Goal: Task Accomplishment & Management: Manage account settings

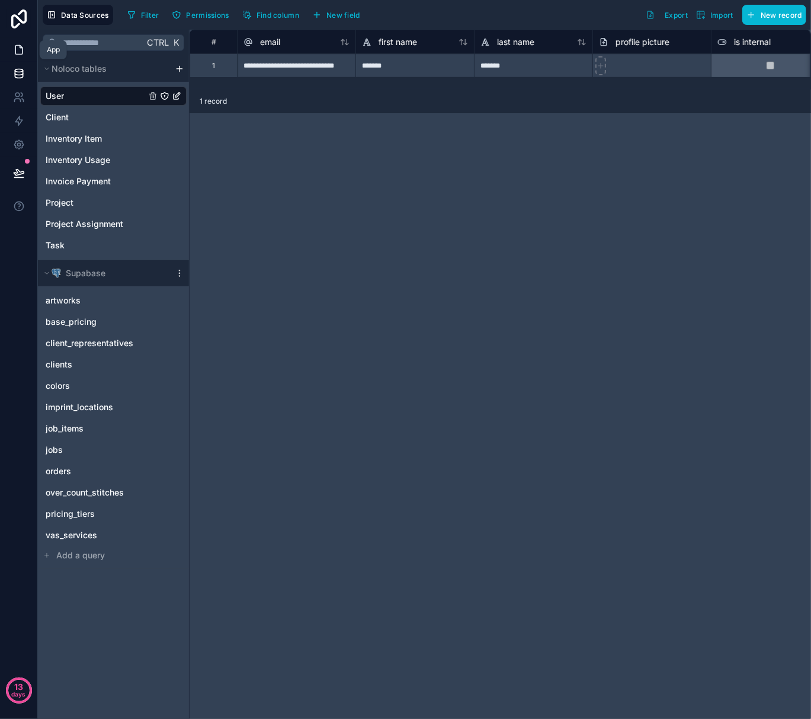
click at [13, 47] on icon at bounding box center [19, 50] width 12 height 12
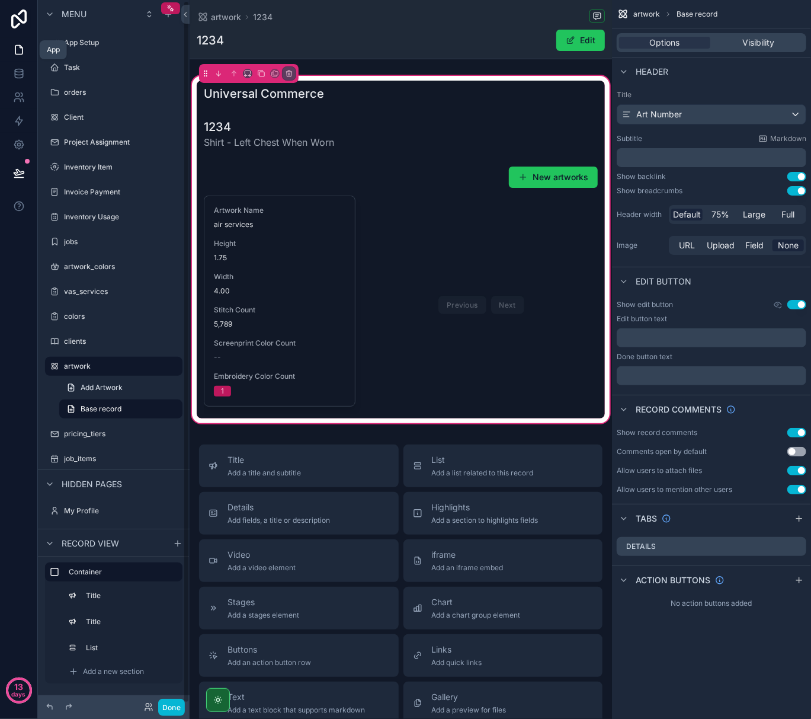
scroll to position [1, 0]
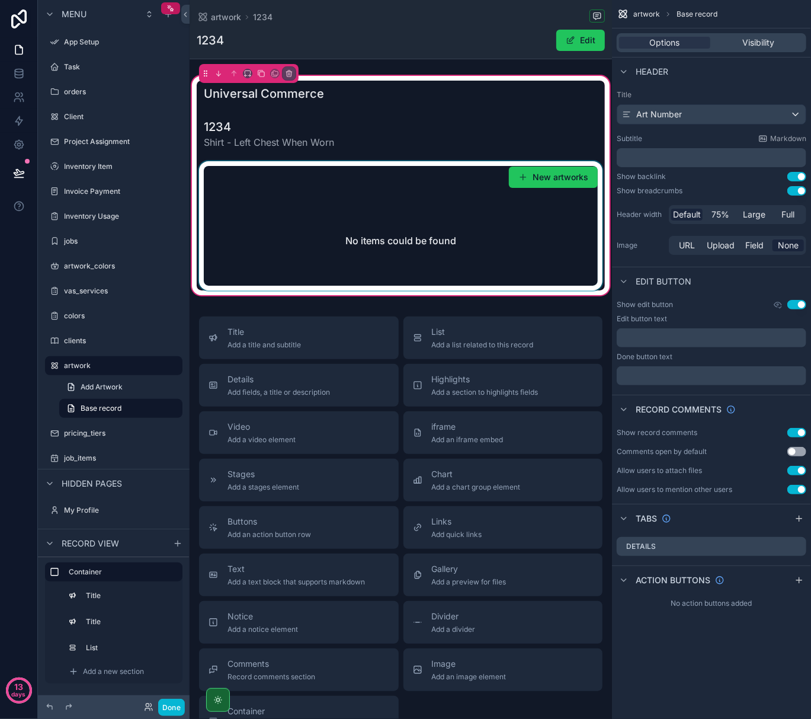
click at [467, 223] on div "scrollable content" at bounding box center [401, 225] width 408 height 129
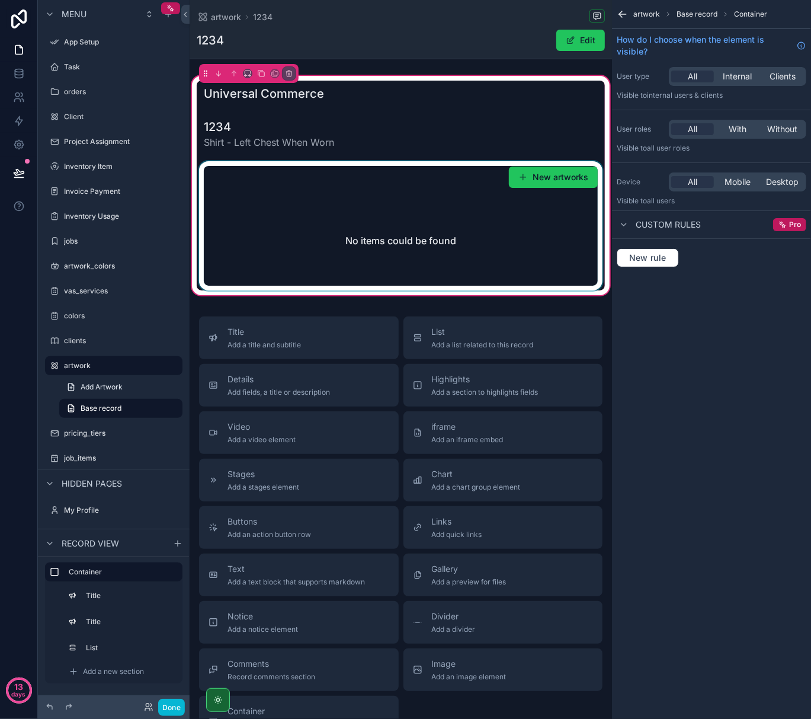
click at [408, 205] on div "scrollable content" at bounding box center [401, 225] width 408 height 129
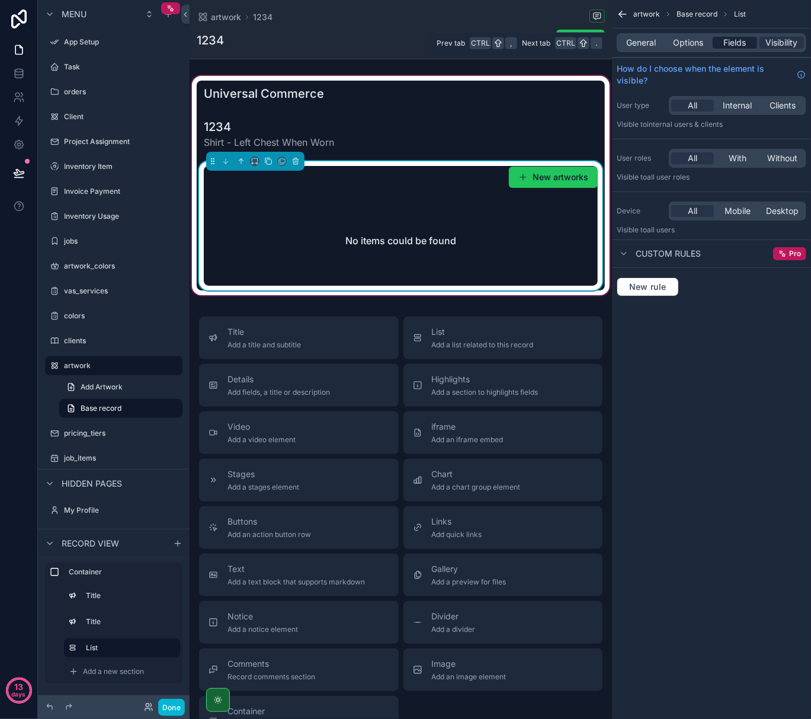
click at [740, 37] on span "Fields" at bounding box center [735, 43] width 23 height 12
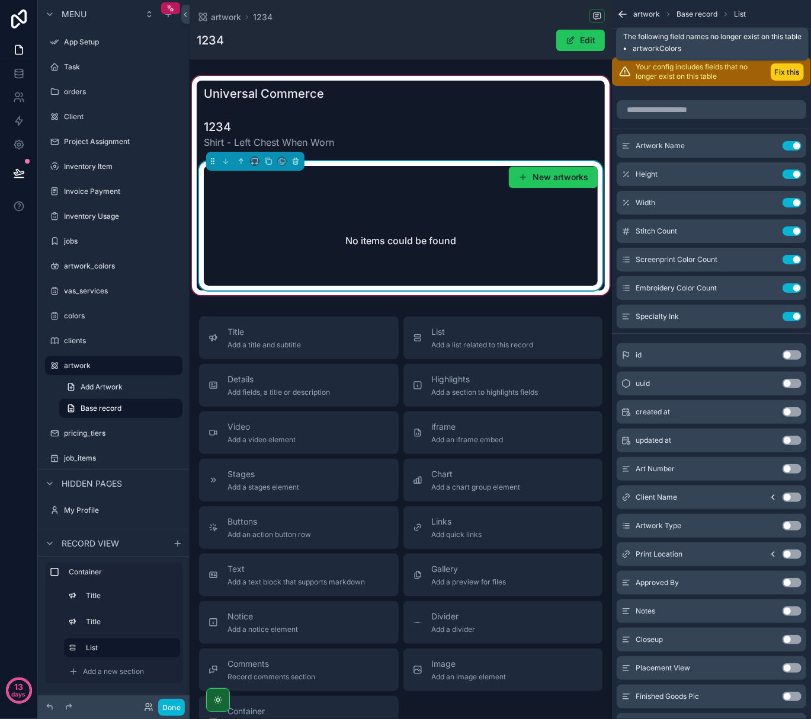
click at [780, 69] on button "Fix this" at bounding box center [787, 71] width 33 height 17
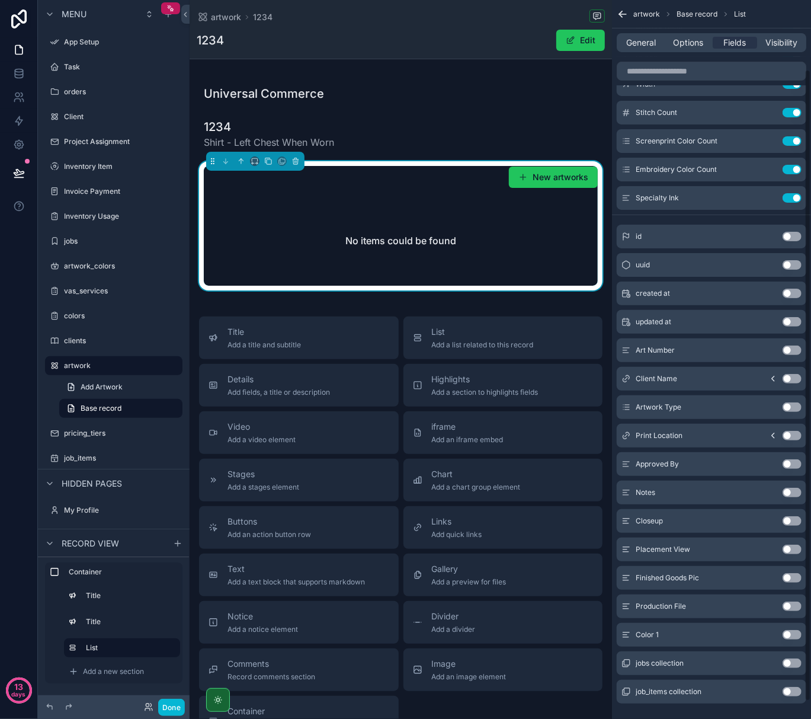
scroll to position [98, 0]
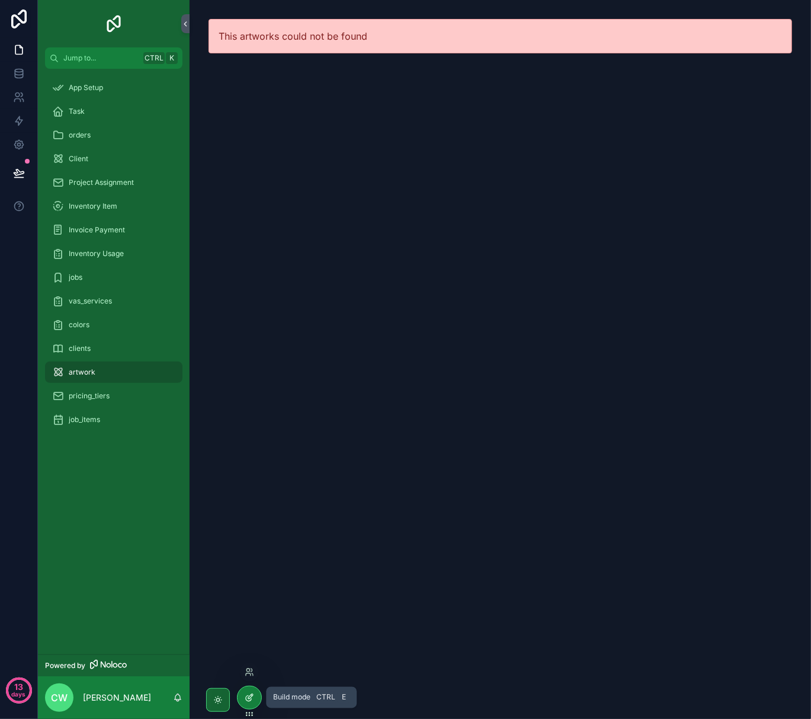
click at [249, 697] on icon at bounding box center [249, 697] width 9 height 9
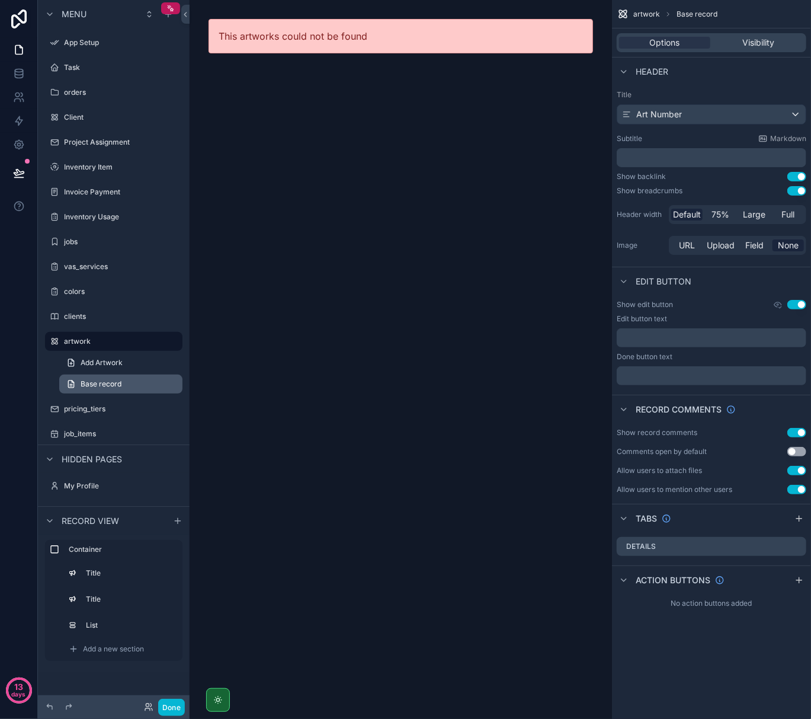
click at [129, 384] on link "Base record" at bounding box center [120, 384] width 123 height 19
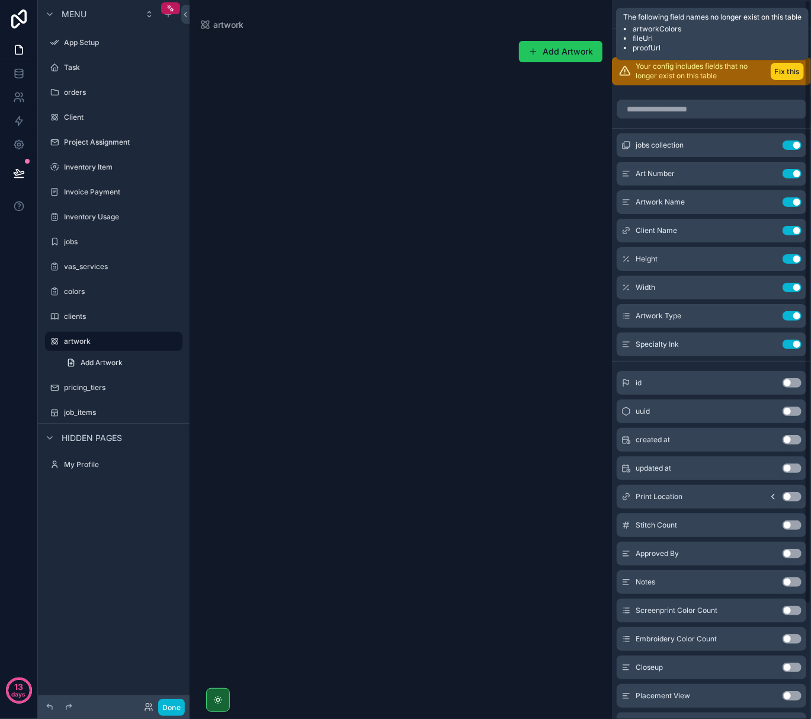
click at [785, 66] on button "Fix this" at bounding box center [787, 71] width 33 height 17
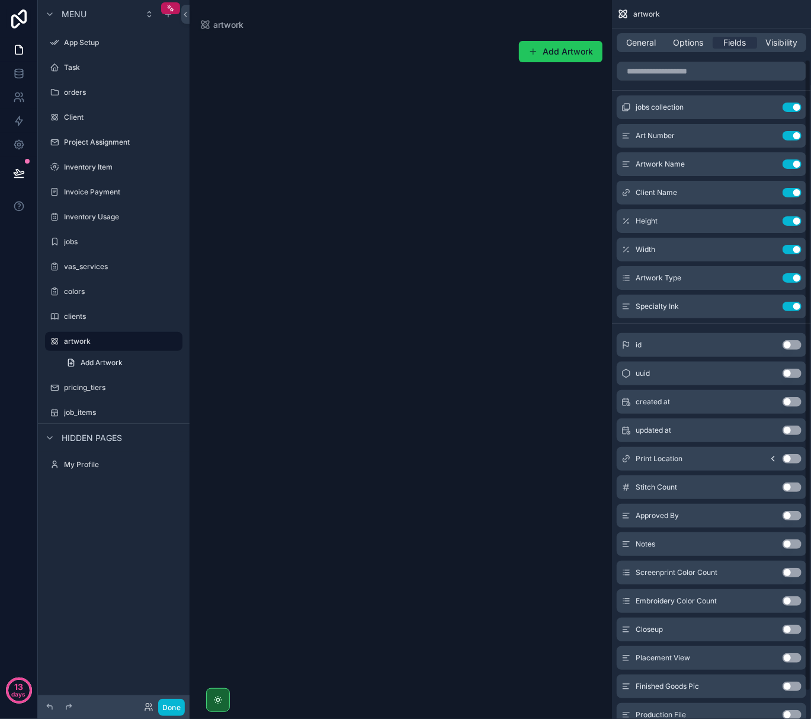
scroll to position [98, 0]
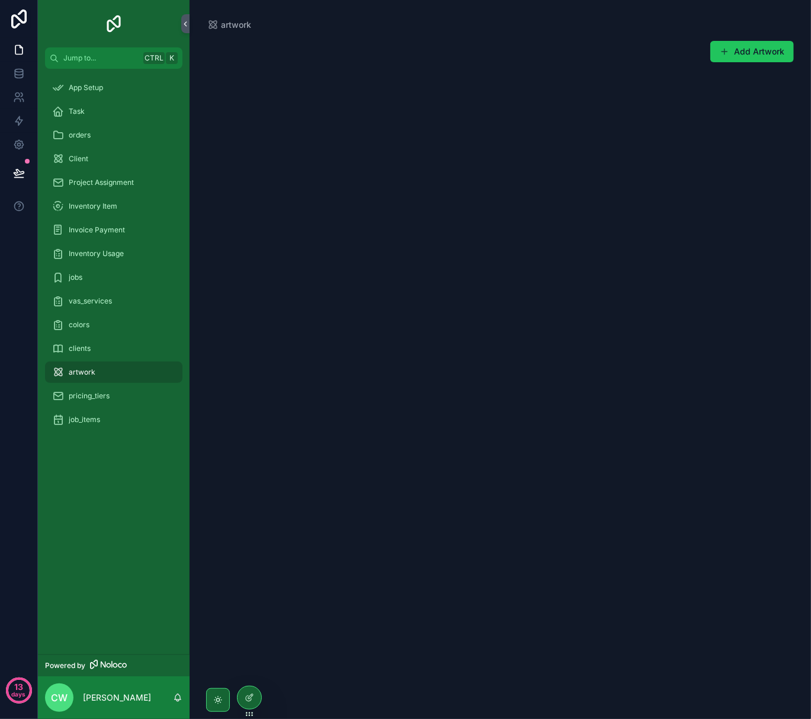
click at [345, 347] on div "artwork Add Artwork" at bounding box center [501, 359] width 622 height 719
click at [249, 697] on icon at bounding box center [250, 696] width 5 height 5
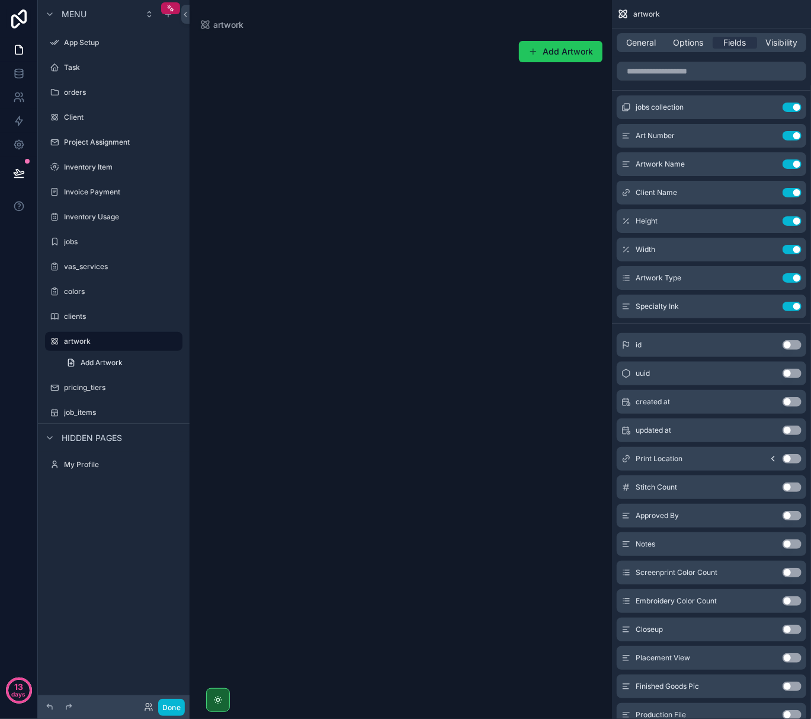
scroll to position [98, 0]
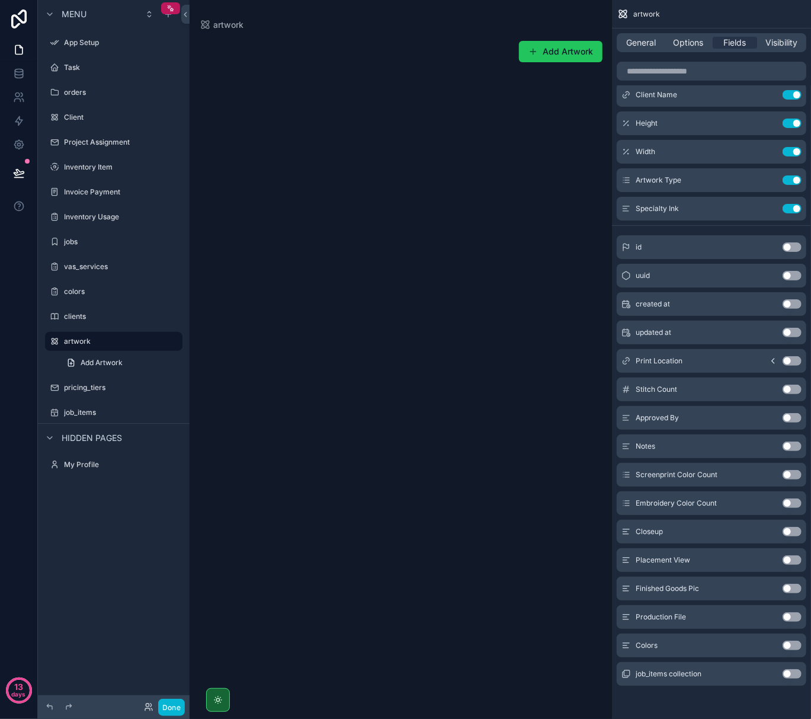
click at [792, 648] on button "Use setting" at bounding box center [792, 645] width 19 height 9
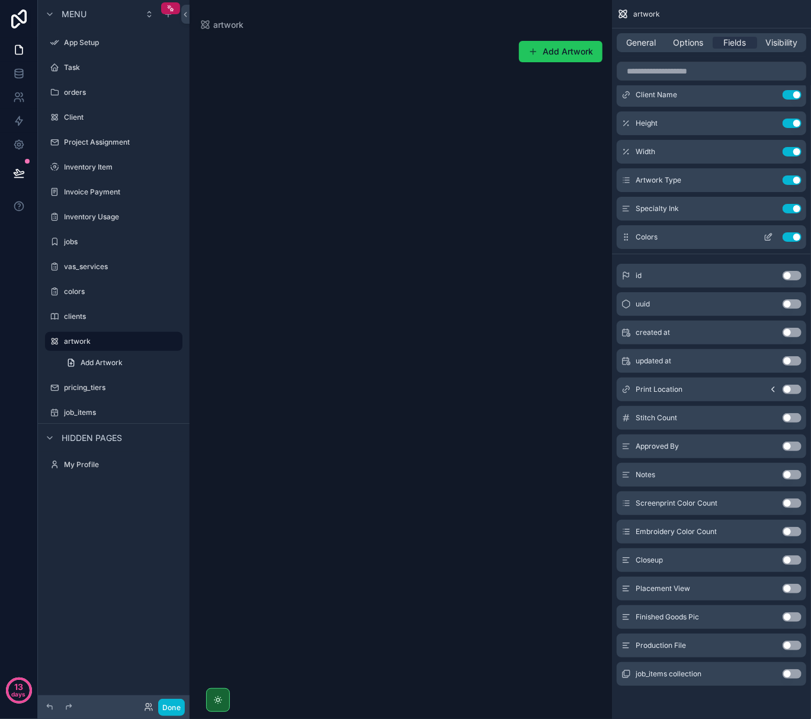
click at [768, 238] on icon "scrollable content" at bounding box center [769, 235] width 5 height 5
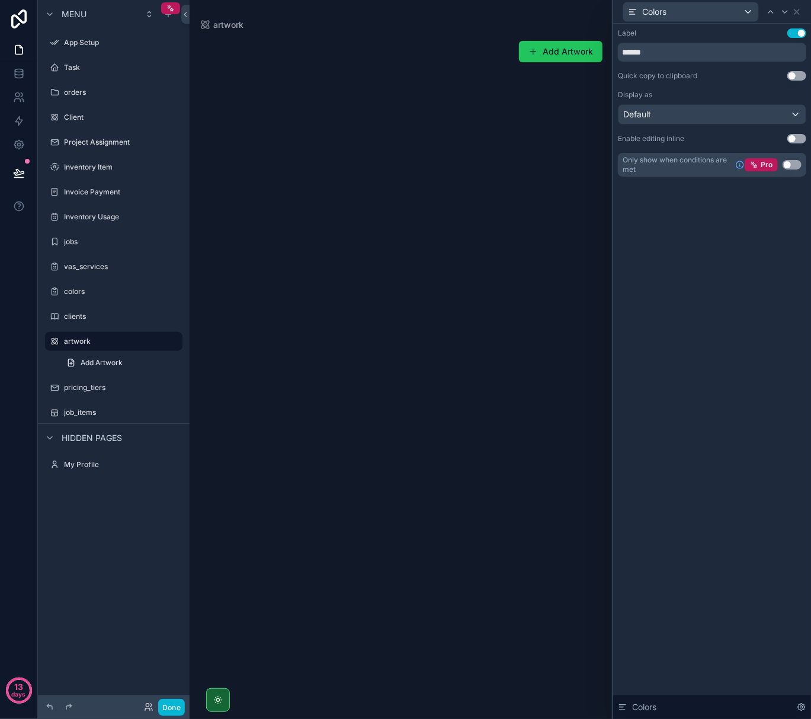
click at [791, 165] on button "Use setting" at bounding box center [792, 164] width 19 height 9
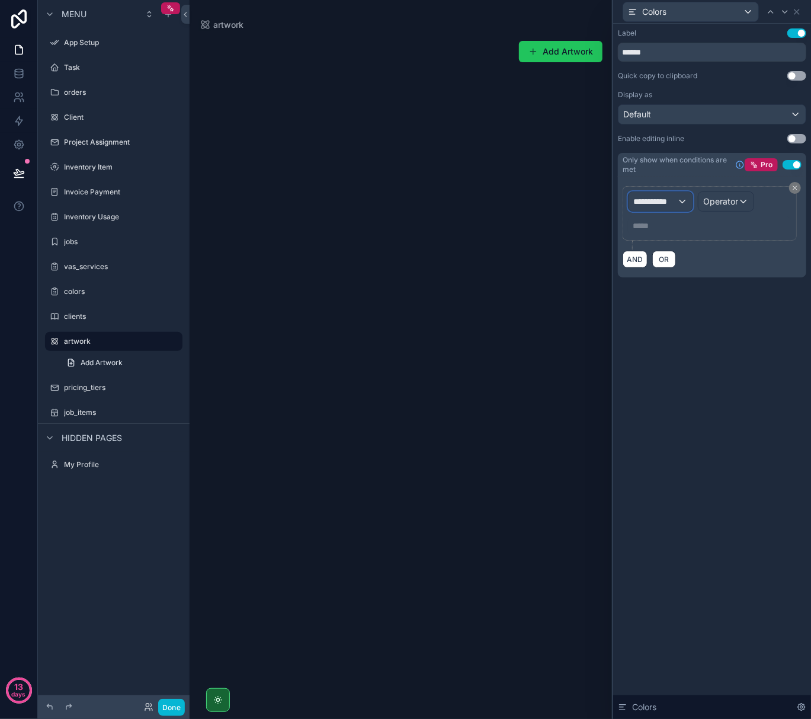
click at [669, 203] on span "**********" at bounding box center [655, 202] width 44 height 12
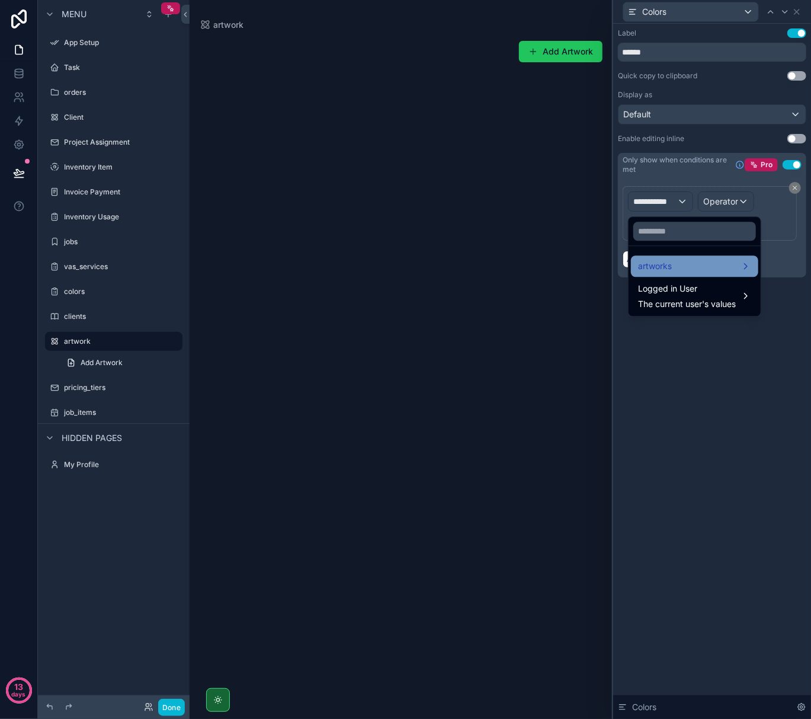
click at [669, 263] on span "artworks" at bounding box center [655, 266] width 34 height 14
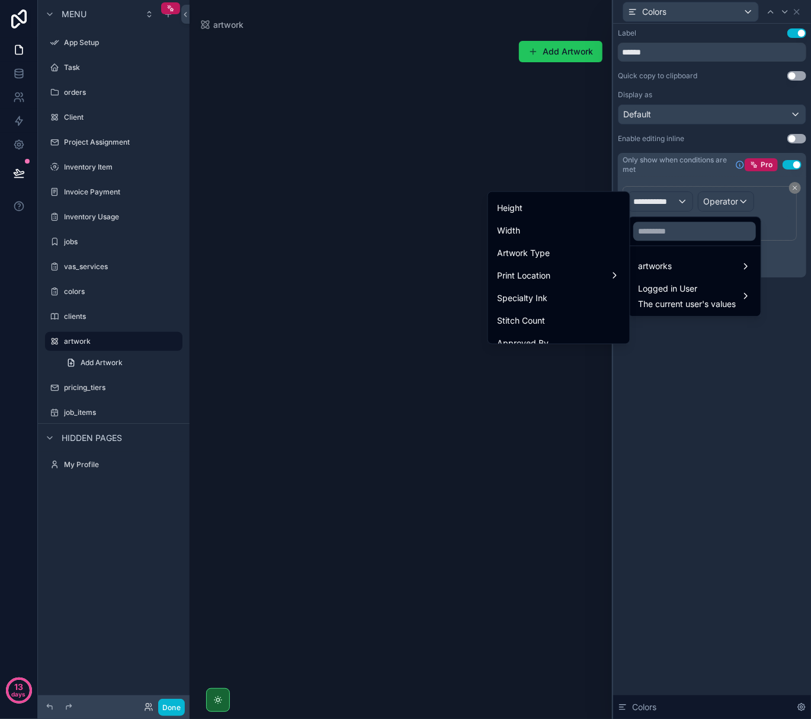
scroll to position [158, 0]
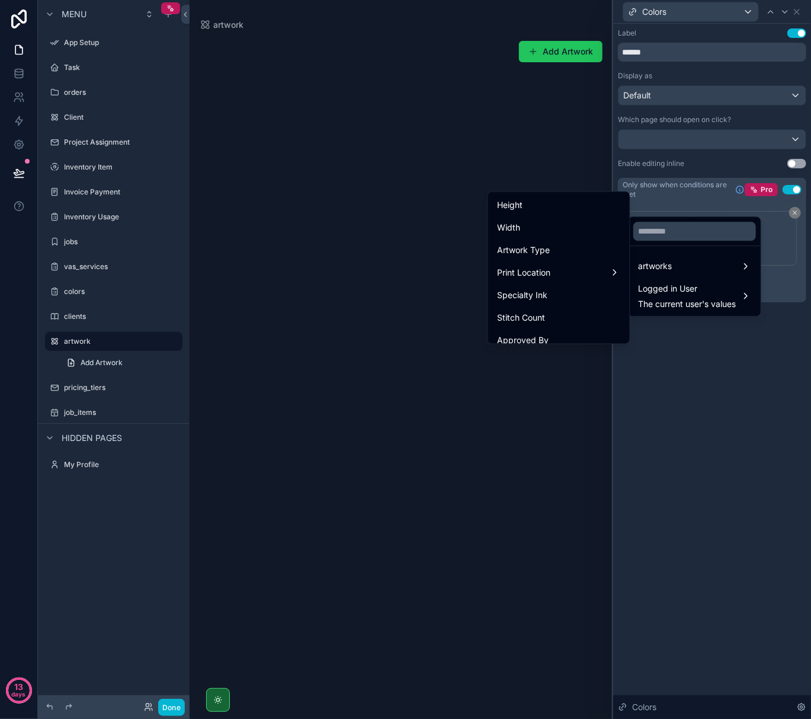
click at [743, 387] on div at bounding box center [712, 359] width 198 height 719
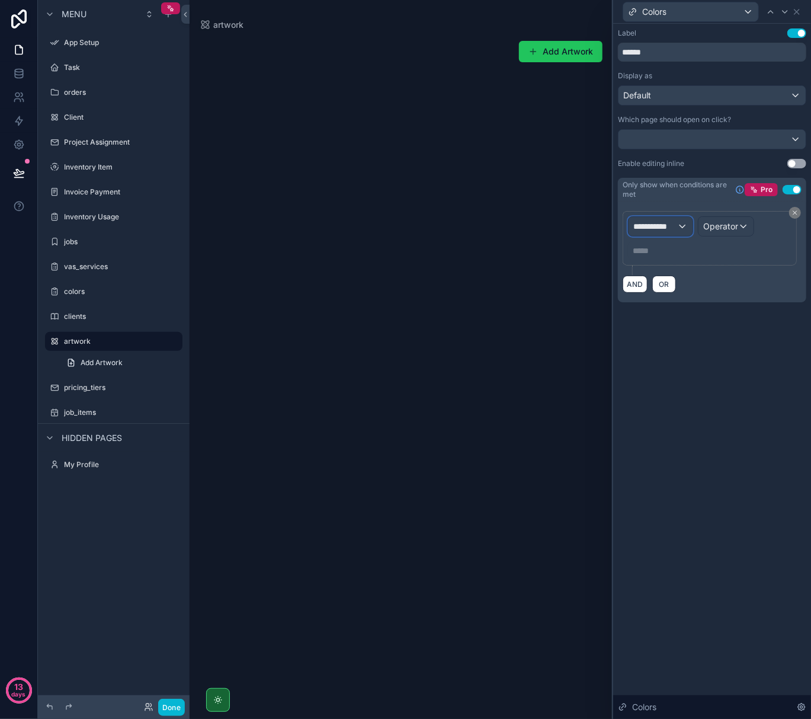
click at [685, 231] on div "**********" at bounding box center [661, 226] width 64 height 19
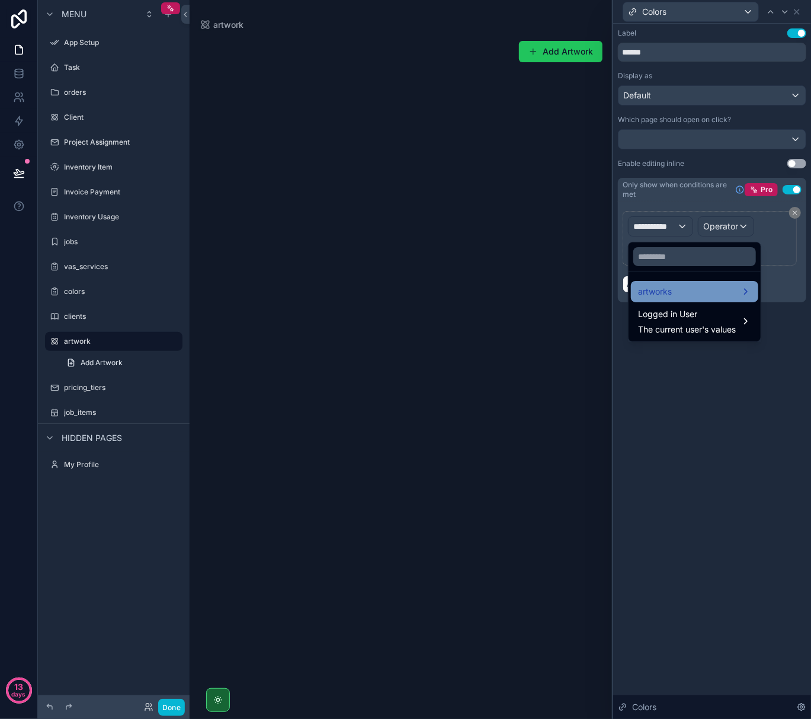
click at [664, 299] on div "artworks" at bounding box center [694, 291] width 127 height 21
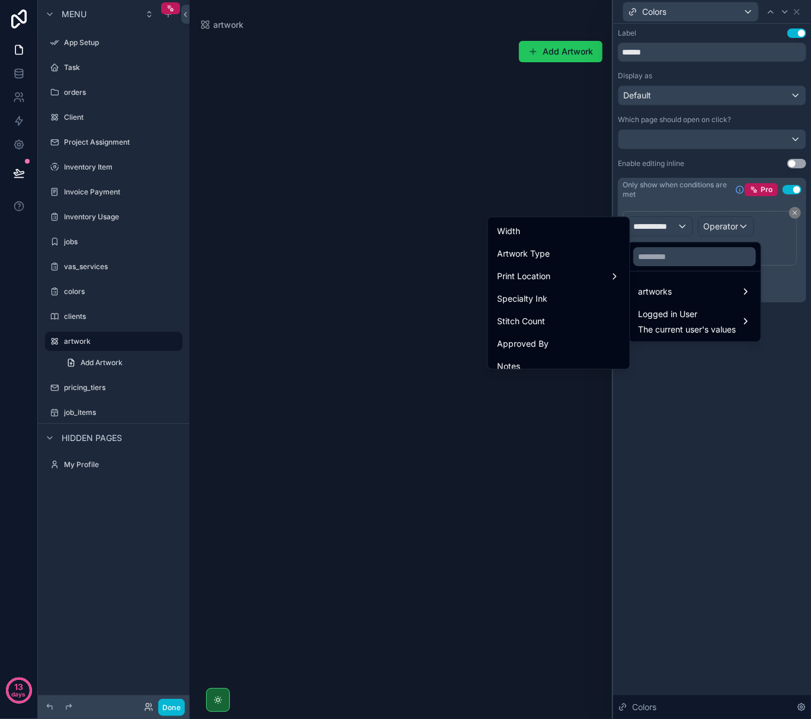
scroll to position [178, 0]
click at [558, 255] on div "Artwork Type" at bounding box center [559, 255] width 123 height 14
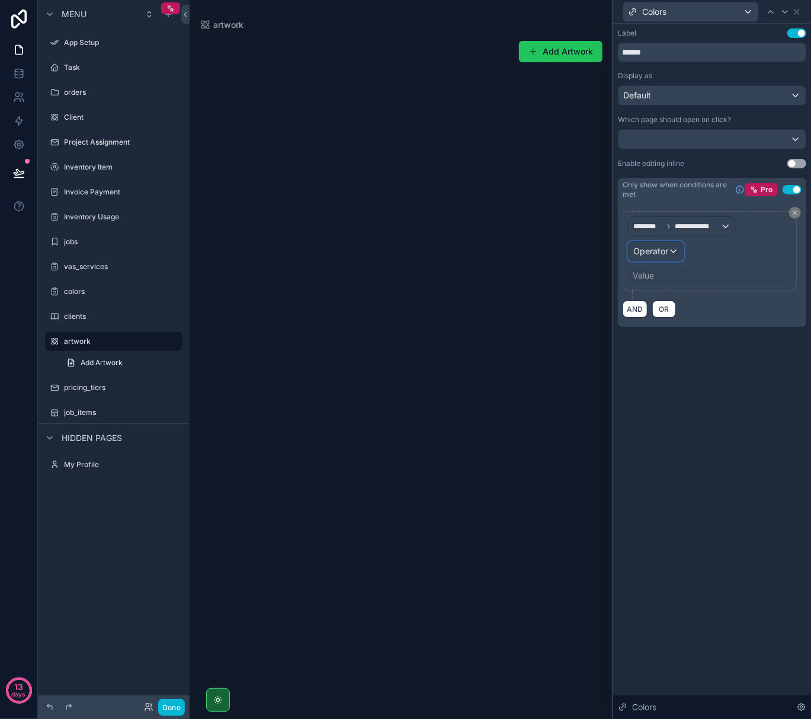
click at [672, 252] on div "Operator" at bounding box center [656, 251] width 55 height 19
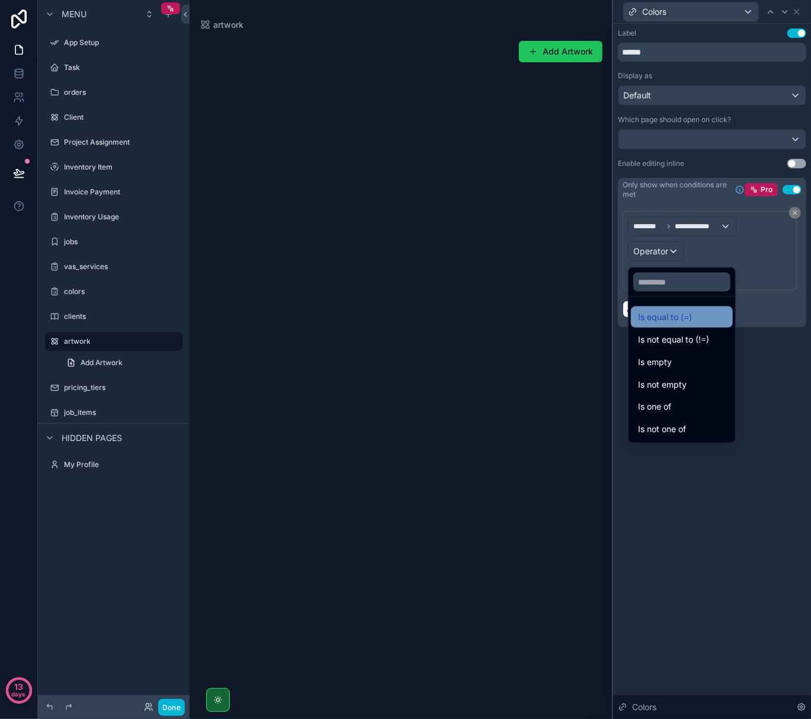
click at [684, 320] on span "Is equal to (=)" at bounding box center [665, 317] width 54 height 14
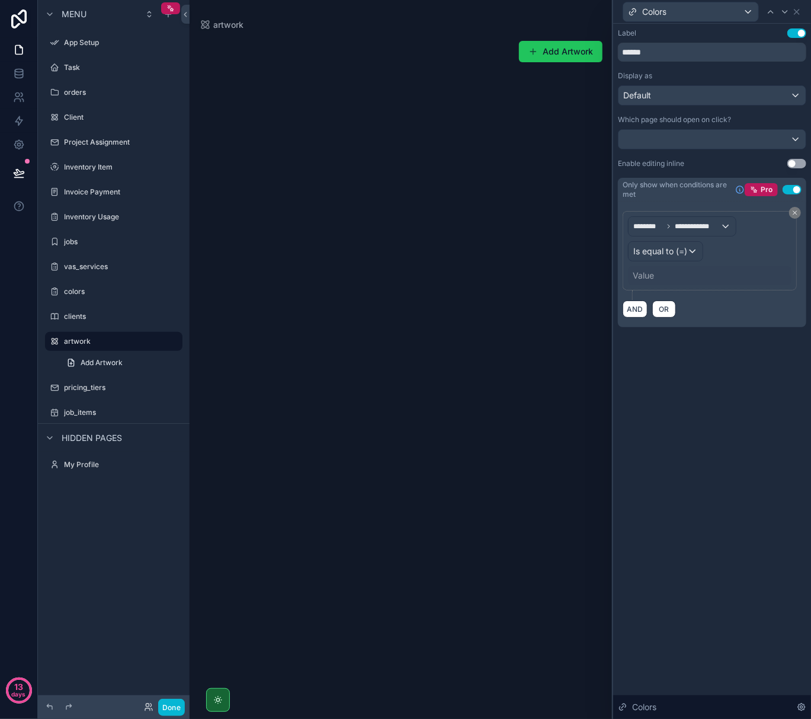
click at [657, 274] on div "Value" at bounding box center [710, 275] width 164 height 19
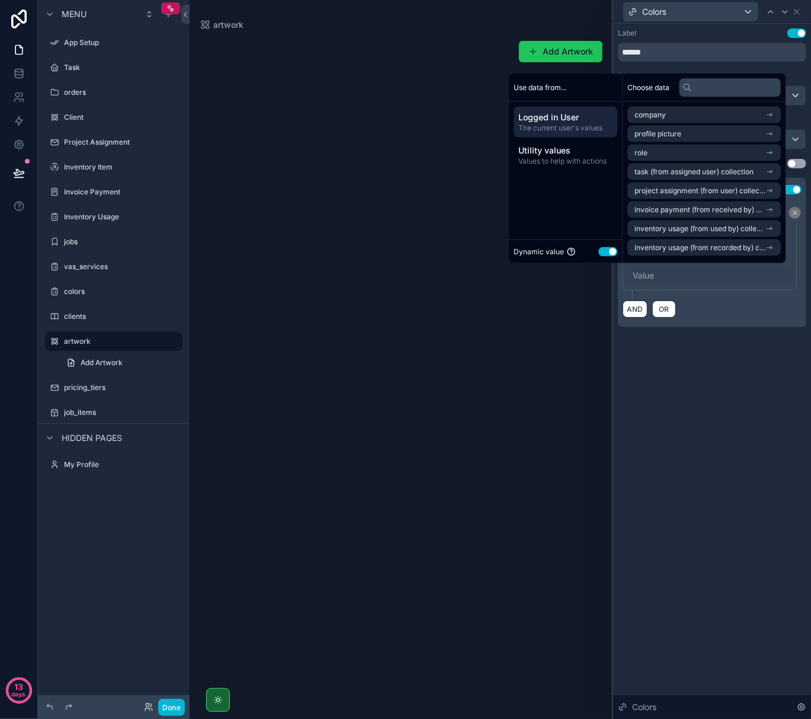
click at [599, 250] on button "Use setting" at bounding box center [608, 251] width 19 height 9
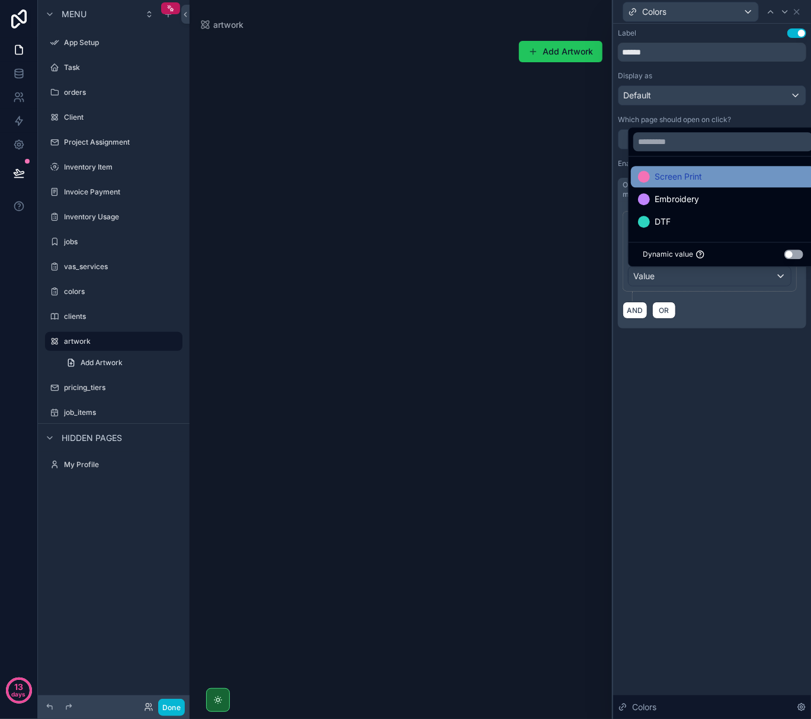
click at [666, 180] on span "Screen Print" at bounding box center [678, 176] width 47 height 14
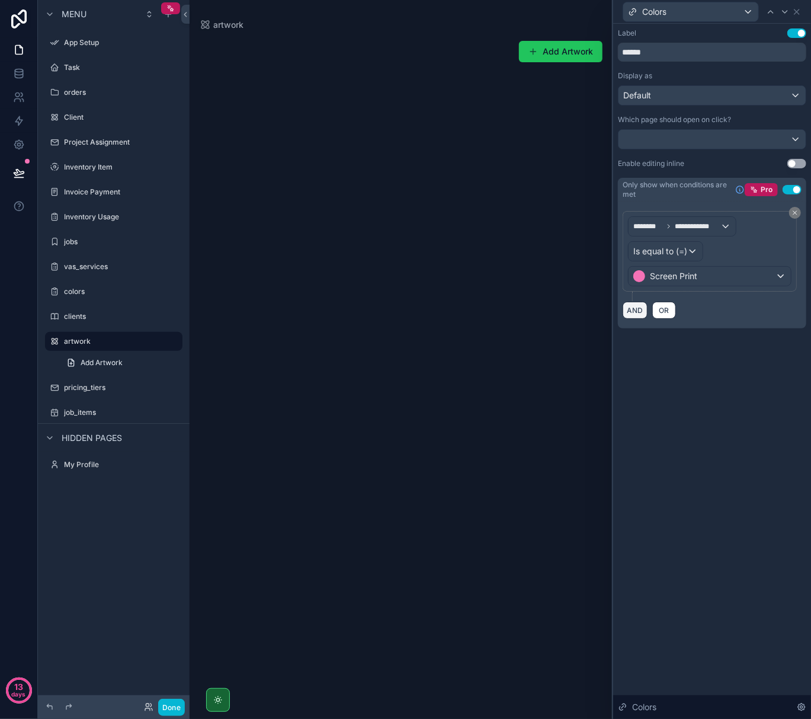
click at [632, 312] on button "AND" at bounding box center [635, 310] width 25 height 17
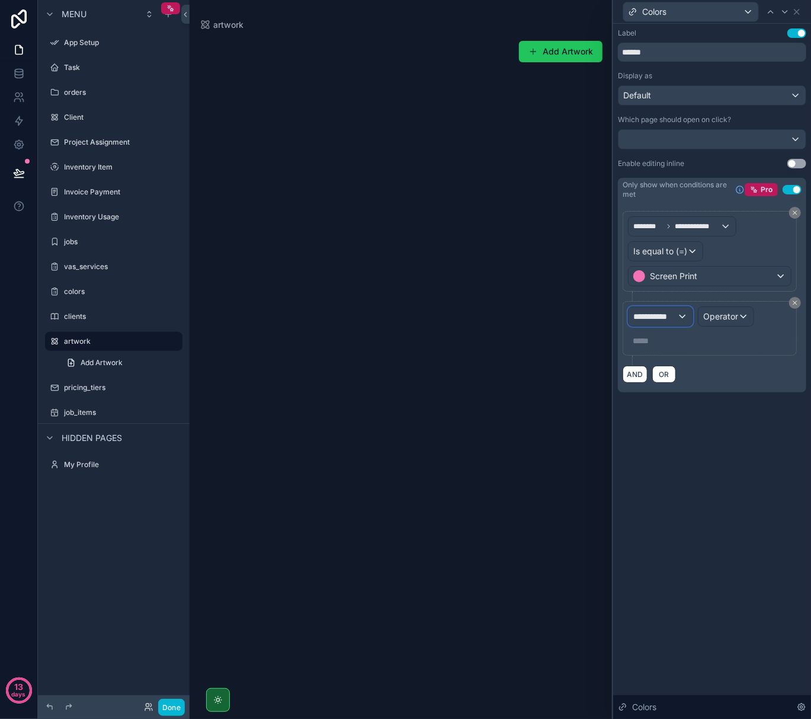
click at [657, 314] on span "**********" at bounding box center [655, 317] width 44 height 12
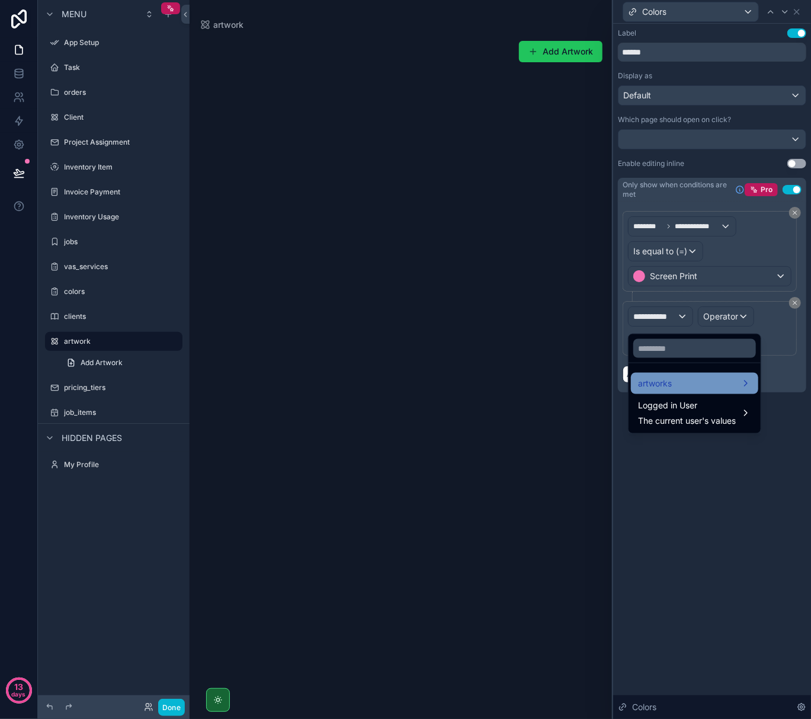
click at [664, 380] on span "artworks" at bounding box center [655, 383] width 34 height 14
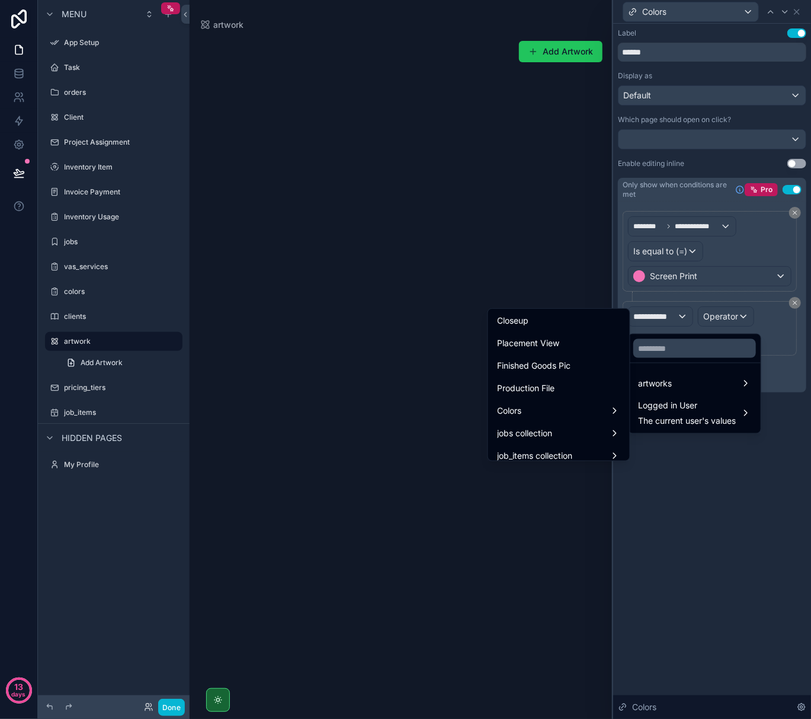
scroll to position [395, 0]
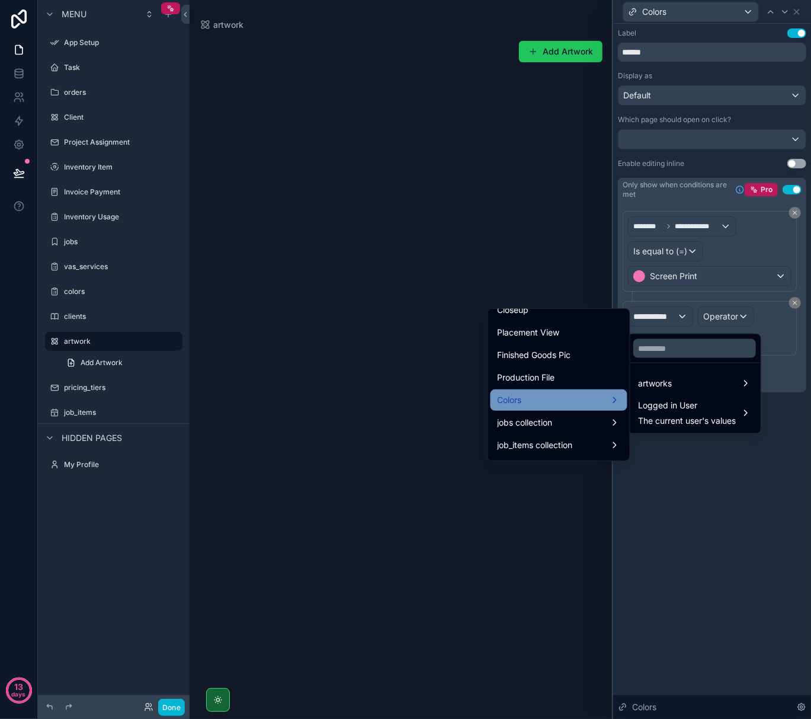
click at [529, 407] on div "Colors" at bounding box center [559, 399] width 137 height 21
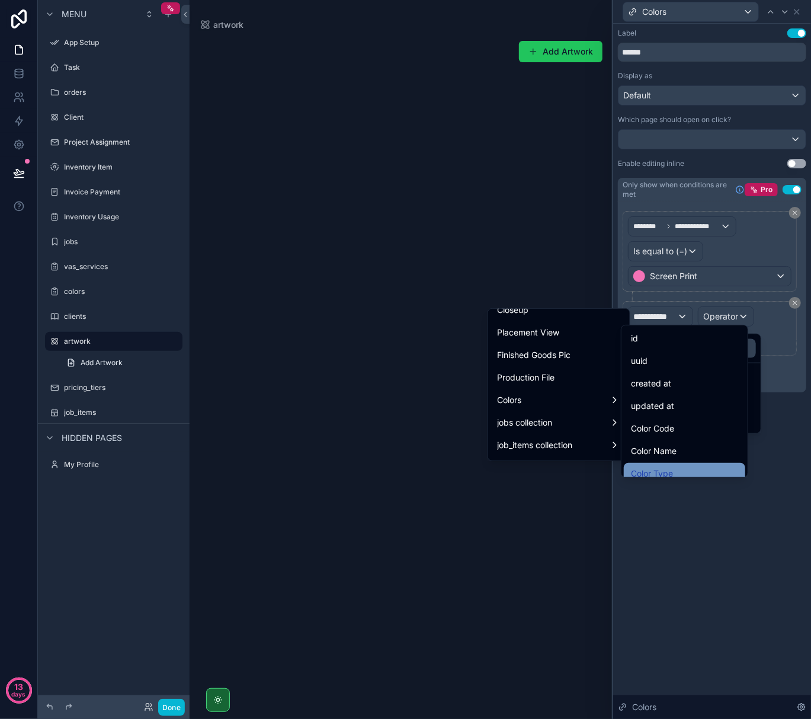
click at [691, 472] on div "Color Type" at bounding box center [684, 473] width 107 height 14
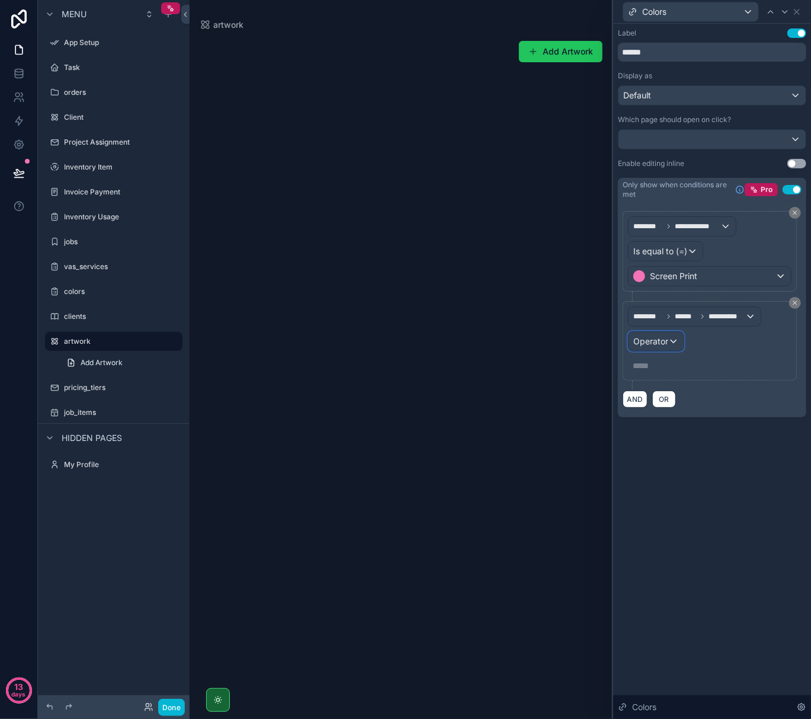
click at [670, 341] on div "Operator" at bounding box center [656, 341] width 55 height 19
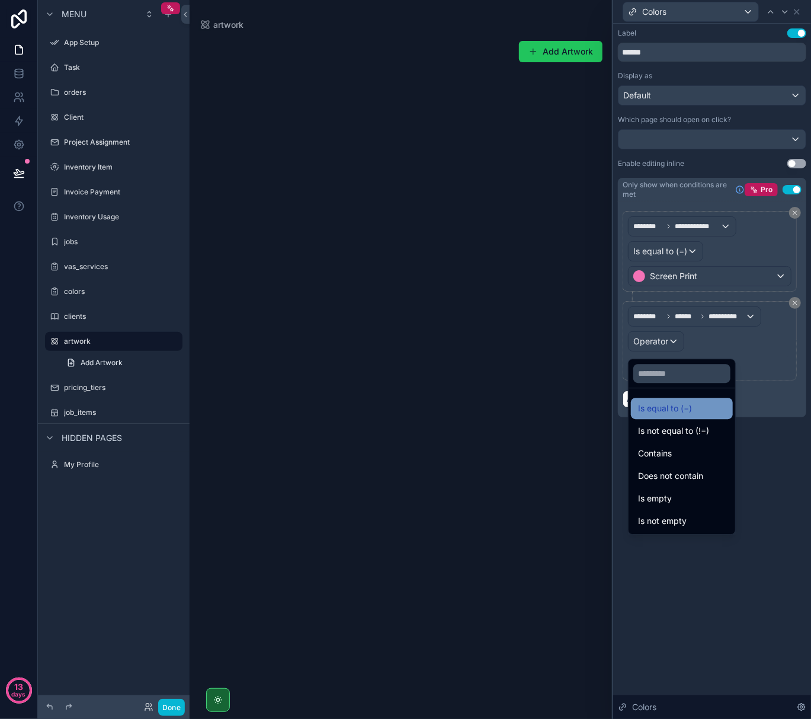
click at [663, 408] on span "Is equal to (=)" at bounding box center [665, 408] width 54 height 14
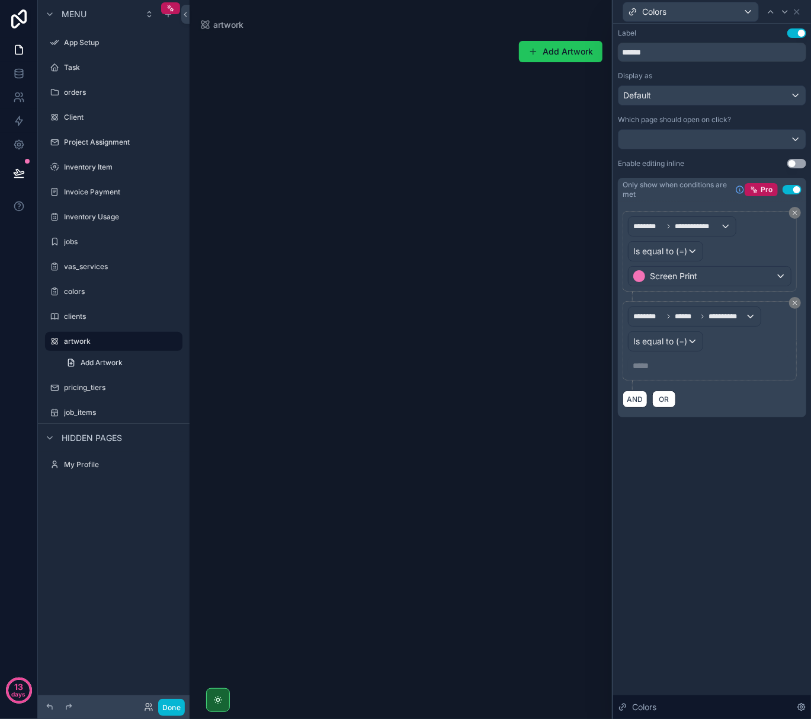
click at [648, 370] on p "***** ﻿" at bounding box center [711, 366] width 156 height 12
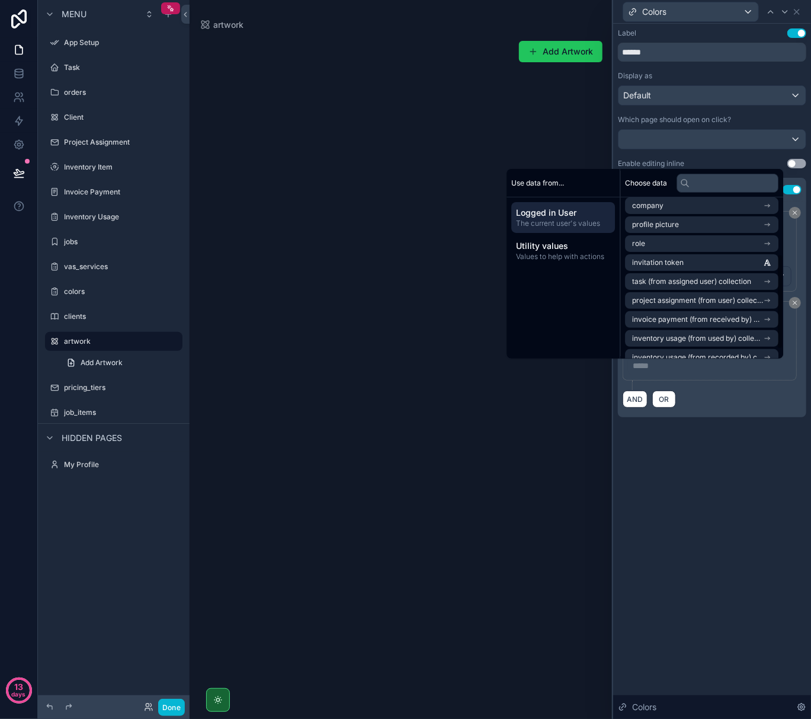
scroll to position [111, 0]
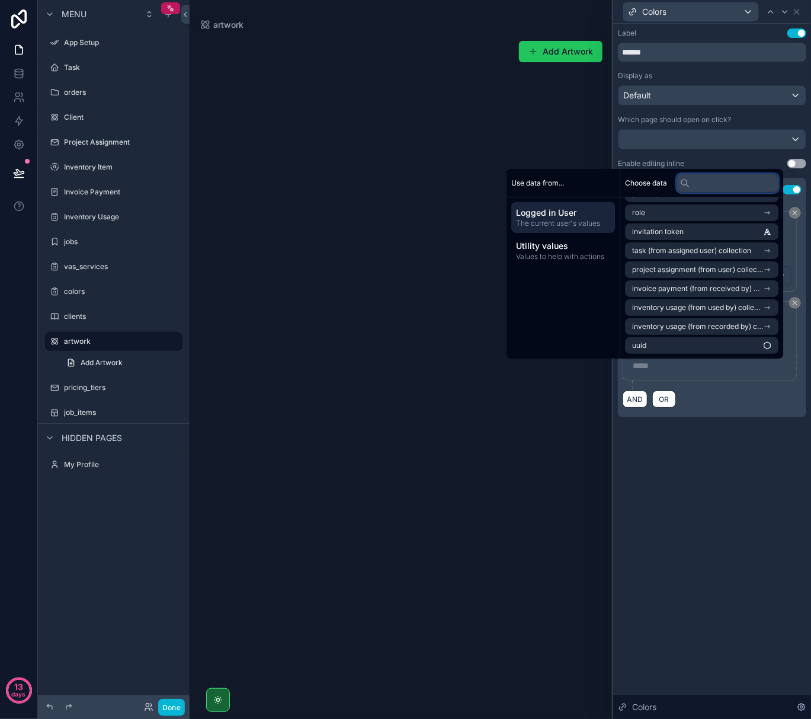
click at [716, 185] on input "text" at bounding box center [728, 183] width 102 height 19
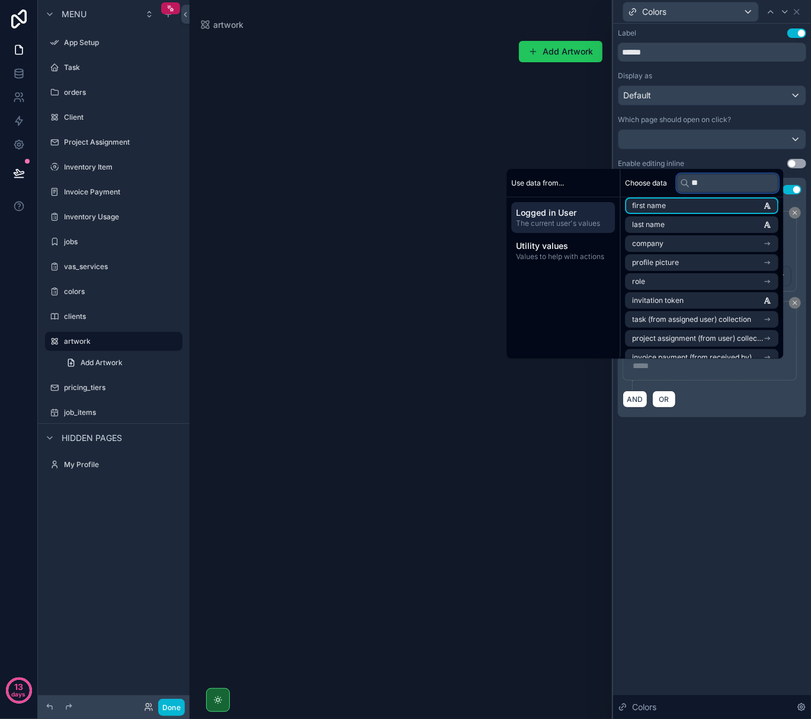
scroll to position [0, 0]
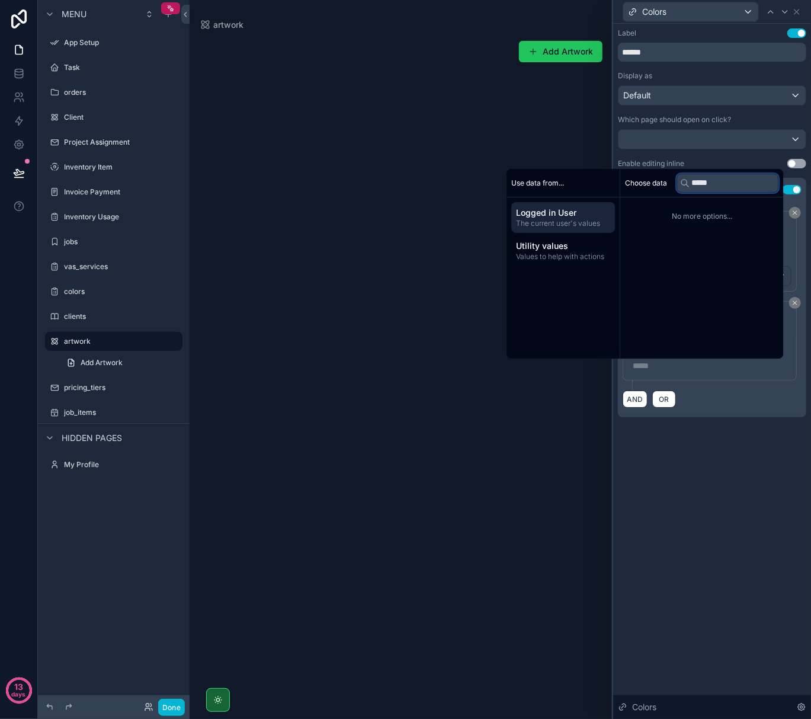
type input "******"
click at [755, 511] on div "**********" at bounding box center [712, 371] width 198 height 695
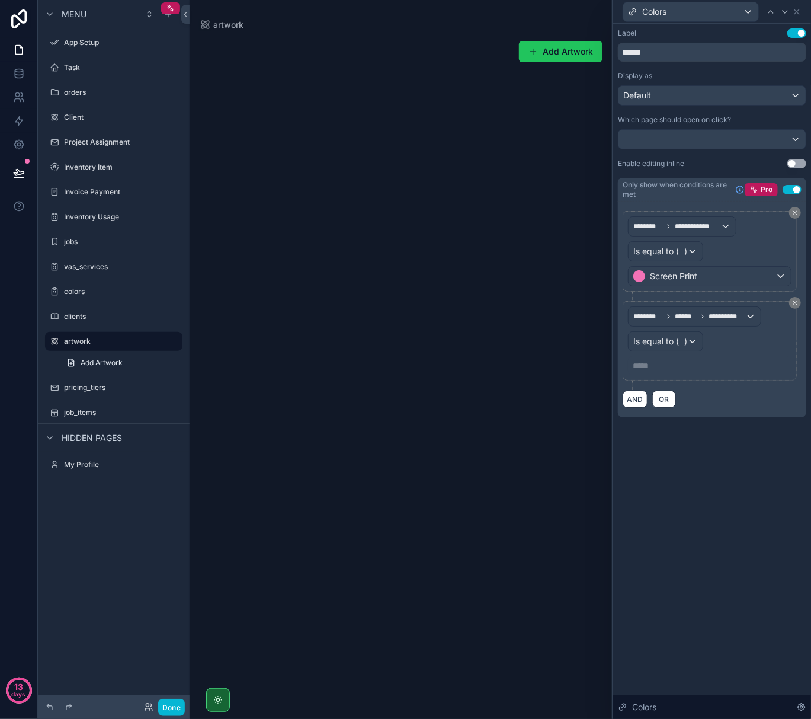
click at [644, 372] on p "***** ﻿" at bounding box center [711, 366] width 156 height 12
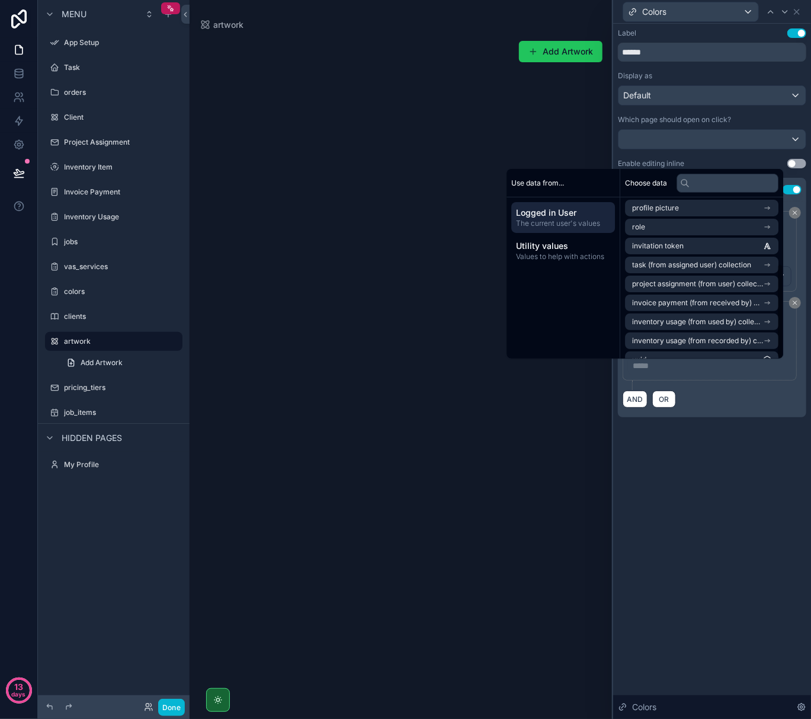
scroll to position [111, 0]
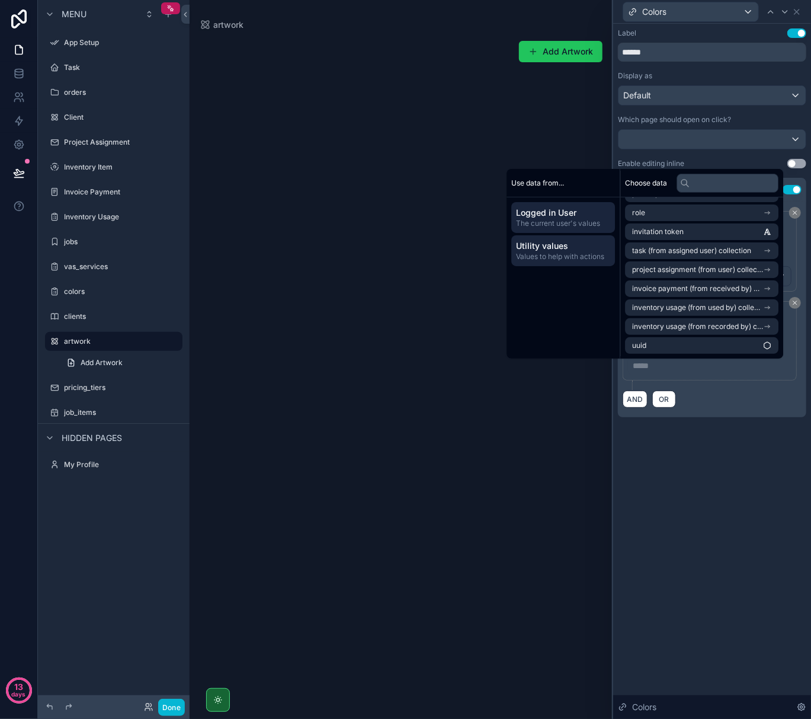
click at [545, 254] on span "Values to help with actions" at bounding box center [563, 256] width 94 height 9
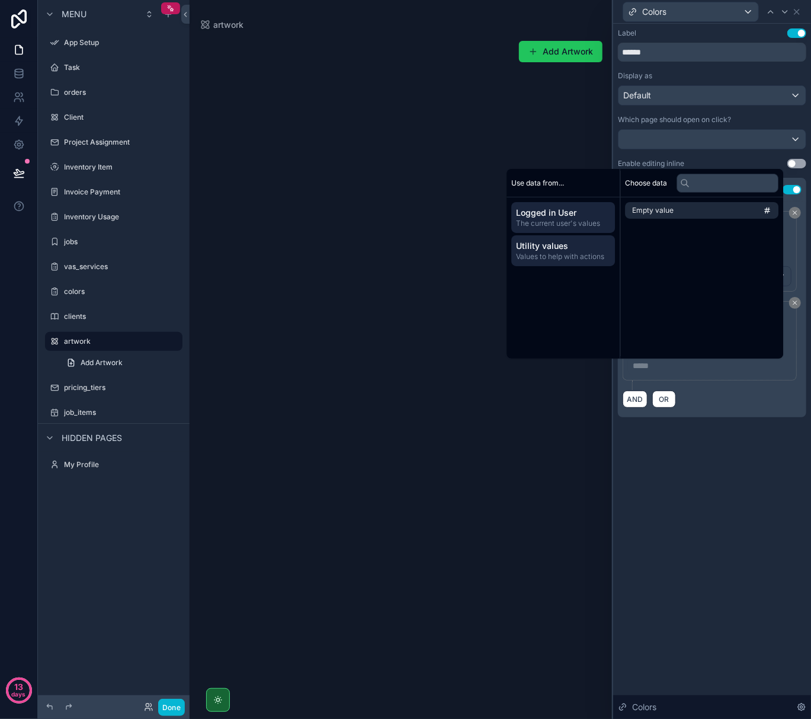
click at [550, 226] on span "The current user's values" at bounding box center [563, 223] width 94 height 9
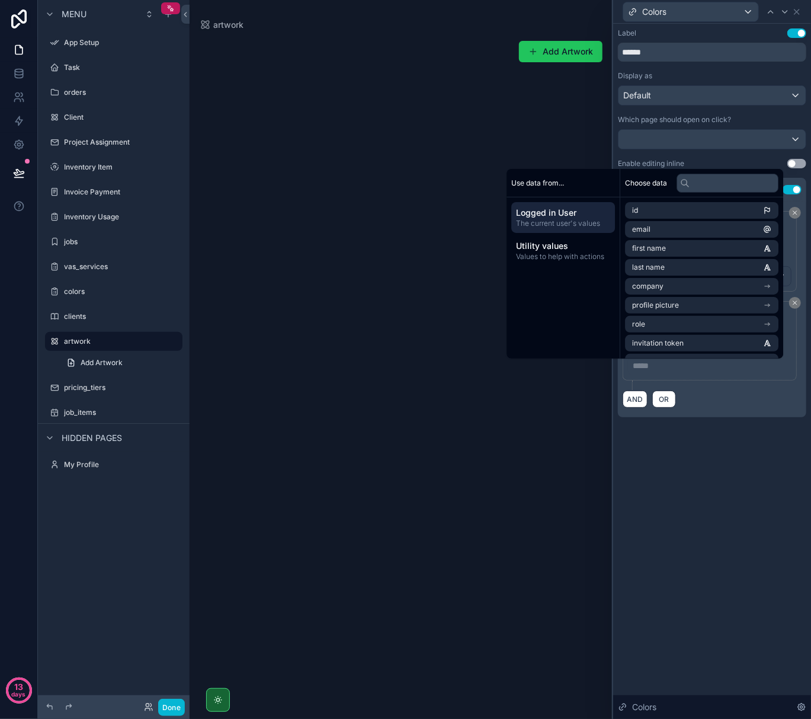
click at [724, 465] on div "**********" at bounding box center [712, 371] width 198 height 695
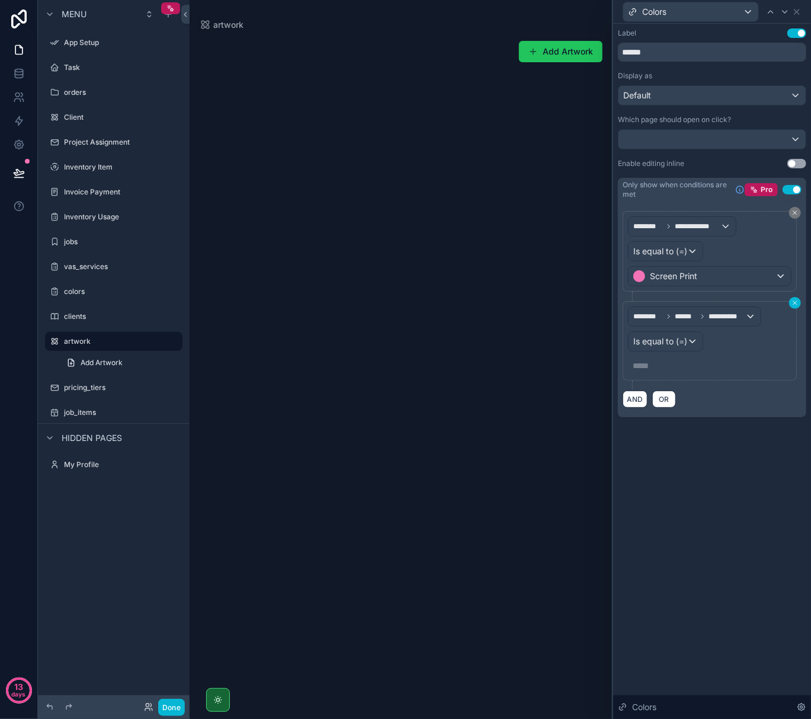
click at [793, 305] on icon at bounding box center [795, 302] width 7 height 7
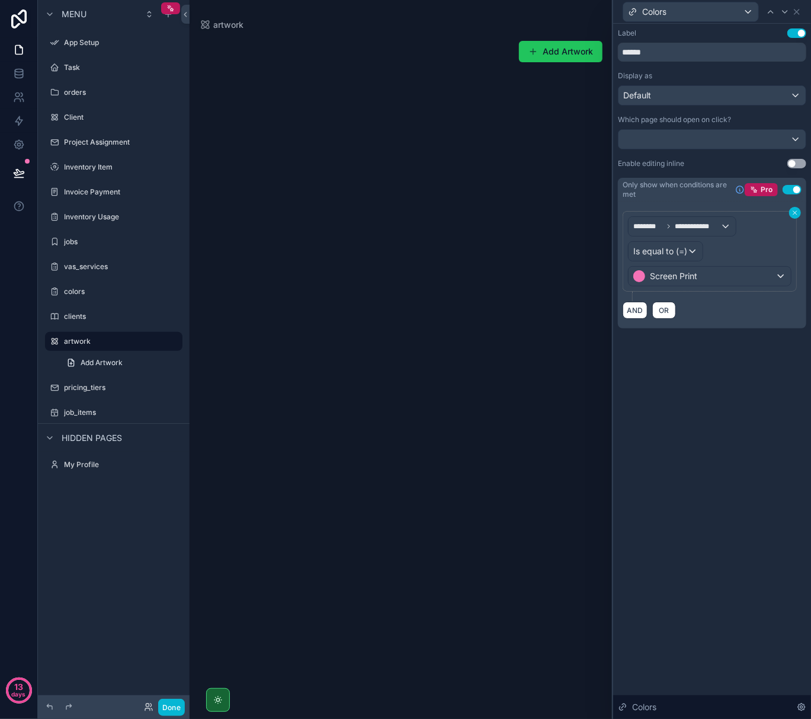
click at [795, 215] on icon at bounding box center [795, 212] width 7 height 7
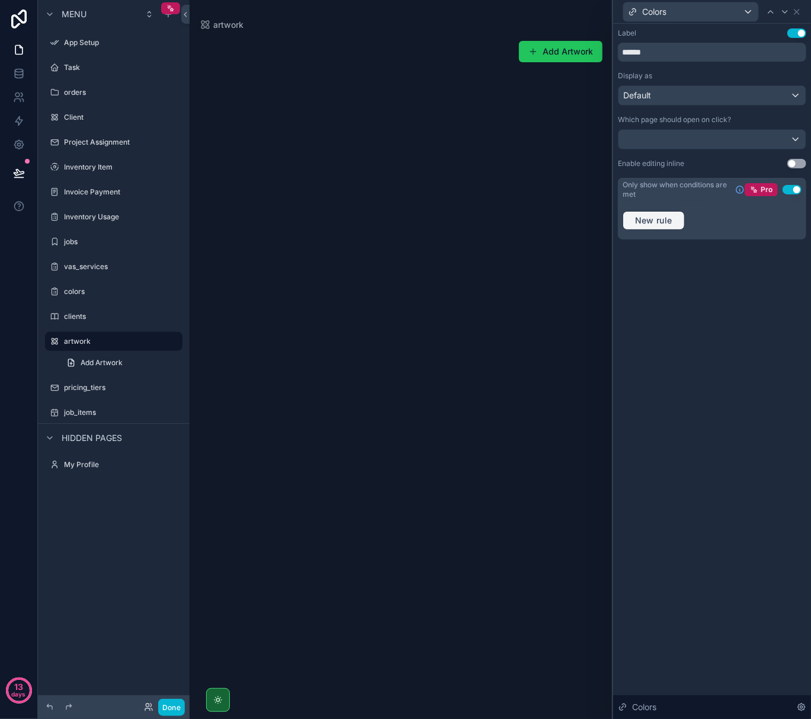
click at [661, 216] on span "New rule" at bounding box center [654, 220] width 47 height 11
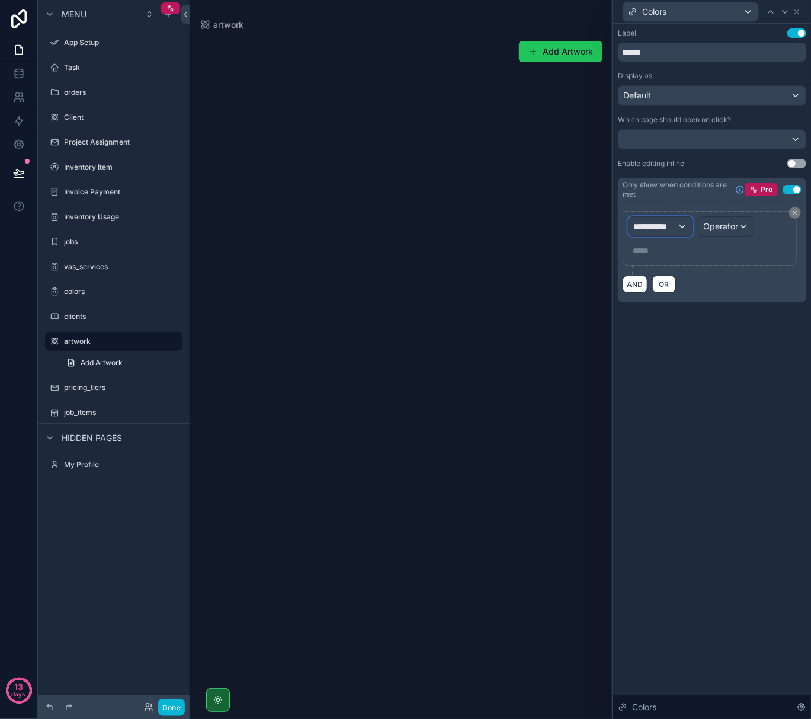
click at [669, 224] on span "**********" at bounding box center [655, 226] width 44 height 12
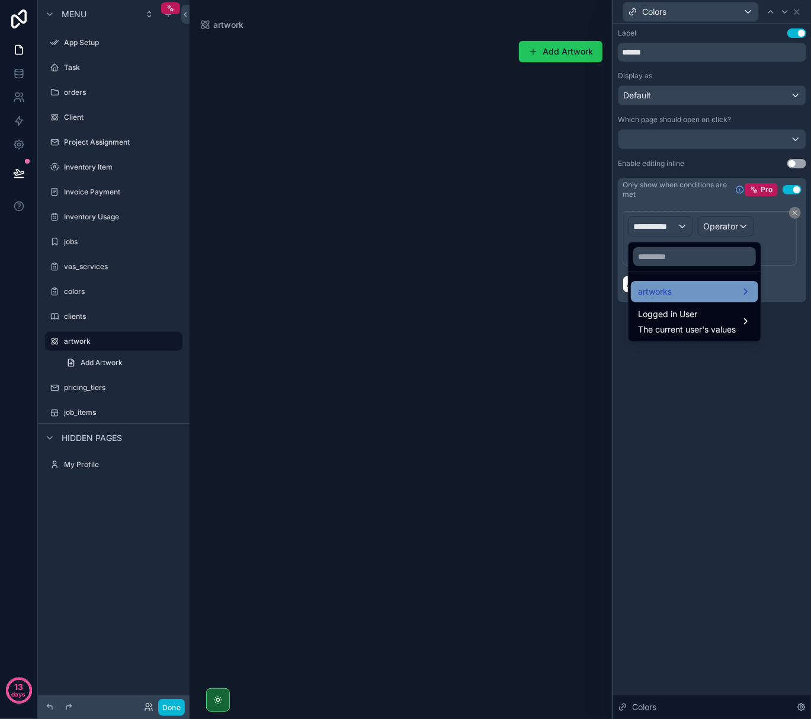
click at [674, 286] on div "artworks" at bounding box center [694, 291] width 113 height 14
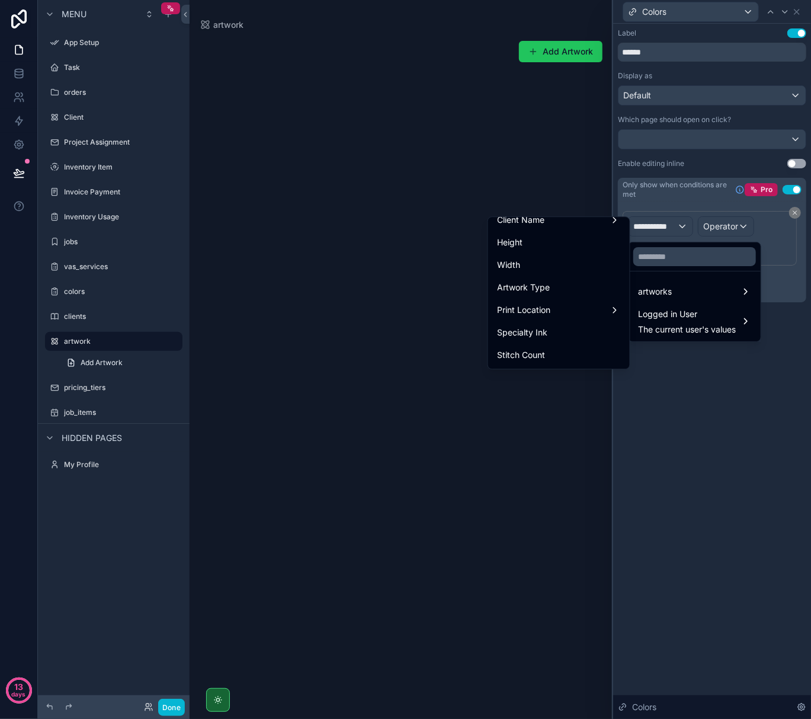
scroll to position [158, 0]
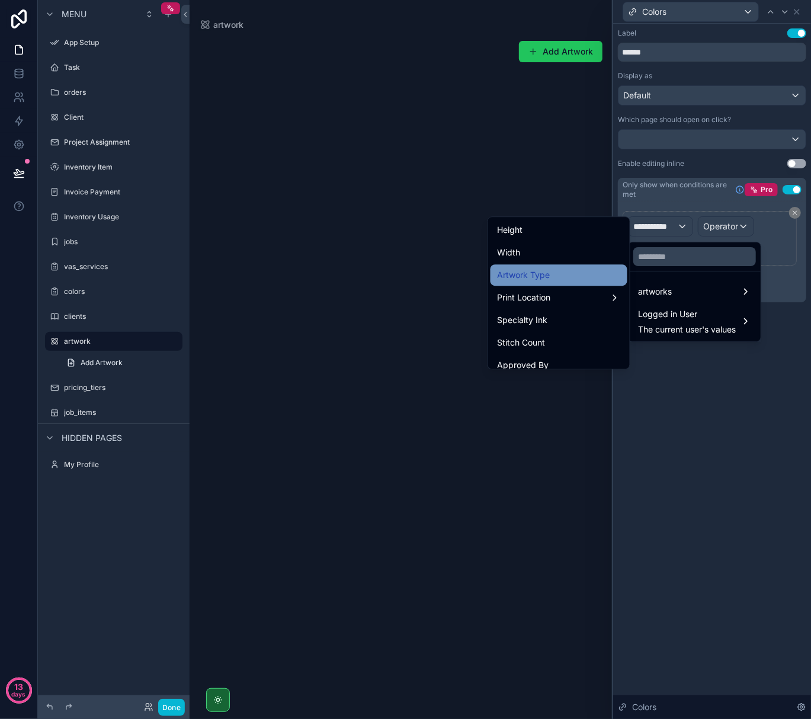
click at [532, 270] on span "Artwork Type" at bounding box center [524, 275] width 53 height 14
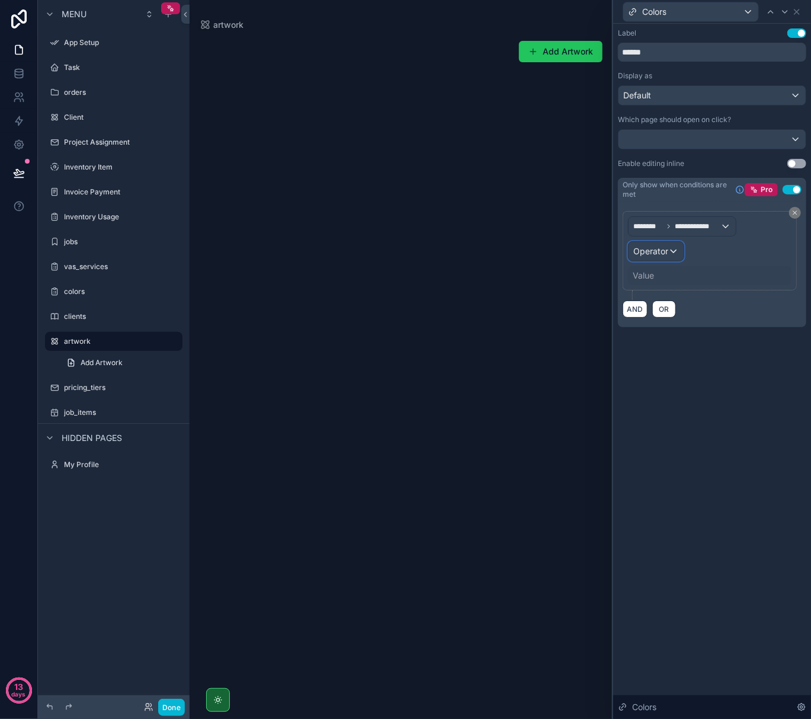
click at [670, 250] on div "Operator" at bounding box center [656, 251] width 55 height 19
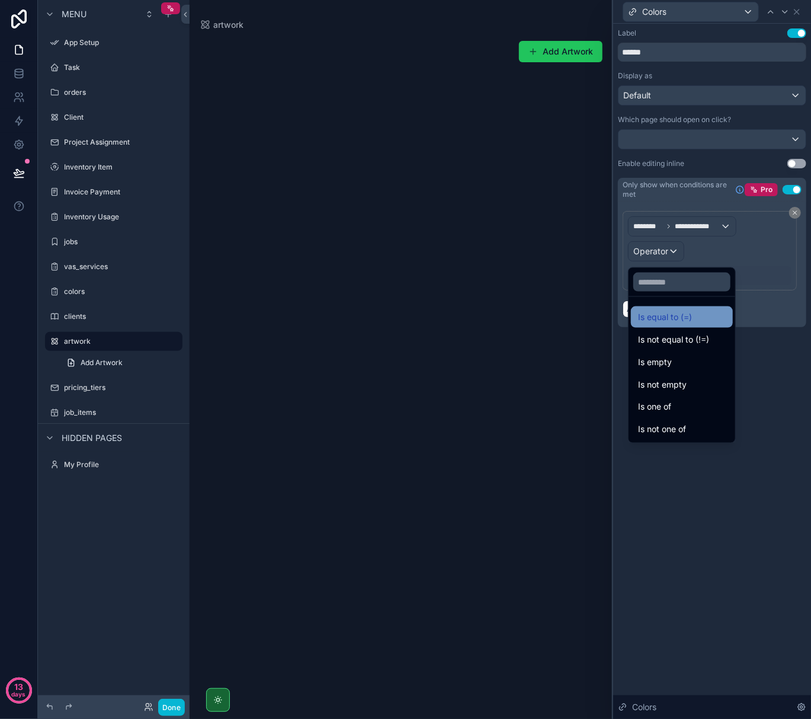
click at [677, 313] on span "Is equal to (=)" at bounding box center [665, 317] width 54 height 14
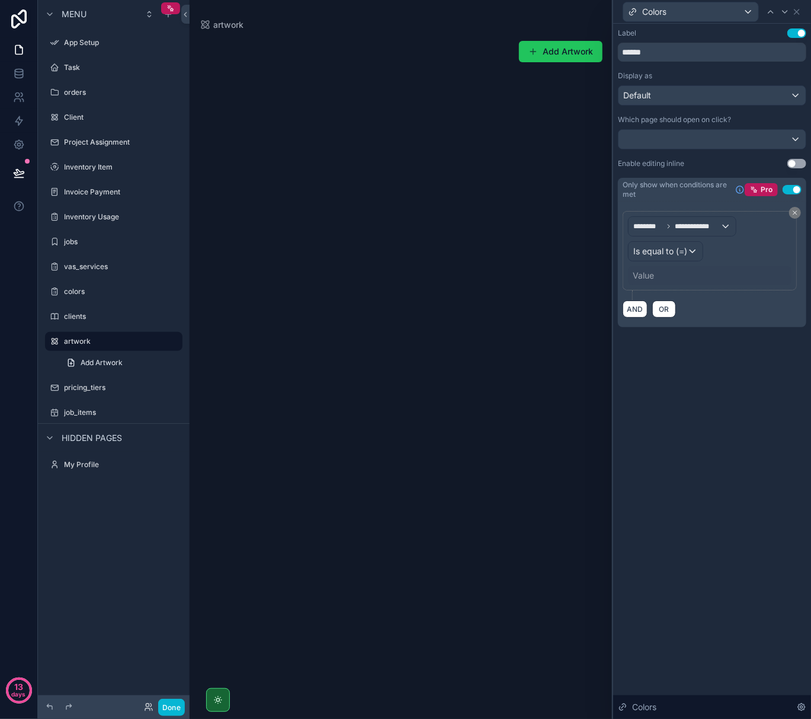
click at [665, 276] on div "Value" at bounding box center [710, 275] width 164 height 19
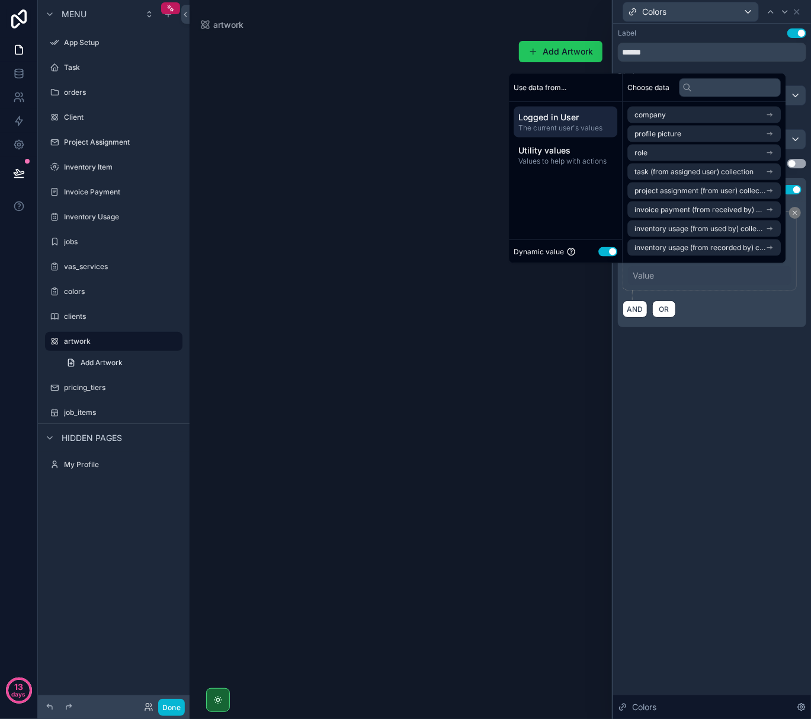
click at [600, 248] on button "Use setting" at bounding box center [608, 251] width 19 height 9
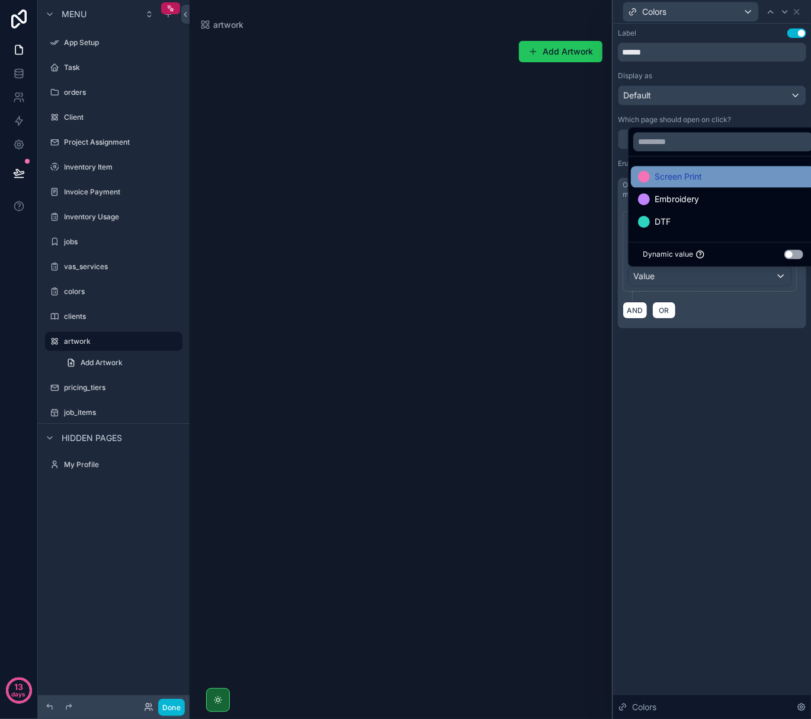
click at [649, 178] on div at bounding box center [644, 177] width 12 height 12
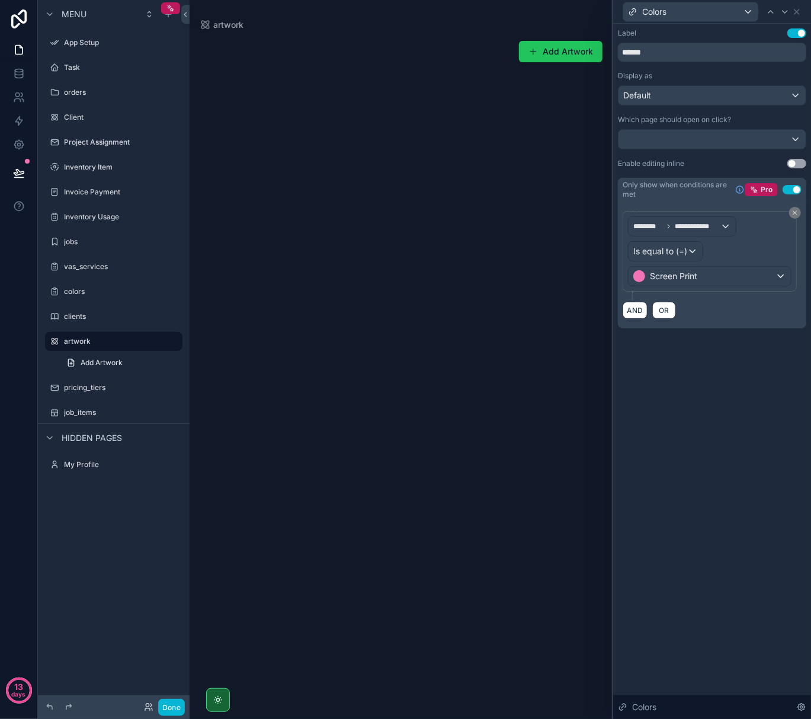
click at [662, 386] on div "**********" at bounding box center [712, 371] width 198 height 695
click at [795, 211] on icon at bounding box center [795, 212] width 7 height 7
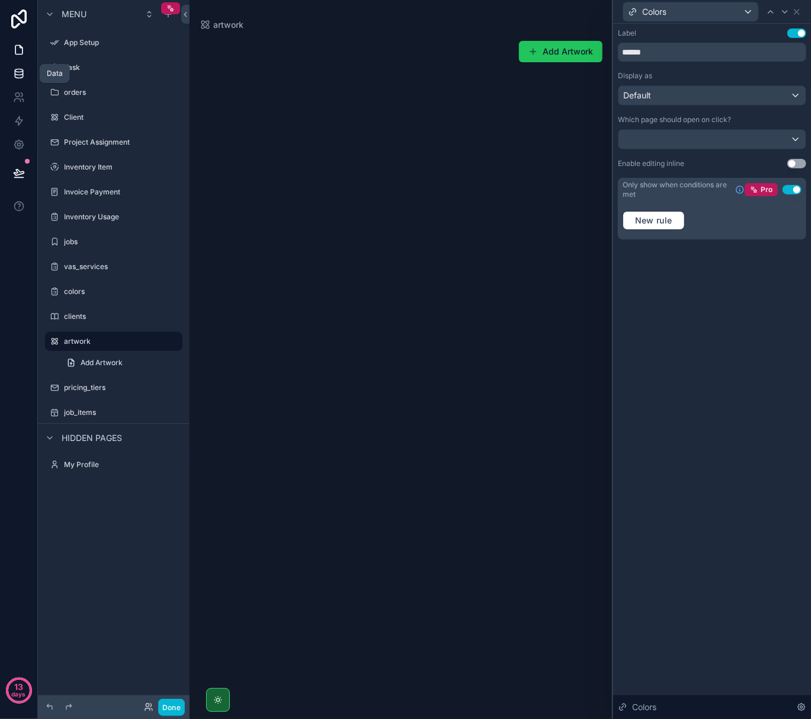
click at [18, 77] on icon at bounding box center [19, 75] width 8 height 5
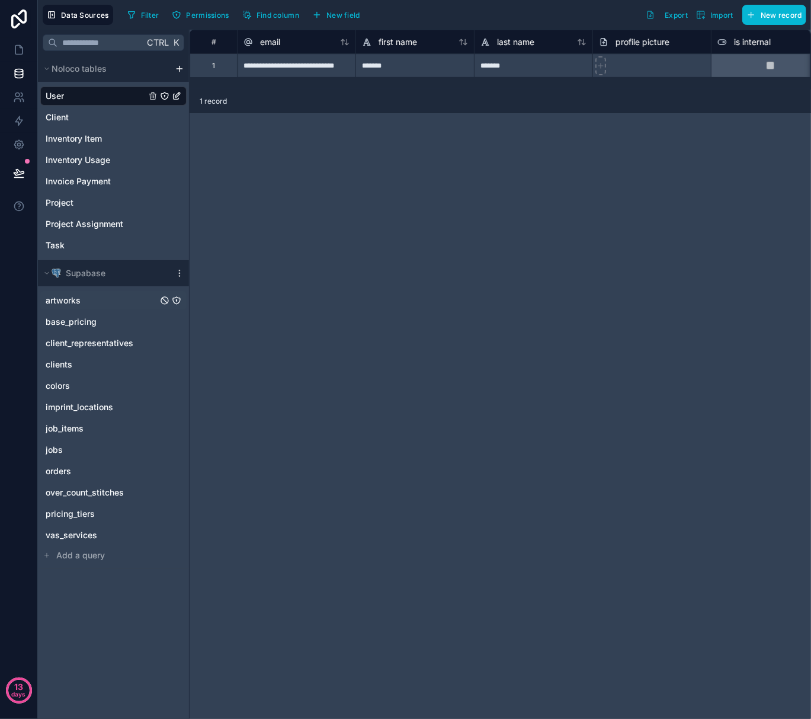
click at [96, 295] on div "artworks" at bounding box center [113, 300] width 146 height 19
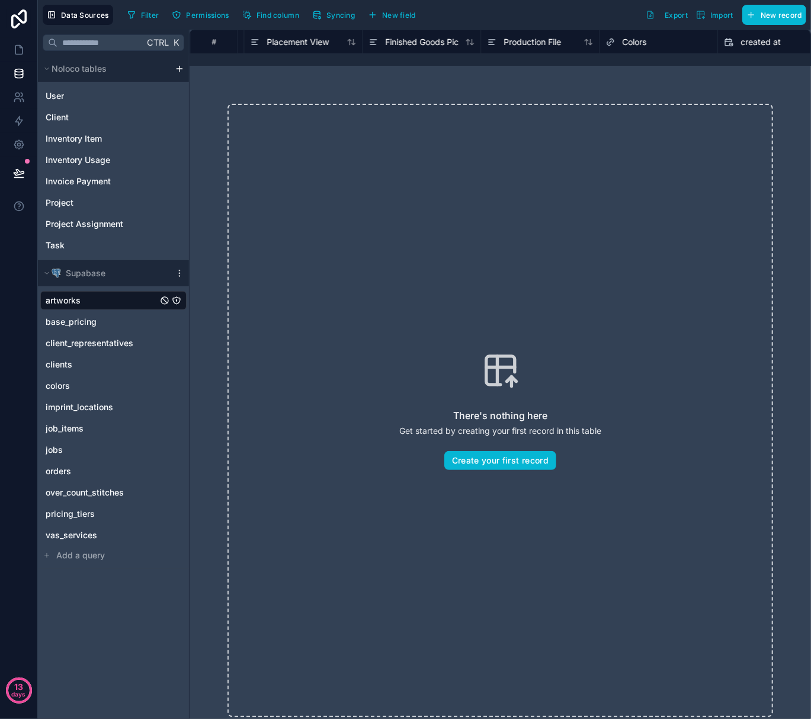
scroll to position [0, 1749]
click at [572, 45] on div "Colors" at bounding box center [562, 42] width 106 height 14
click at [545, 43] on span "Colors" at bounding box center [538, 42] width 24 height 12
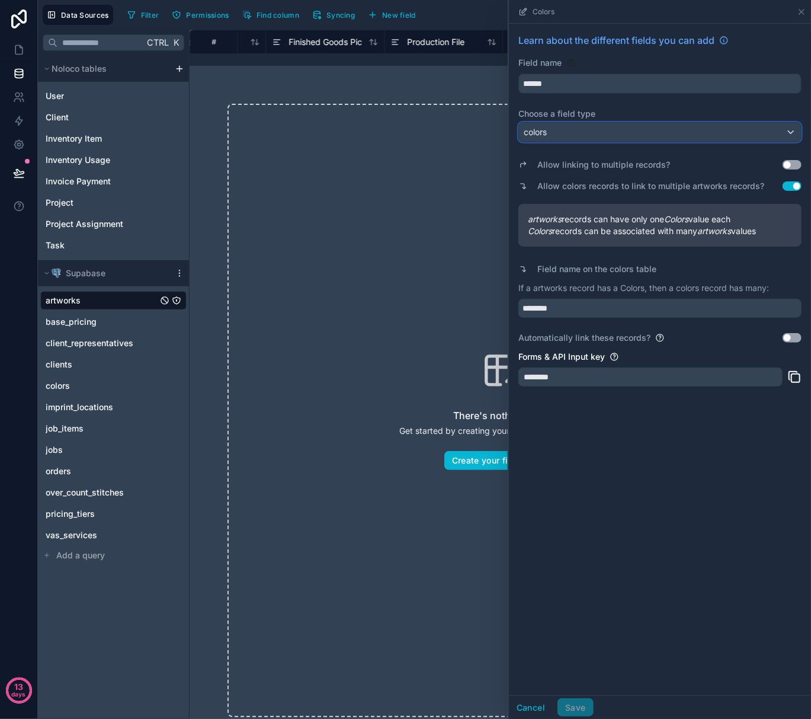
click at [605, 131] on div "colors" at bounding box center [660, 132] width 282 height 19
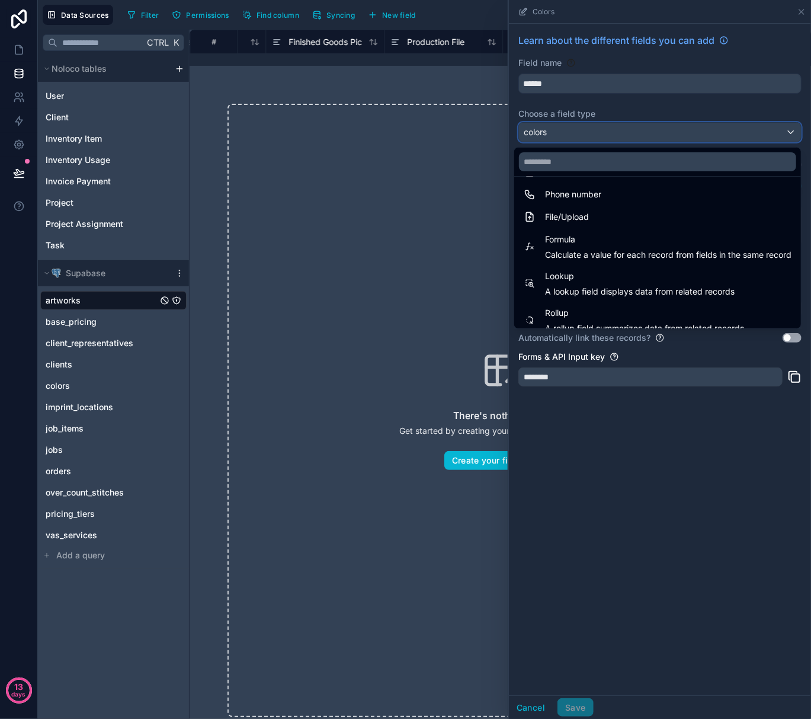
scroll to position [307, 0]
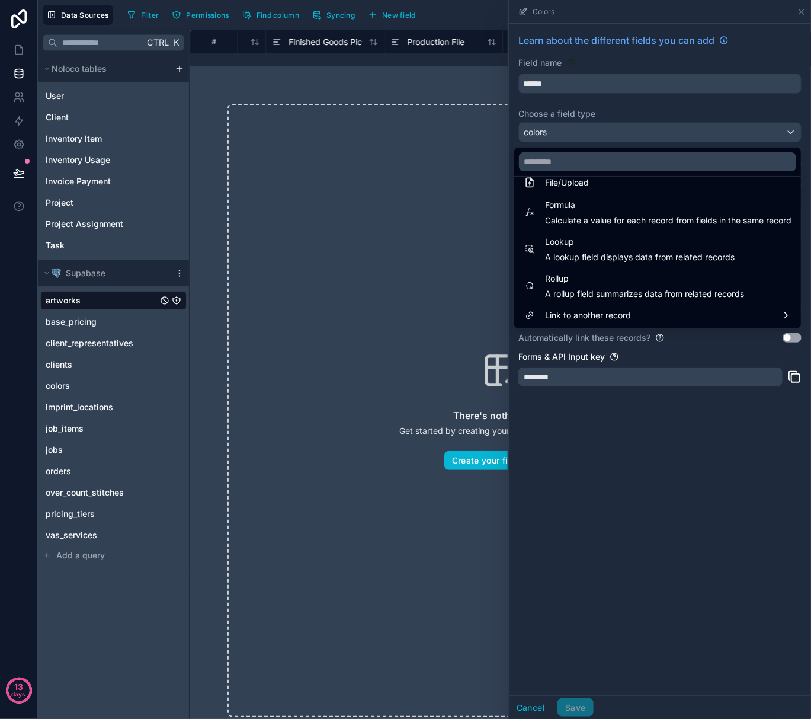
click at [591, 517] on div at bounding box center [660, 359] width 302 height 719
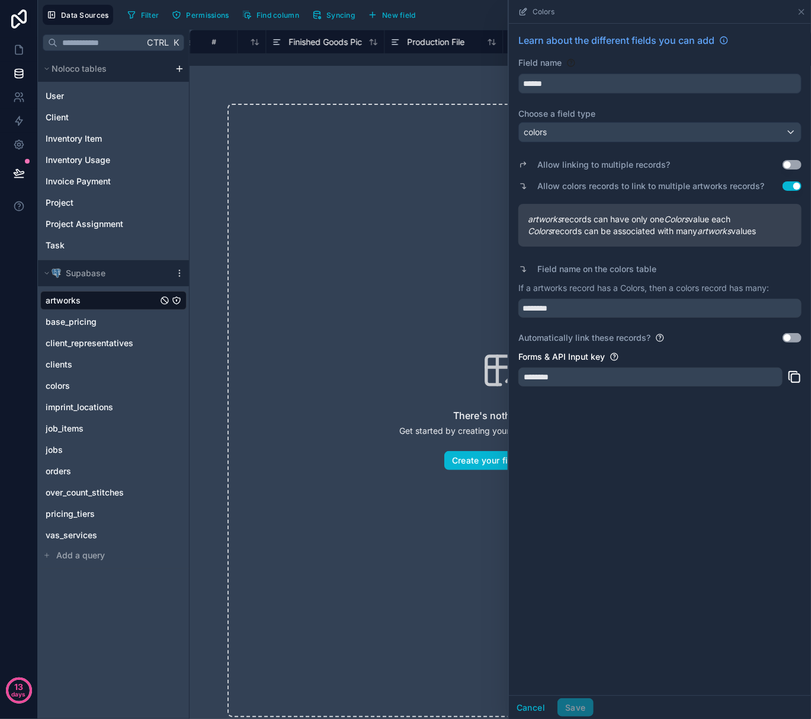
click at [387, 93] on div "There's nothing here Get started by creating your first record in this table Cr…" at bounding box center [501, 410] width 622 height 689
click at [531, 704] on button "Cancel" at bounding box center [531, 707] width 44 height 19
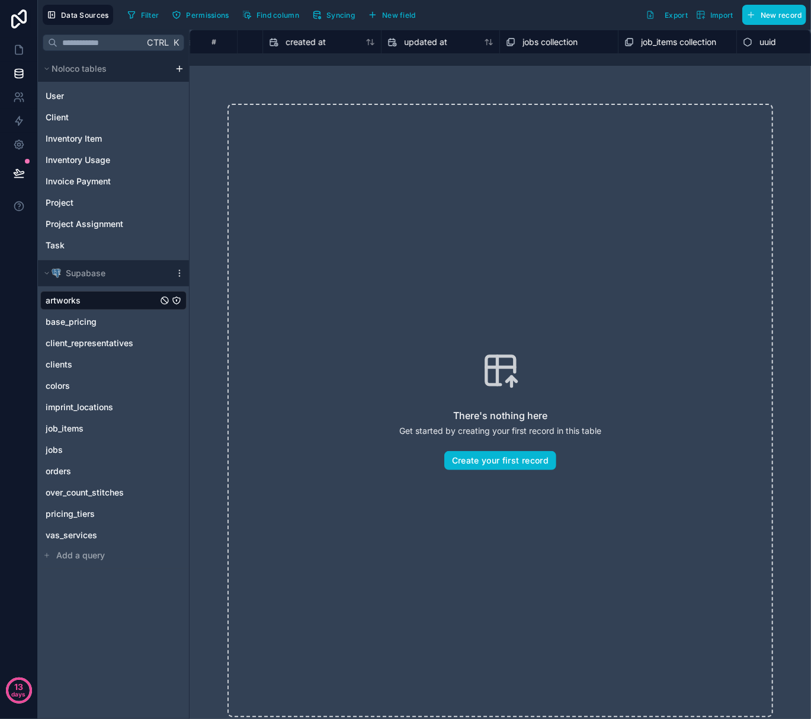
scroll to position [0, 2152]
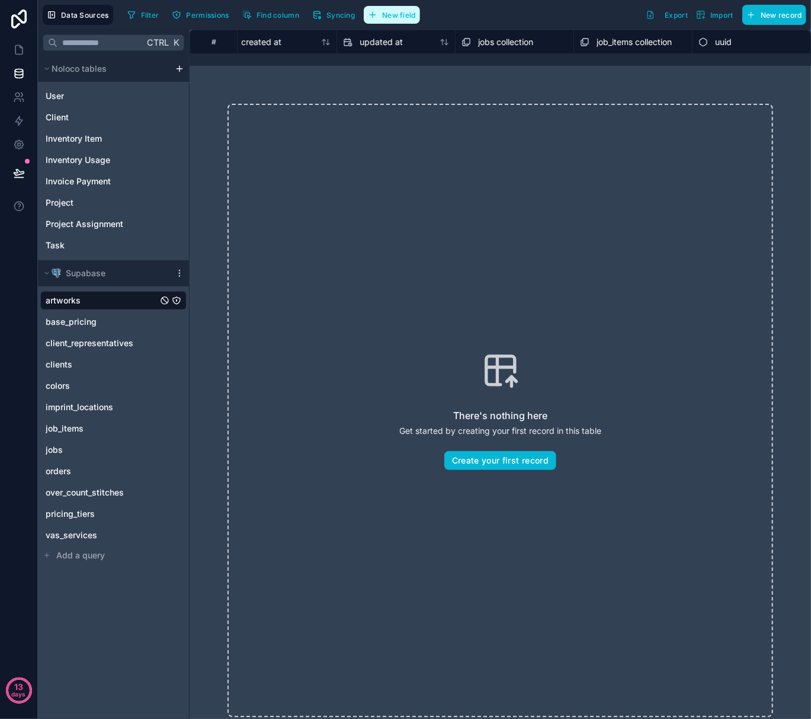
click at [377, 14] on icon "button" at bounding box center [372, 14] width 9 height 9
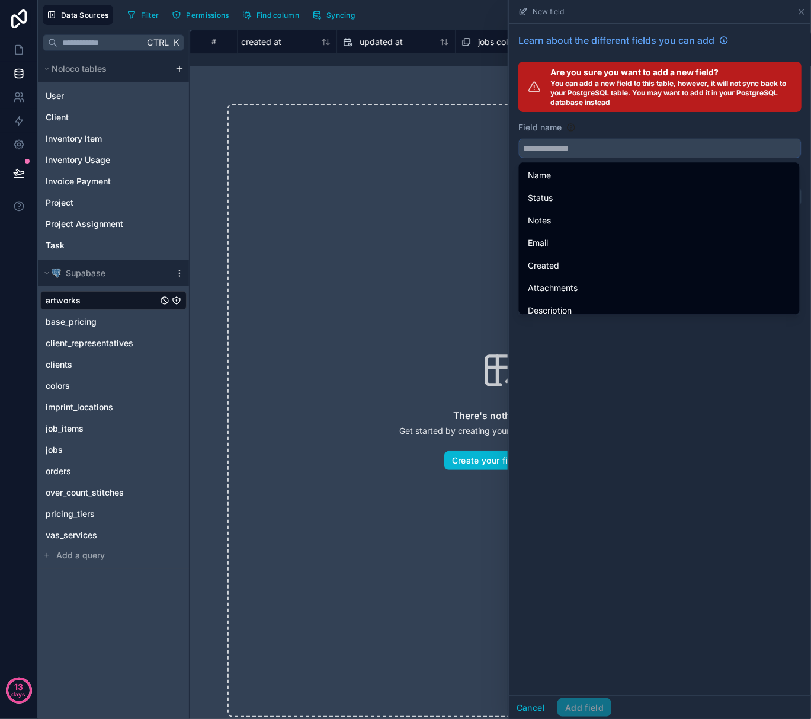
click at [596, 150] on input "text" at bounding box center [660, 148] width 282 height 19
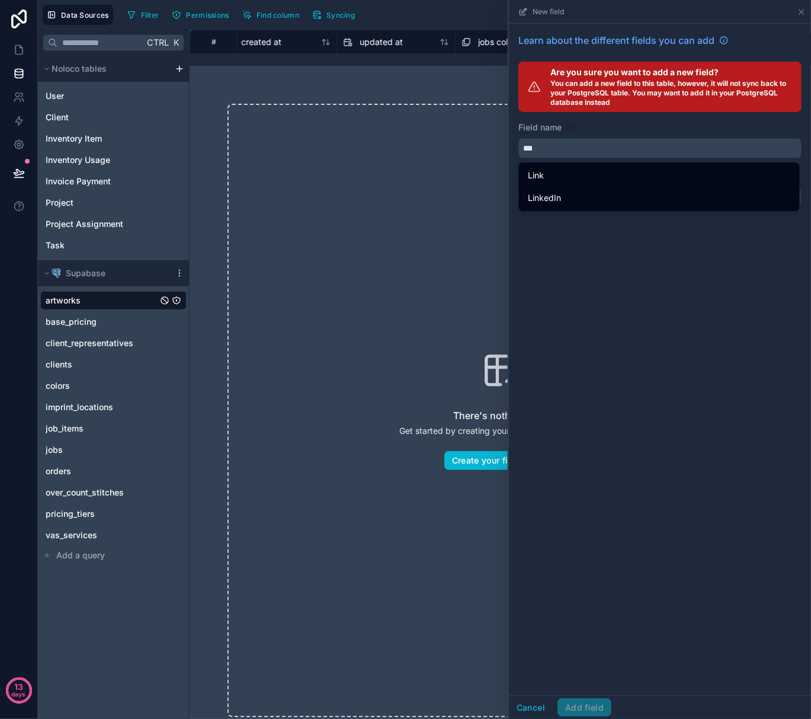
type input "***"
click at [598, 232] on div "Learn about the different fields you can add Are you sure you want to add a new…" at bounding box center [660, 359] width 302 height 671
click at [565, 249] on div "Learn about the different fields you can add Are you sure you want to add a new…" at bounding box center [660, 359] width 302 height 671
click at [577, 124] on div "Field name" at bounding box center [660, 127] width 283 height 12
click at [556, 280] on div "Learn about the different fields you can add Are you sure you want to add a new…" at bounding box center [660, 359] width 302 height 671
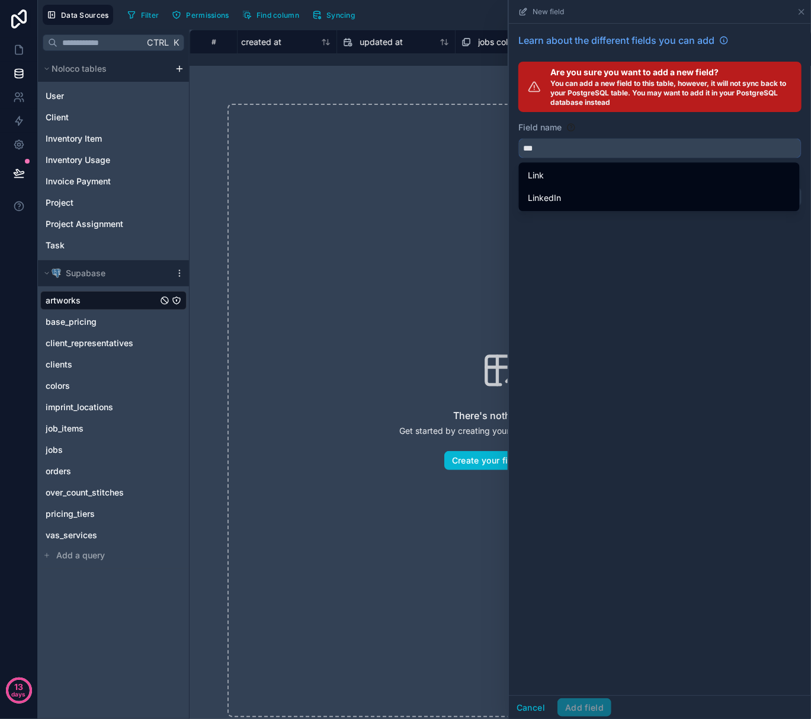
drag, startPoint x: 540, startPoint y: 147, endPoint x: 465, endPoint y: 161, distance: 76.6
click at [465, 161] on div "Data Sources Filter Permissions Find column Syncing New field Learn about the d…" at bounding box center [424, 359] width 773 height 719
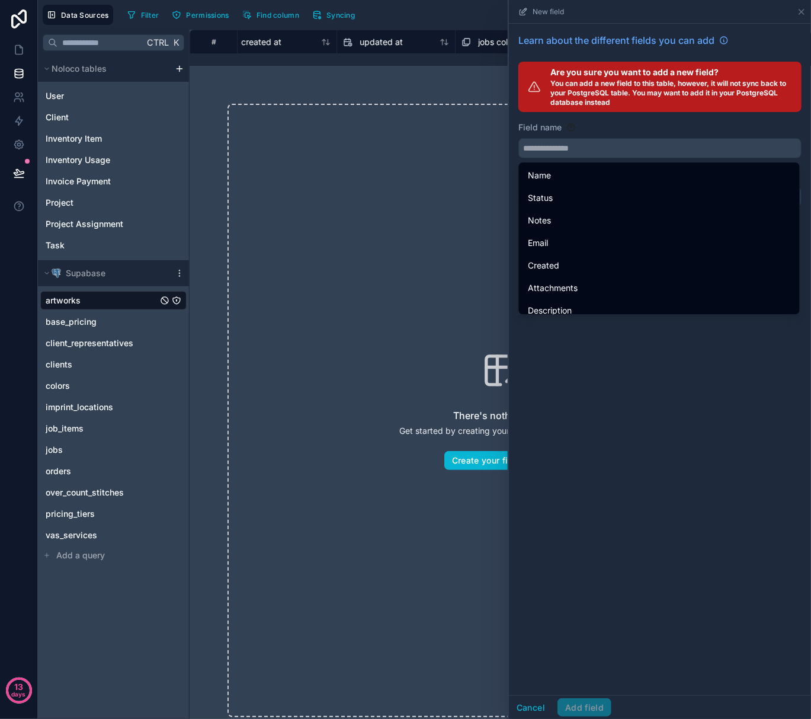
click at [629, 396] on div "Learn about the different fields you can add Are you sure you want to add a new…" at bounding box center [660, 359] width 302 height 671
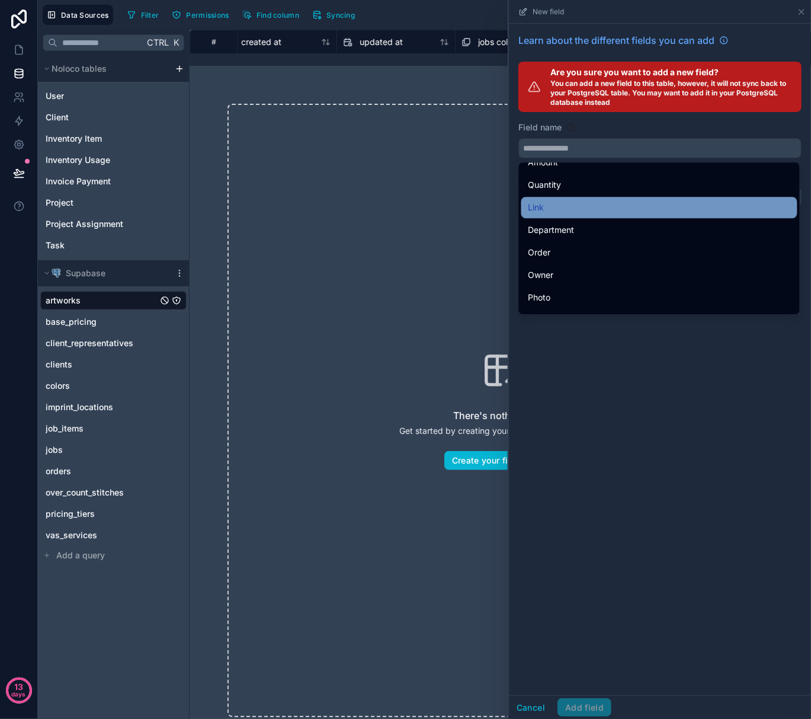
click at [585, 210] on div "Link" at bounding box center [660, 207] width 262 height 14
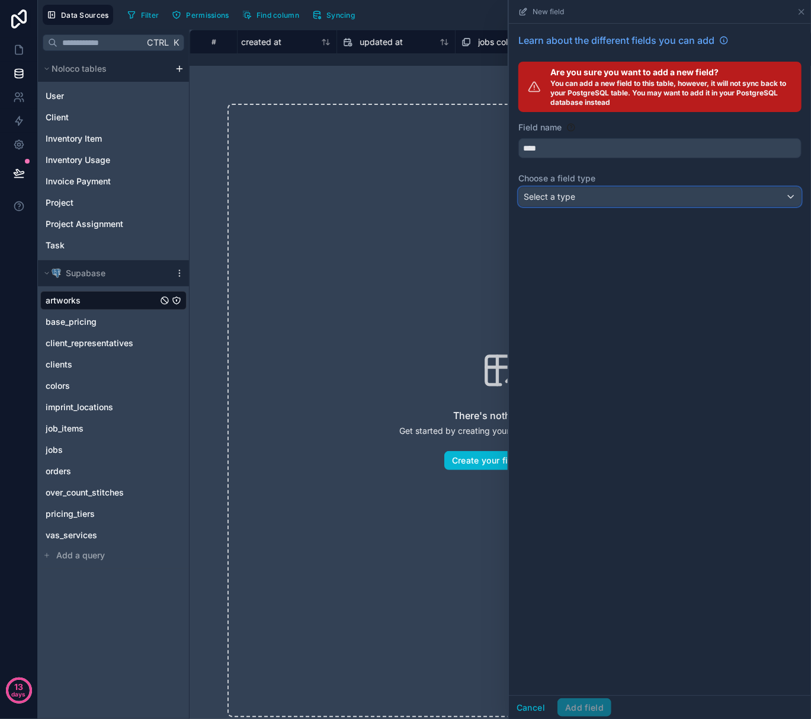
click at [586, 197] on div "Select a type" at bounding box center [660, 196] width 282 height 19
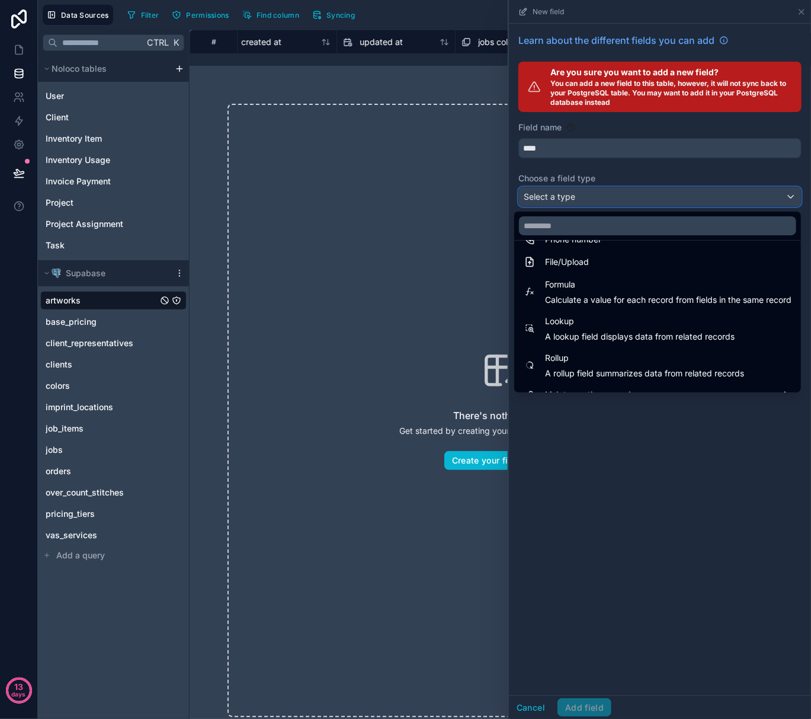
scroll to position [307, 0]
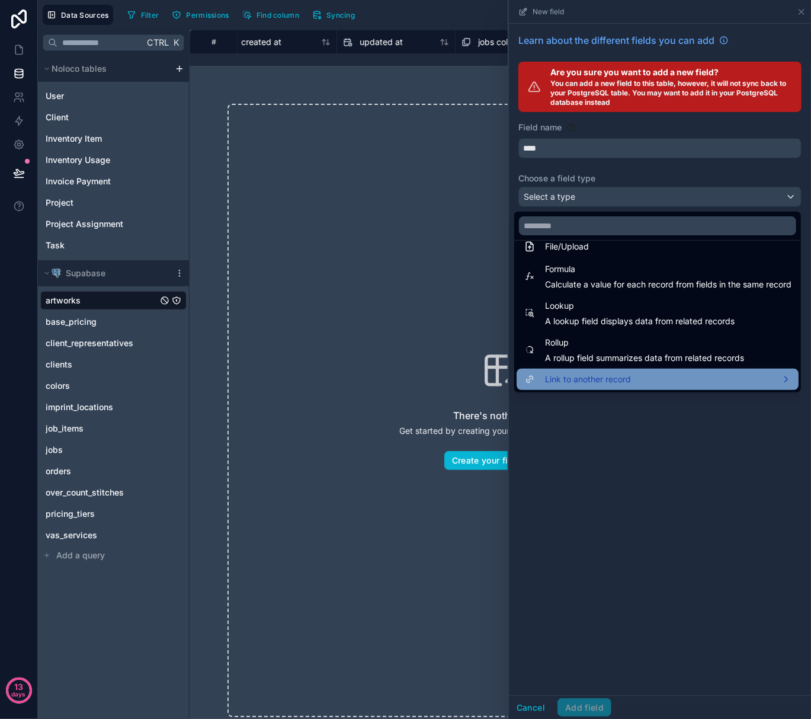
click at [690, 375] on div "Link to another record" at bounding box center [658, 379] width 268 height 14
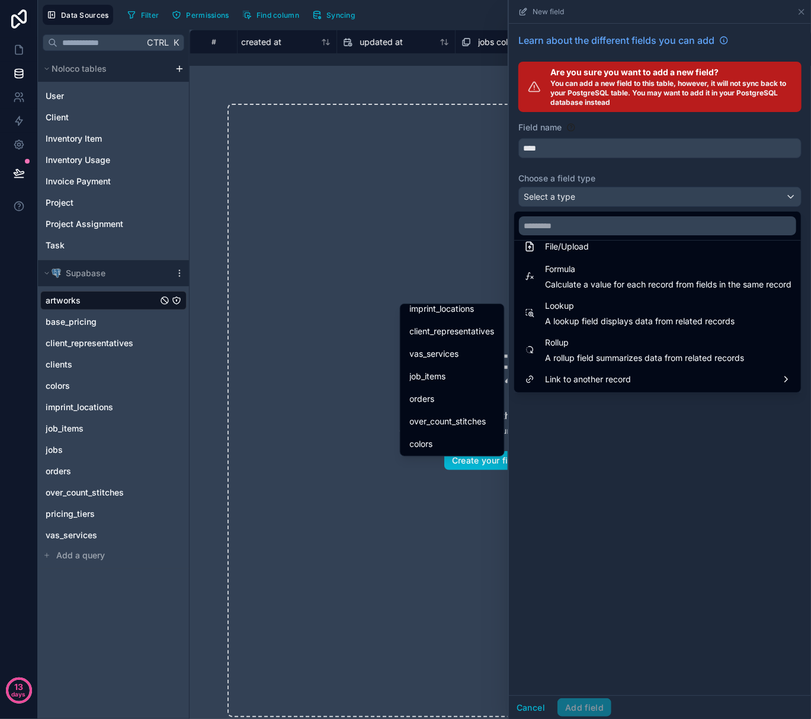
scroll to position [316, 0]
click at [455, 434] on div "colors" at bounding box center [452, 441] width 99 height 21
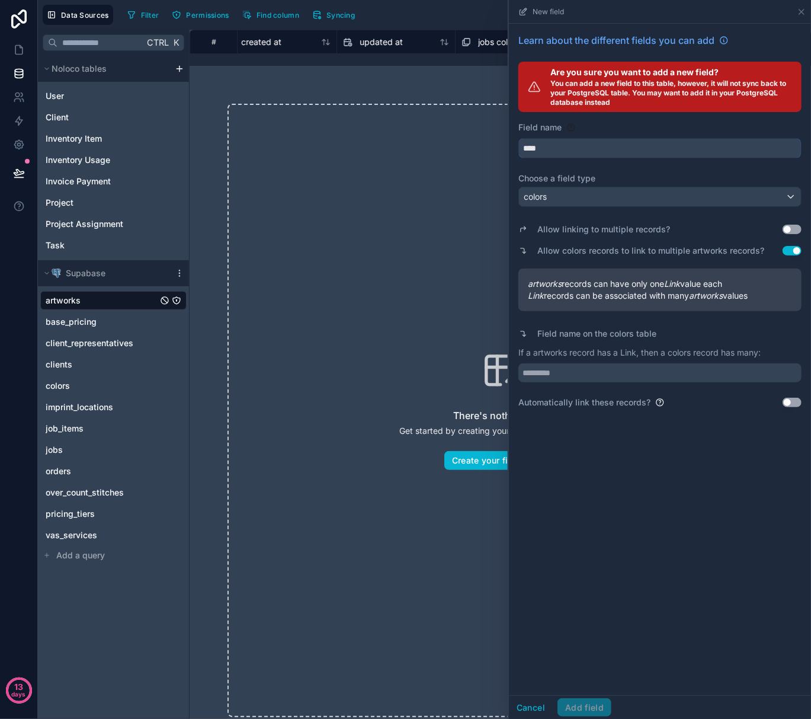
click at [549, 149] on input "****" at bounding box center [660, 148] width 282 height 19
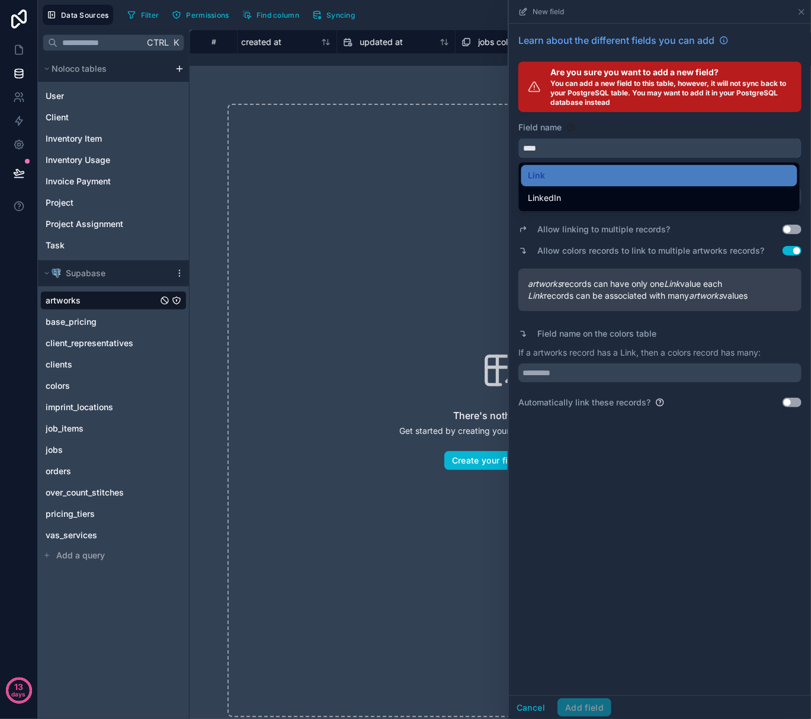
drag, startPoint x: 545, startPoint y: 148, endPoint x: 505, endPoint y: 148, distance: 39.7
click at [505, 148] on div "Data Sources Filter Permissions Find column Syncing New field Learn about the d…" at bounding box center [424, 359] width 773 height 719
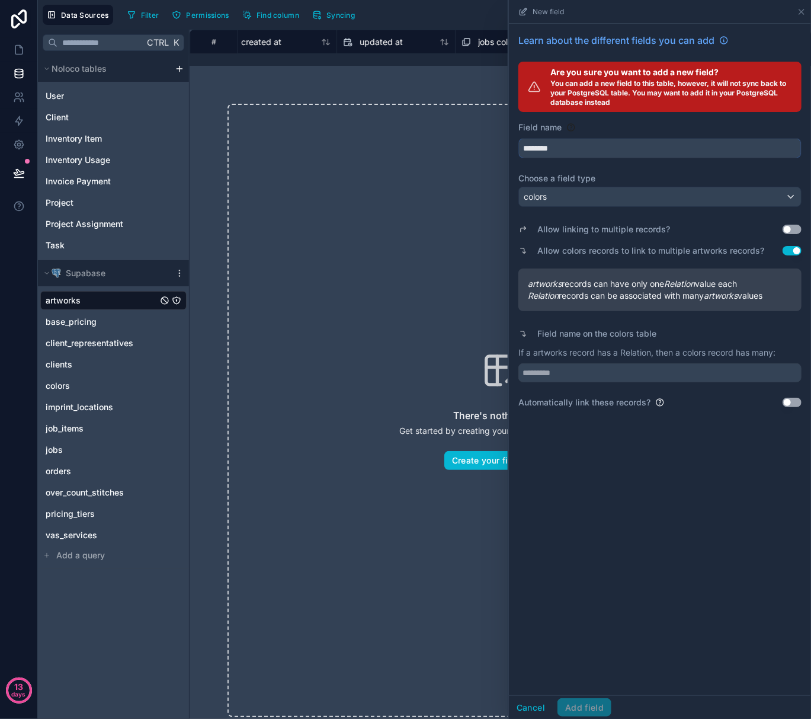
type input "********"
click at [646, 451] on div "Learn about the different fields you can add Are you sure you want to add a new…" at bounding box center [660, 359] width 302 height 671
click at [588, 194] on div "colors" at bounding box center [660, 196] width 282 height 19
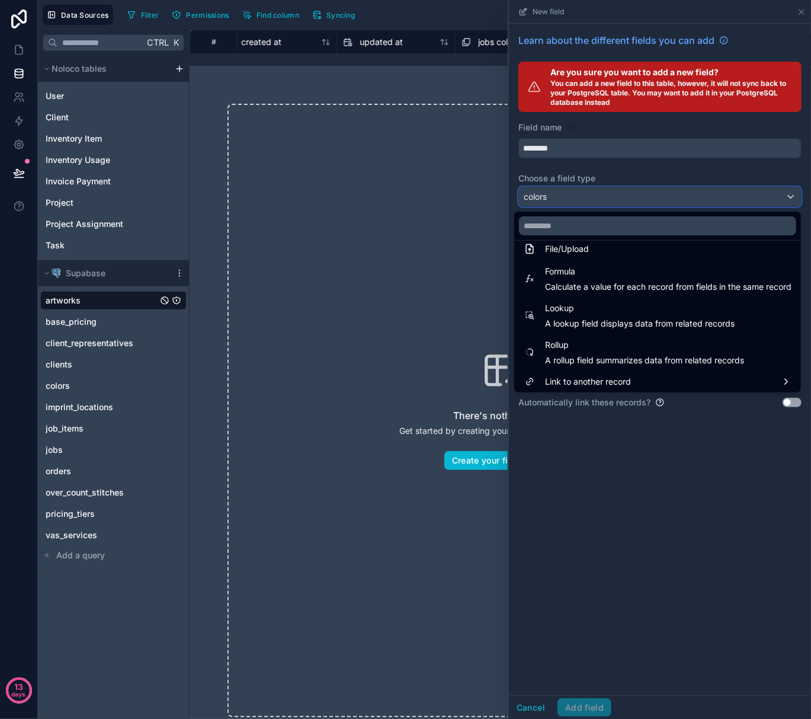
scroll to position [307, 0]
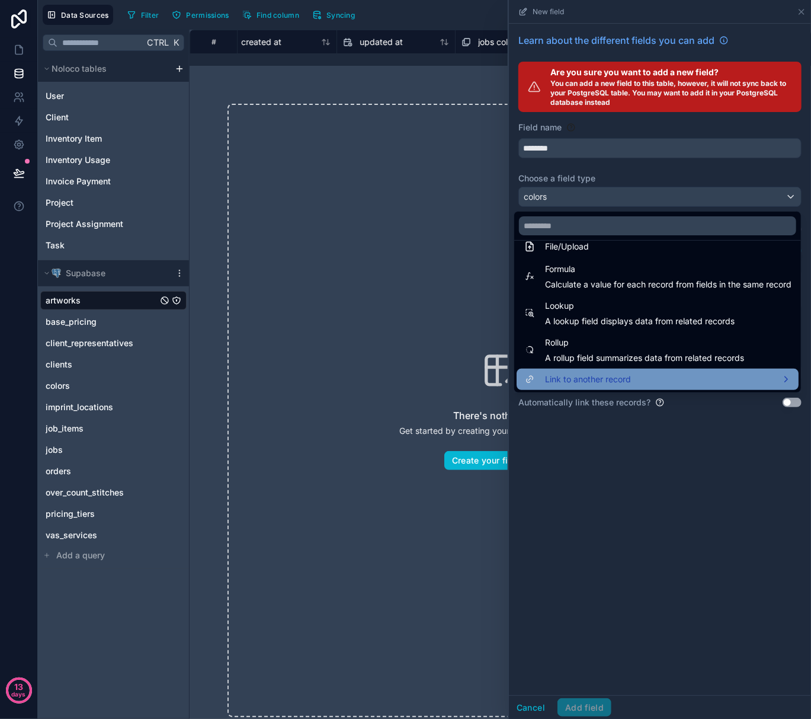
click at [621, 377] on div "Link to another record" at bounding box center [658, 379] width 268 height 14
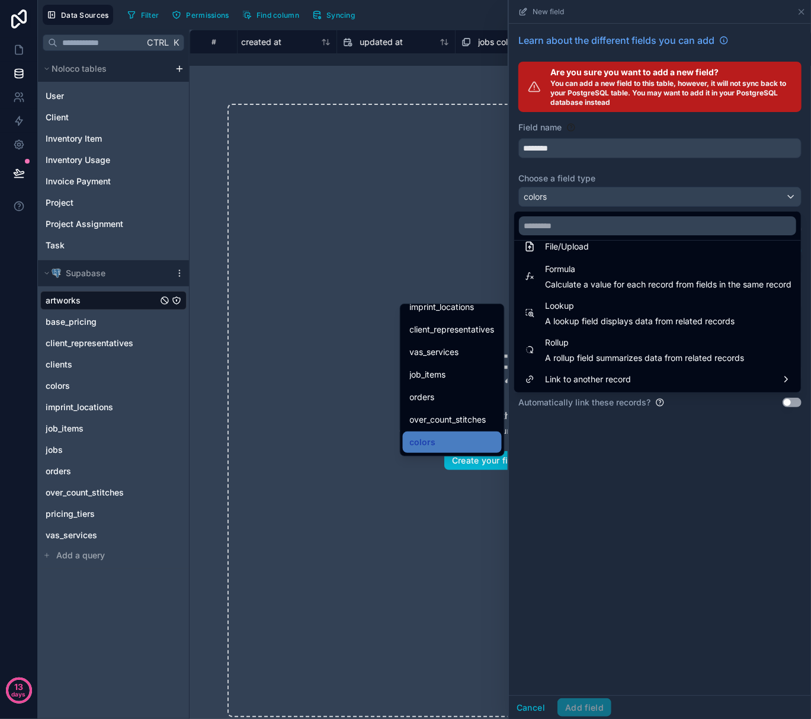
scroll to position [338, 0]
click at [441, 413] on div "colors" at bounding box center [452, 420] width 85 height 14
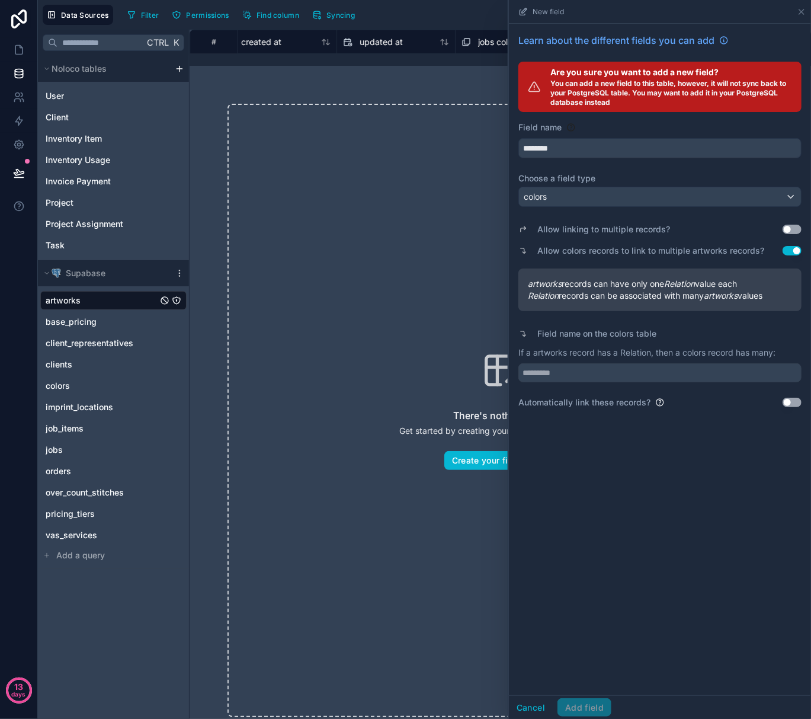
click at [766, 440] on div "Learn about the different fields you can add Are you sure you want to add a new…" at bounding box center [660, 359] width 302 height 671
click at [643, 379] on input "text" at bounding box center [660, 372] width 283 height 19
click at [290, 398] on div "There's nothing here Get started by creating your first record in this table Cr…" at bounding box center [501, 410] width 546 height 613
click at [535, 700] on button "Cancel" at bounding box center [531, 707] width 44 height 19
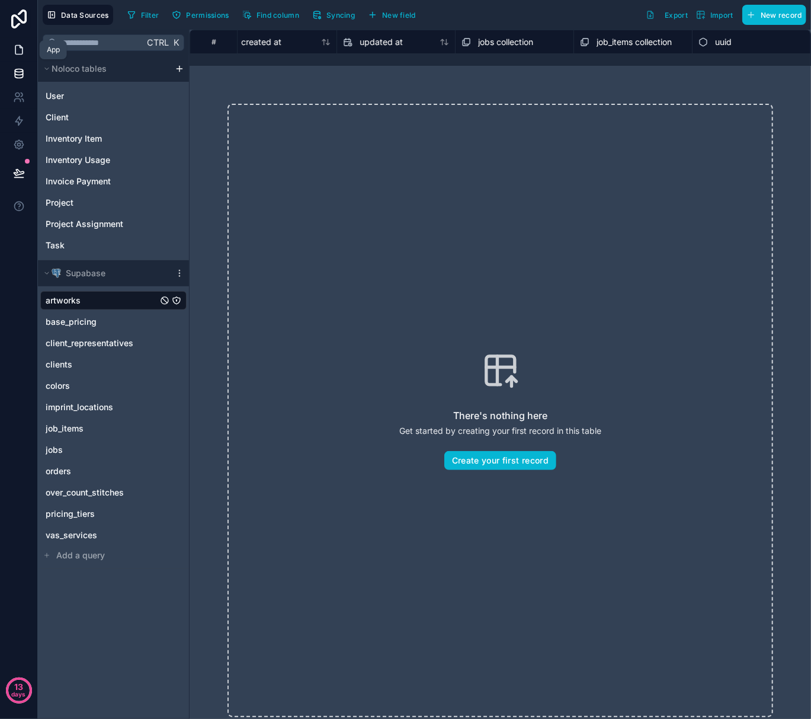
click at [19, 49] on icon at bounding box center [19, 50] width 12 height 12
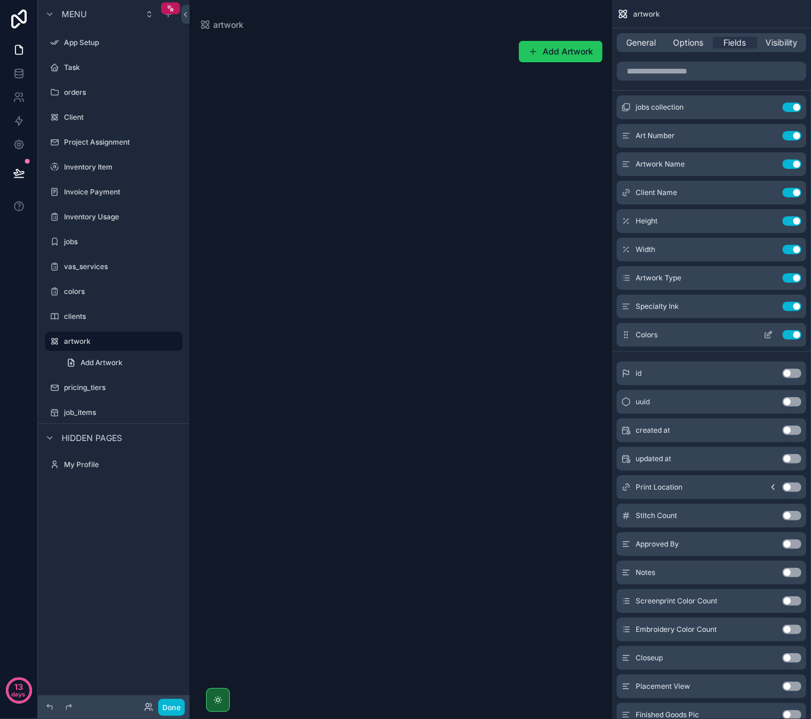
click at [766, 335] on icon "scrollable content" at bounding box center [768, 334] width 9 height 9
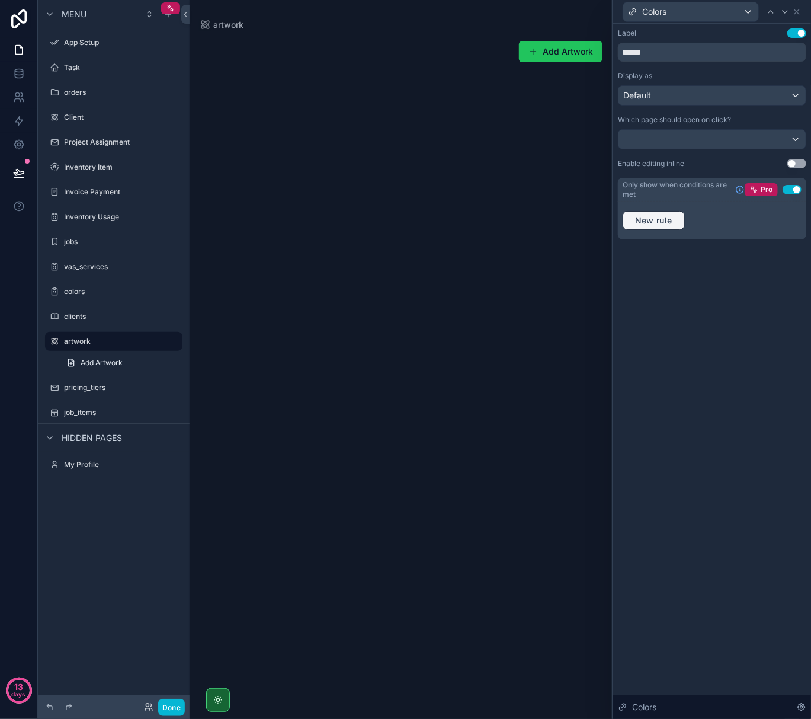
click at [666, 220] on span "New rule" at bounding box center [654, 220] width 47 height 11
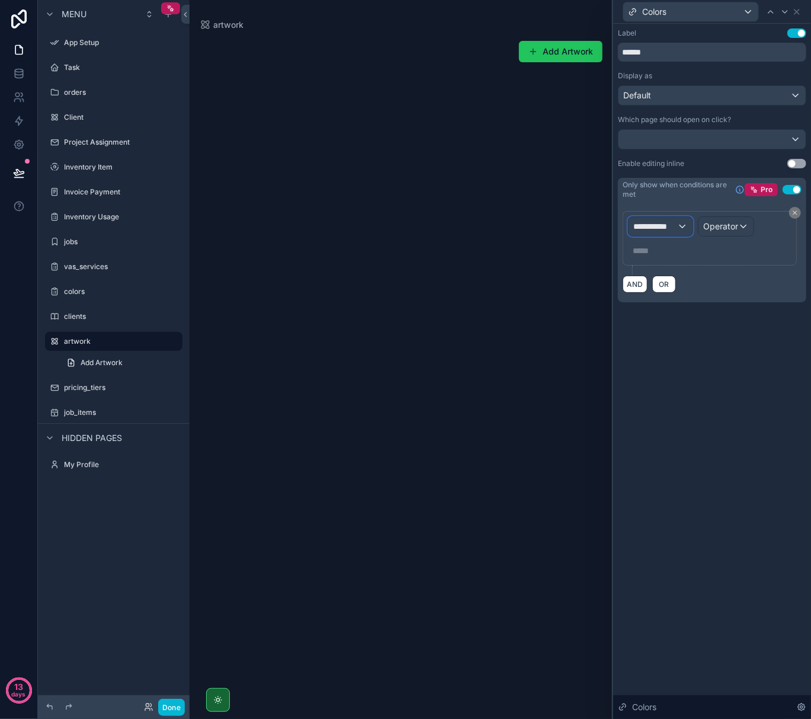
click at [666, 226] on span "**********" at bounding box center [655, 226] width 44 height 12
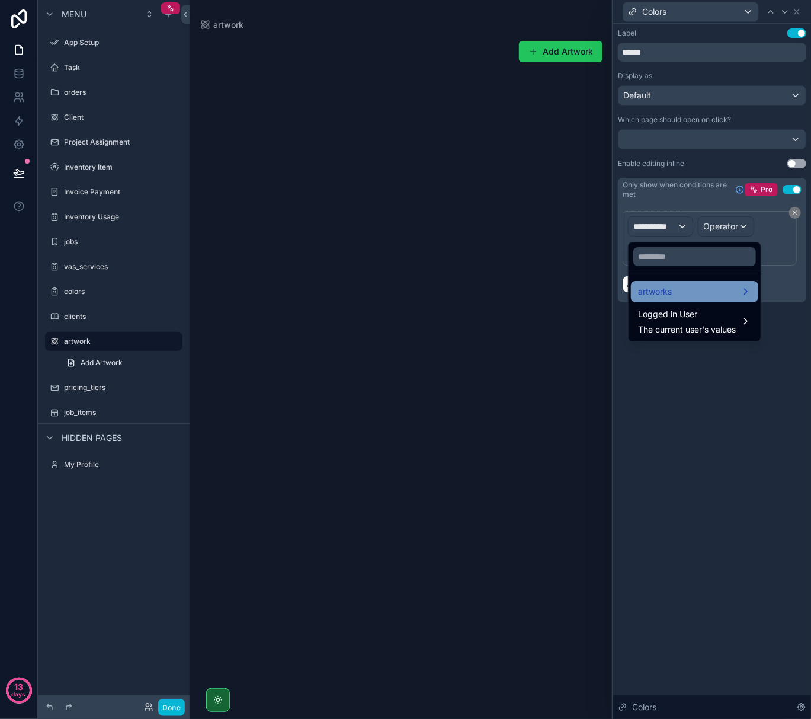
click at [680, 292] on div "artworks" at bounding box center [694, 291] width 113 height 14
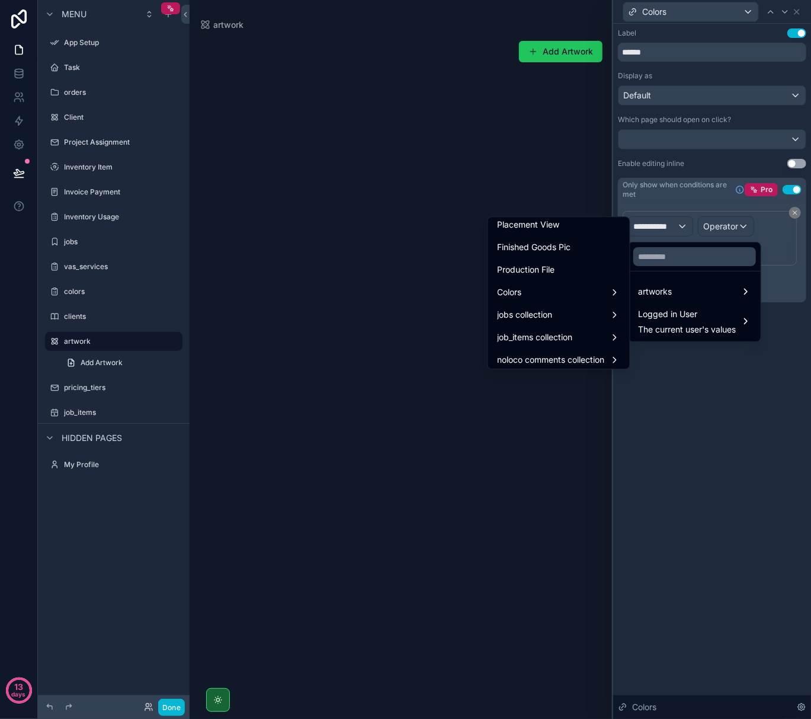
scroll to position [415, 0]
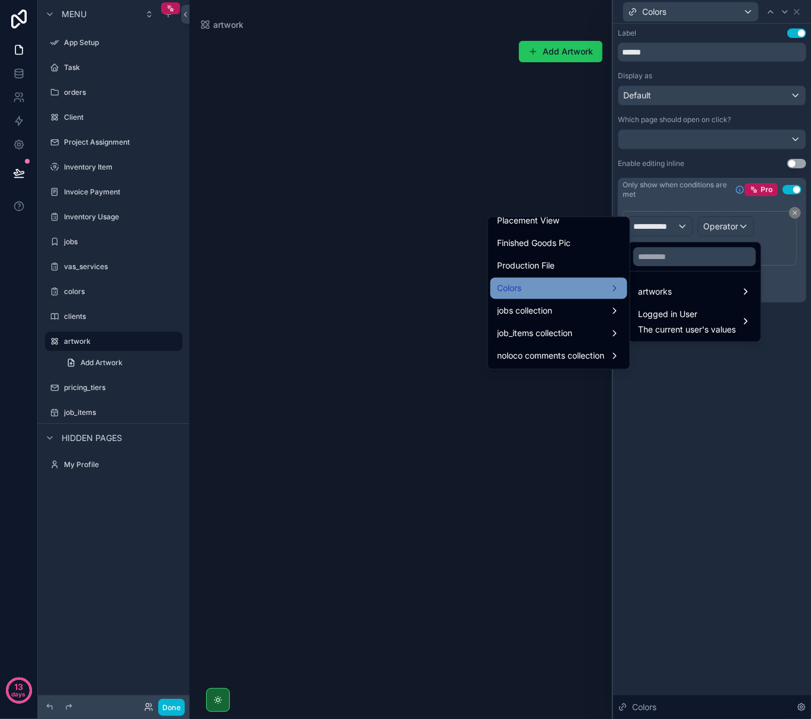
click at [568, 290] on div "Colors" at bounding box center [559, 288] width 123 height 14
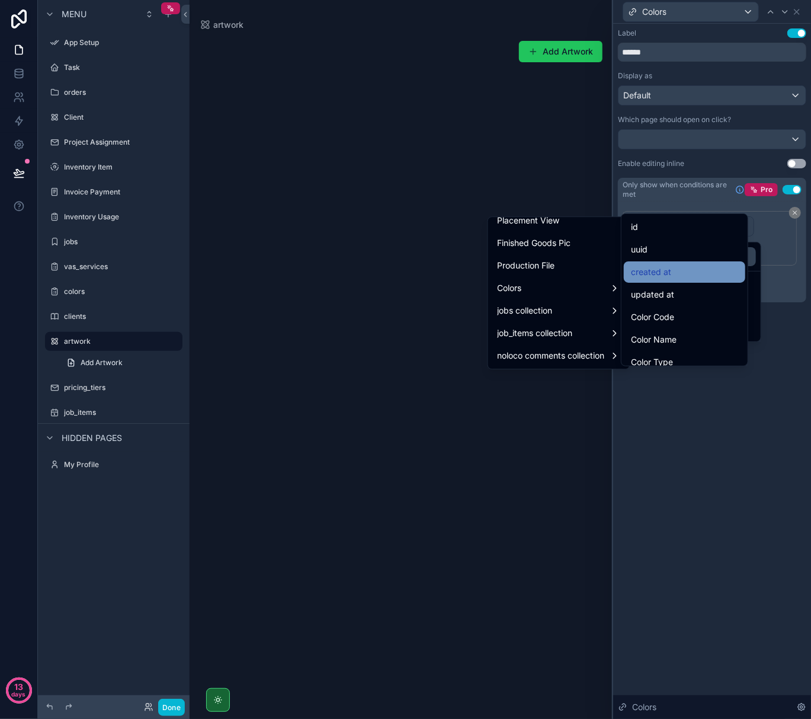
scroll to position [79, 0]
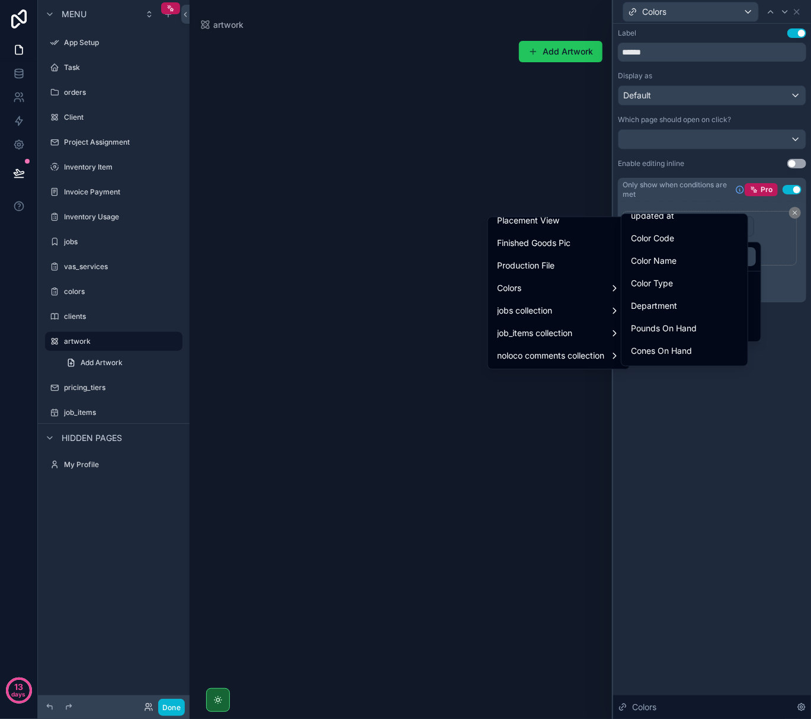
click at [648, 278] on span "Color Type" at bounding box center [652, 283] width 42 height 14
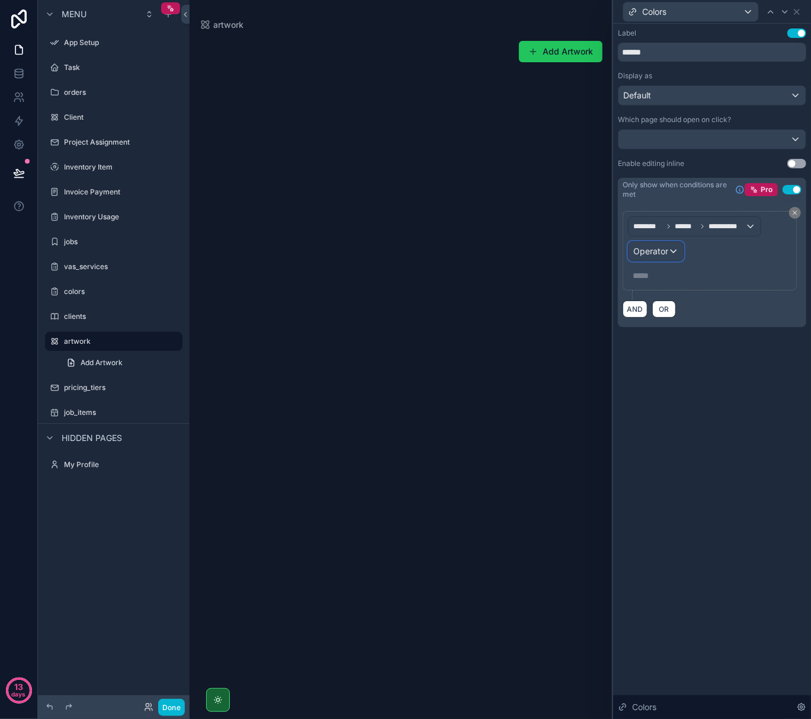
click at [665, 255] on span "Operator" at bounding box center [650, 251] width 35 height 10
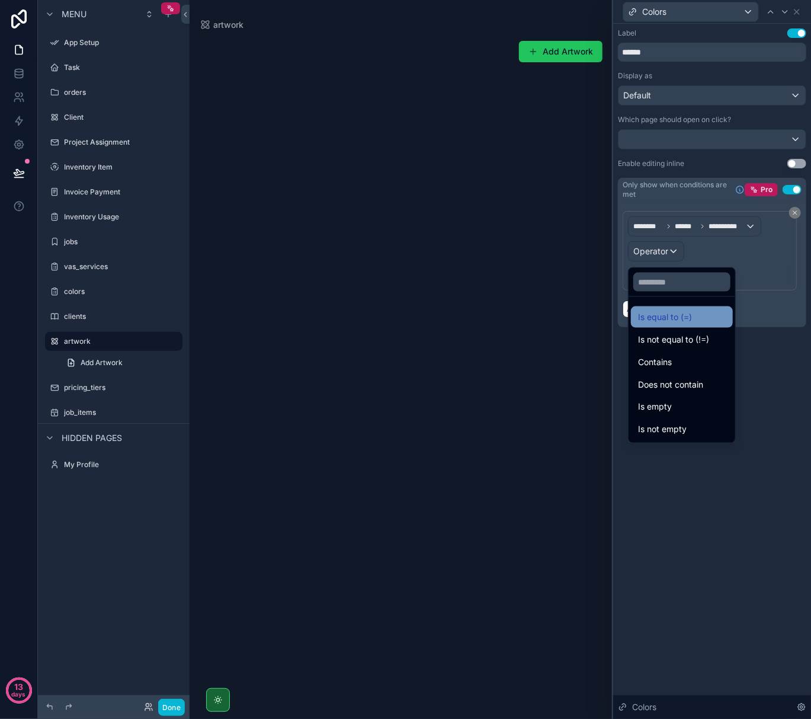
click at [673, 319] on span "Is equal to (=)" at bounding box center [665, 317] width 54 height 14
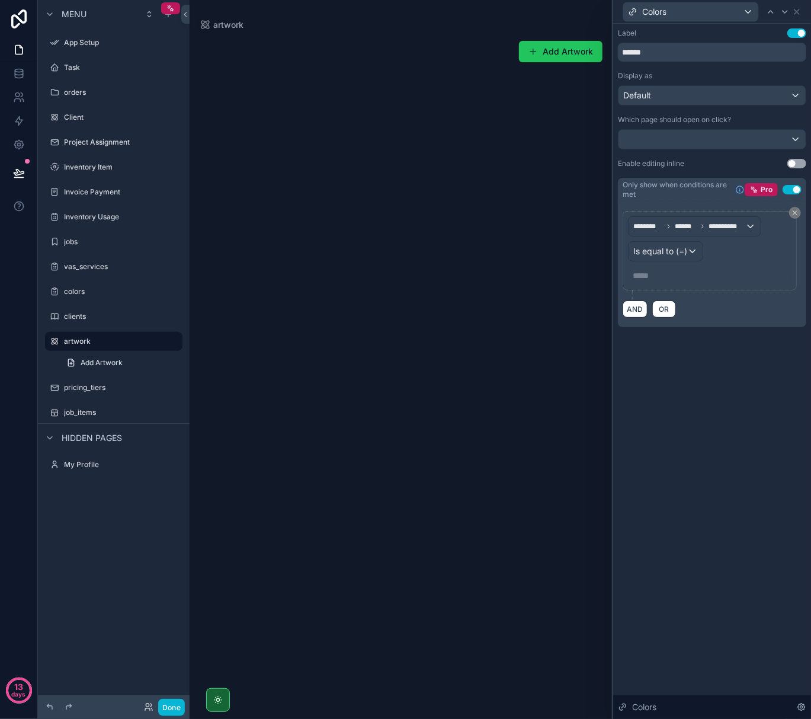
click at [653, 278] on p "***** ﻿" at bounding box center [711, 276] width 156 height 12
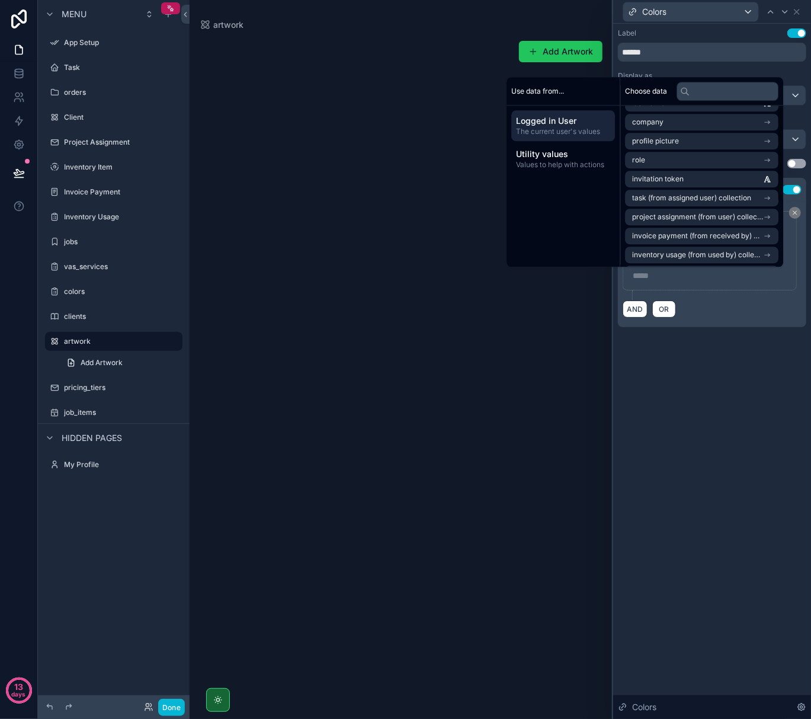
scroll to position [0, 0]
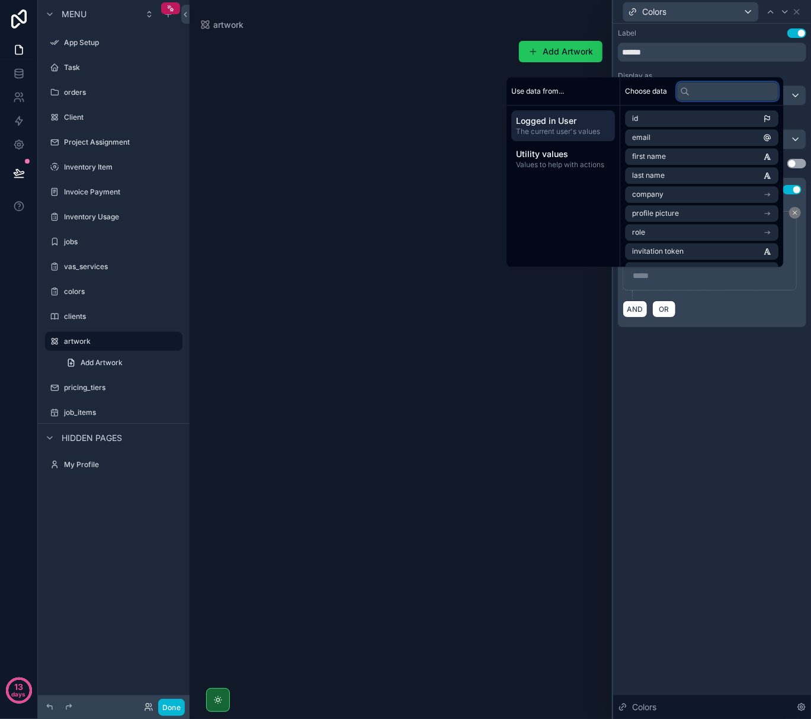
click at [712, 91] on input "text" at bounding box center [728, 91] width 102 height 19
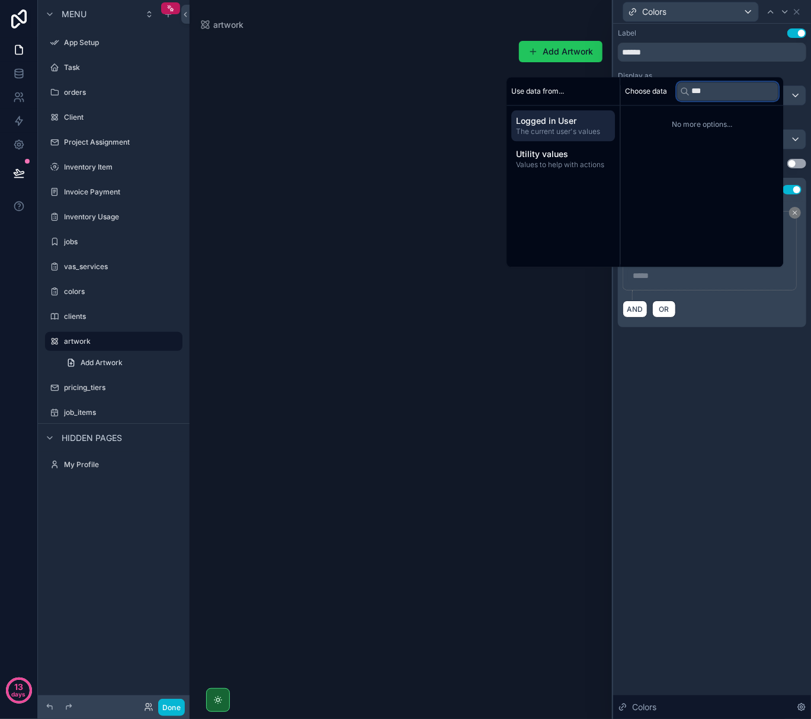
click at [742, 95] on input "***" at bounding box center [728, 91] width 102 height 19
type input "**"
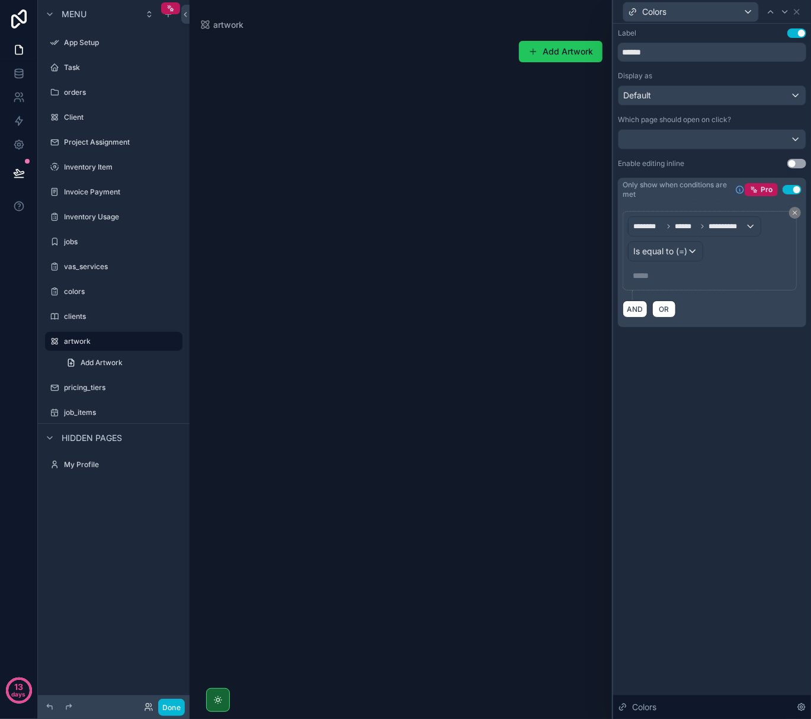
click at [723, 516] on div "**********" at bounding box center [712, 371] width 198 height 695
click at [652, 276] on p "***** ﻿" at bounding box center [711, 276] width 156 height 12
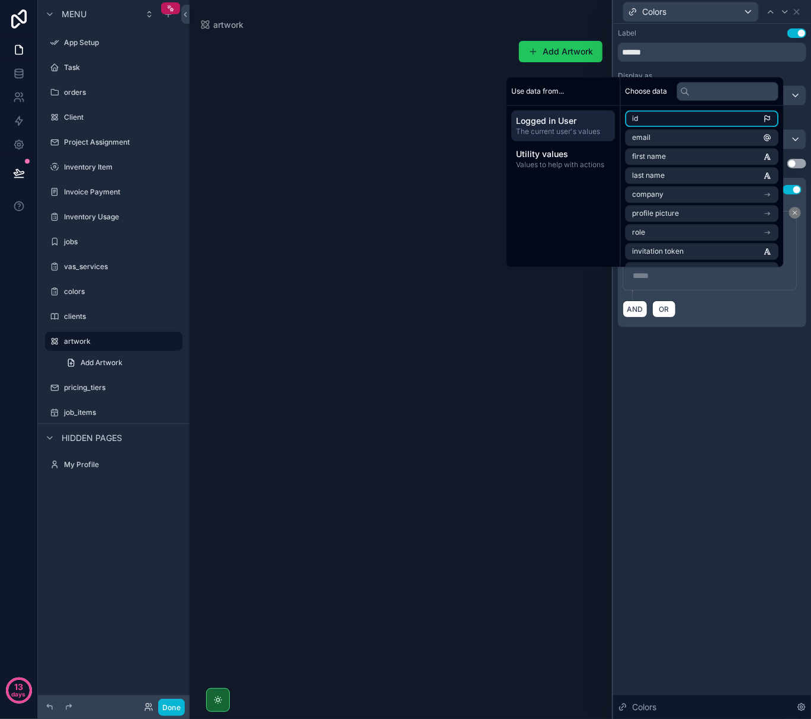
click at [667, 116] on li "id" at bounding box center [701, 118] width 153 height 17
click at [723, 275] on p "**********" at bounding box center [711, 277] width 156 height 19
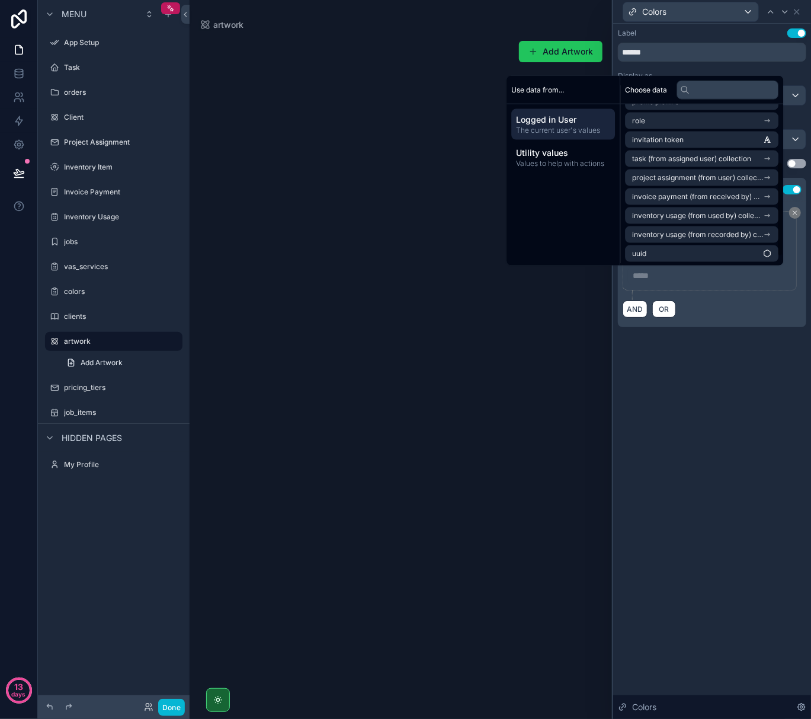
scroll to position [111, 0]
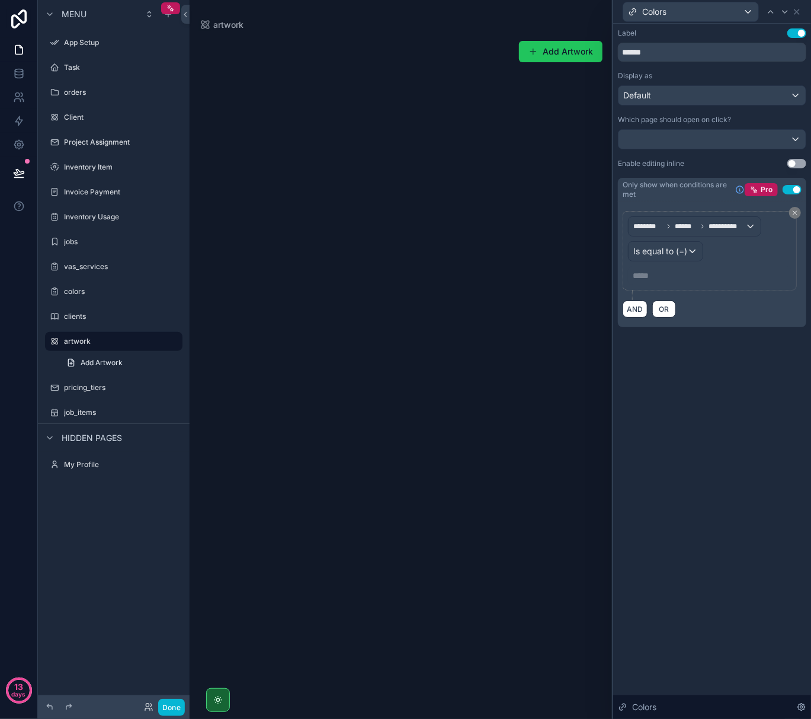
click at [731, 423] on div "**********" at bounding box center [712, 371] width 198 height 695
click at [650, 276] on p "***** ﻿" at bounding box center [711, 276] width 156 height 12
click at [727, 393] on div "**********" at bounding box center [712, 371] width 198 height 695
click at [741, 451] on div "**********" at bounding box center [712, 371] width 198 height 695
click at [792, 212] on icon at bounding box center [795, 212] width 7 height 7
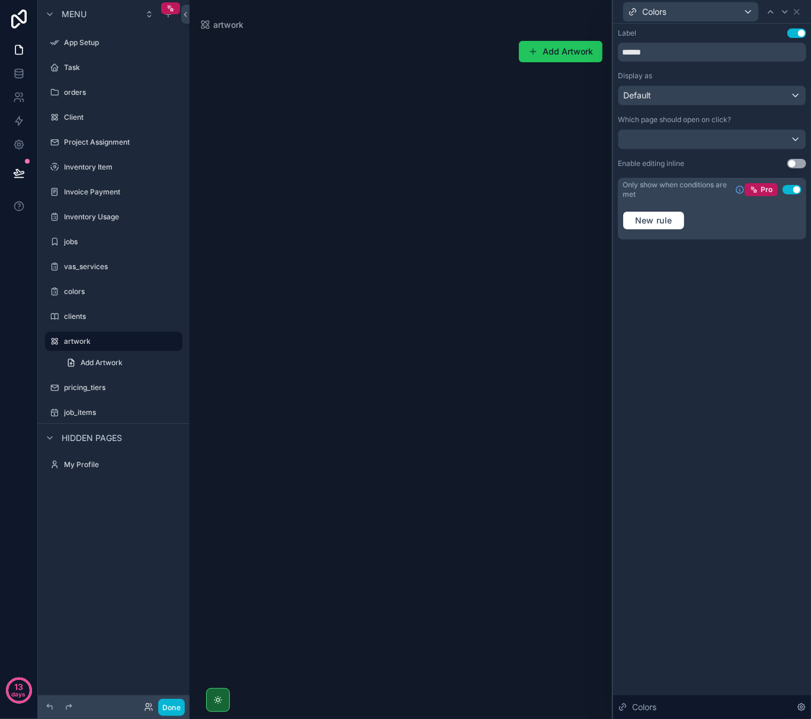
click at [791, 190] on button "Use setting" at bounding box center [792, 189] width 19 height 9
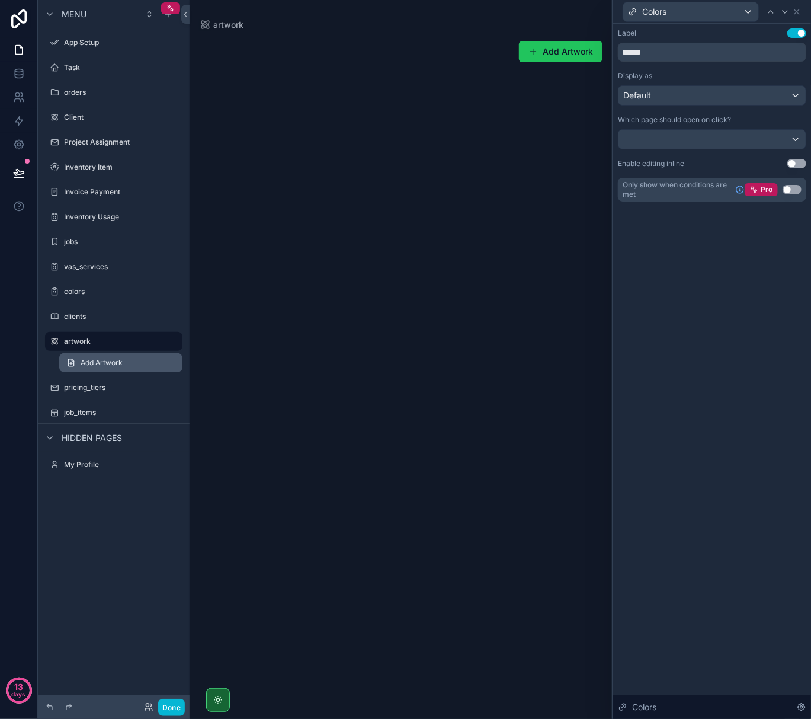
click at [113, 361] on span "Add Artwork" at bounding box center [102, 362] width 42 height 9
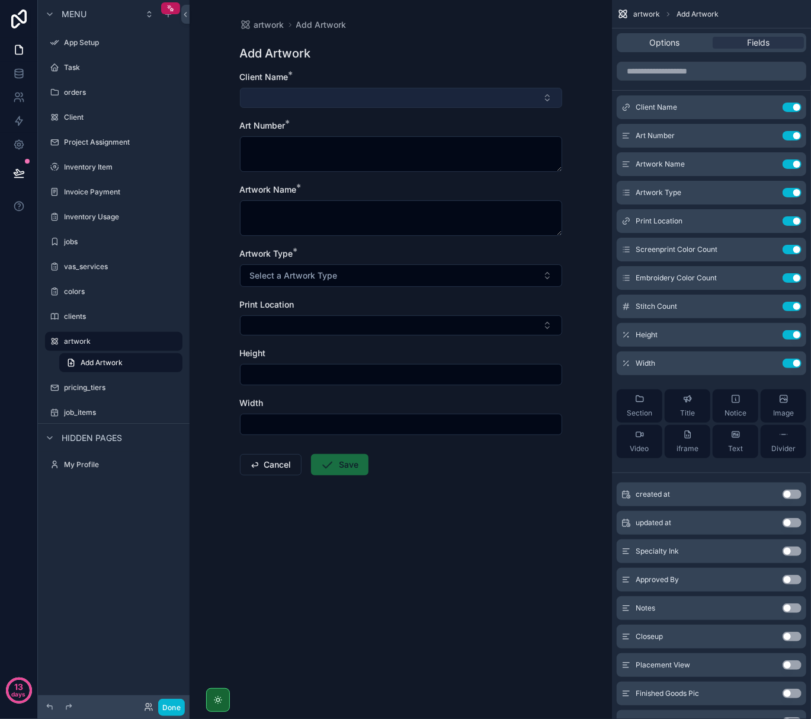
click at [309, 94] on button "Select Button" at bounding box center [401, 98] width 322 height 20
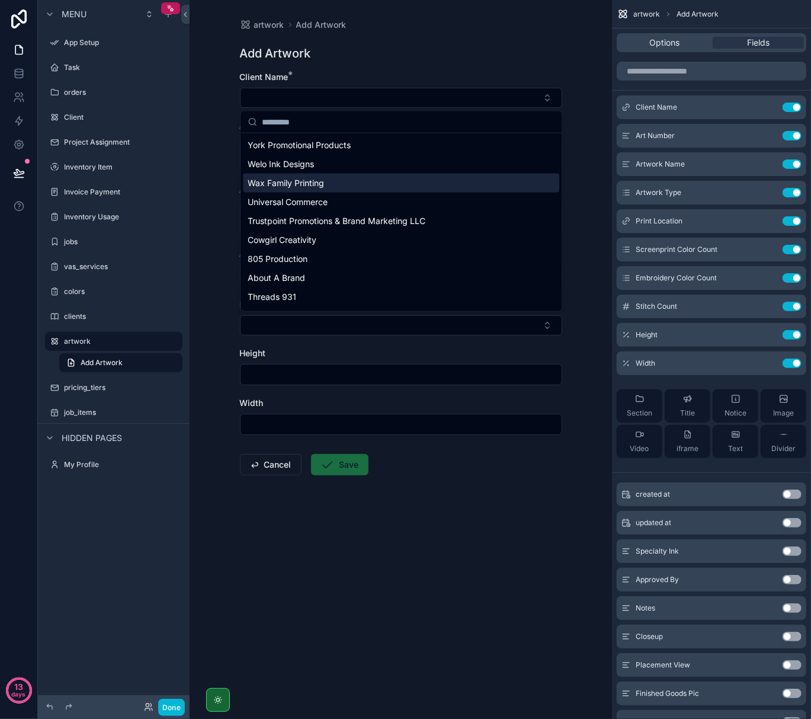
click at [294, 181] on span "Wax Family Printing" at bounding box center [286, 183] width 76 height 12
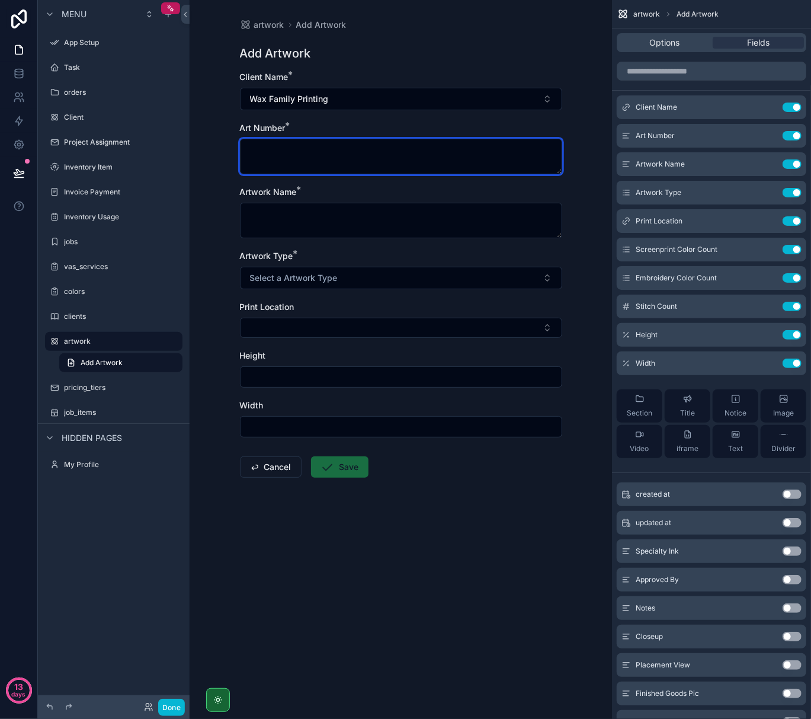
click at [321, 164] on textarea "scrollable content" at bounding box center [401, 157] width 322 height 36
click at [321, 155] on textarea "scrollable content" at bounding box center [401, 157] width 322 height 36
type textarea "*****"
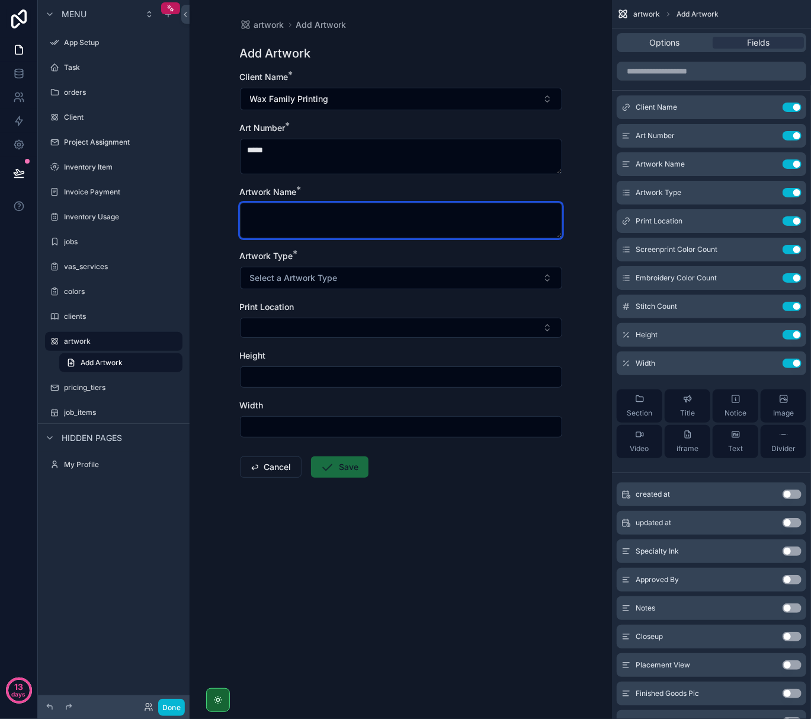
click at [304, 223] on textarea "scrollable content" at bounding box center [401, 221] width 322 height 36
type textarea "********"
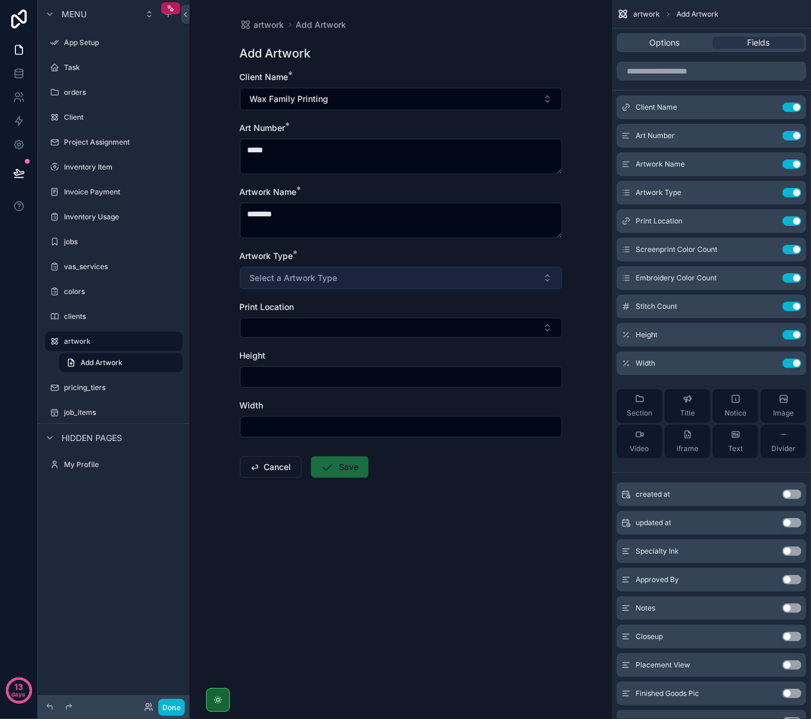
click at [306, 280] on span "Select a Artwork Type" at bounding box center [294, 278] width 88 height 12
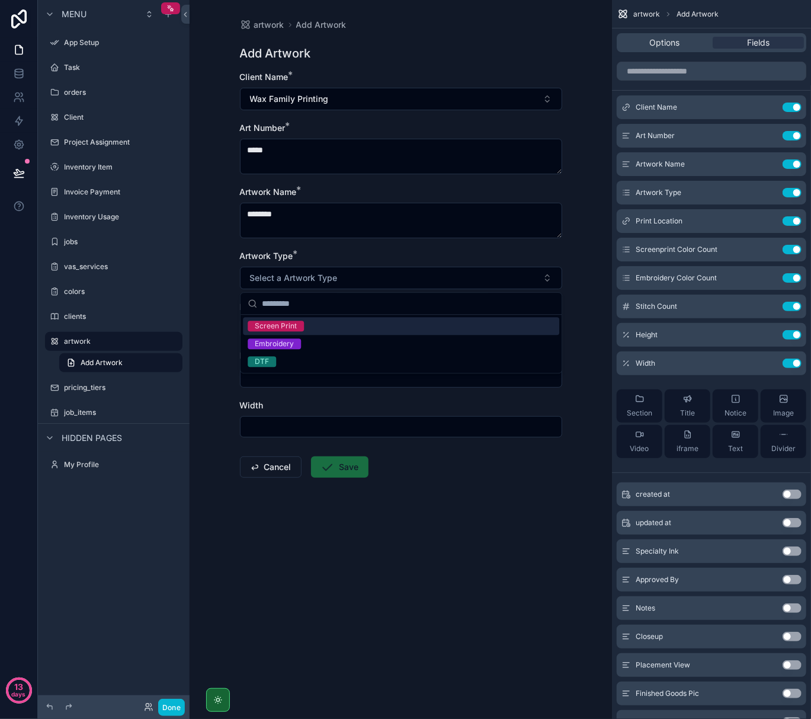
click at [309, 324] on div "Screen Print" at bounding box center [401, 326] width 316 height 18
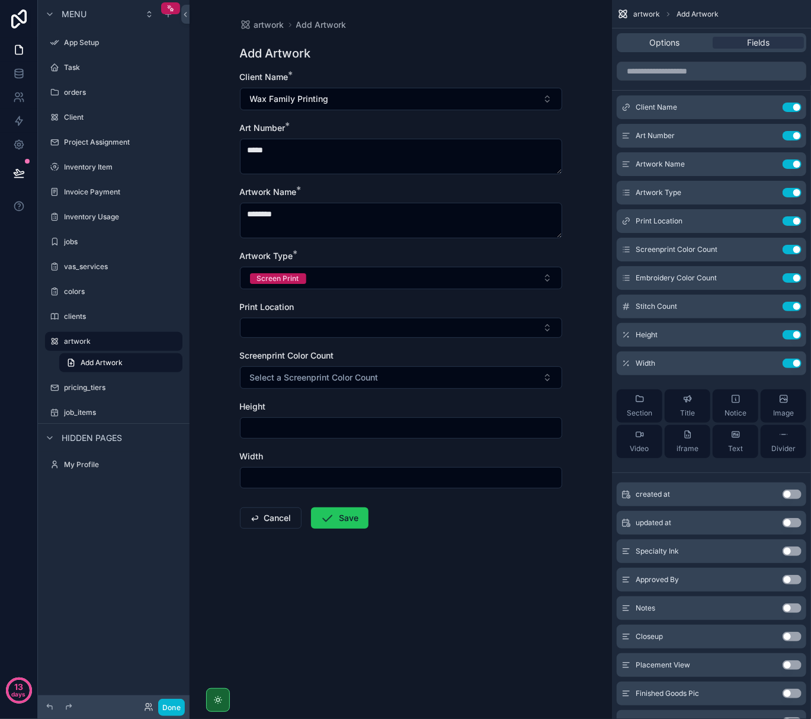
click at [309, 324] on button "Select Button" at bounding box center [401, 328] width 322 height 20
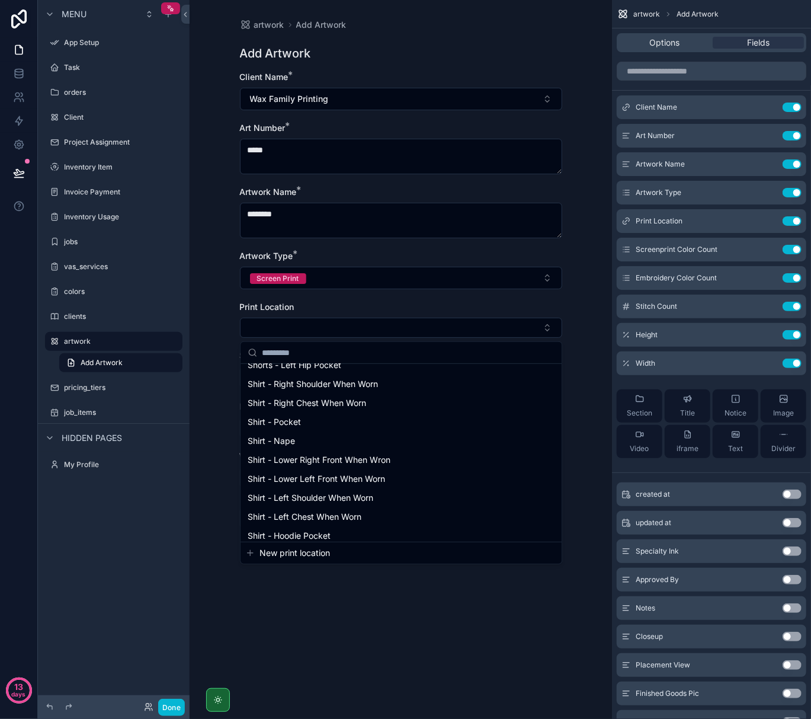
scroll to position [395, 0]
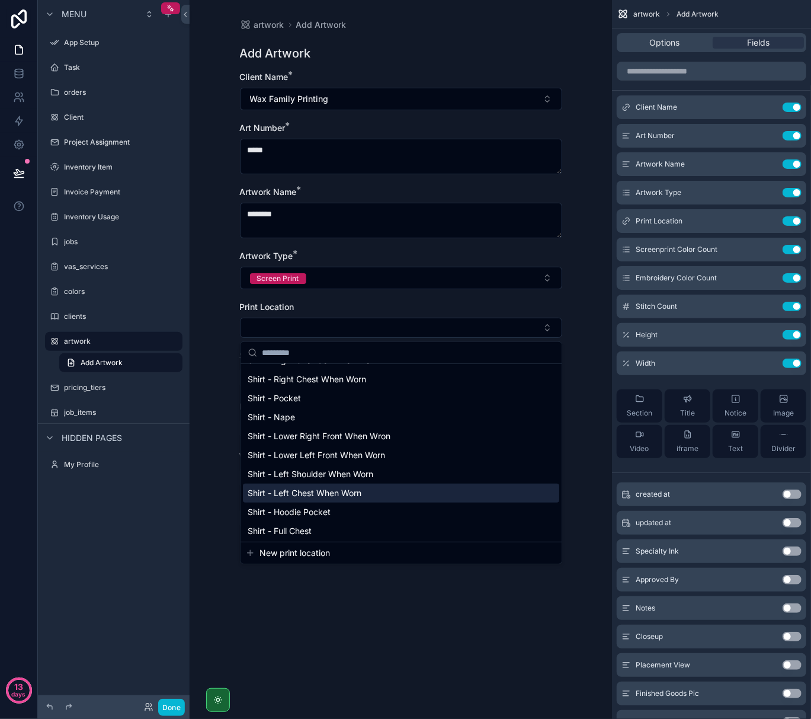
click at [319, 489] on span "Shirt - Left Chest When Worn" at bounding box center [305, 493] width 114 height 12
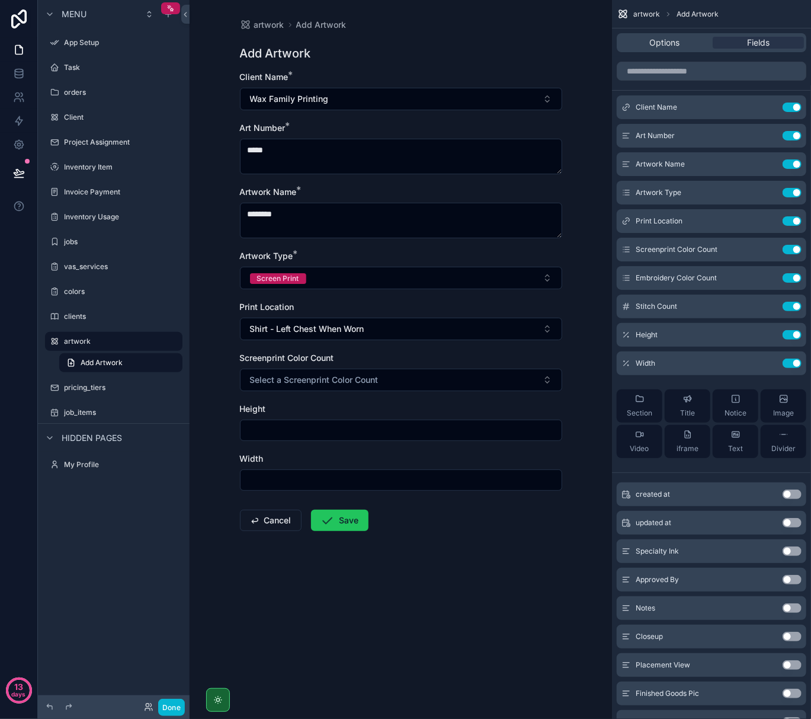
click at [316, 437] on input "scrollable content" at bounding box center [401, 430] width 321 height 17
type input "****"
click at [309, 487] on input "scrollable content" at bounding box center [401, 480] width 321 height 17
type input "*"
click at [335, 519] on icon "scrollable content" at bounding box center [328, 520] width 14 height 14
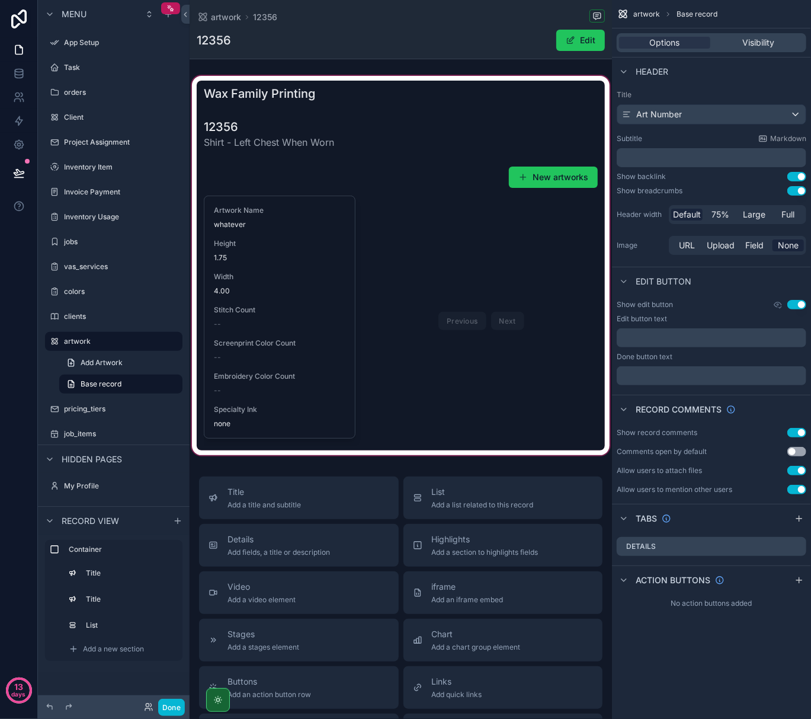
click at [299, 361] on div "scrollable content" at bounding box center [401, 265] width 423 height 384
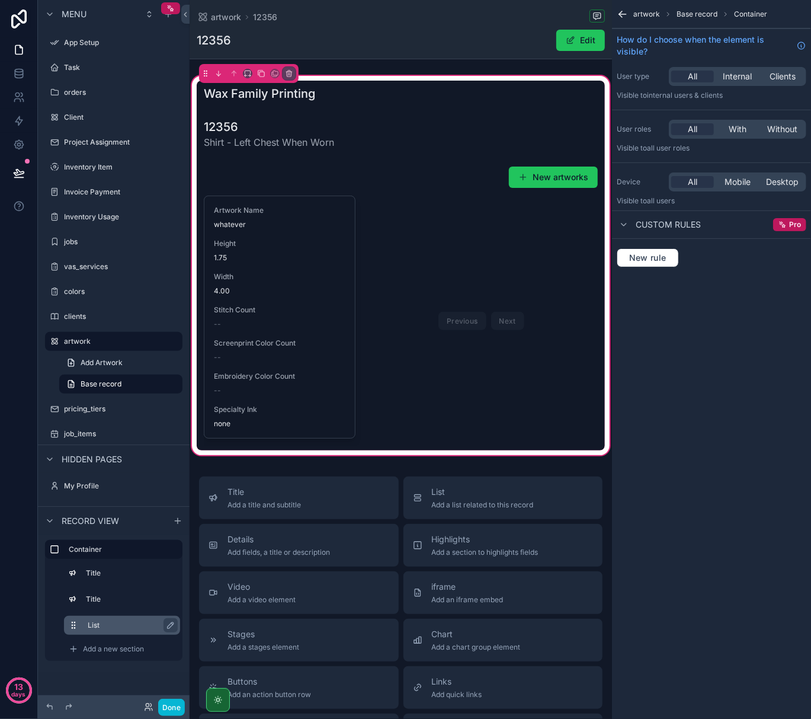
click at [114, 619] on div "List" at bounding box center [132, 625] width 88 height 14
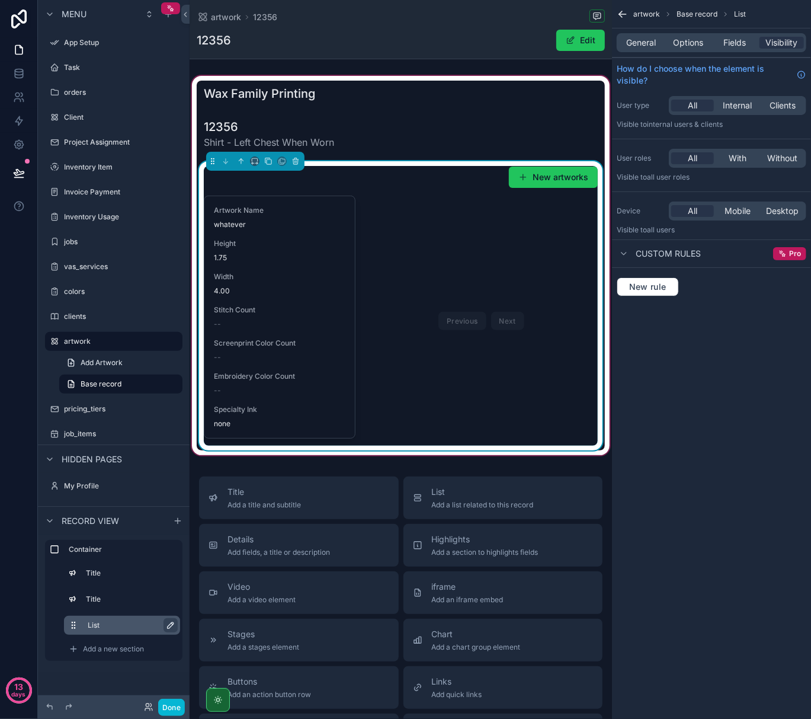
click at [168, 627] on icon "scrollable content" at bounding box center [170, 624] width 9 height 9
click at [730, 41] on span "Fields" at bounding box center [735, 43] width 23 height 12
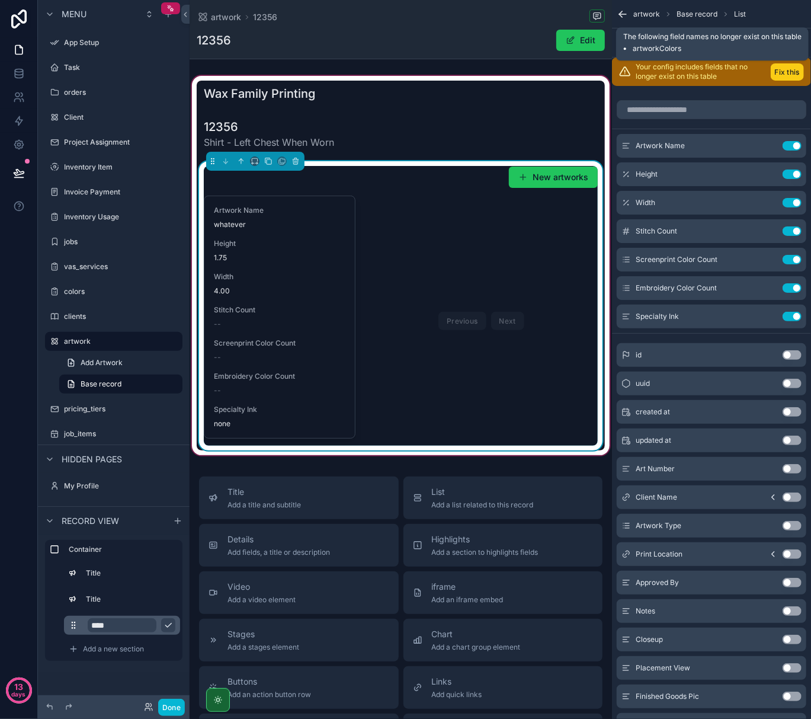
click at [776, 66] on button "Fix this" at bounding box center [787, 71] width 33 height 17
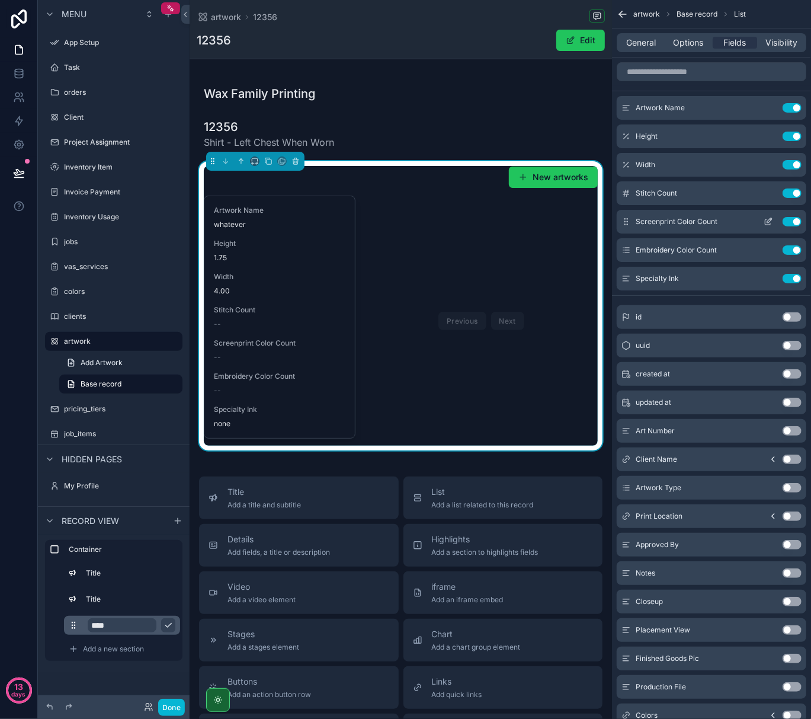
click at [764, 224] on icon "scrollable content" at bounding box center [768, 221] width 9 height 9
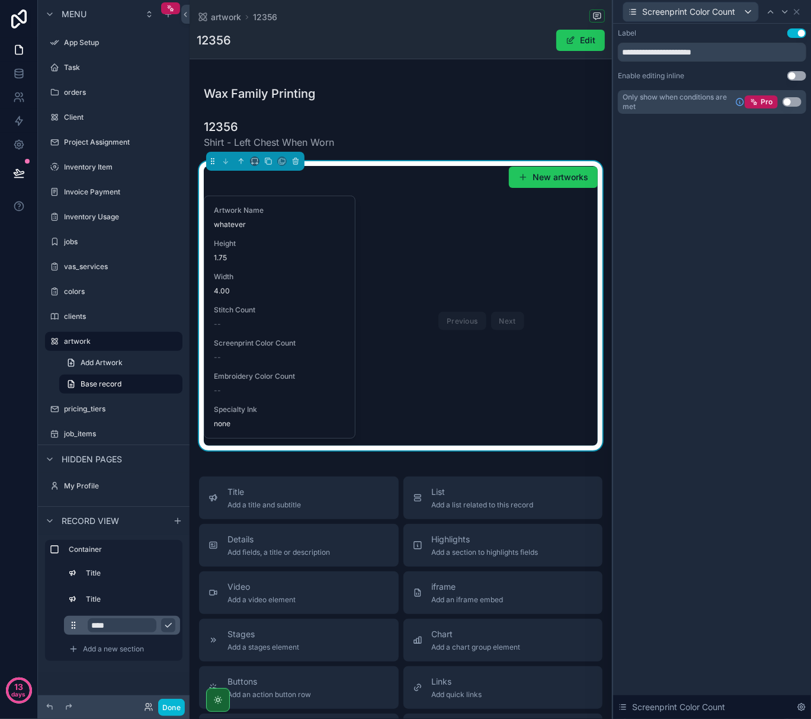
click at [783, 95] on div "Pro Use setting" at bounding box center [773, 101] width 57 height 13
click at [788, 100] on button "Use setting" at bounding box center [792, 101] width 19 height 9
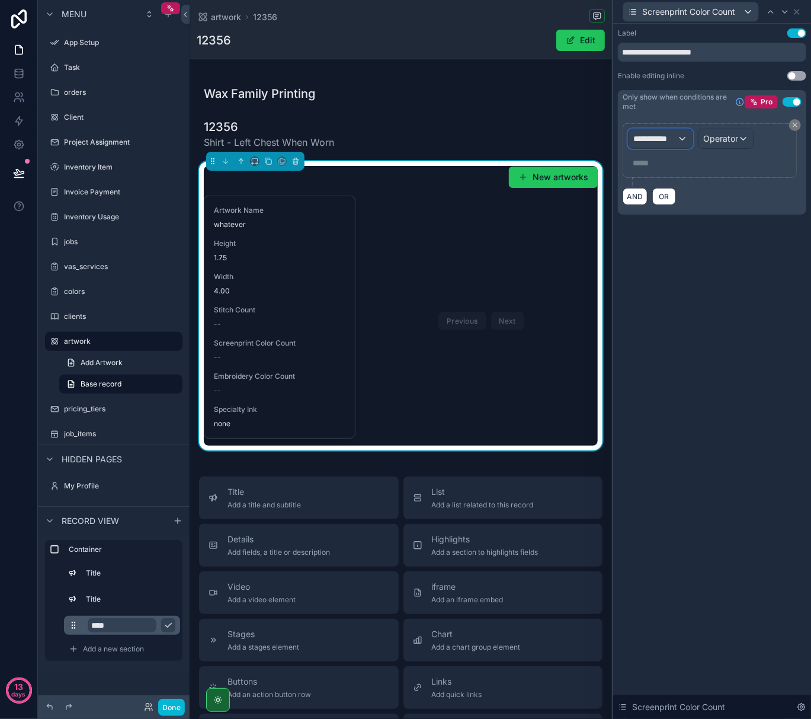
click at [685, 142] on div "**********" at bounding box center [661, 138] width 64 height 19
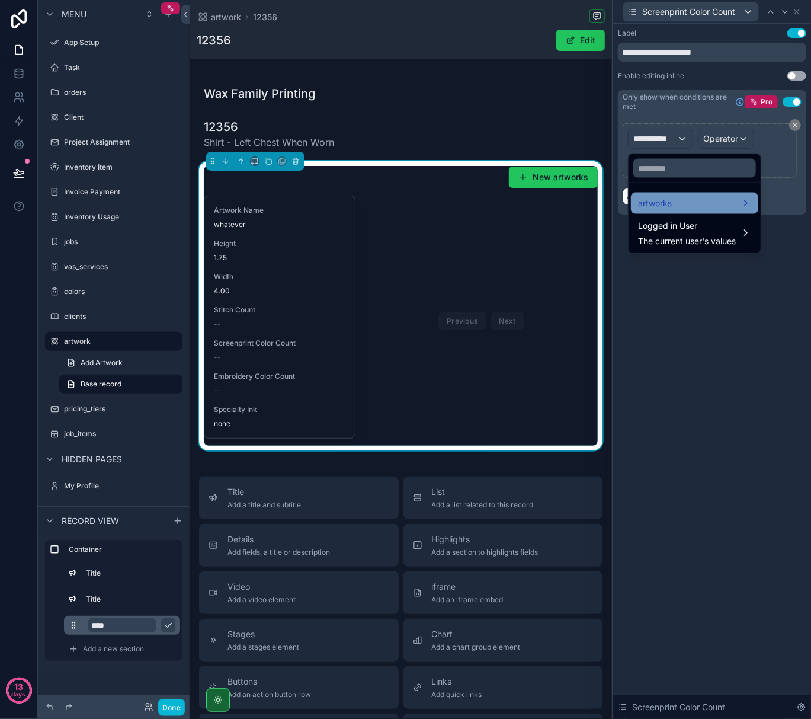
click at [672, 201] on span "artworks" at bounding box center [655, 203] width 34 height 14
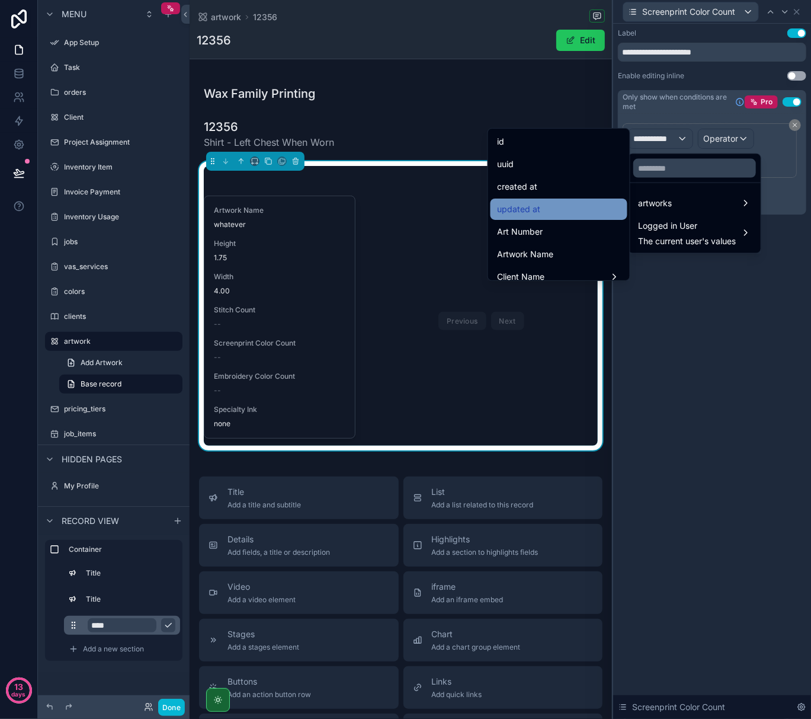
scroll to position [79, 0]
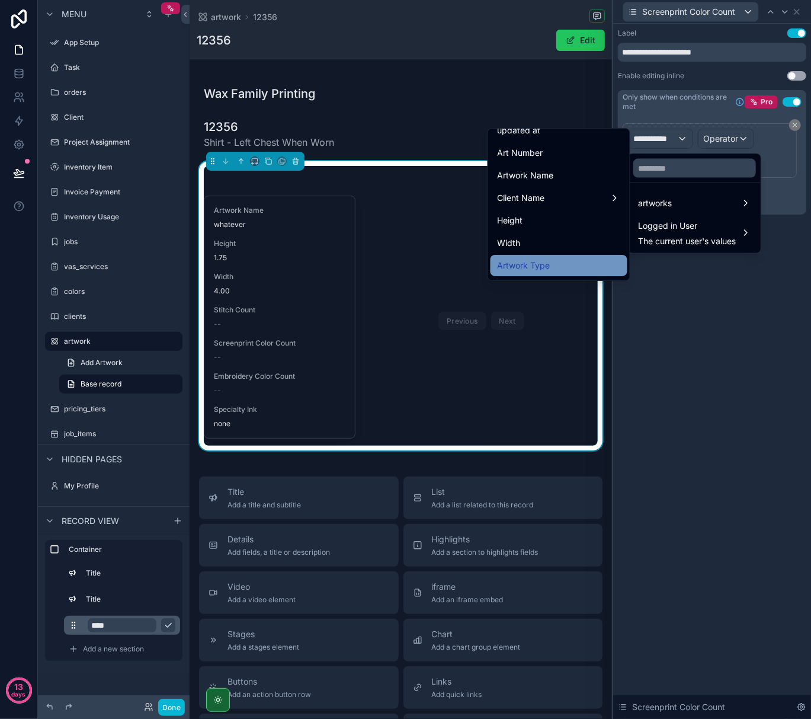
click at [539, 269] on span "Artwork Type" at bounding box center [524, 265] width 53 height 14
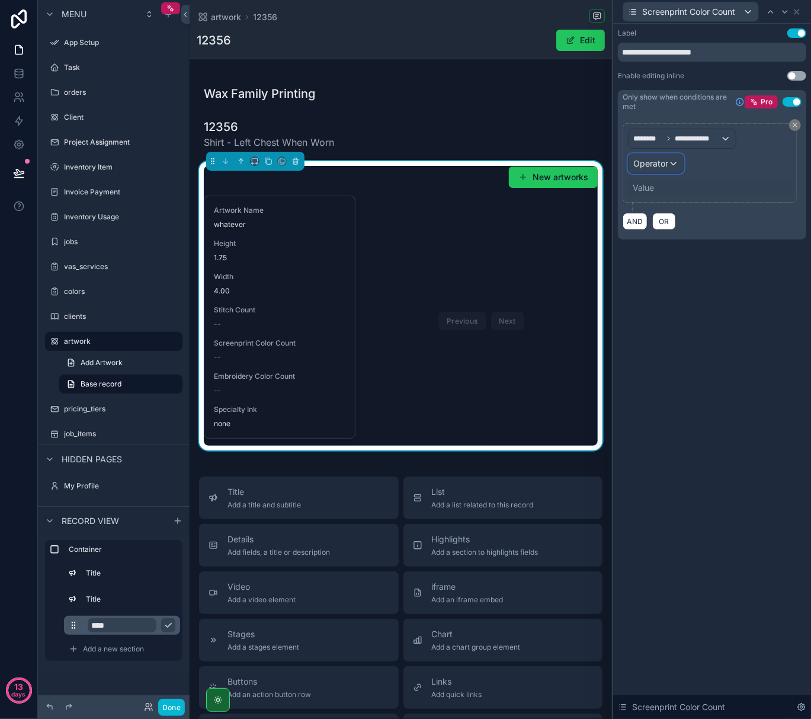
click at [671, 166] on div "Operator" at bounding box center [656, 163] width 55 height 19
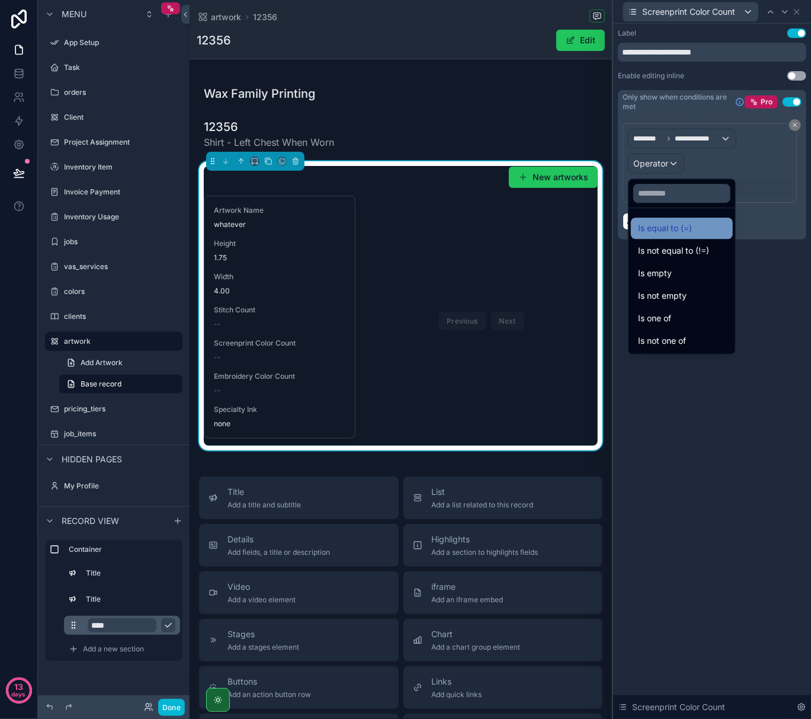
click at [674, 229] on span "Is equal to (=)" at bounding box center [665, 228] width 54 height 14
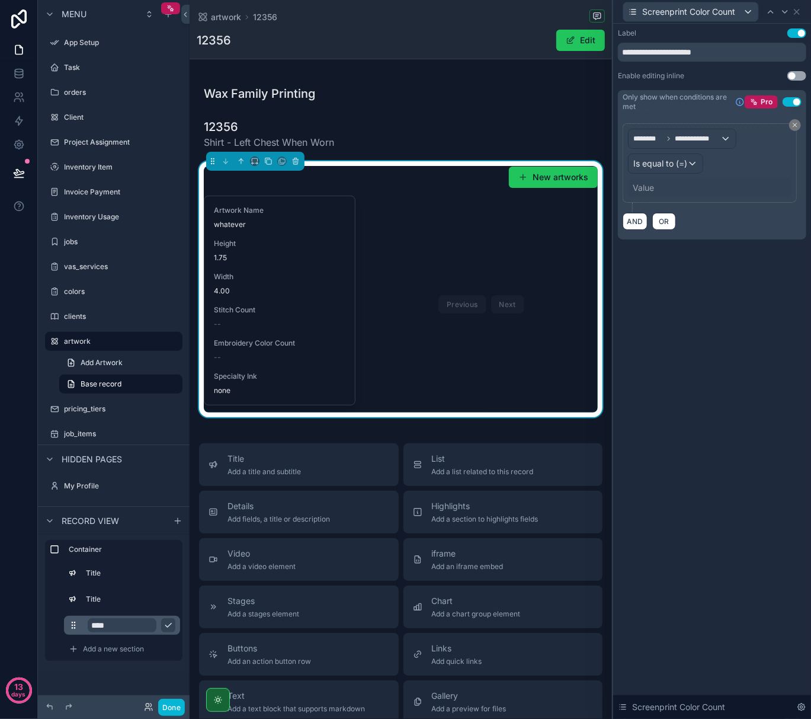
click at [647, 187] on div "Value" at bounding box center [643, 188] width 21 height 12
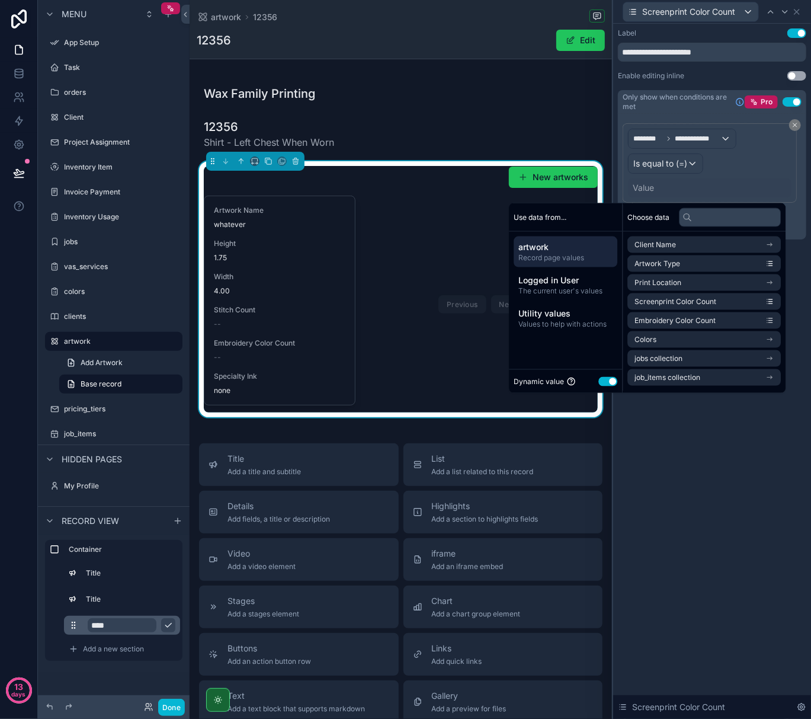
click at [601, 379] on button "Use setting" at bounding box center [608, 380] width 19 height 9
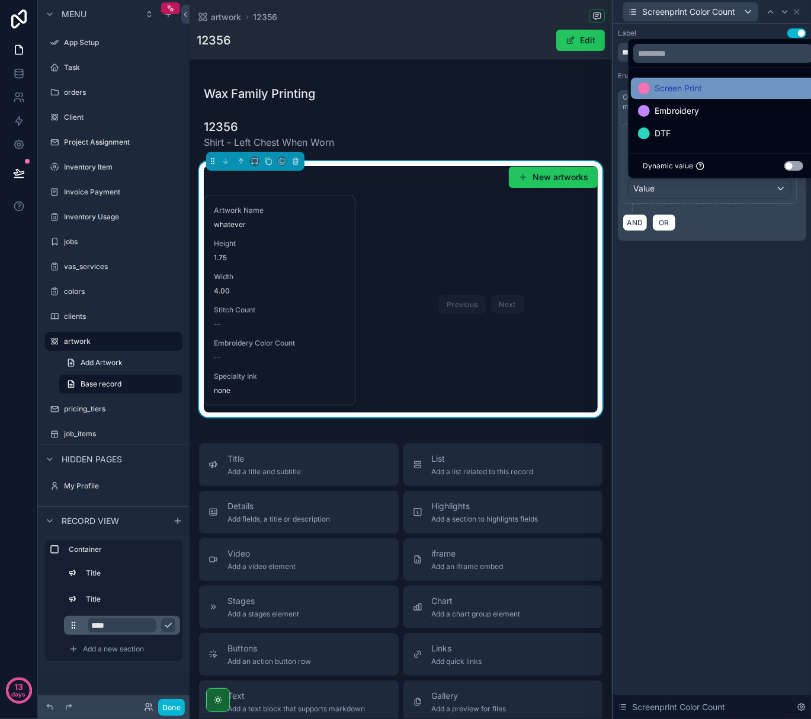
click at [658, 91] on span "Screen Print" at bounding box center [678, 88] width 47 height 14
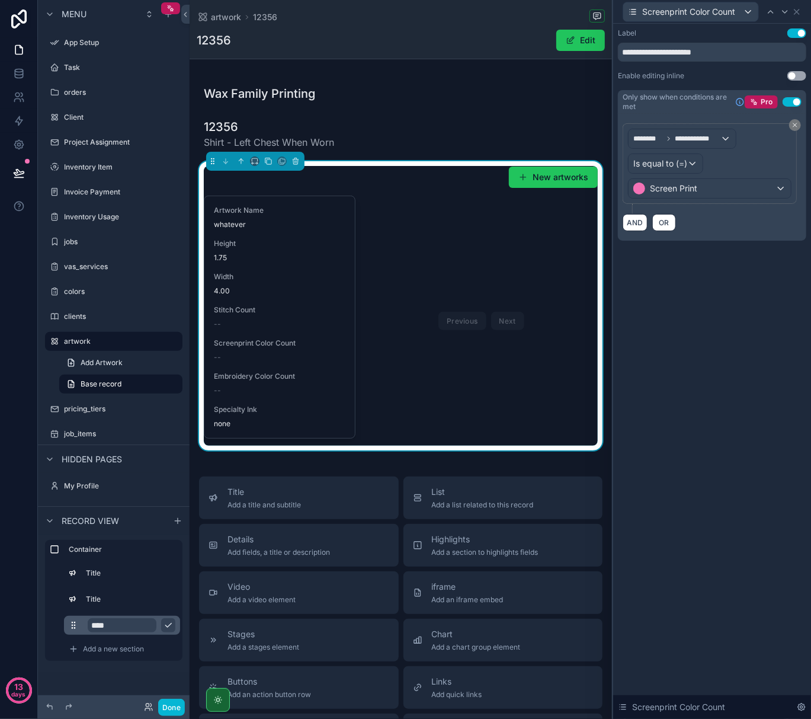
click at [679, 295] on div "**********" at bounding box center [712, 371] width 198 height 695
click at [797, 13] on icon at bounding box center [796, 11] width 9 height 9
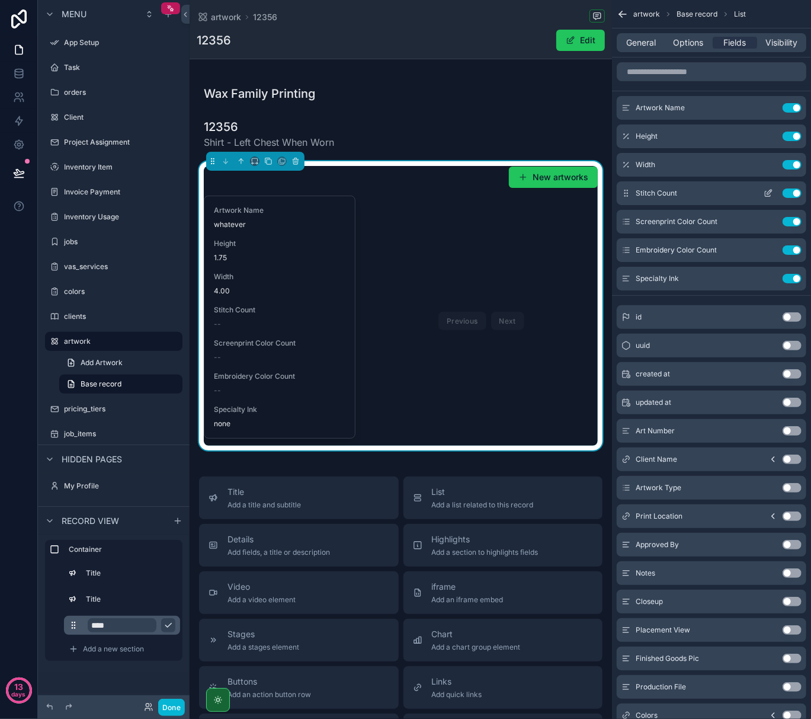
click at [771, 190] on icon "scrollable content" at bounding box center [769, 192] width 5 height 5
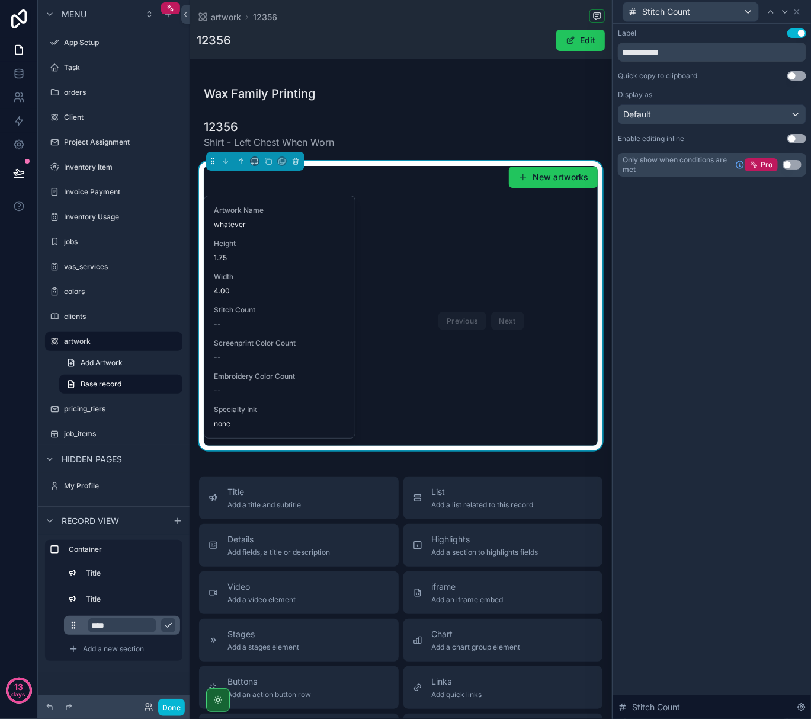
click at [788, 168] on button "Use setting" at bounding box center [792, 164] width 19 height 9
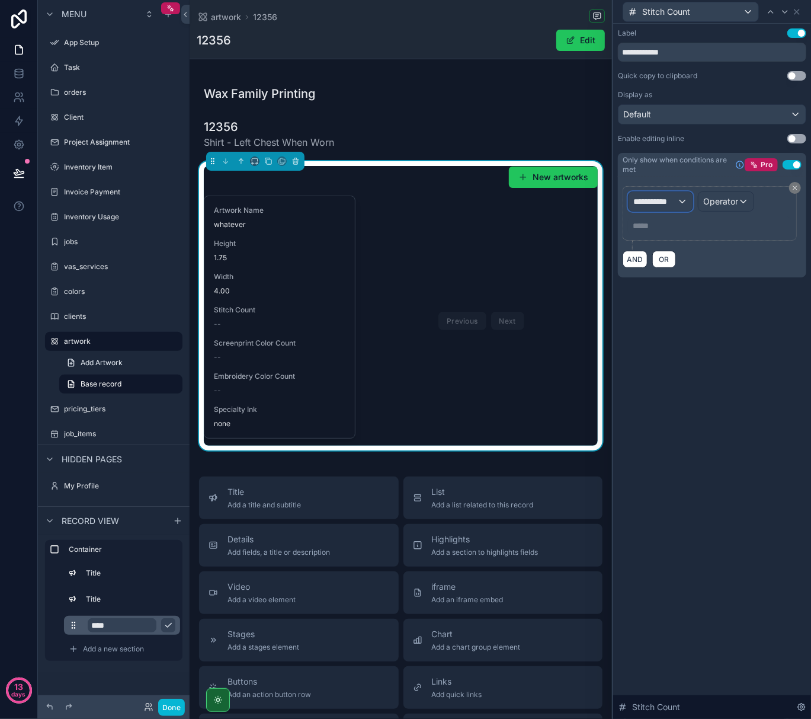
click at [683, 204] on div "**********" at bounding box center [661, 201] width 64 height 19
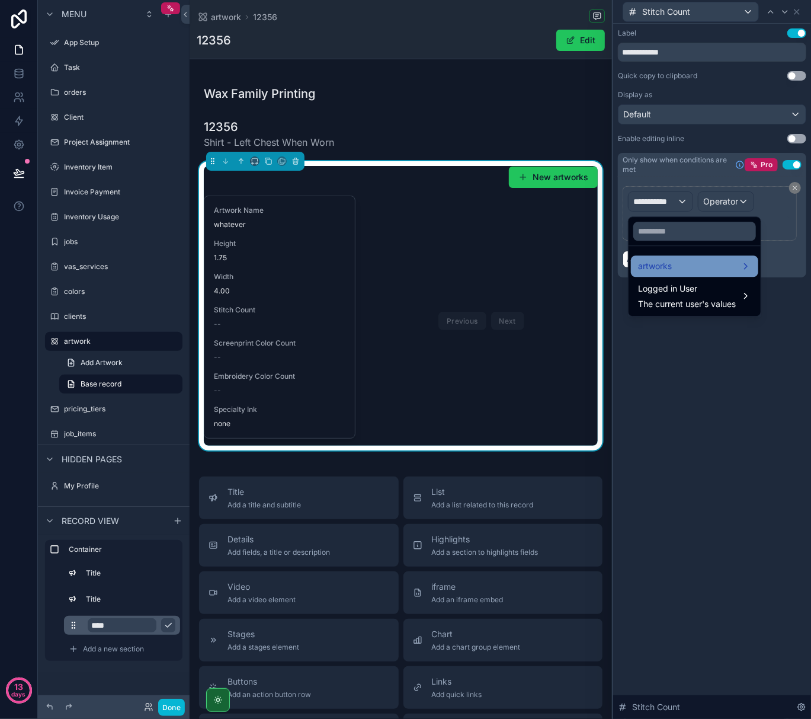
click at [686, 266] on div "artworks" at bounding box center [694, 266] width 113 height 14
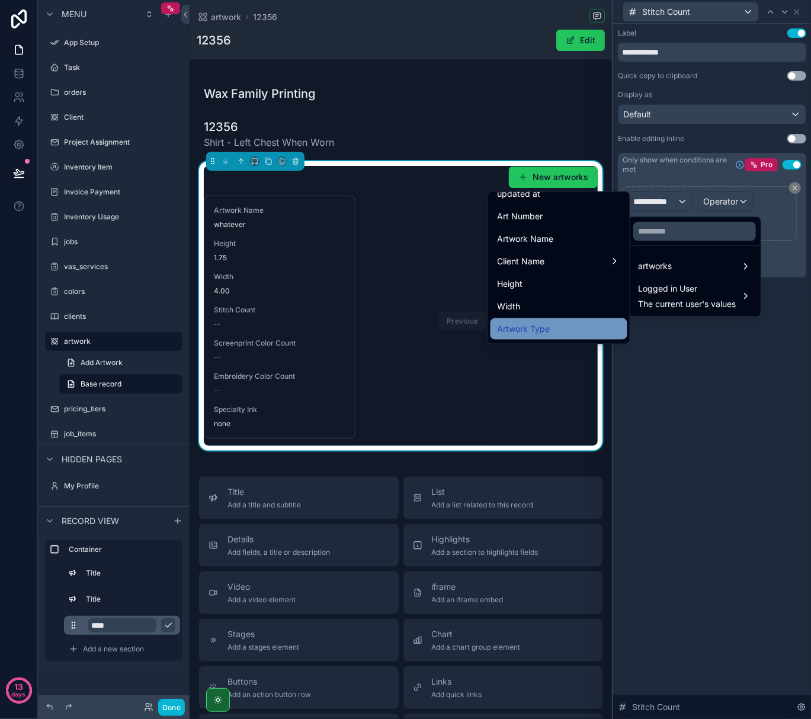
click at [571, 325] on div "Artwork Type" at bounding box center [559, 329] width 123 height 14
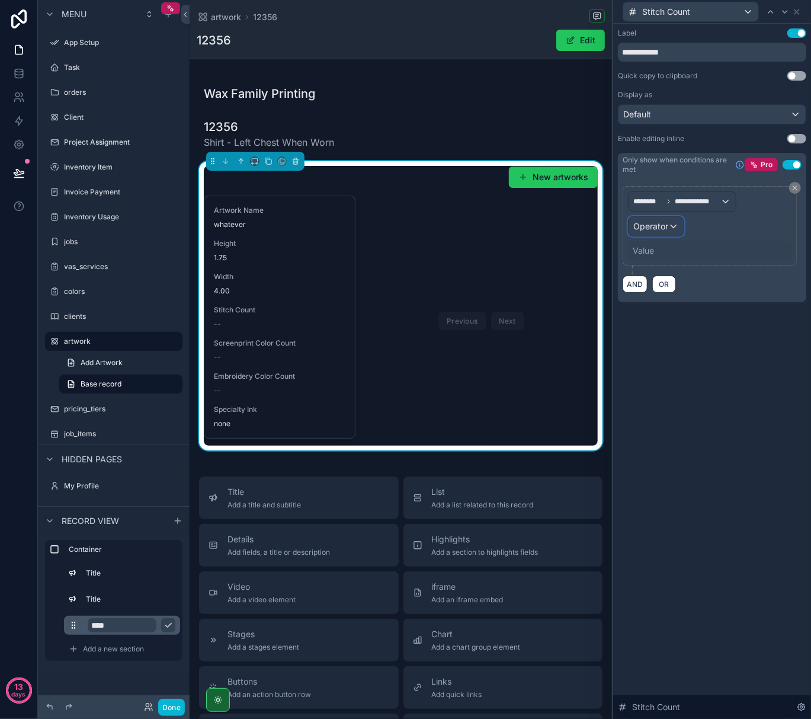
click at [672, 224] on div "Operator" at bounding box center [656, 226] width 55 height 19
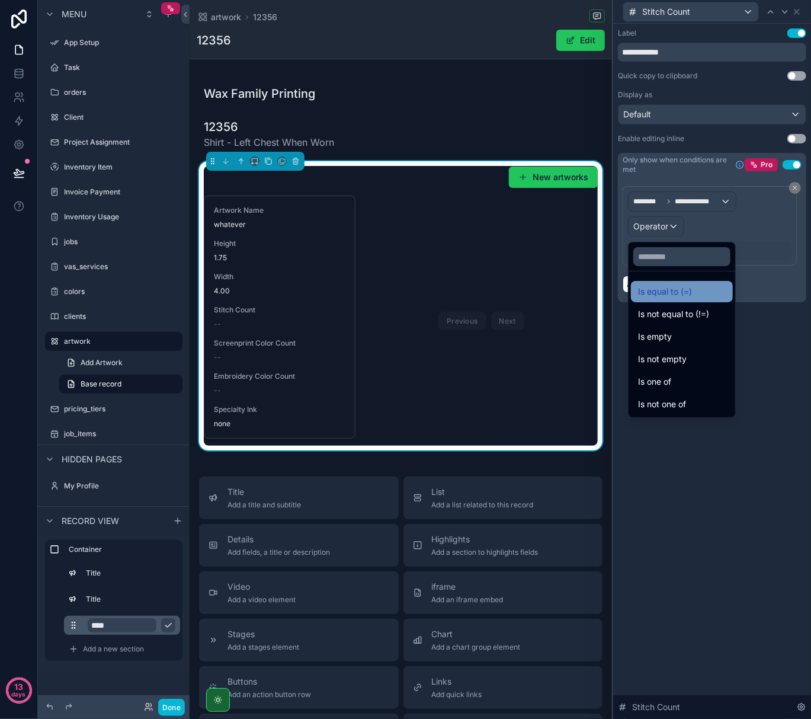
click at [676, 293] on span "Is equal to (=)" at bounding box center [665, 291] width 54 height 14
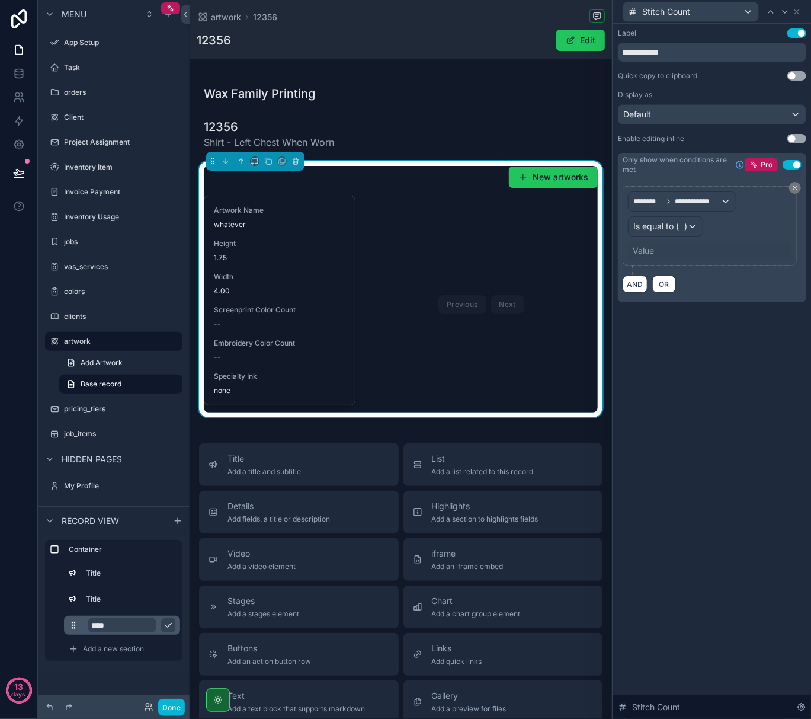
click at [642, 249] on div "Value" at bounding box center [643, 251] width 21 height 12
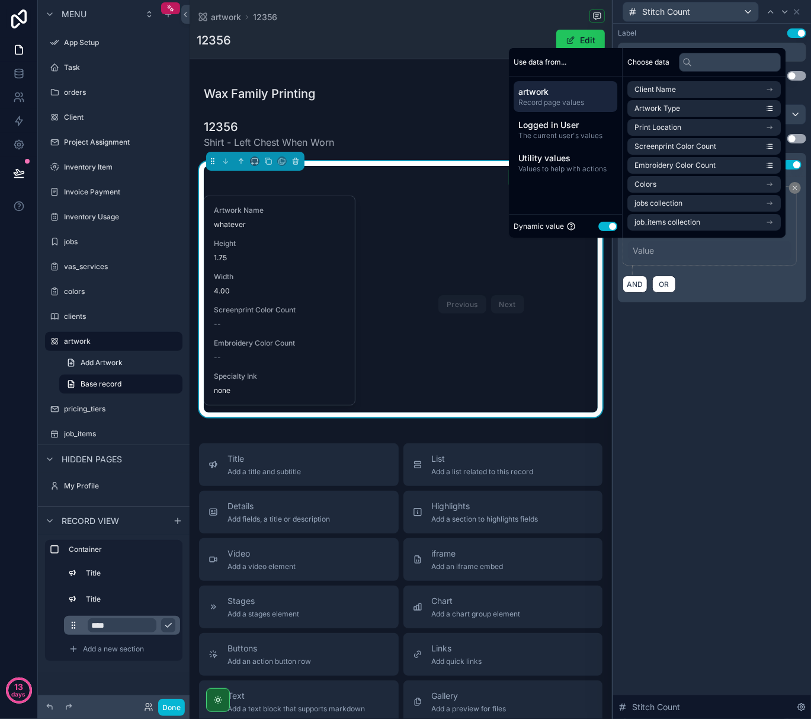
click at [603, 224] on button "Use setting" at bounding box center [608, 226] width 19 height 9
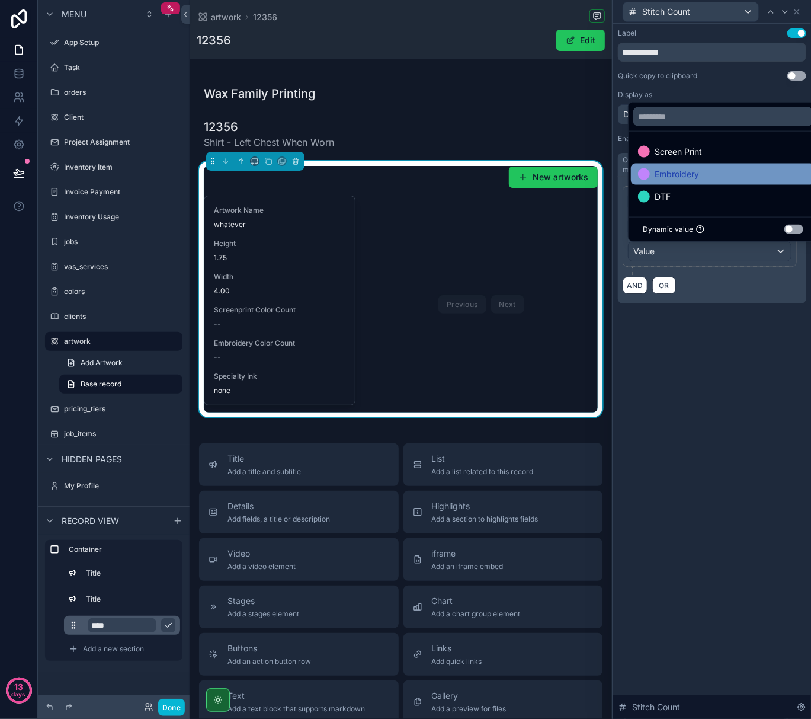
click at [650, 167] on div "Embroidery" at bounding box center [668, 174] width 61 height 14
click at [705, 358] on div "**********" at bounding box center [712, 371] width 198 height 695
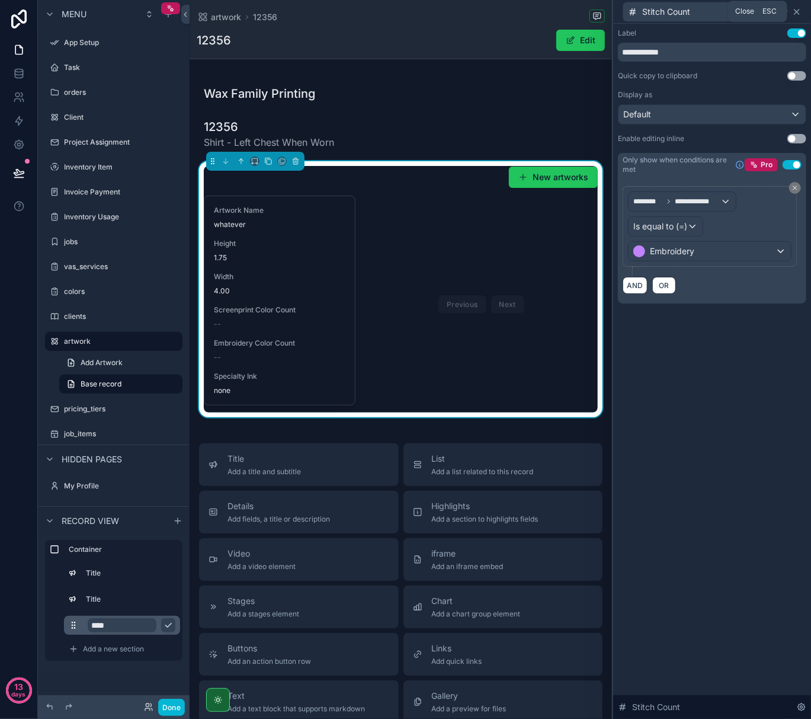
click at [796, 10] on icon at bounding box center [797, 11] width 5 height 5
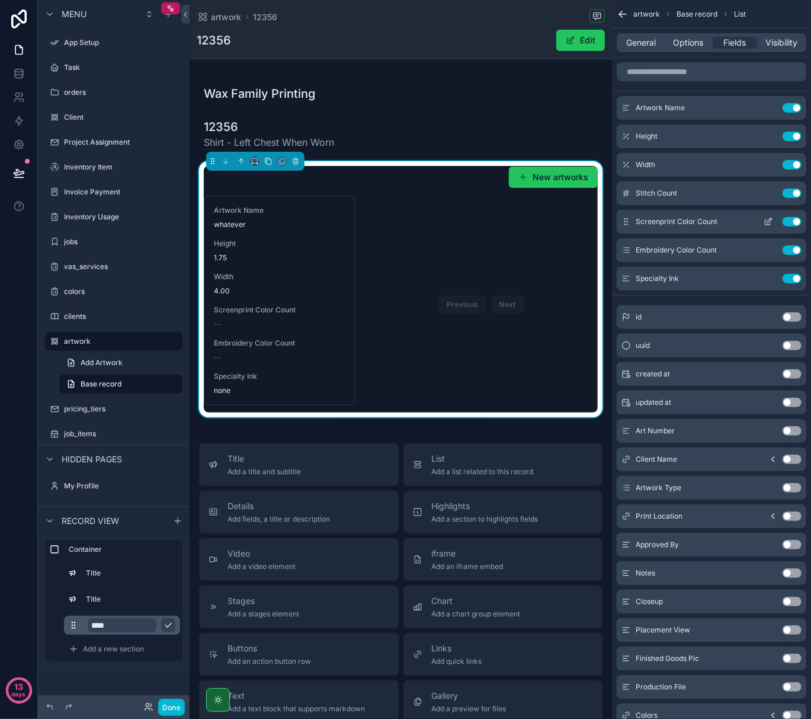
click at [768, 219] on icon "scrollable content" at bounding box center [768, 221] width 9 height 9
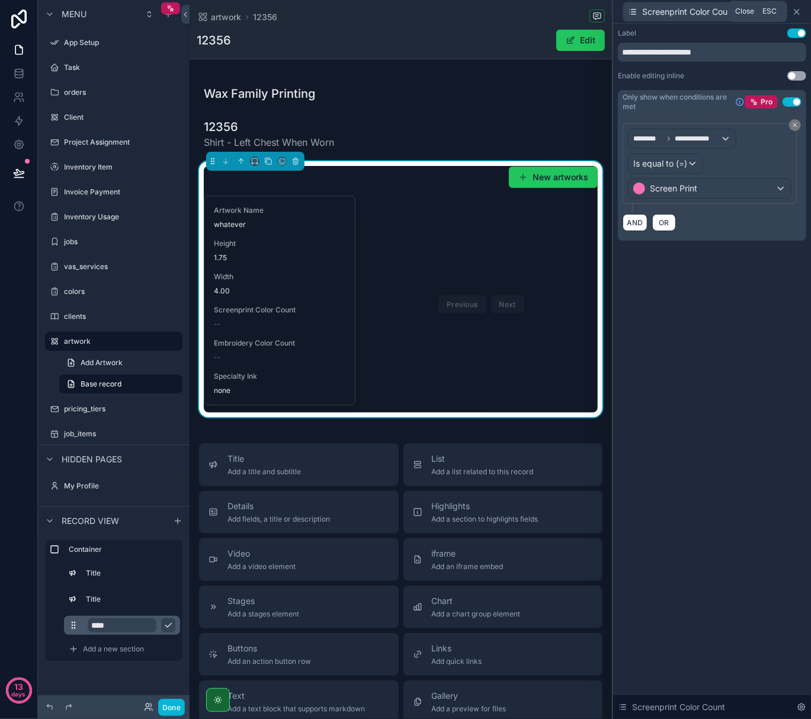
click at [799, 8] on icon at bounding box center [796, 11] width 9 height 9
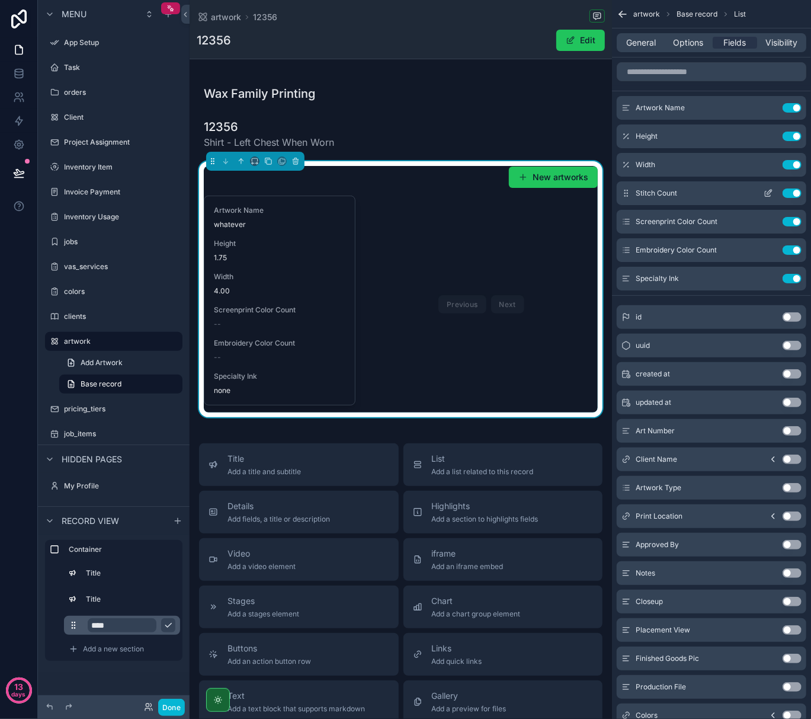
click at [766, 190] on icon "scrollable content" at bounding box center [768, 192] width 9 height 9
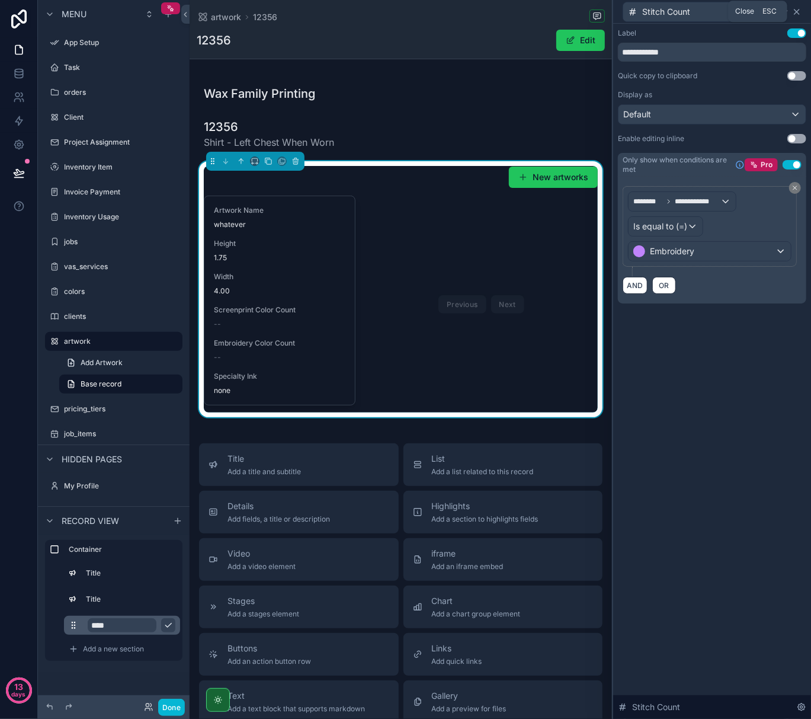
click at [799, 8] on icon at bounding box center [796, 11] width 9 height 9
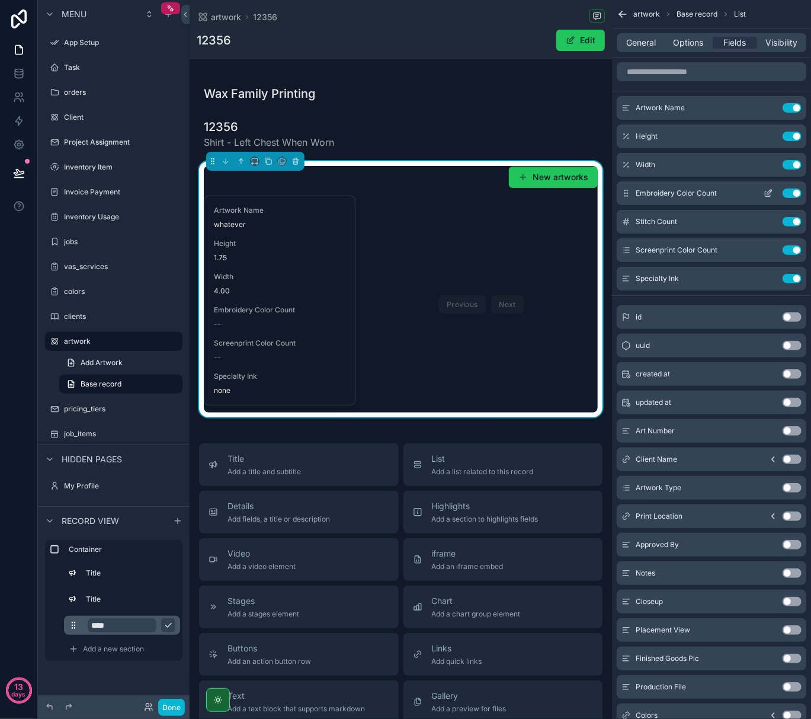
click at [769, 188] on icon "scrollable content" at bounding box center [768, 192] width 9 height 9
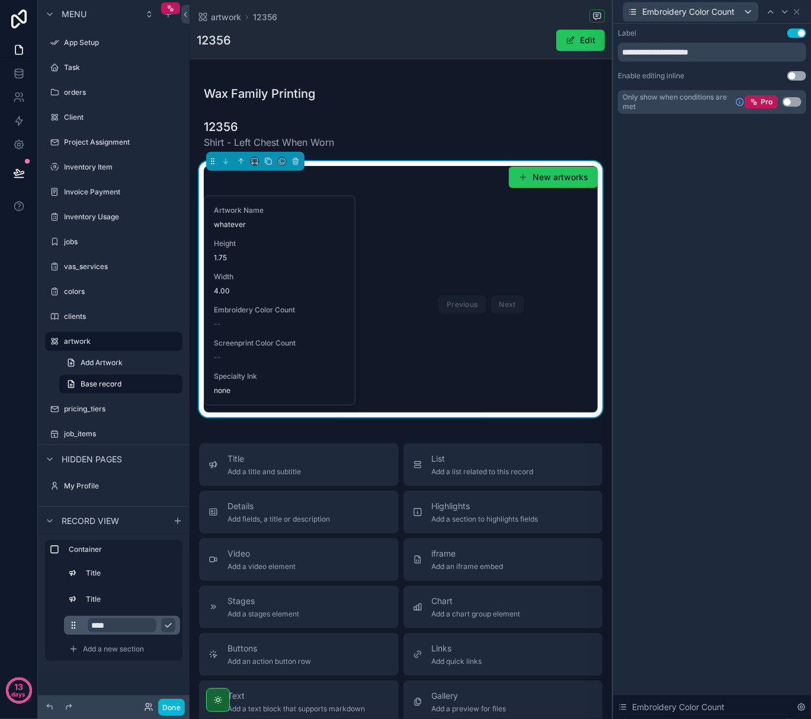
click at [788, 100] on button "Use setting" at bounding box center [792, 101] width 19 height 9
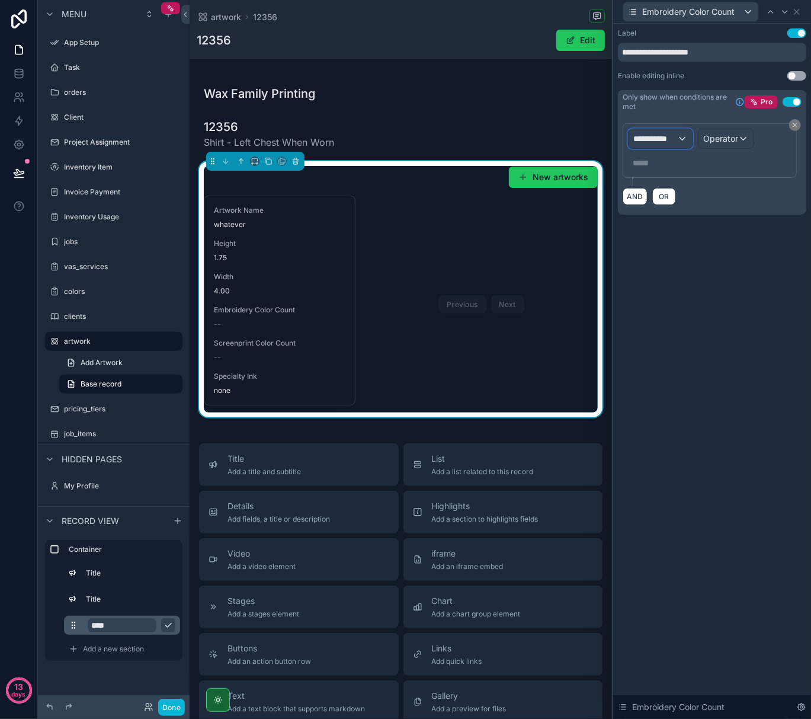
click at [681, 136] on div "**********" at bounding box center [661, 138] width 64 height 19
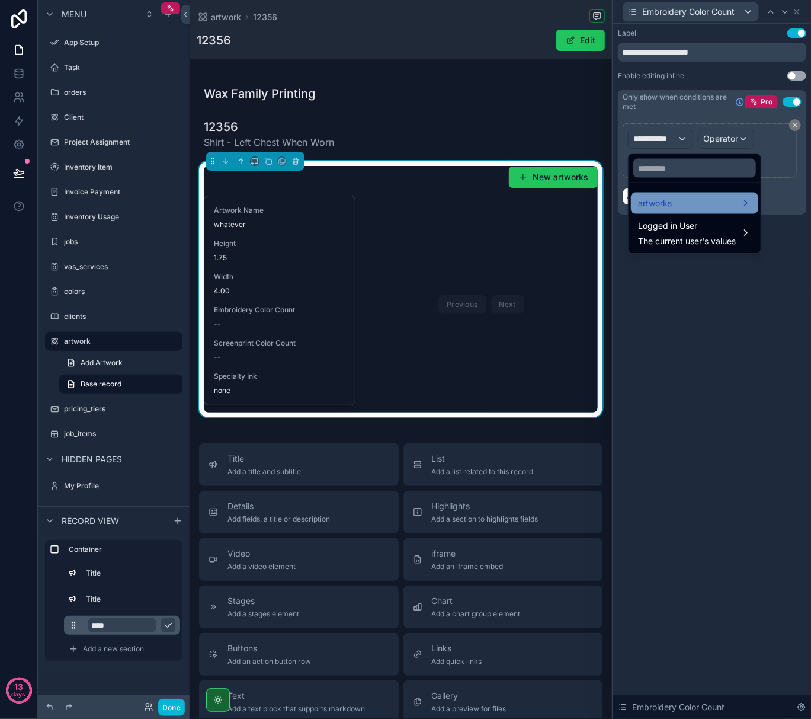
click at [685, 204] on div "artworks" at bounding box center [694, 203] width 113 height 14
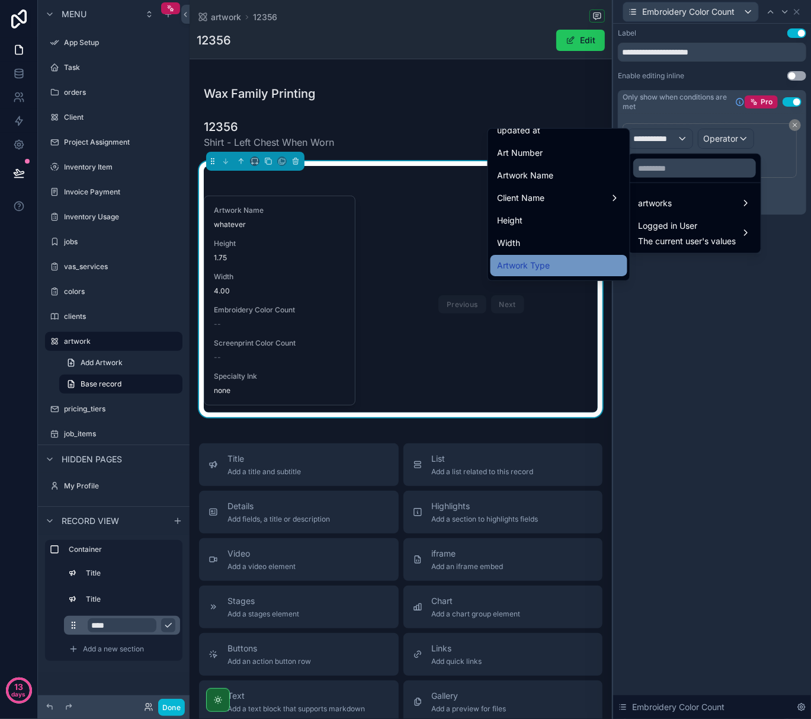
click at [572, 260] on div "Artwork Type" at bounding box center [559, 265] width 123 height 14
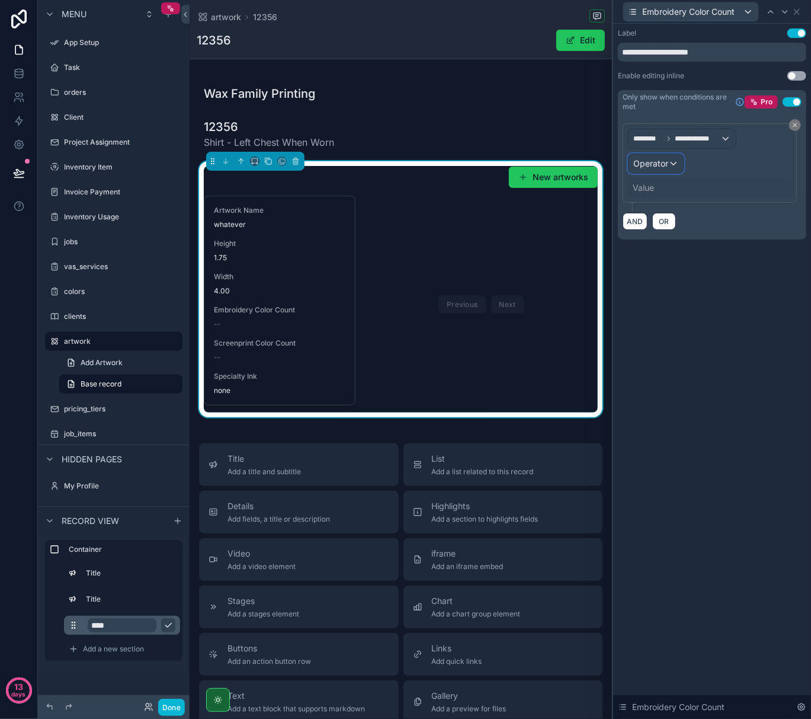
click at [668, 166] on span "Operator" at bounding box center [650, 163] width 35 height 10
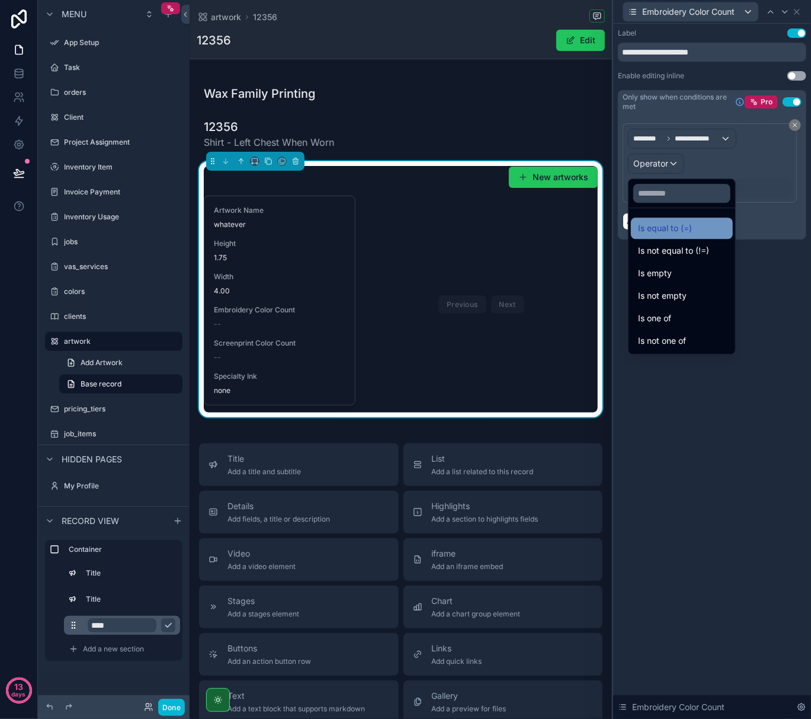
click at [668, 223] on span "Is equal to (=)" at bounding box center [665, 228] width 54 height 14
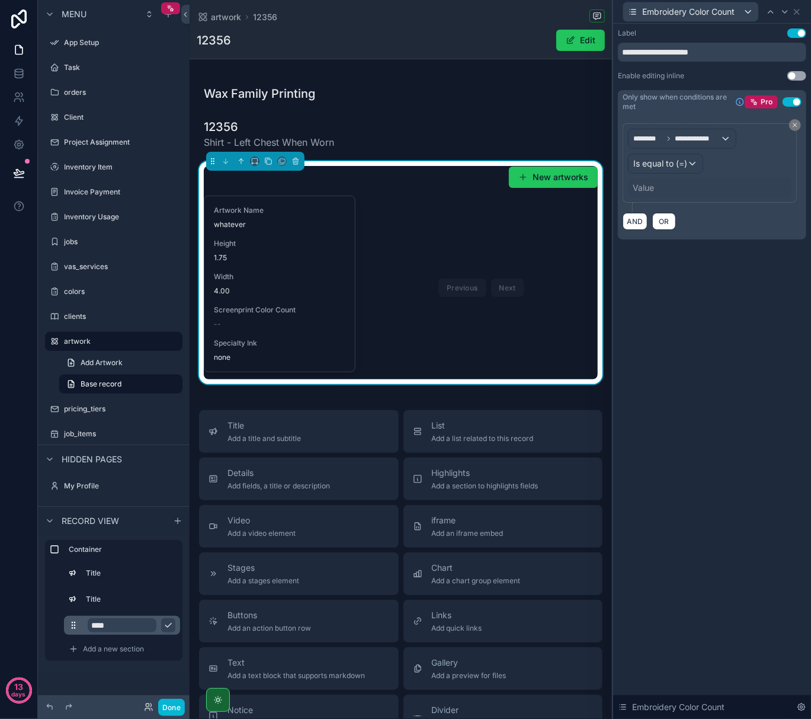
click at [644, 186] on div "Value" at bounding box center [643, 188] width 21 height 12
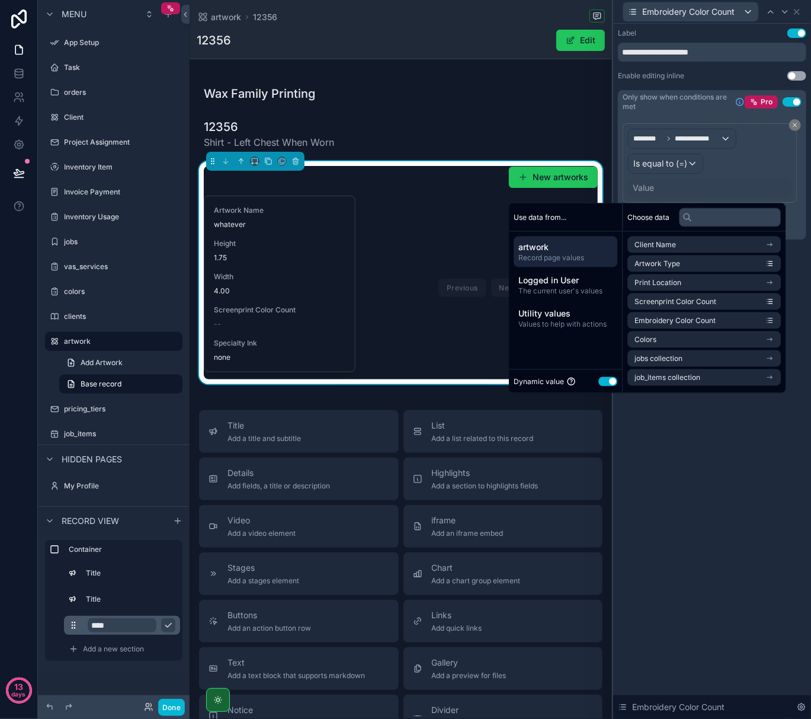
click at [605, 382] on button "Use setting" at bounding box center [608, 380] width 19 height 9
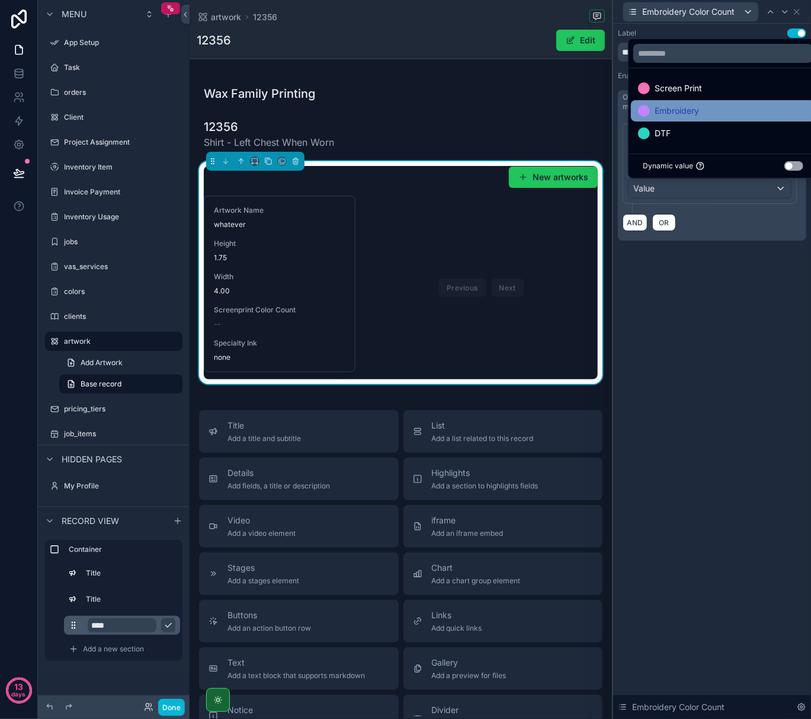
click at [665, 102] on div "Embroidery" at bounding box center [723, 110] width 184 height 21
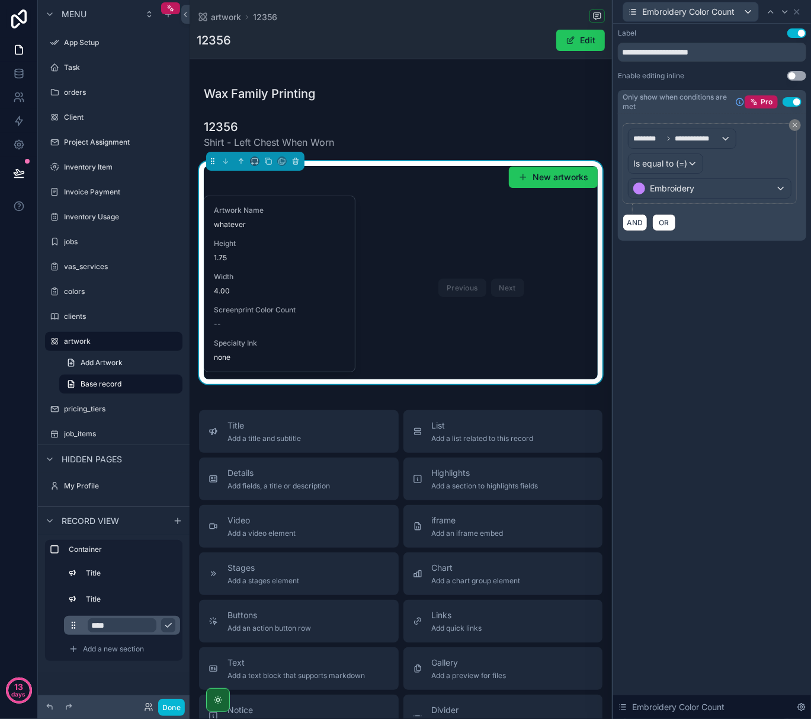
click at [752, 283] on div "**********" at bounding box center [712, 371] width 198 height 695
click at [799, 13] on icon at bounding box center [797, 11] width 5 height 5
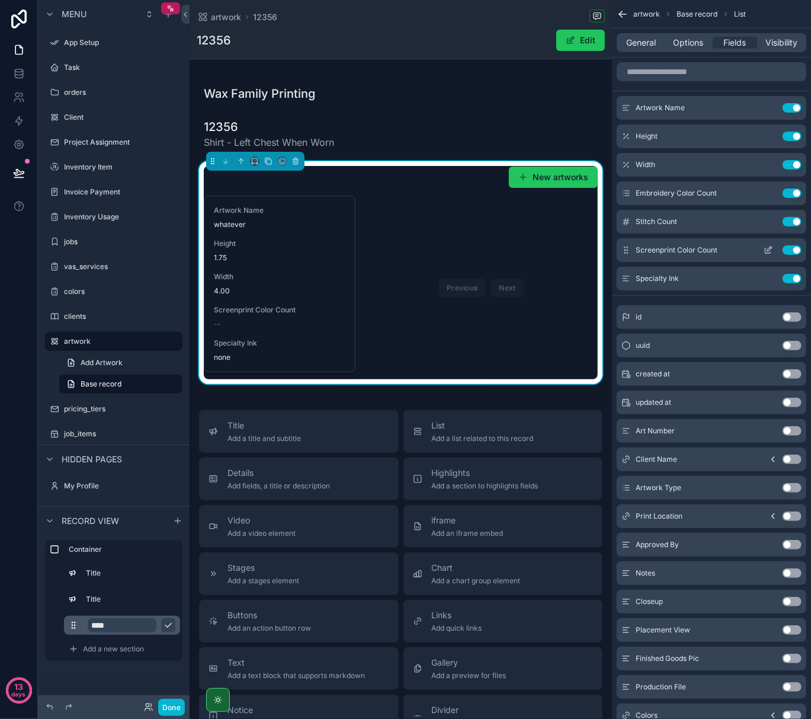
click at [769, 247] on icon "scrollable content" at bounding box center [768, 249] width 9 height 9
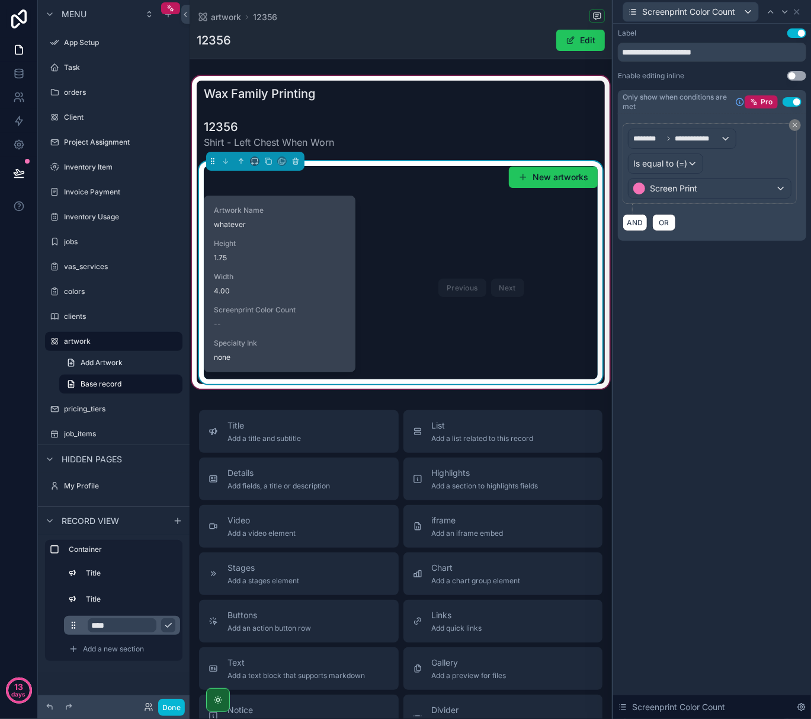
click at [240, 321] on div "--" at bounding box center [280, 323] width 132 height 9
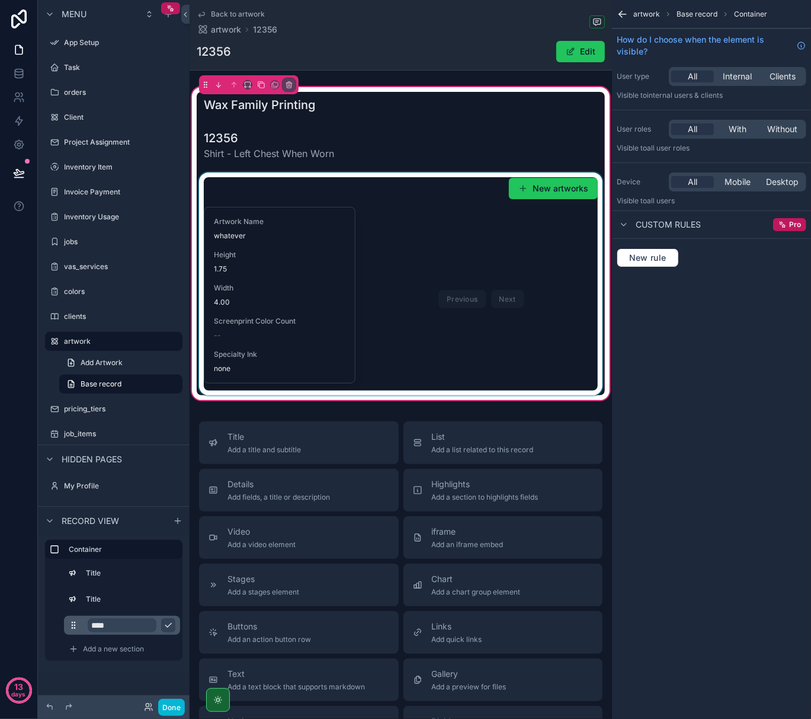
click at [233, 340] on div "scrollable content" at bounding box center [401, 283] width 408 height 223
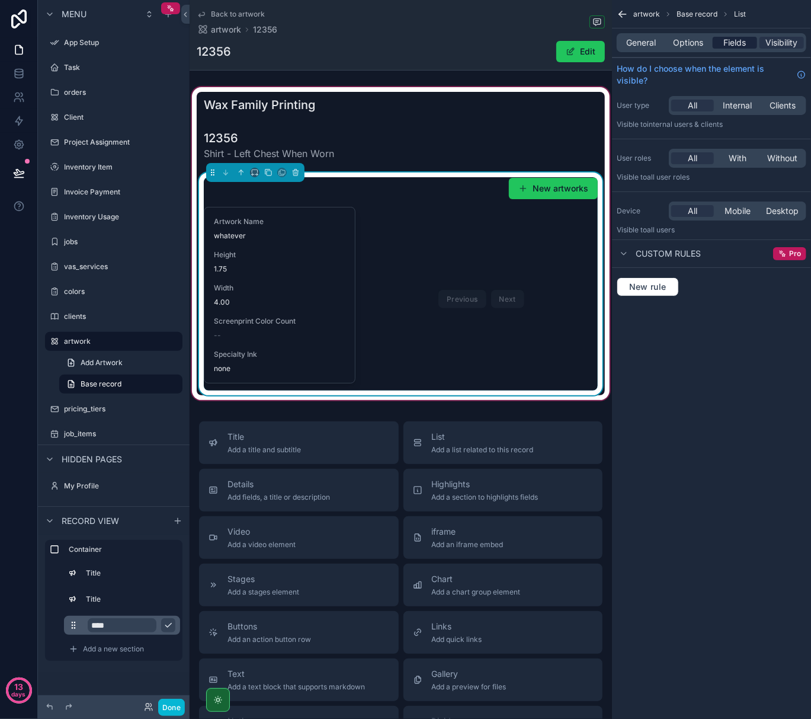
click at [721, 43] on div "Fields" at bounding box center [735, 43] width 44 height 12
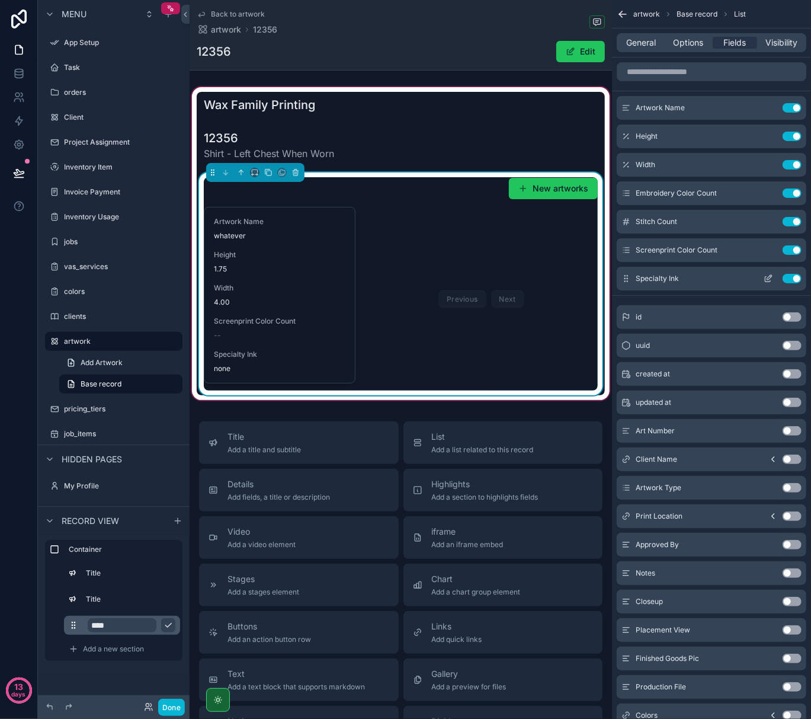
click at [767, 277] on icon "scrollable content" at bounding box center [768, 278] width 9 height 9
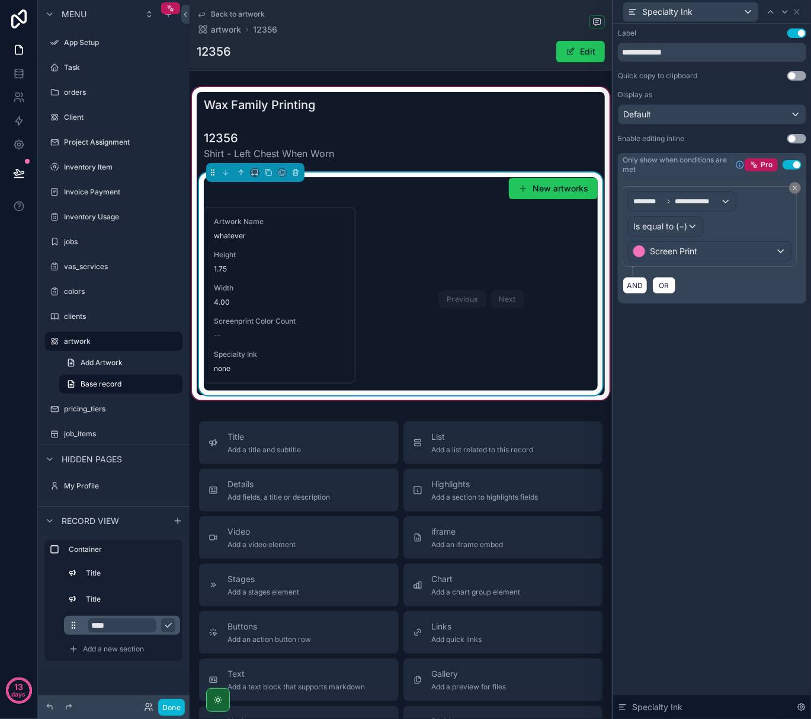
click at [726, 404] on div "**********" at bounding box center [712, 371] width 198 height 695
click at [796, 15] on icon at bounding box center [796, 11] width 9 height 9
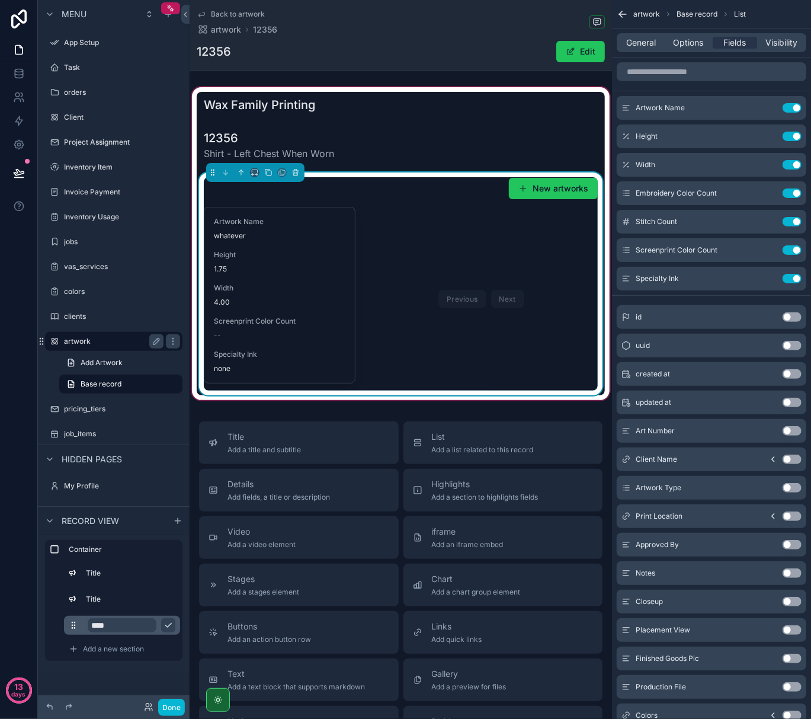
click at [108, 349] on div "artwork" at bounding box center [113, 341] width 133 height 19
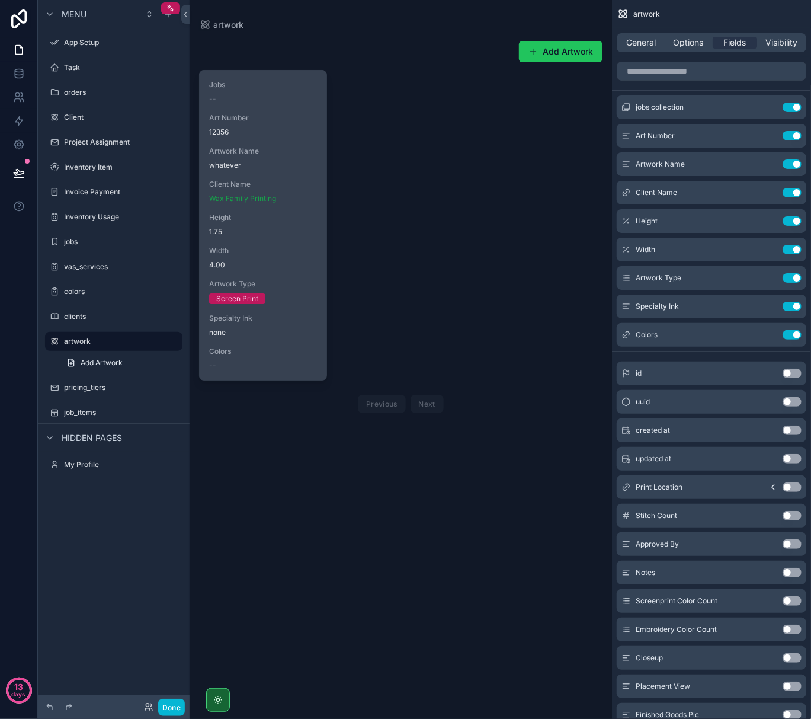
click at [254, 250] on span "Width" at bounding box center [263, 250] width 108 height 9
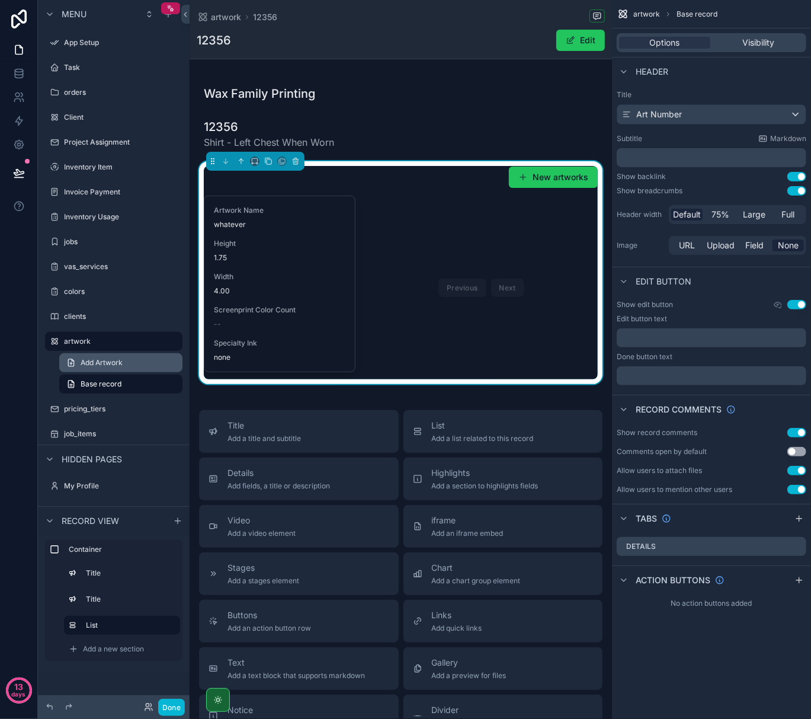
click at [135, 359] on link "Add Artwork" at bounding box center [120, 362] width 123 height 19
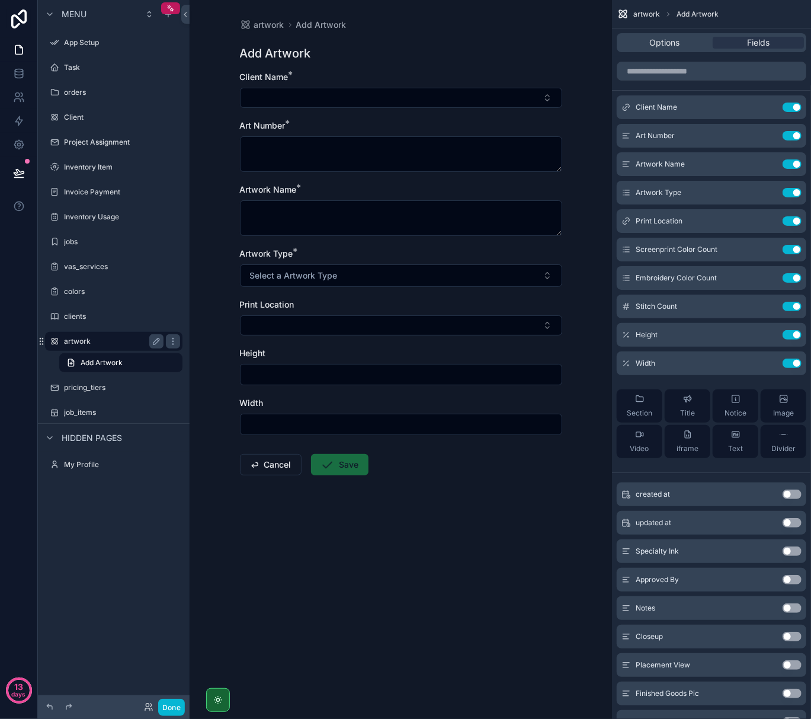
click at [128, 340] on label "artwork" at bounding box center [111, 341] width 95 height 9
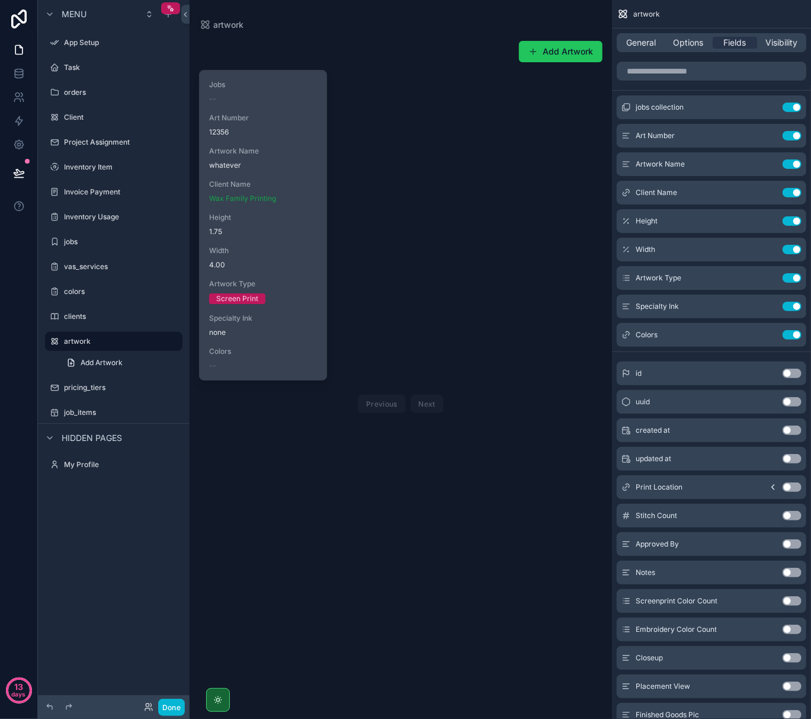
click at [268, 270] on div "Jobs -- Art Number 12356 Artwork Name whatever Client Name Wax Family Printing …" at bounding box center [263, 225] width 127 height 309
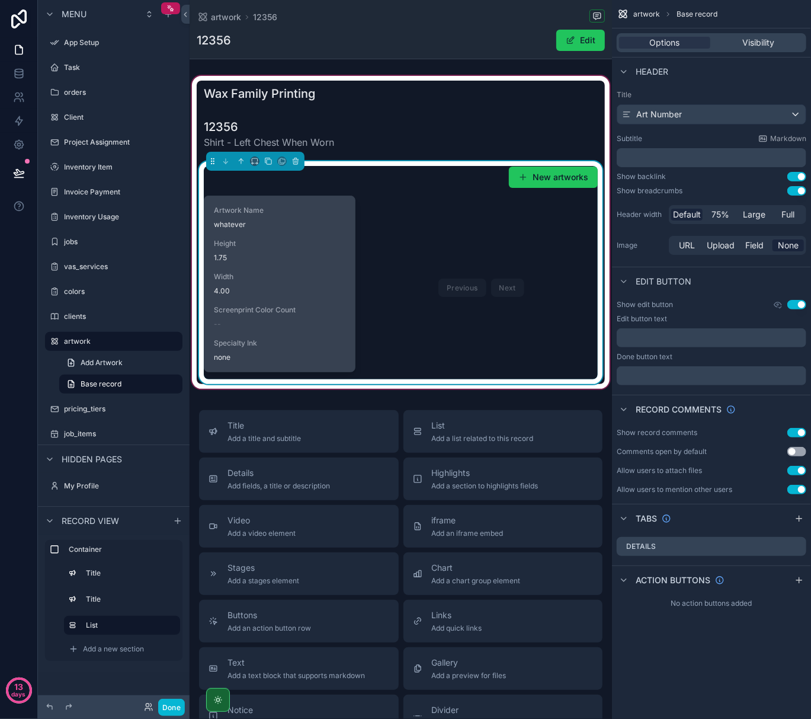
click at [213, 321] on div "Artwork Name whatever Height 1.75 Width 4.00 Screenprint Color Count -- Special…" at bounding box center [279, 283] width 151 height 175
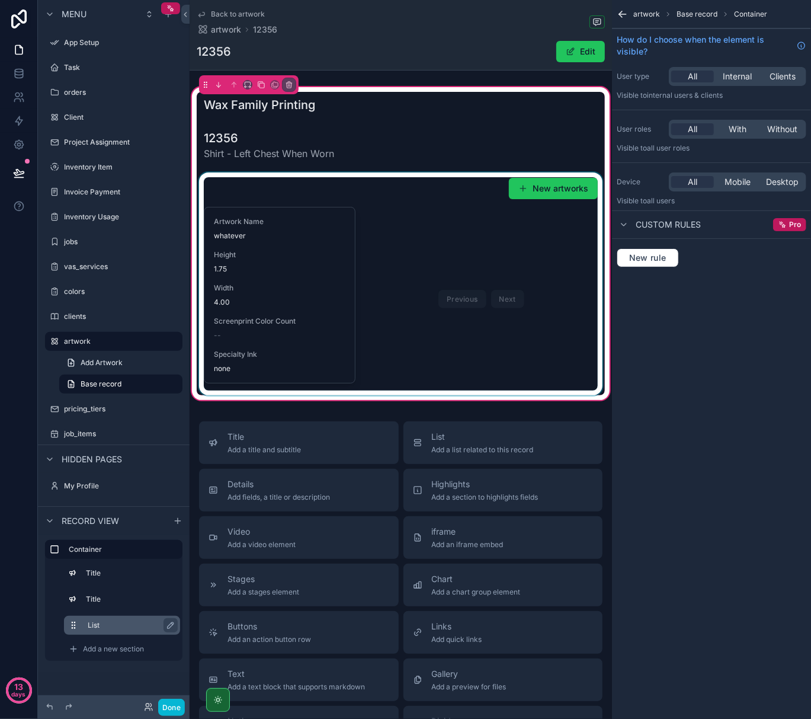
click at [138, 629] on label "List" at bounding box center [129, 624] width 83 height 9
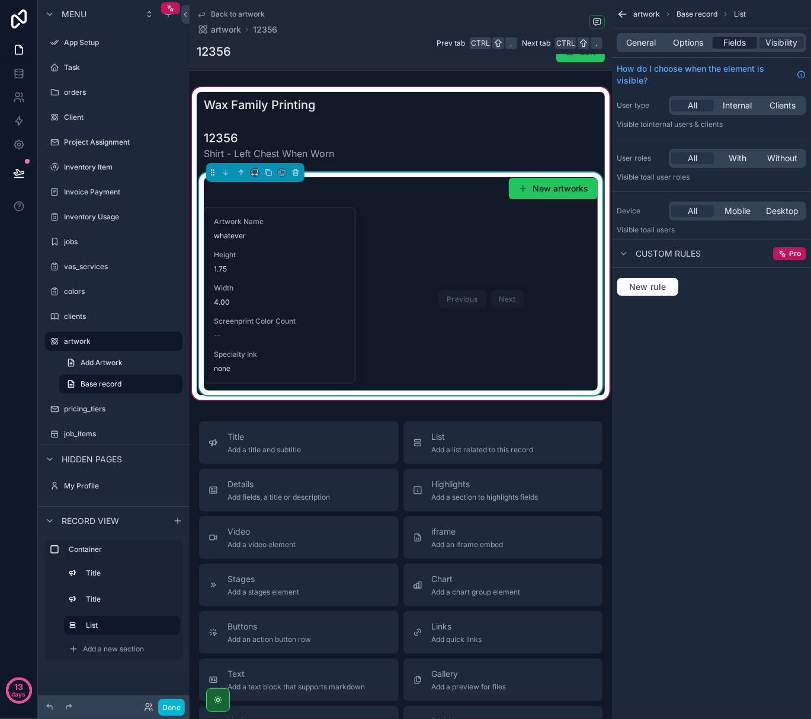
click at [731, 37] on span "Fields" at bounding box center [735, 43] width 23 height 12
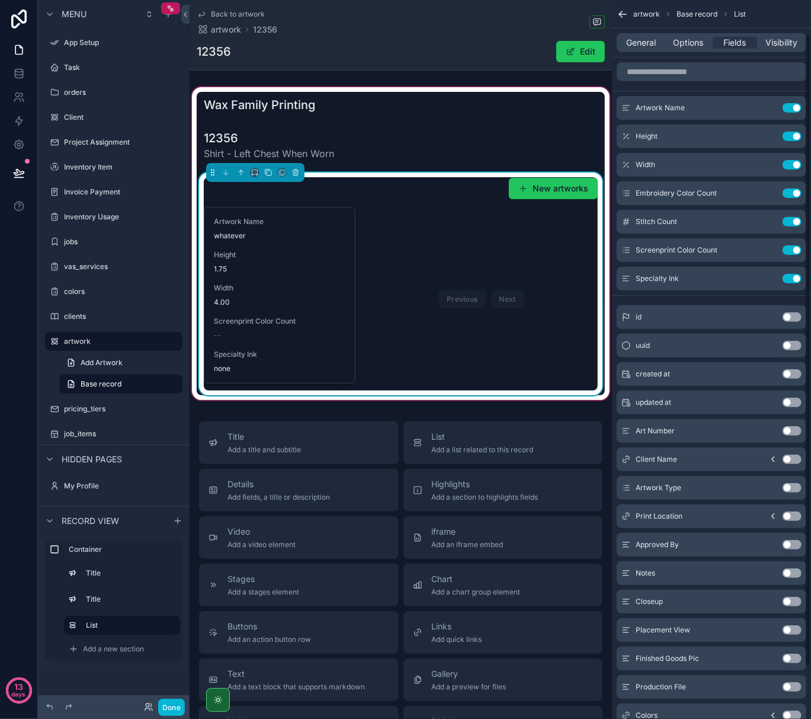
scroll to position [79, 0]
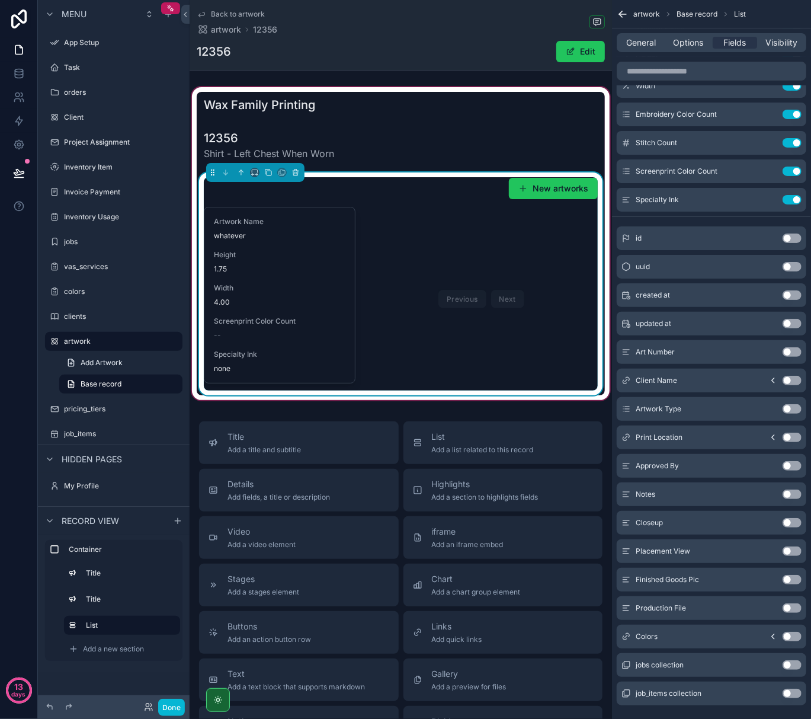
click at [788, 635] on button "Use setting" at bounding box center [792, 636] width 19 height 9
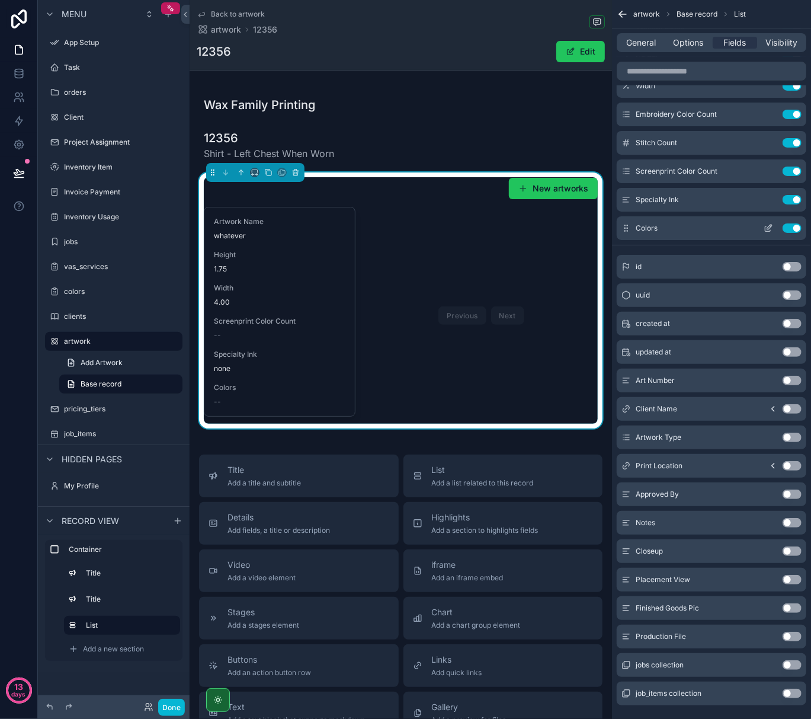
click at [769, 228] on icon "scrollable content" at bounding box center [769, 227] width 5 height 5
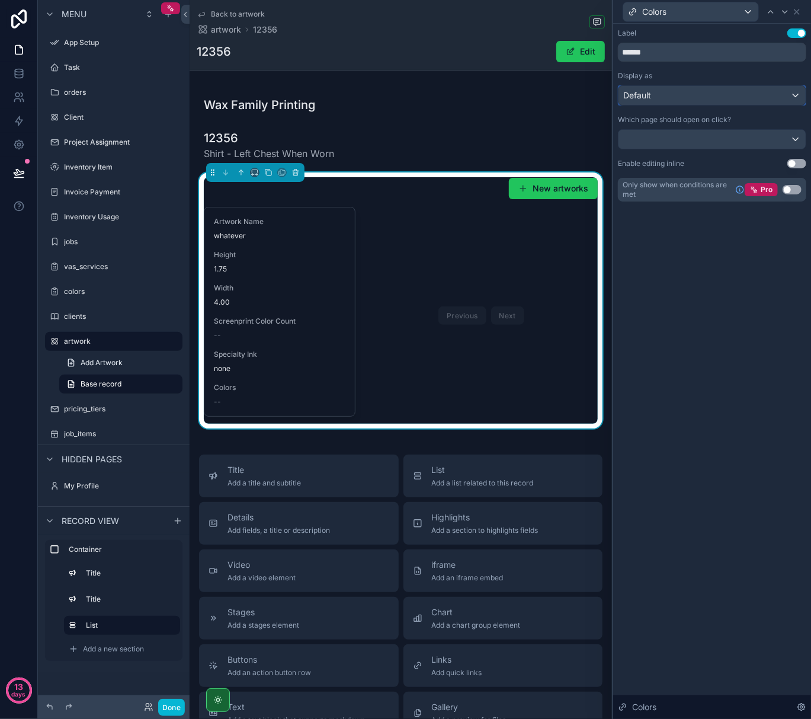
click at [652, 93] on div "Default" at bounding box center [712, 95] width 187 height 19
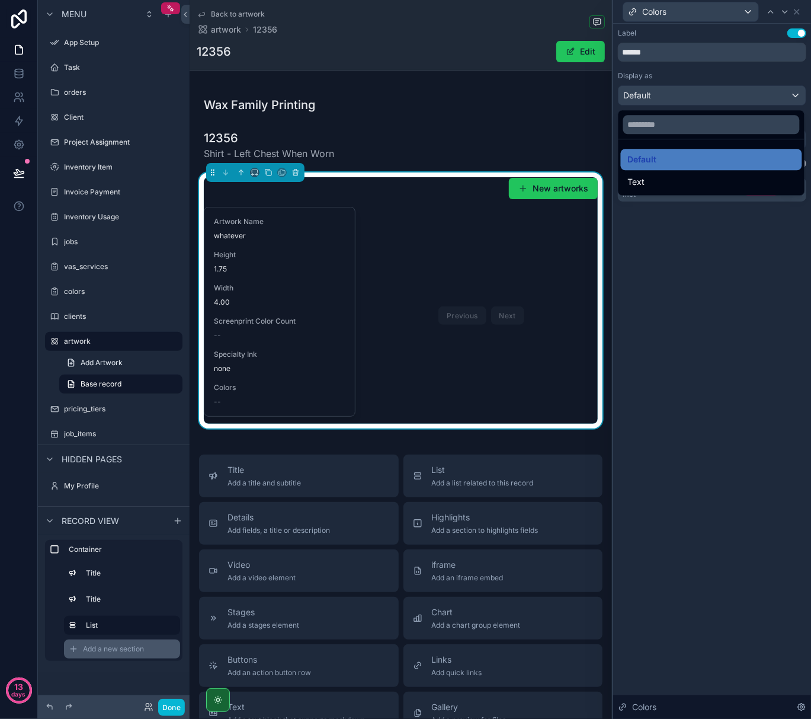
click at [123, 648] on span "Add a new section" at bounding box center [113, 648] width 61 height 9
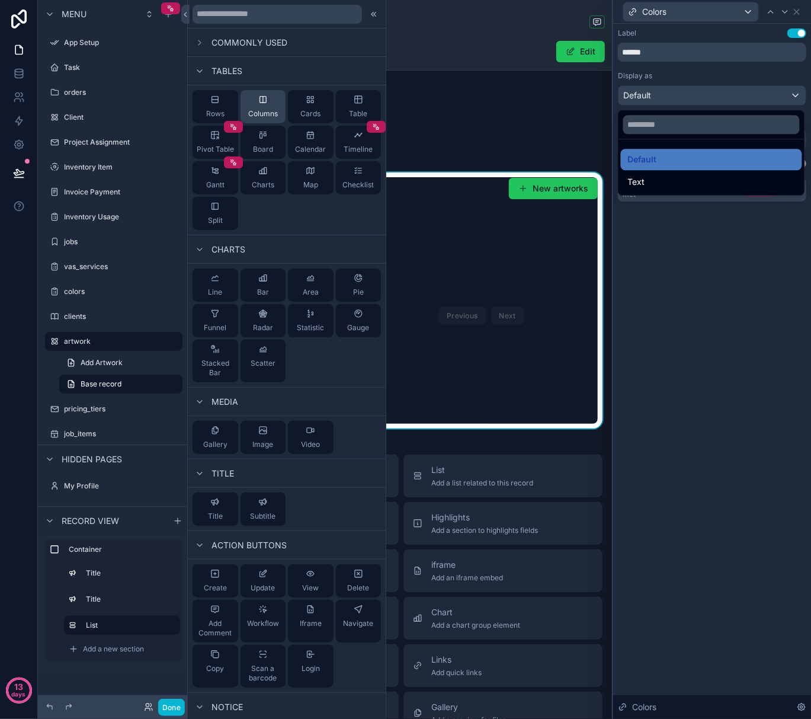
click at [261, 103] on icon at bounding box center [263, 100] width 7 height 7
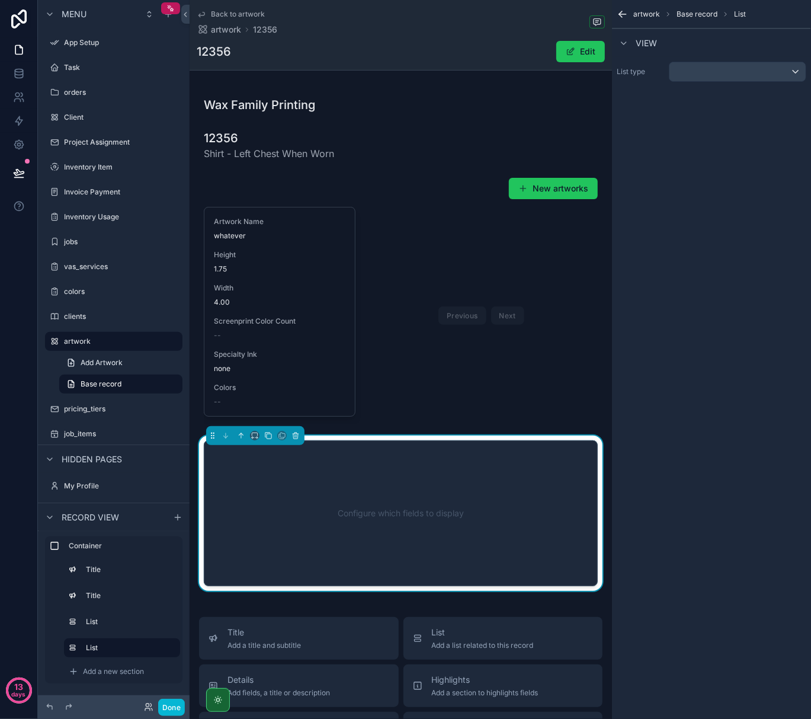
scroll to position [155, 0]
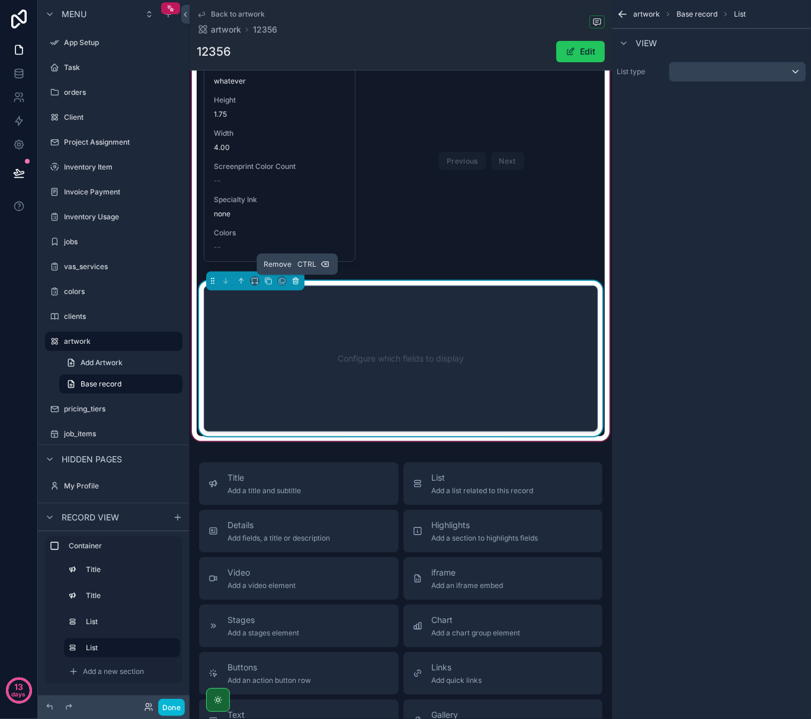
click at [296, 283] on icon "scrollable content" at bounding box center [296, 281] width 8 height 8
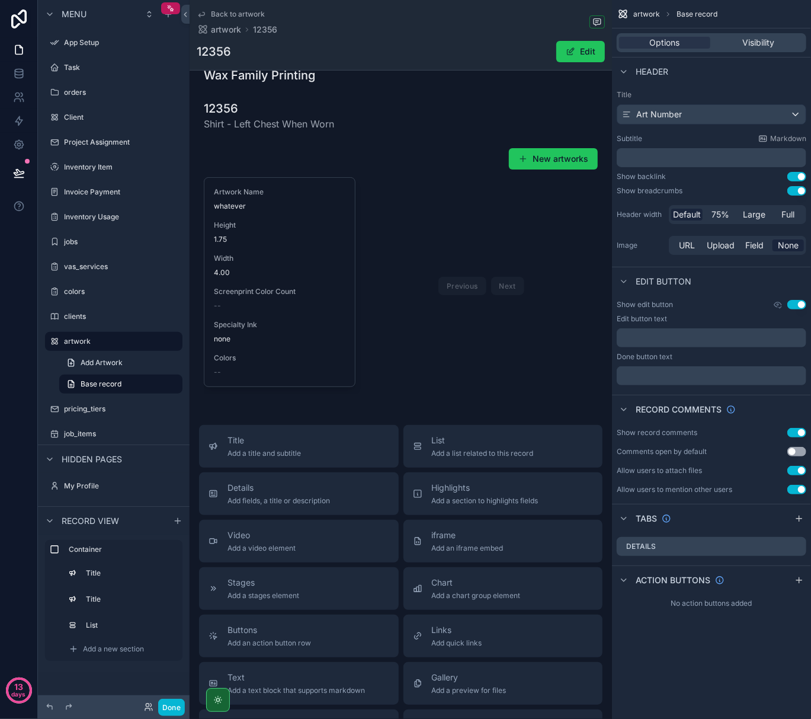
scroll to position [0, 0]
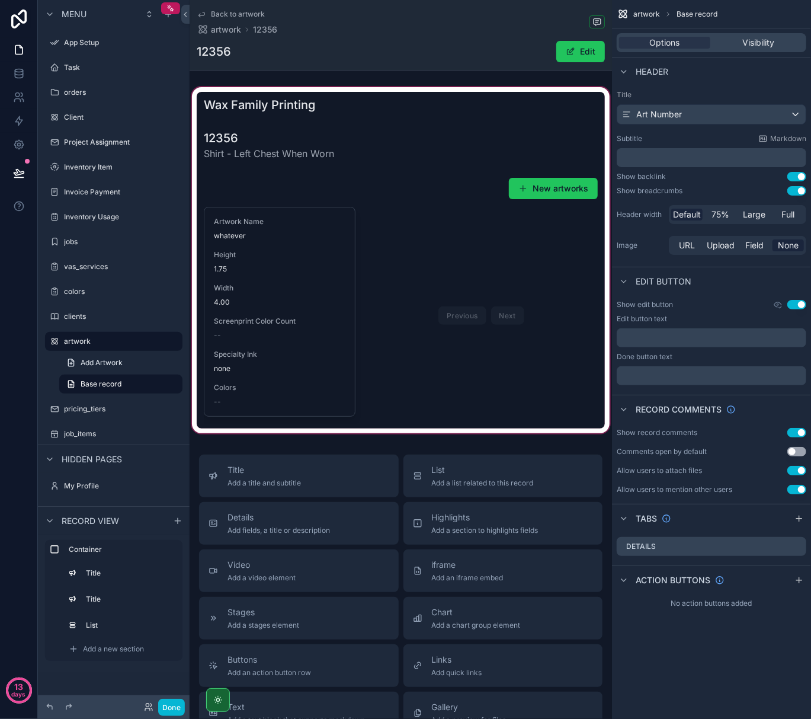
click at [387, 322] on div "scrollable content" at bounding box center [401, 260] width 423 height 351
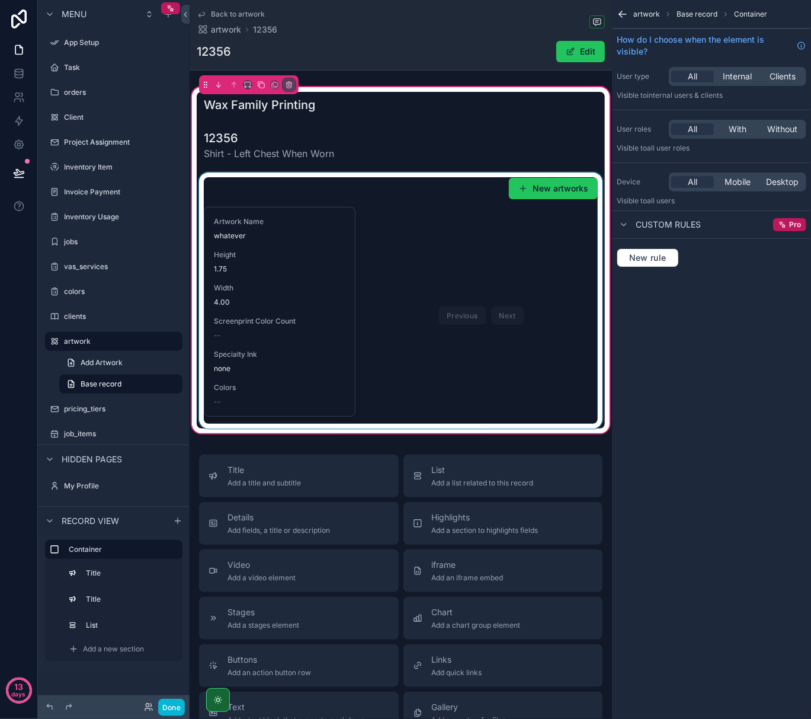
click at [370, 356] on div "scrollable content" at bounding box center [401, 300] width 408 height 256
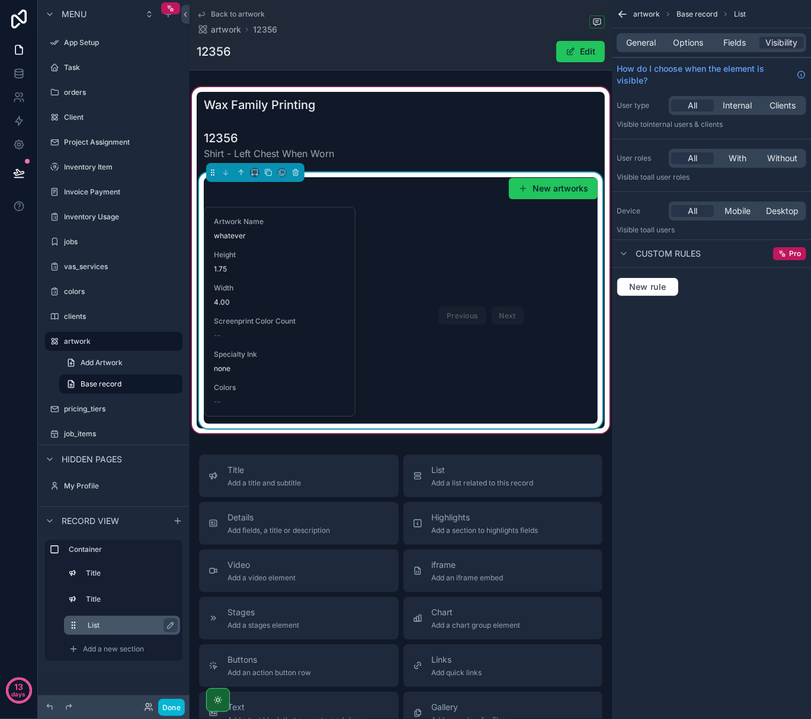
click at [150, 622] on label "List" at bounding box center [129, 624] width 83 height 9
click at [168, 625] on icon "scrollable content" at bounding box center [170, 624] width 9 height 9
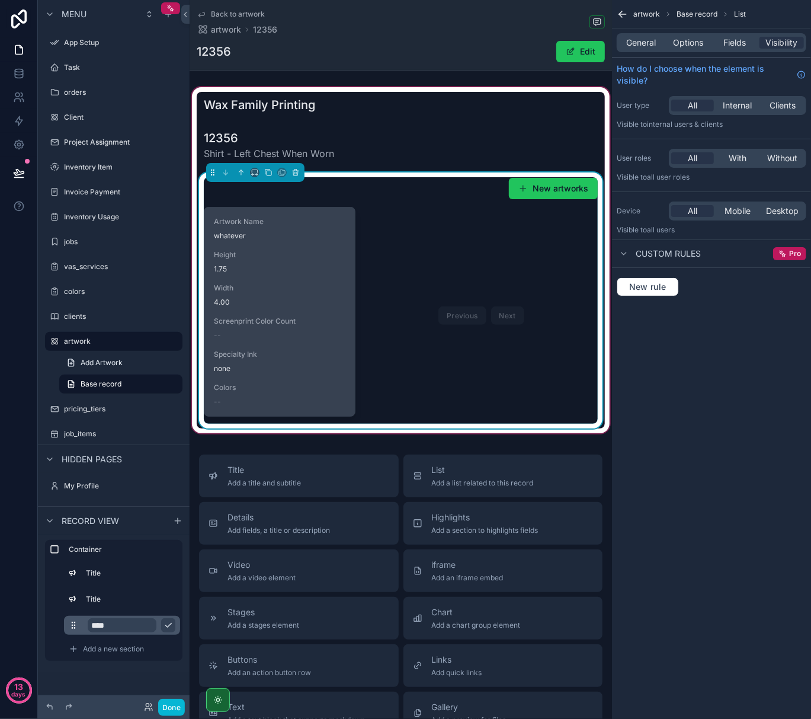
click at [325, 338] on div "--" at bounding box center [280, 335] width 132 height 9
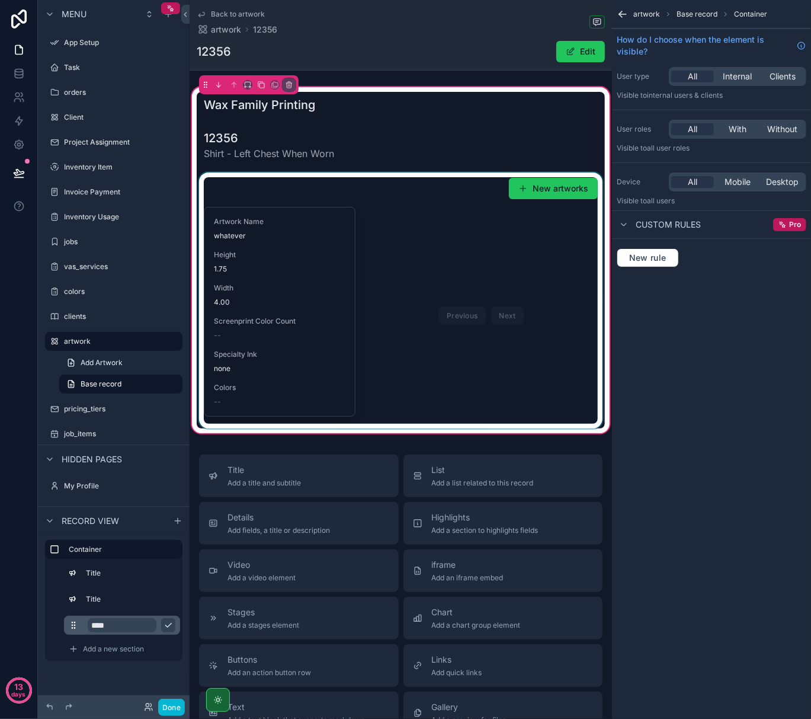
click at [164, 624] on icon "scrollable content" at bounding box center [168, 624] width 9 height 9
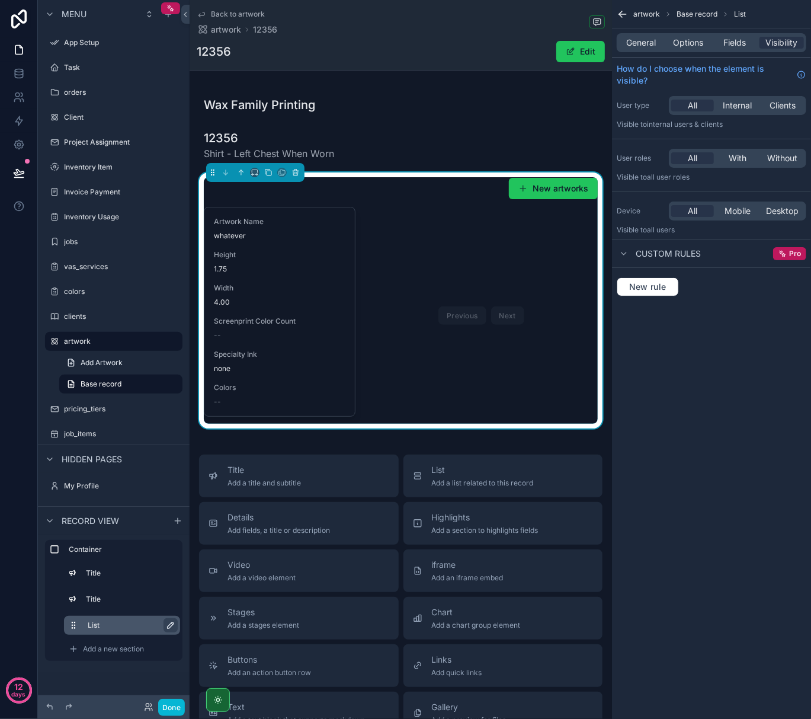
click at [174, 624] on icon "scrollable content" at bounding box center [170, 624] width 9 height 9
click at [647, 41] on span "General" at bounding box center [642, 43] width 30 height 12
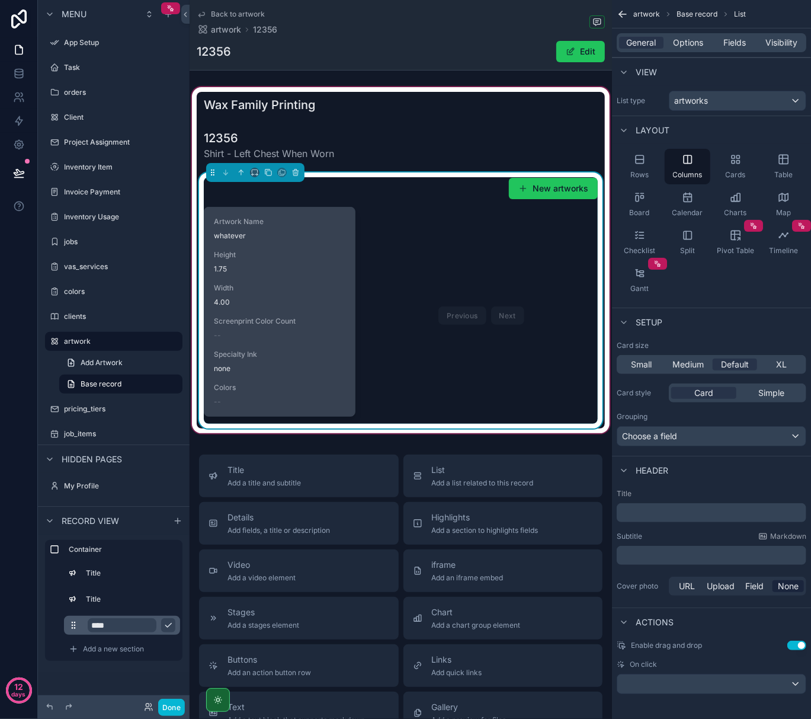
click at [297, 267] on span "1.75" at bounding box center [280, 268] width 132 height 9
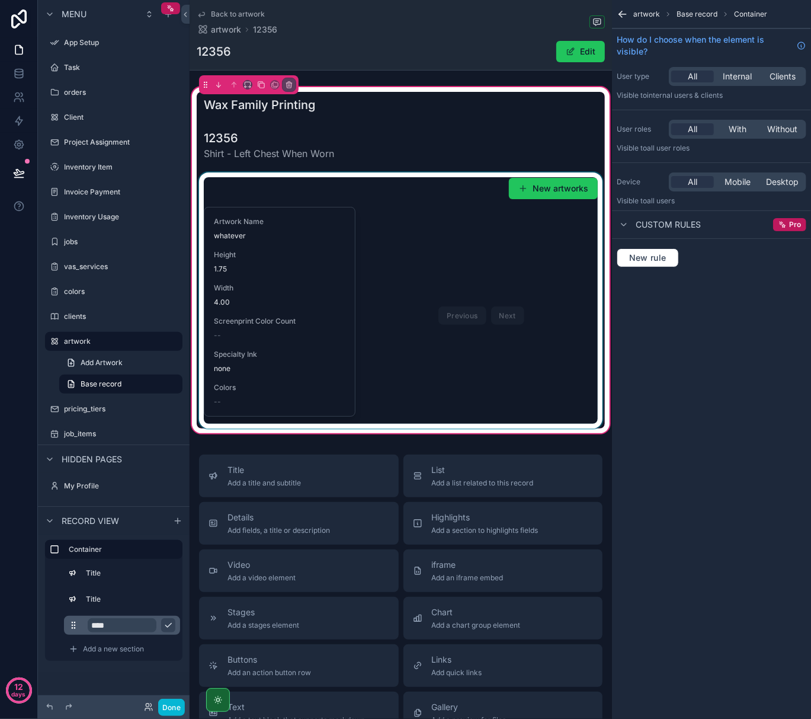
click at [297, 267] on div "scrollable content" at bounding box center [401, 300] width 408 height 256
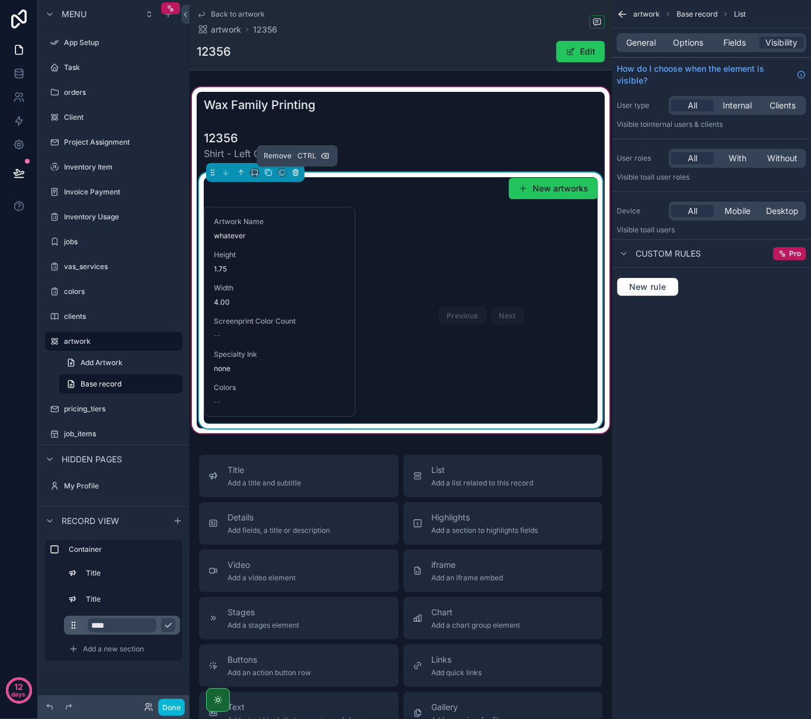
click at [295, 174] on icon "scrollable content" at bounding box center [295, 173] width 0 height 2
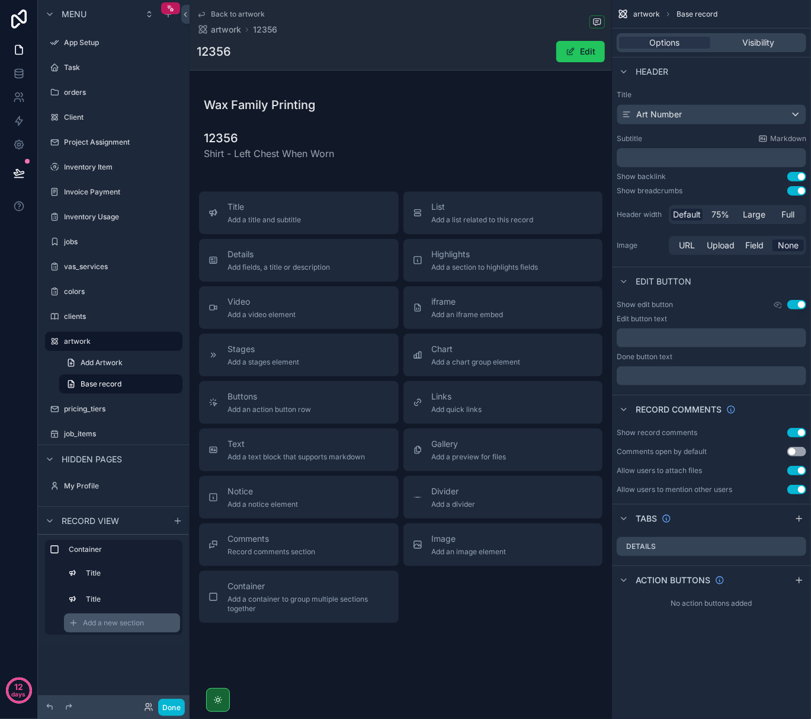
click at [111, 617] on div "Add a new section" at bounding box center [122, 622] width 116 height 19
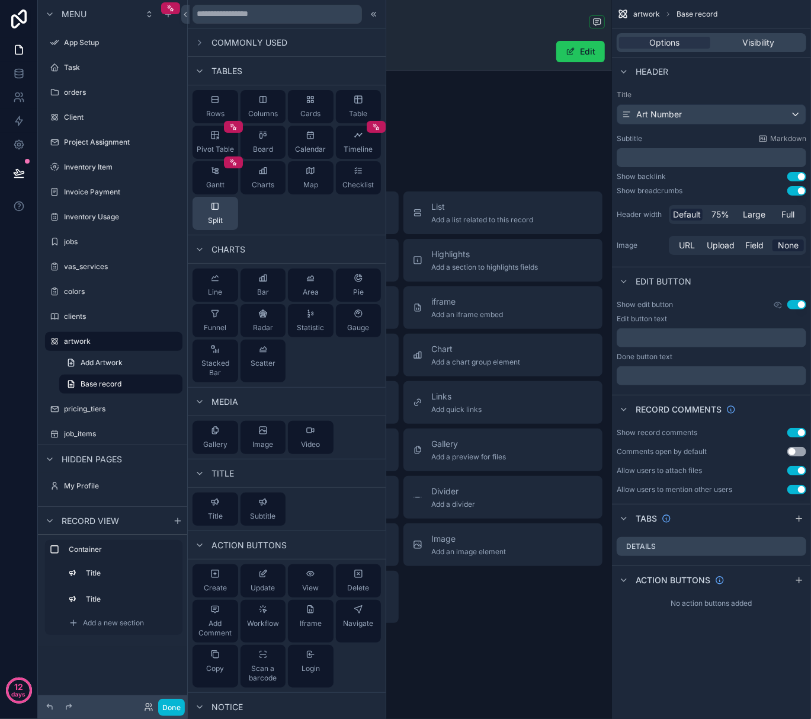
click at [215, 204] on icon at bounding box center [214, 205] width 9 height 9
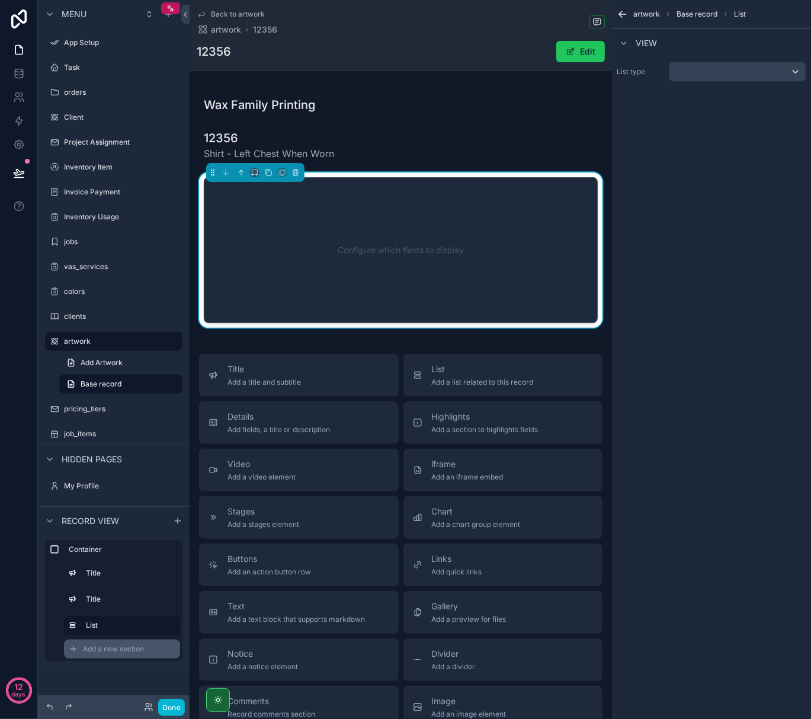
click at [114, 643] on div "Add a new section" at bounding box center [122, 648] width 116 height 19
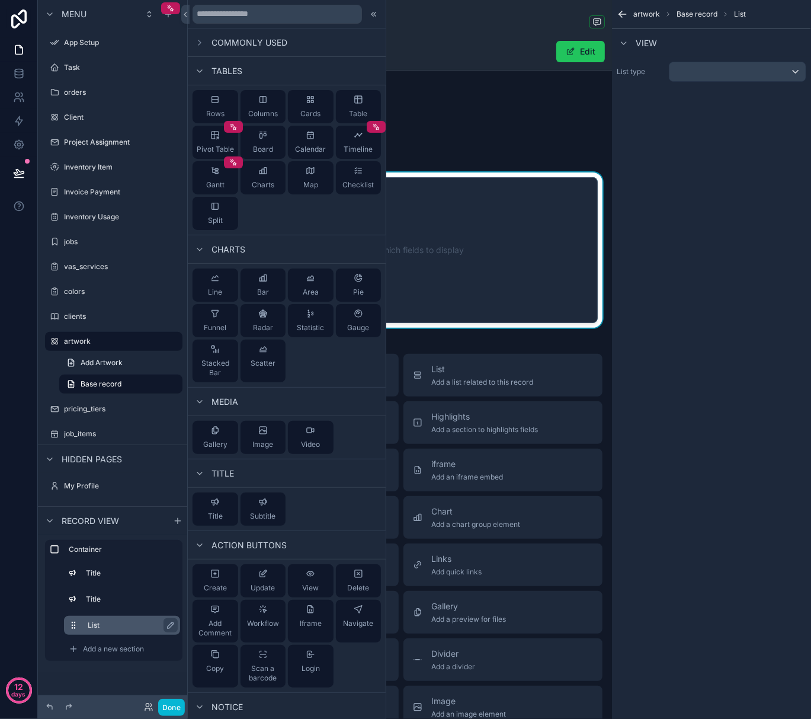
click at [121, 627] on label "List" at bounding box center [129, 624] width 83 height 9
click at [166, 624] on icon "scrollable content" at bounding box center [170, 624] width 9 height 9
click at [135, 650] on span "Add a new section" at bounding box center [113, 648] width 61 height 9
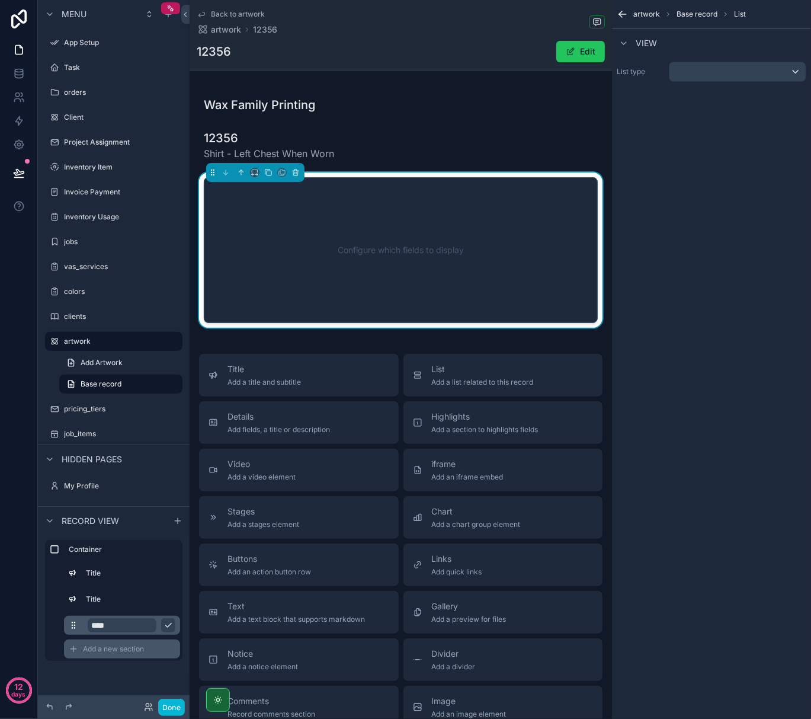
click at [135, 650] on span "Add a new section" at bounding box center [113, 648] width 61 height 9
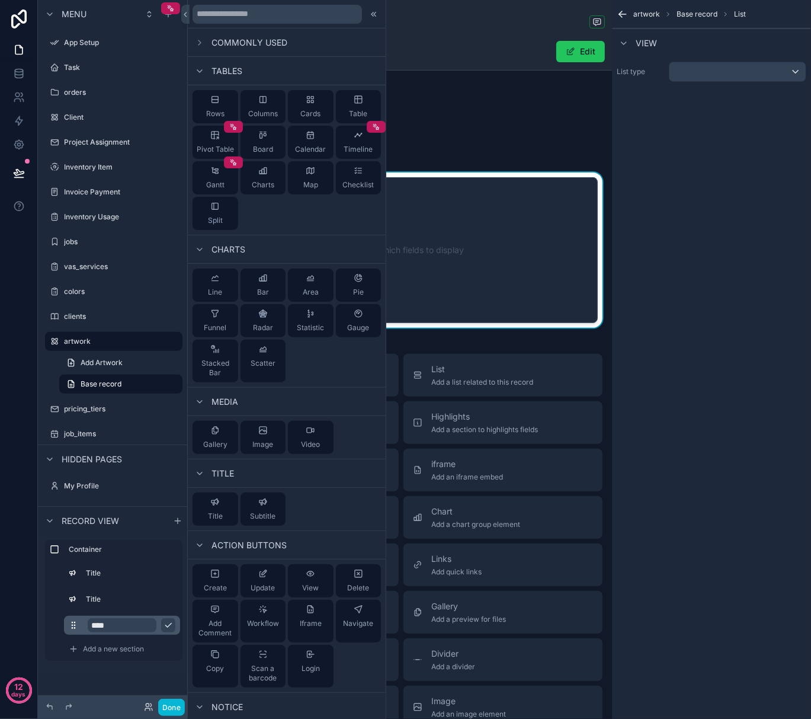
scroll to position [82, 0]
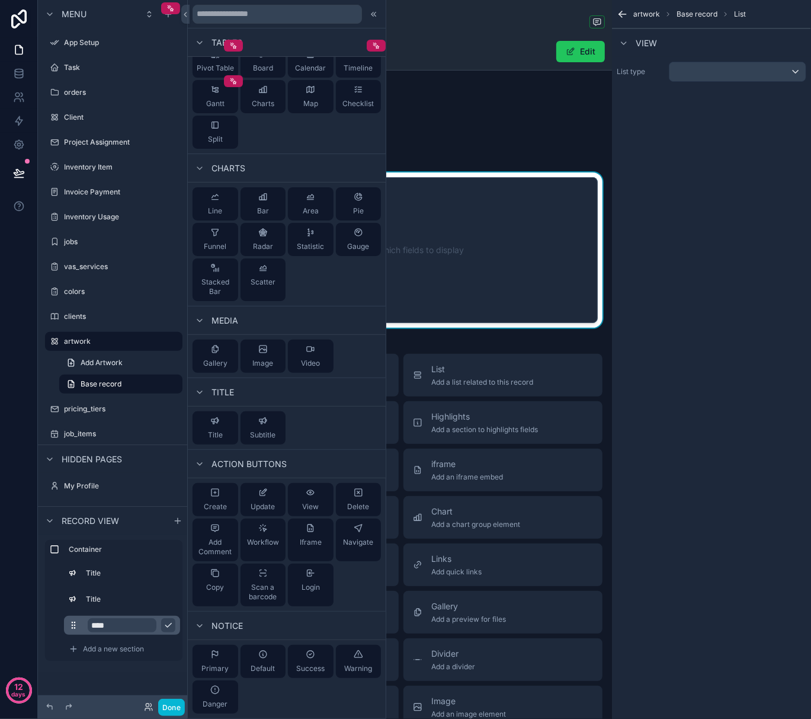
click at [728, 385] on div "artwork Base record List View List type" at bounding box center [711, 359] width 199 height 719
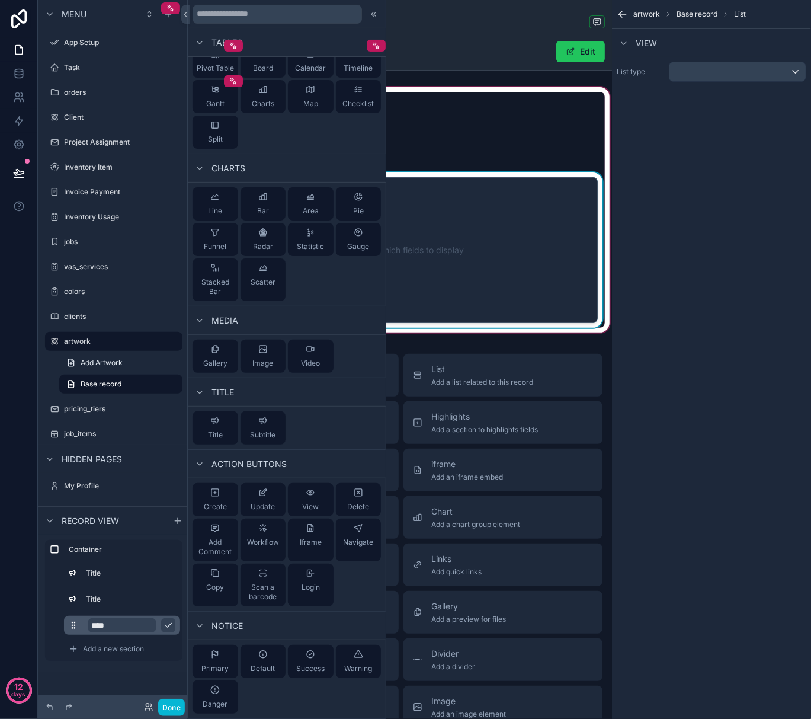
click at [461, 242] on div "Configure which fields to display" at bounding box center [400, 250] width 355 height 107
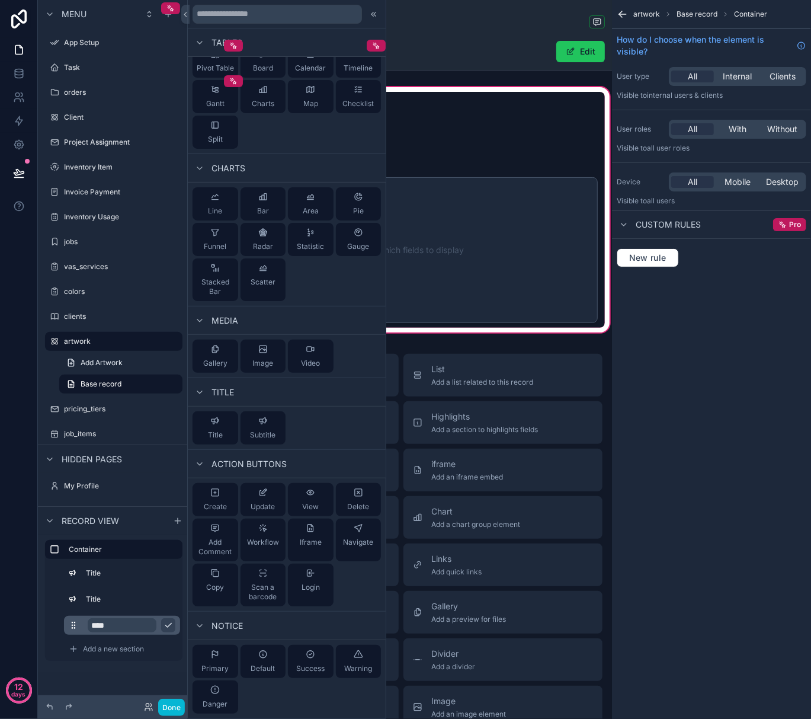
click at [709, 408] on div "artwork Base record Container How do I choose when the element is visible? User…" at bounding box center [711, 359] width 199 height 719
click at [703, 14] on span "Base record" at bounding box center [697, 13] width 41 height 9
click at [696, 14] on span "Base record" at bounding box center [697, 13] width 41 height 9
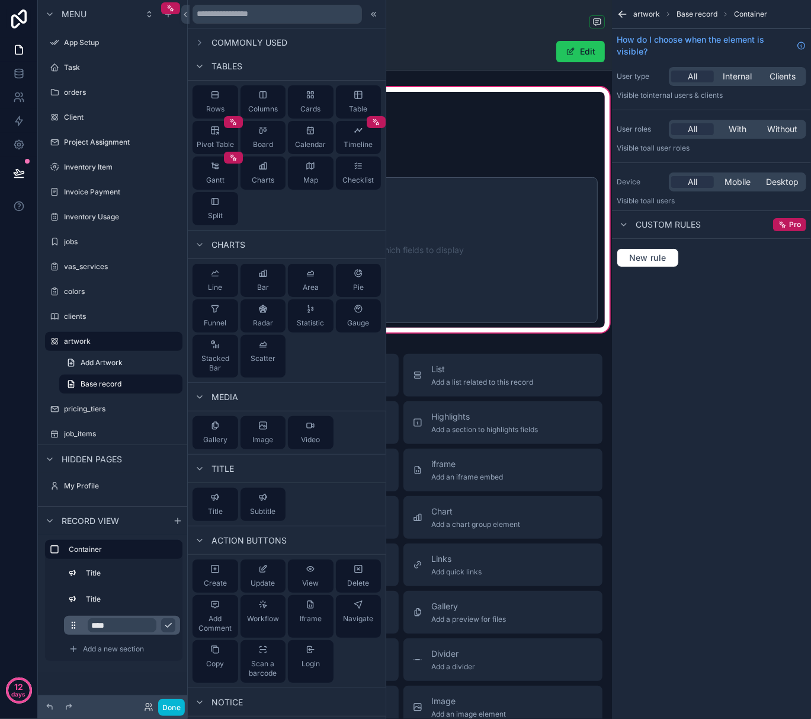
scroll to position [0, 0]
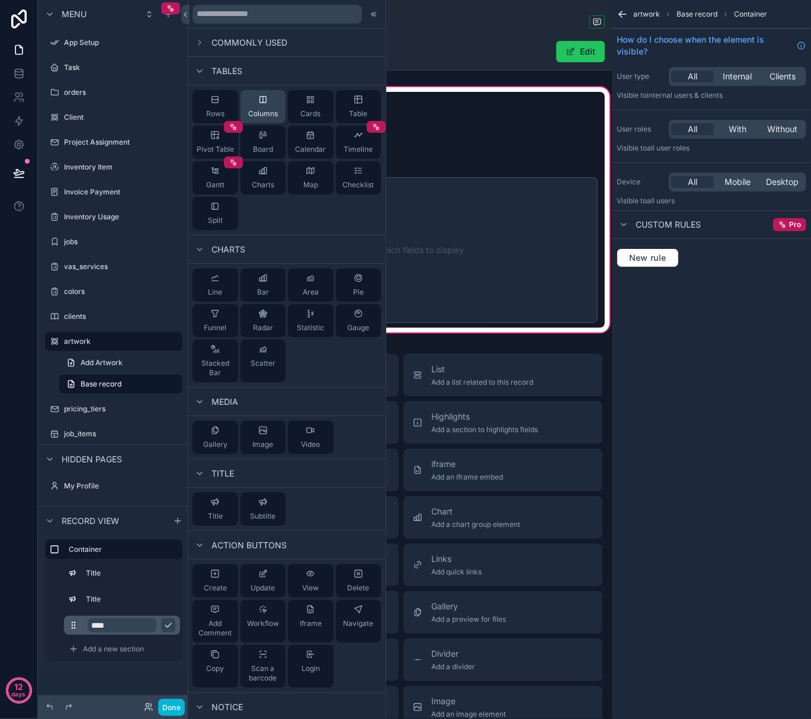
click at [269, 110] on span "Columns" at bounding box center [263, 113] width 30 height 9
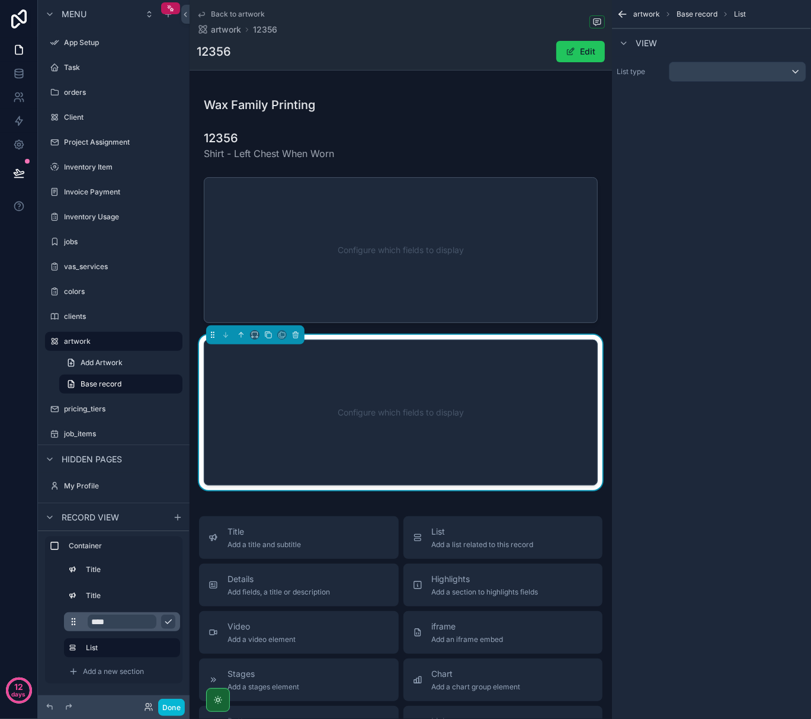
scroll to position [53, 0]
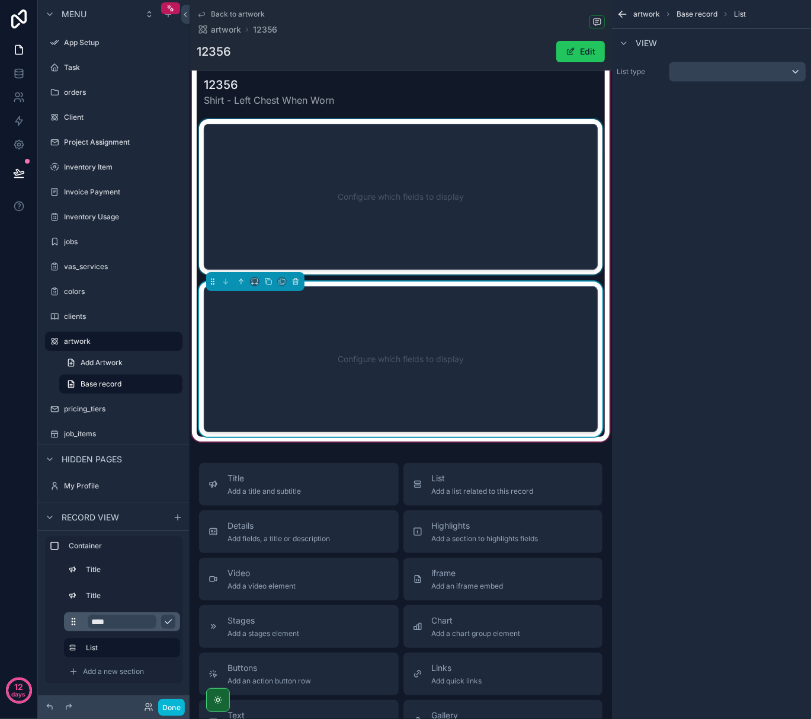
click at [337, 178] on div "scrollable content" at bounding box center [401, 196] width 408 height 155
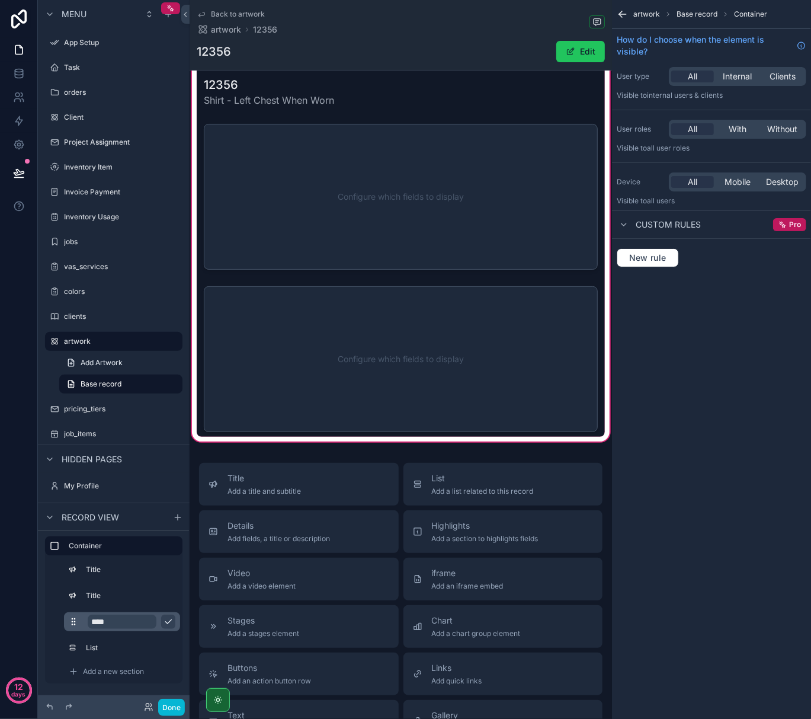
click at [166, 621] on icon "scrollable content" at bounding box center [168, 621] width 9 height 9
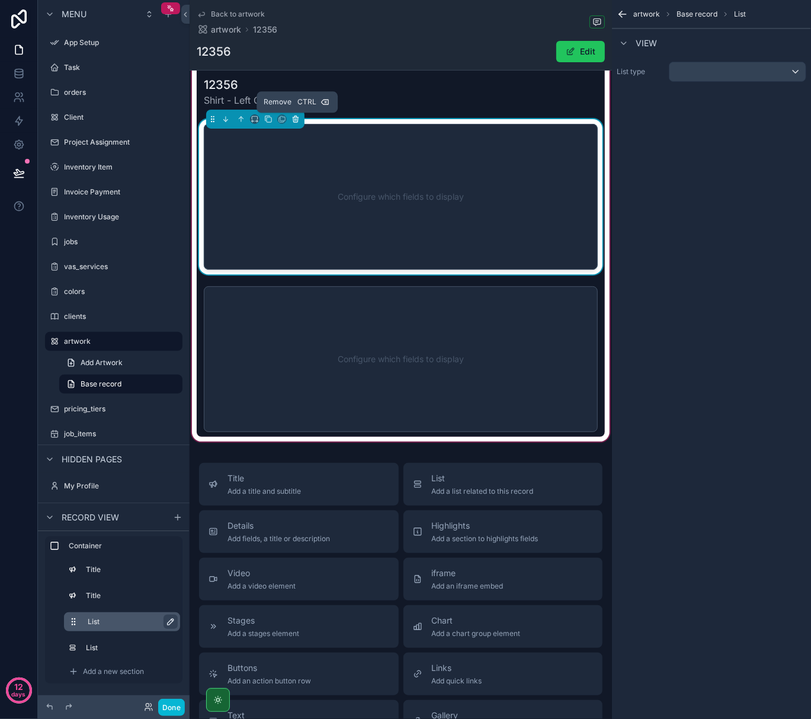
click at [296, 117] on icon "scrollable content" at bounding box center [295, 117] width 5 height 0
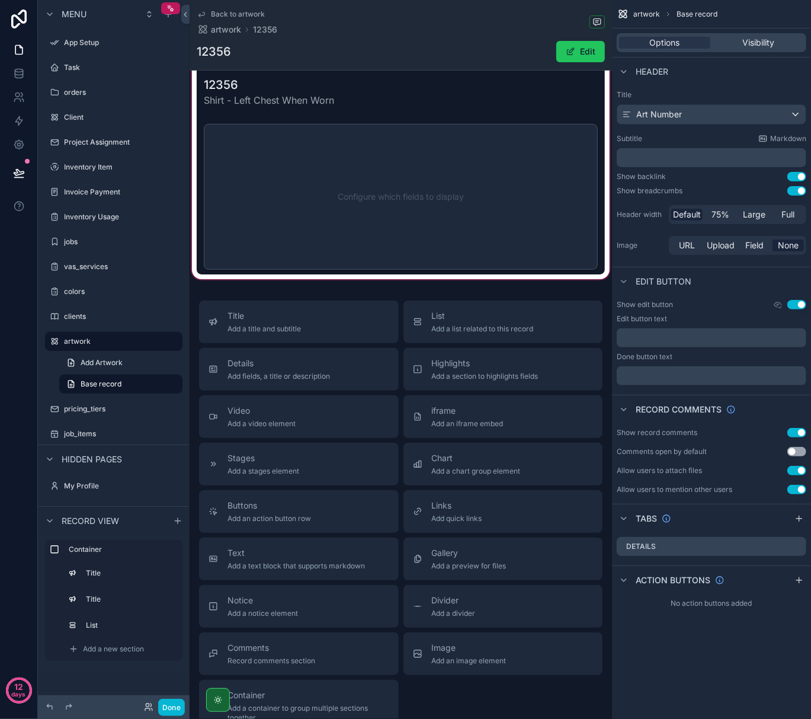
click at [337, 167] on div "scrollable content" at bounding box center [401, 156] width 423 height 250
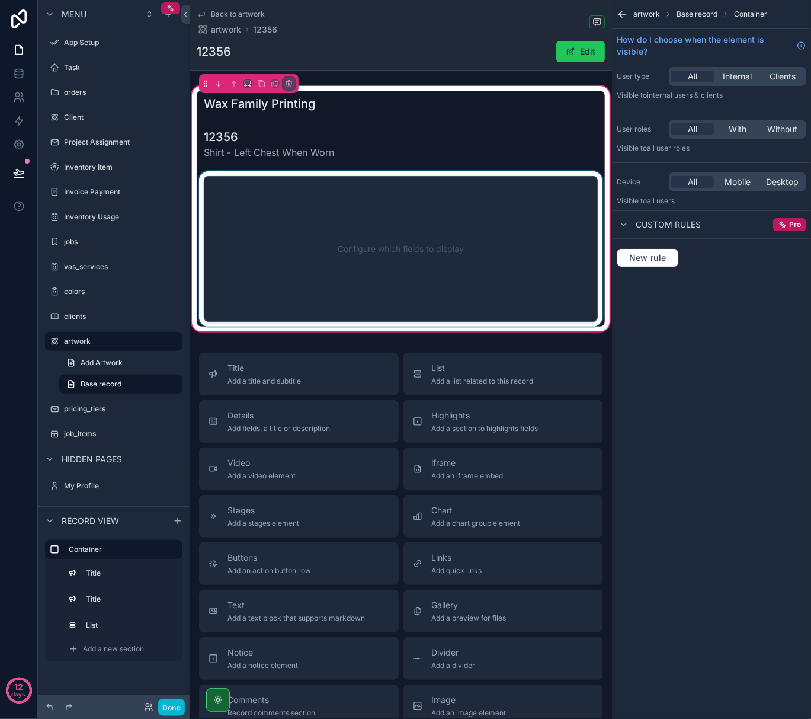
scroll to position [0, 0]
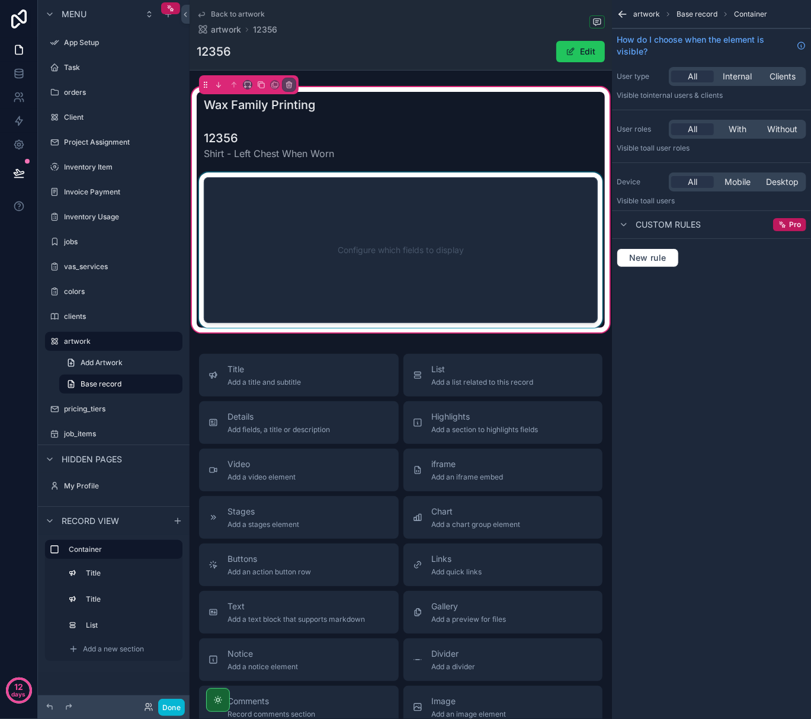
click at [332, 250] on div "scrollable content" at bounding box center [401, 249] width 408 height 155
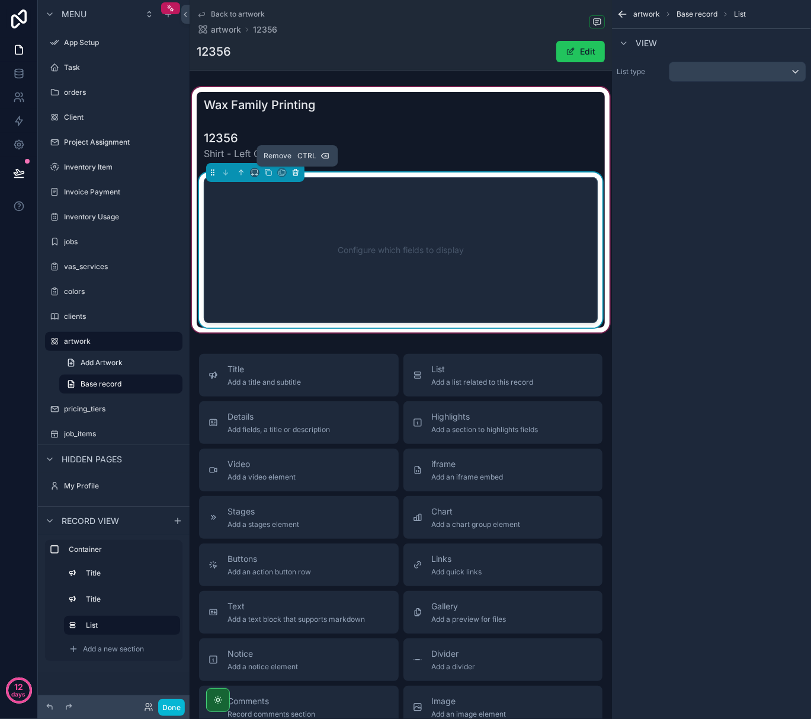
click at [301, 174] on button "scrollable content" at bounding box center [295, 172] width 13 height 13
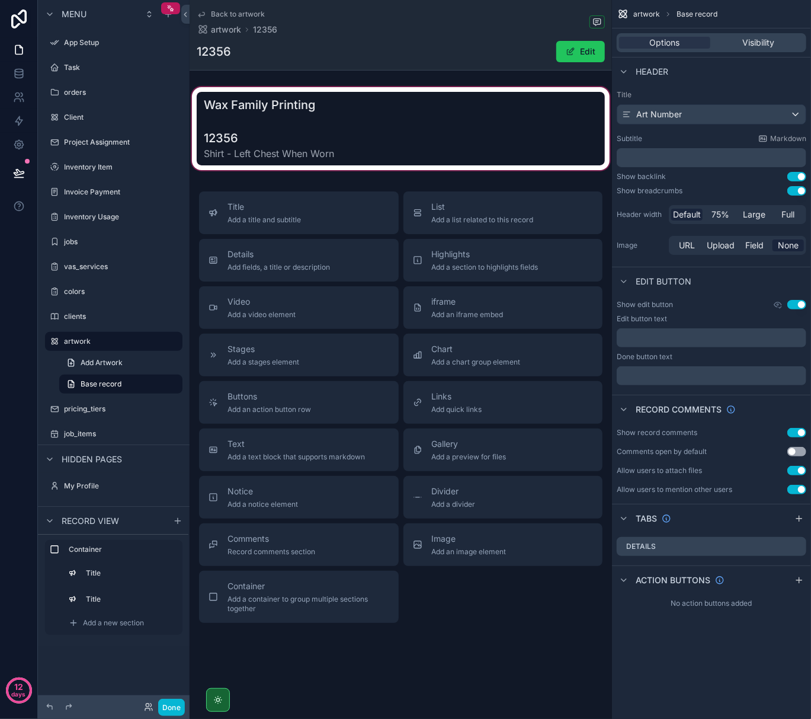
click at [377, 145] on div "scrollable content" at bounding box center [401, 129] width 423 height 88
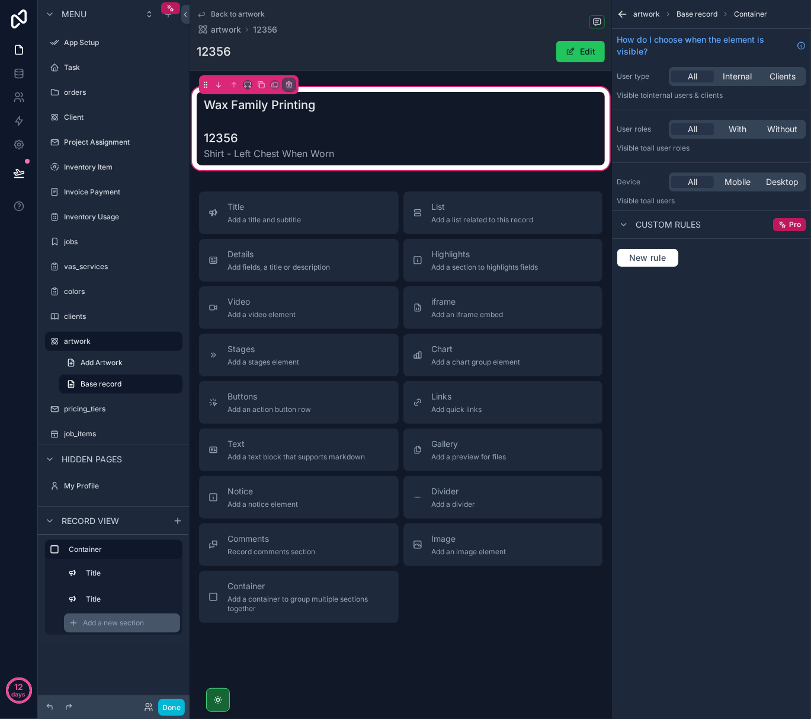
click at [149, 620] on div "Add a new section" at bounding box center [122, 622] width 116 height 19
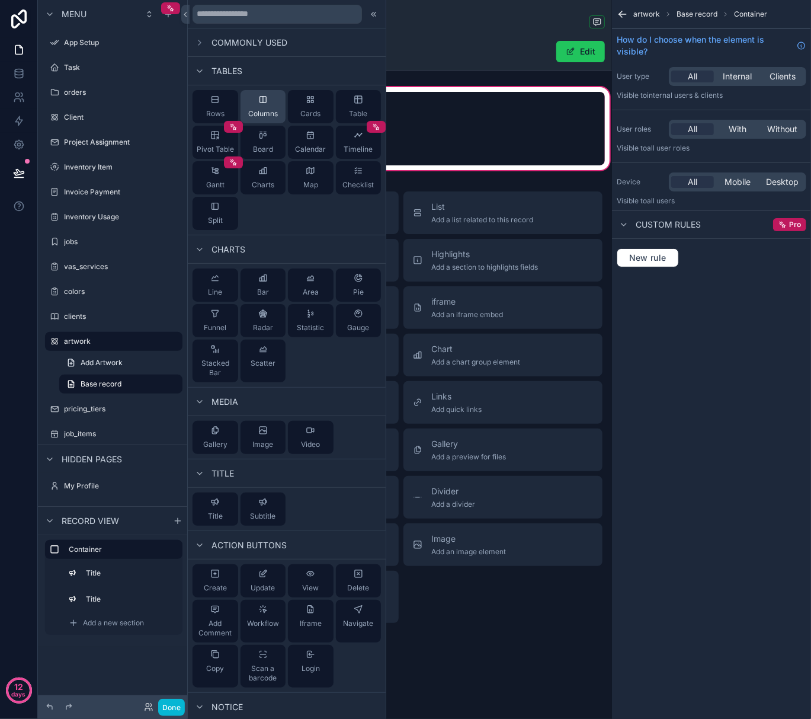
click at [260, 104] on div "Columns" at bounding box center [264, 106] width 46 height 33
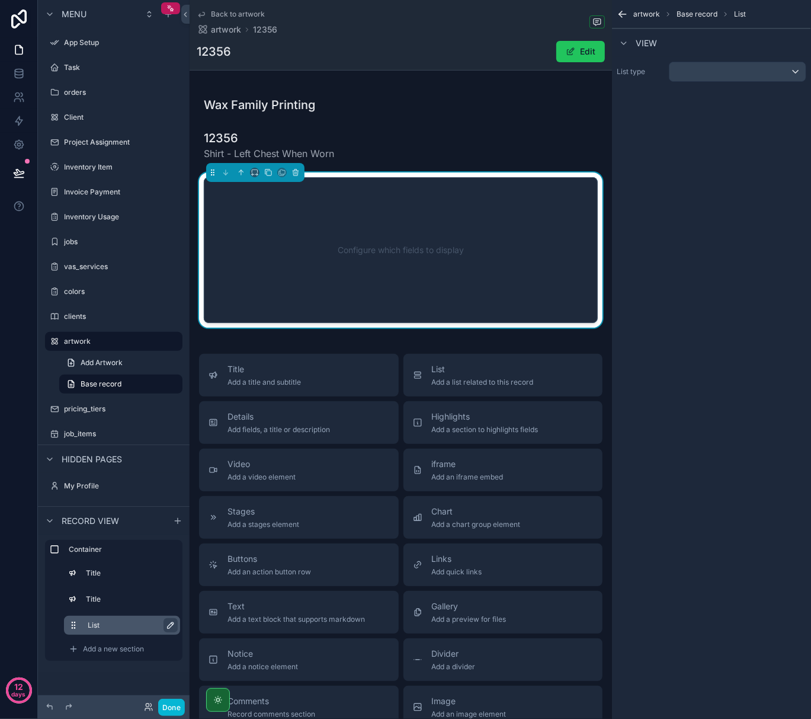
click at [171, 622] on icon "scrollable content" at bounding box center [171, 625] width 6 height 6
click at [140, 624] on input "****" at bounding box center [122, 625] width 69 height 14
click at [165, 627] on icon "scrollable content" at bounding box center [168, 624] width 9 height 9
click at [141, 625] on label "List" at bounding box center [129, 624] width 83 height 9
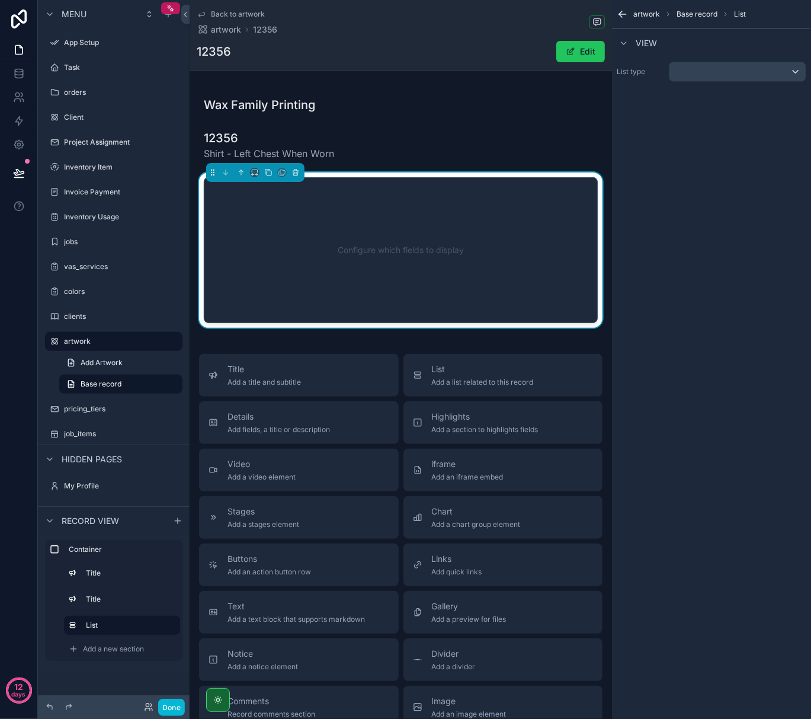
click at [0, 0] on button "scrollable content" at bounding box center [0, 0] width 0 height 0
click at [715, 73] on div "scrollable content" at bounding box center [738, 71] width 136 height 19
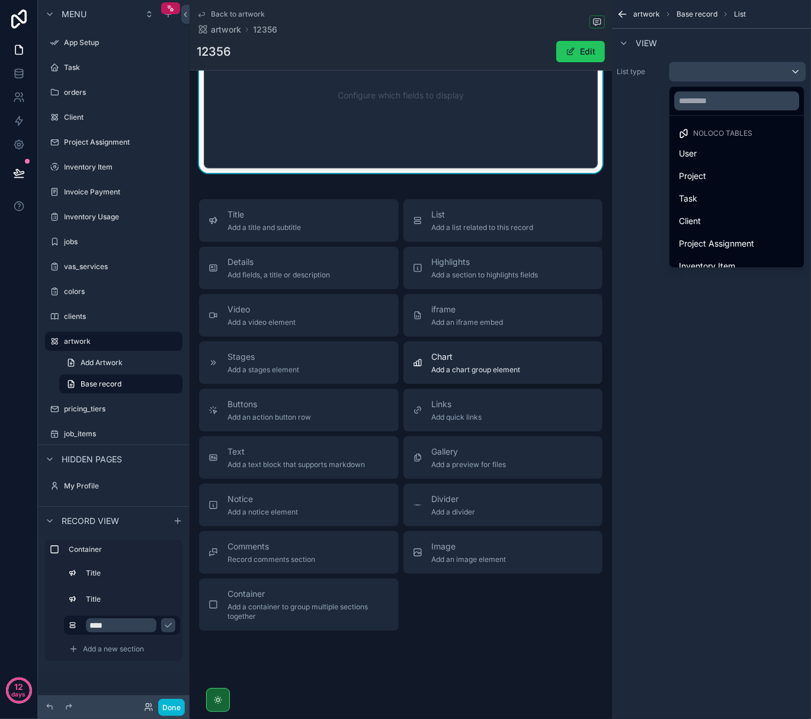
scroll to position [162, 0]
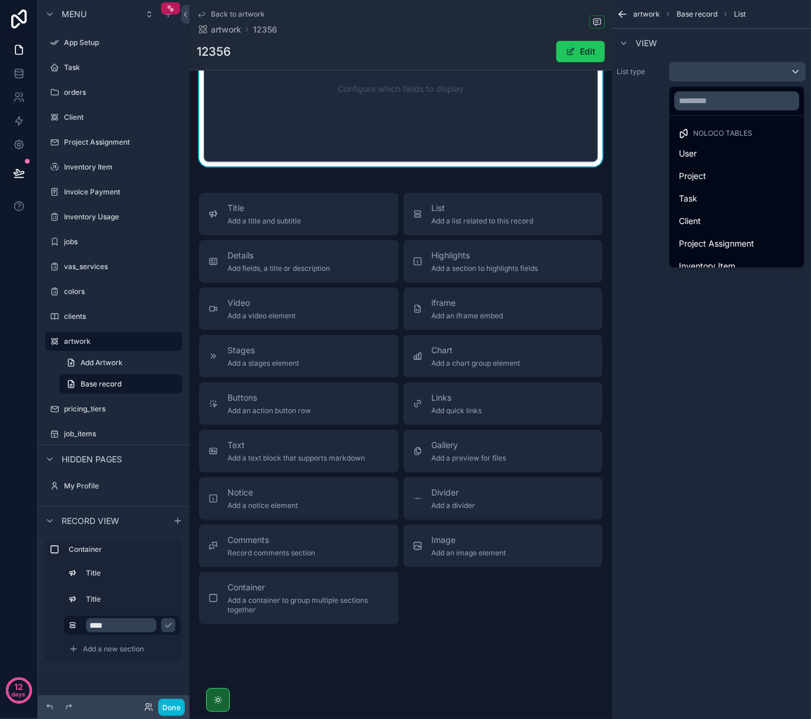
click at [708, 49] on div "scrollable content" at bounding box center [405, 359] width 811 height 719
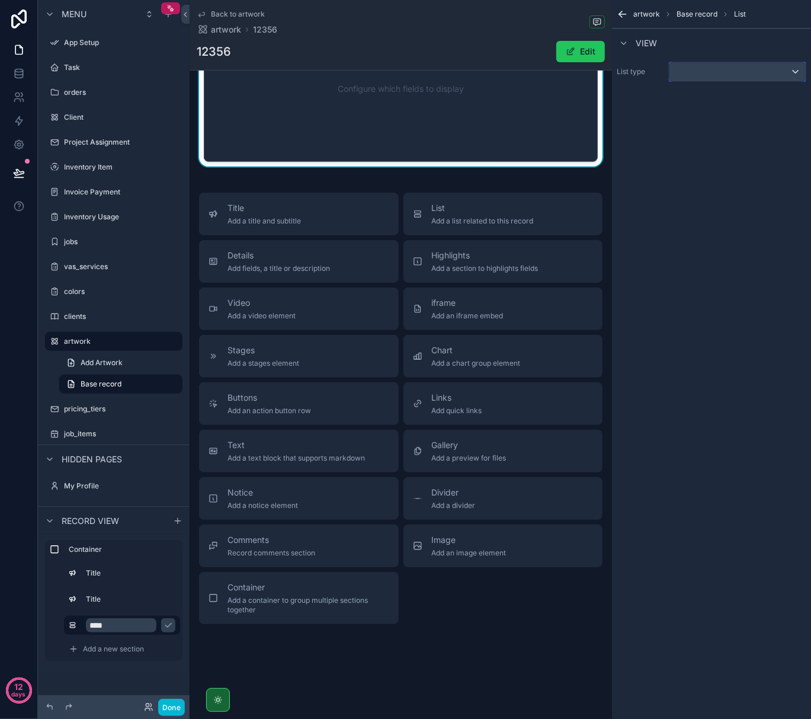
click at [761, 75] on div "scrollable content" at bounding box center [738, 71] width 136 height 19
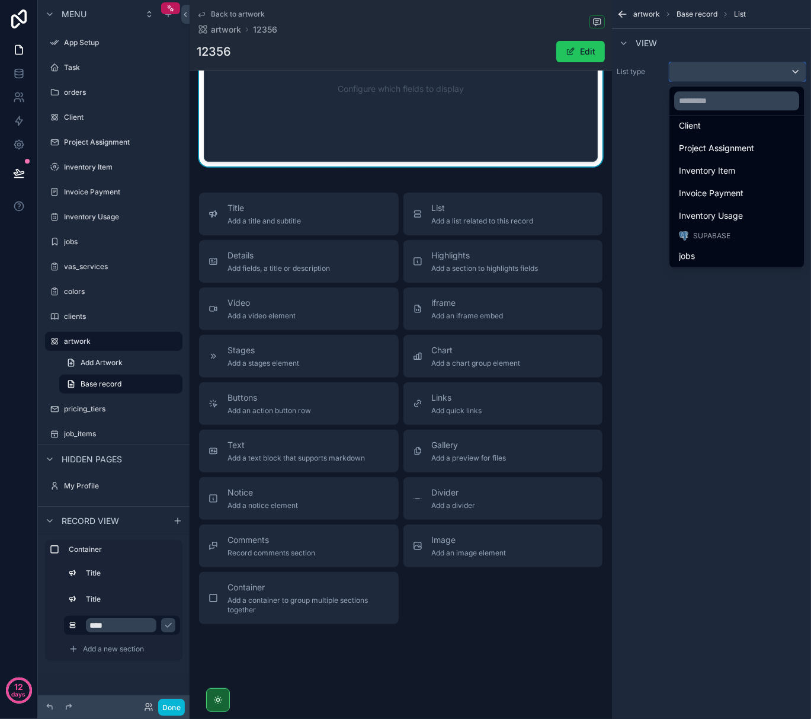
scroll to position [0, 0]
click at [671, 325] on div "scrollable content" at bounding box center [405, 359] width 811 height 719
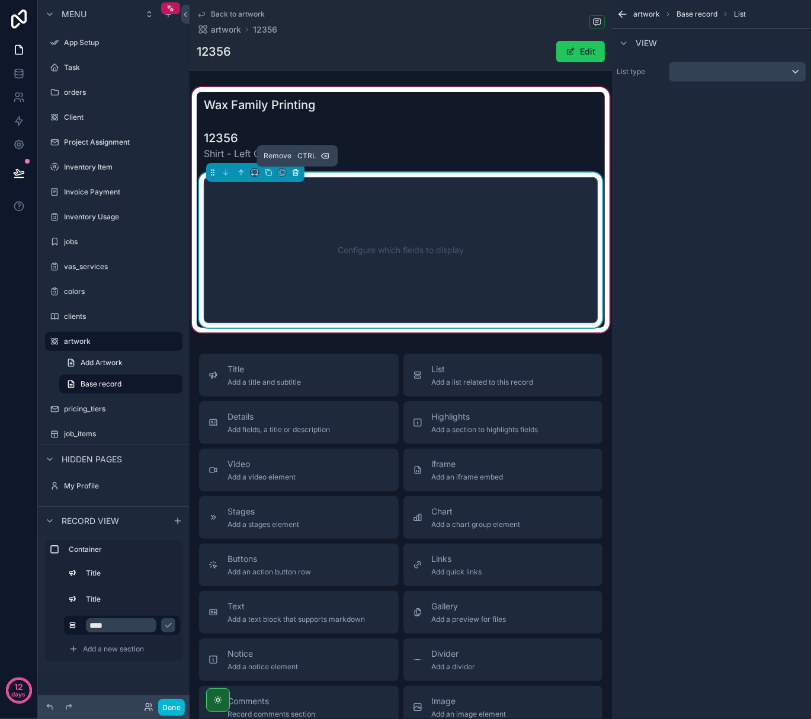
click at [297, 171] on icon "scrollable content" at bounding box center [296, 172] width 8 height 8
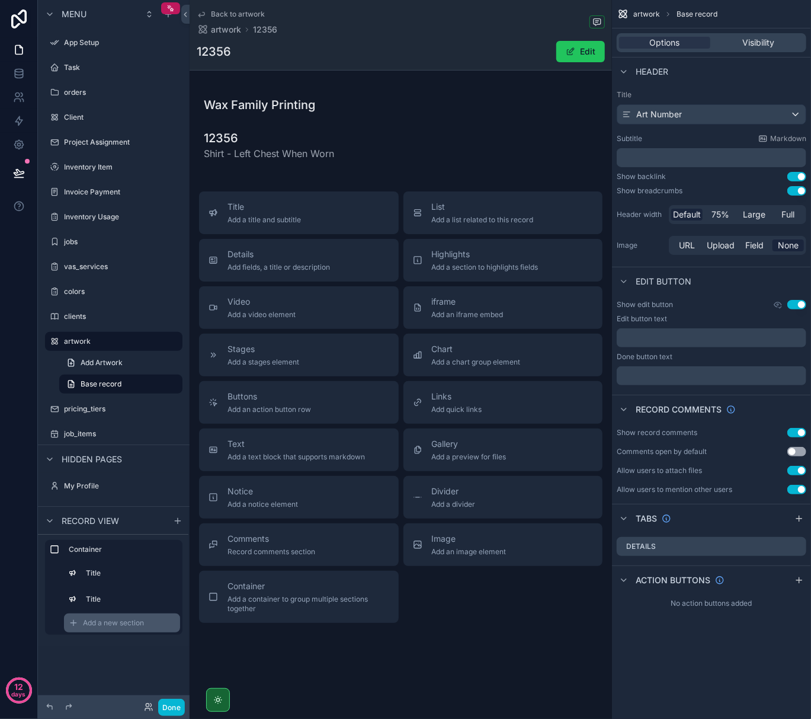
click at [124, 626] on span "Add a new section" at bounding box center [113, 622] width 61 height 9
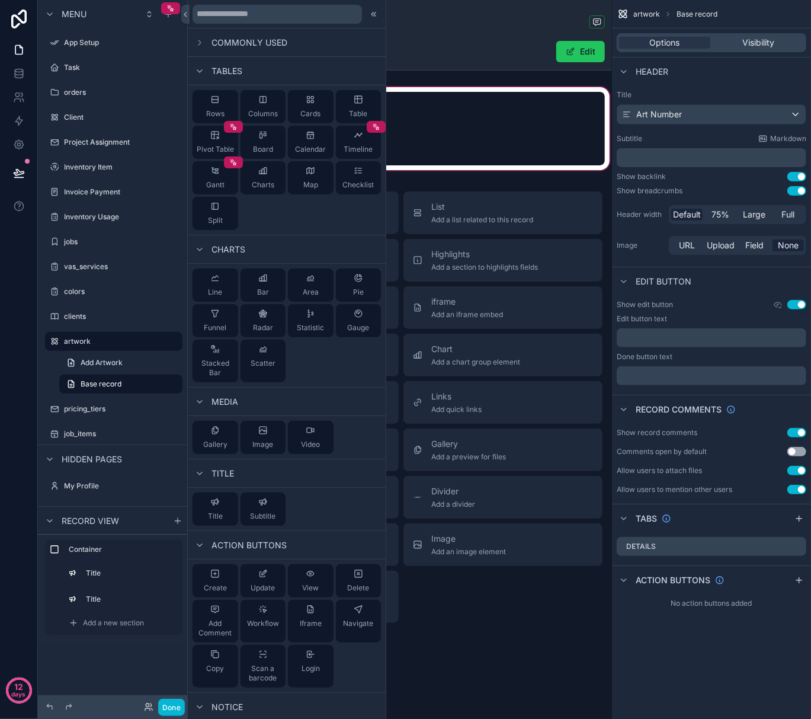
click at [434, 141] on div "scrollable content" at bounding box center [401, 129] width 423 height 88
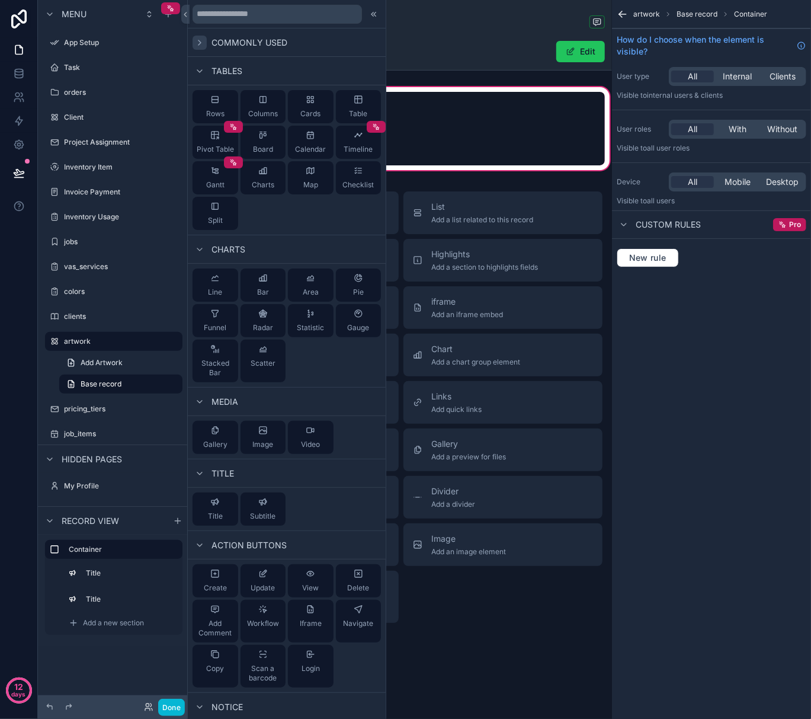
click at [197, 43] on icon at bounding box center [199, 42] width 9 height 9
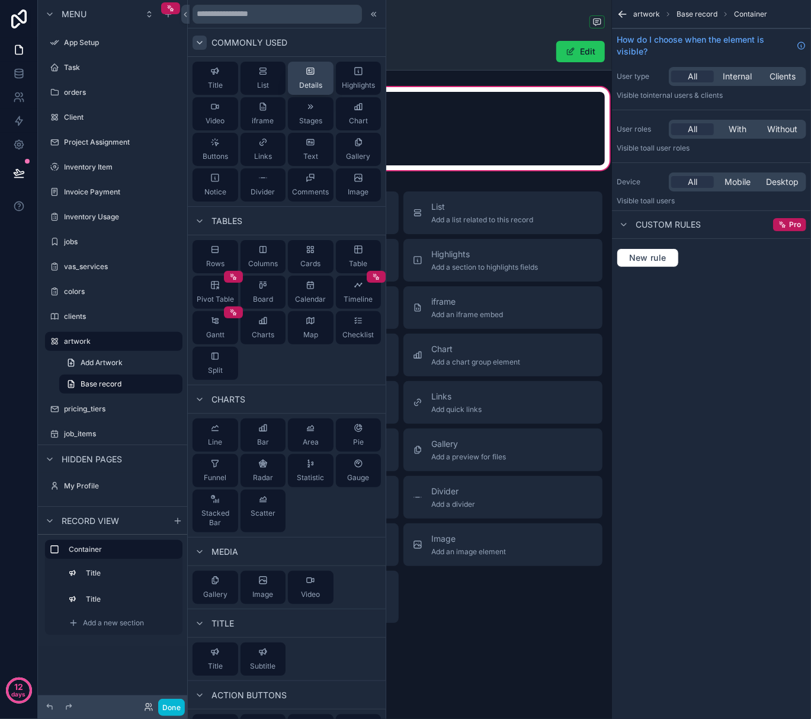
click at [299, 68] on div "Details" at bounding box center [310, 78] width 23 height 24
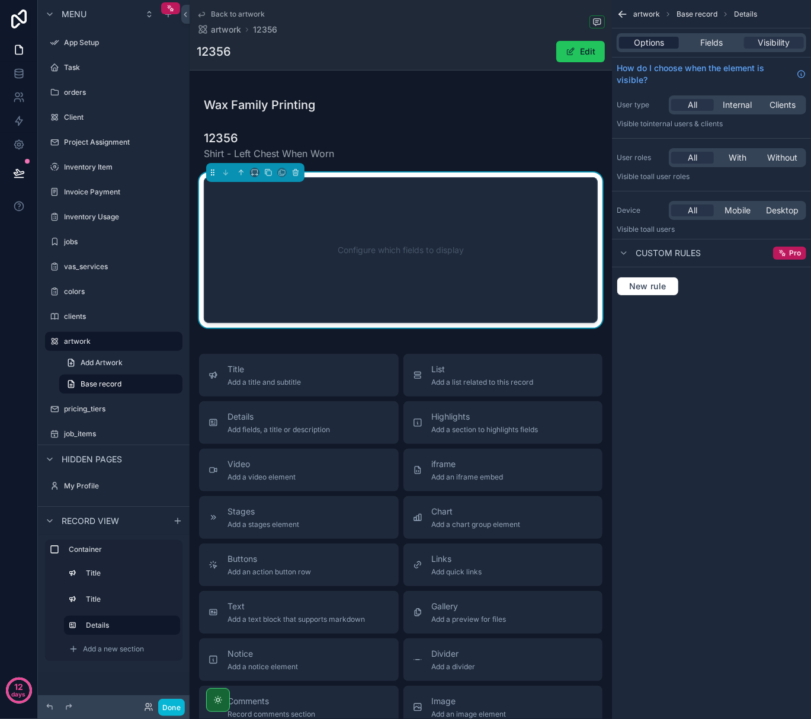
click at [667, 37] on div "Options" at bounding box center [649, 43] width 60 height 12
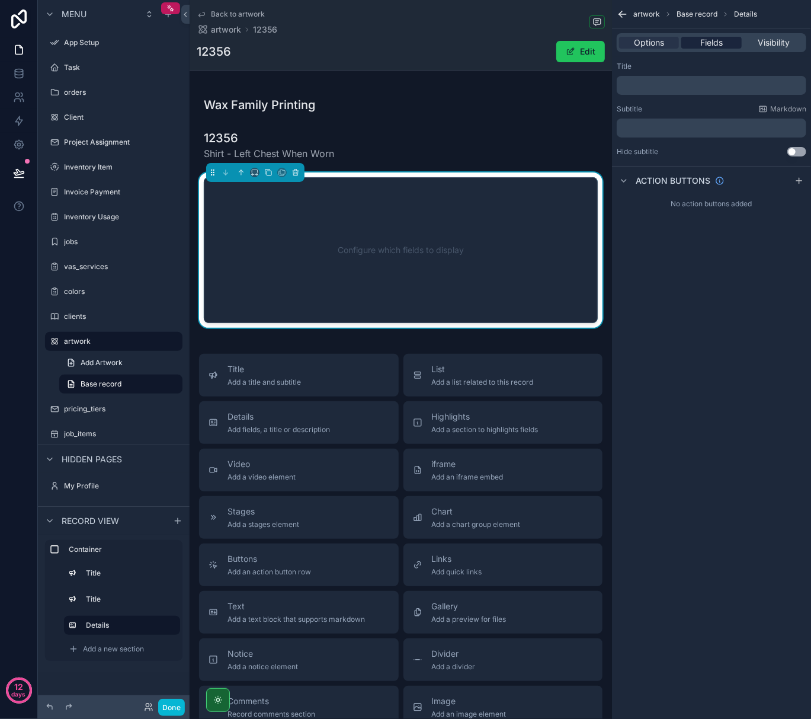
click at [697, 41] on div "Fields" at bounding box center [711, 43] width 60 height 12
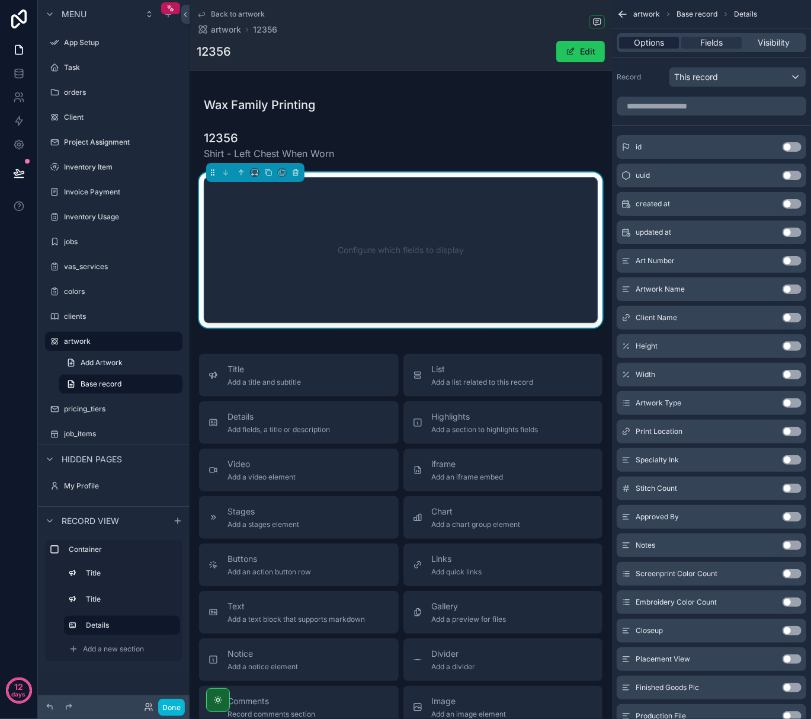
click at [631, 47] on div "Options" at bounding box center [649, 43] width 60 height 12
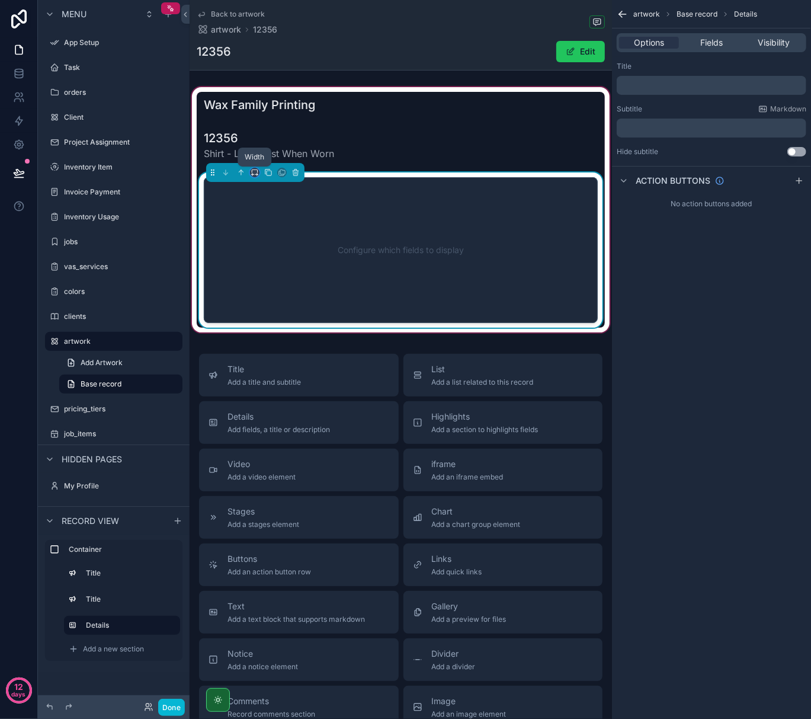
click at [254, 176] on icon "scrollable content" at bounding box center [255, 172] width 8 height 8
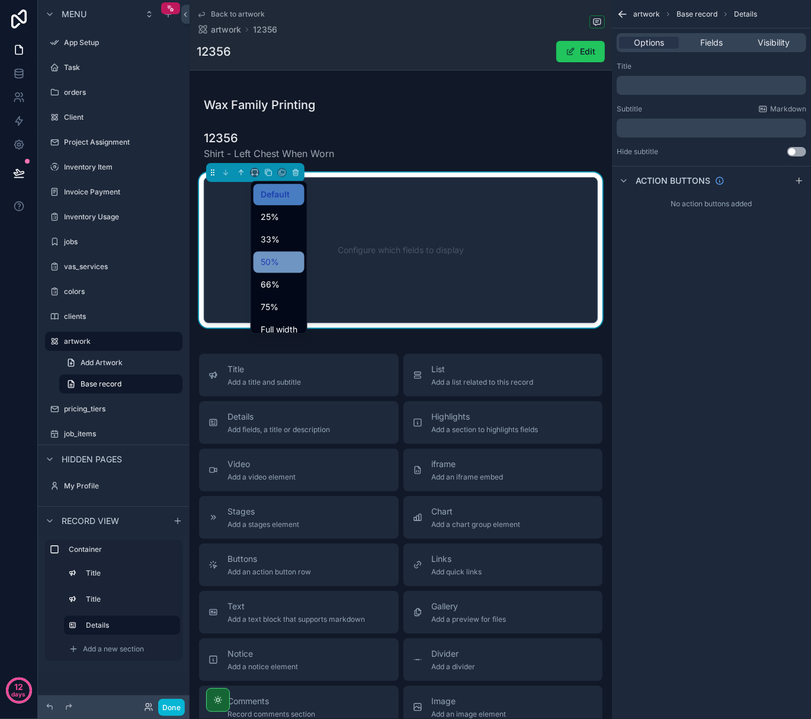
click at [276, 261] on span "50%" at bounding box center [270, 262] width 18 height 14
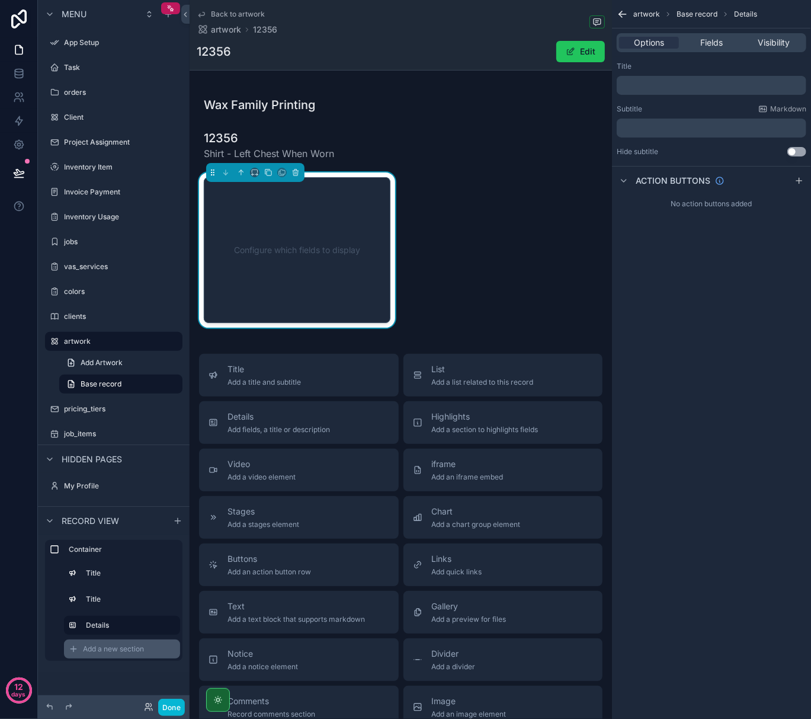
click at [120, 643] on div "Add a new section" at bounding box center [122, 648] width 116 height 19
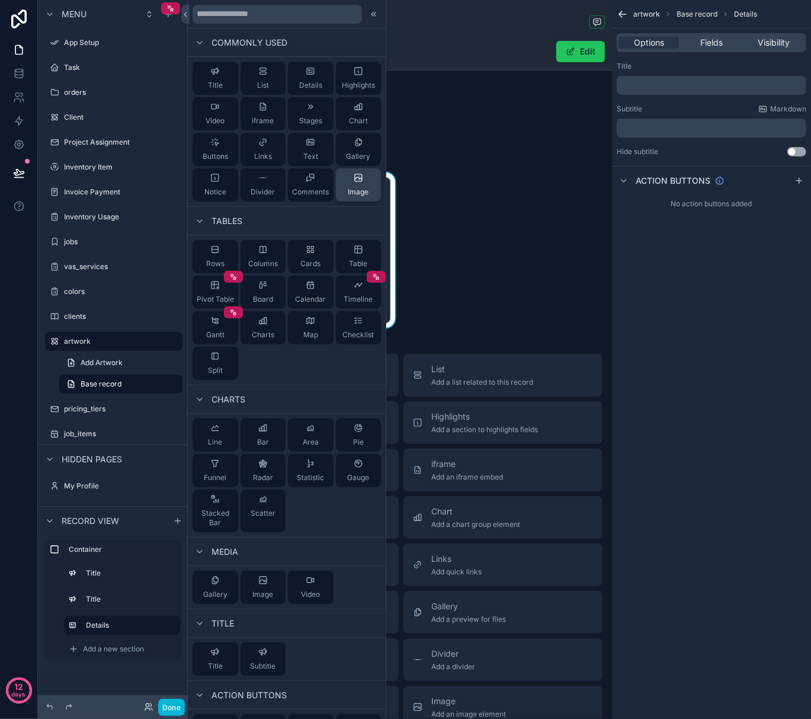
click at [348, 185] on div "Image" at bounding box center [358, 185] width 21 height 24
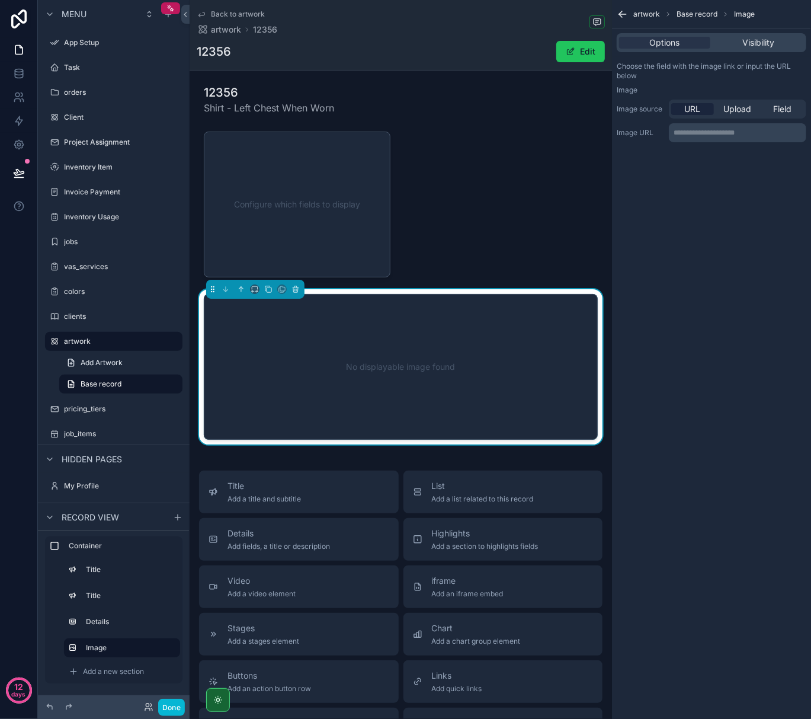
scroll to position [53, 0]
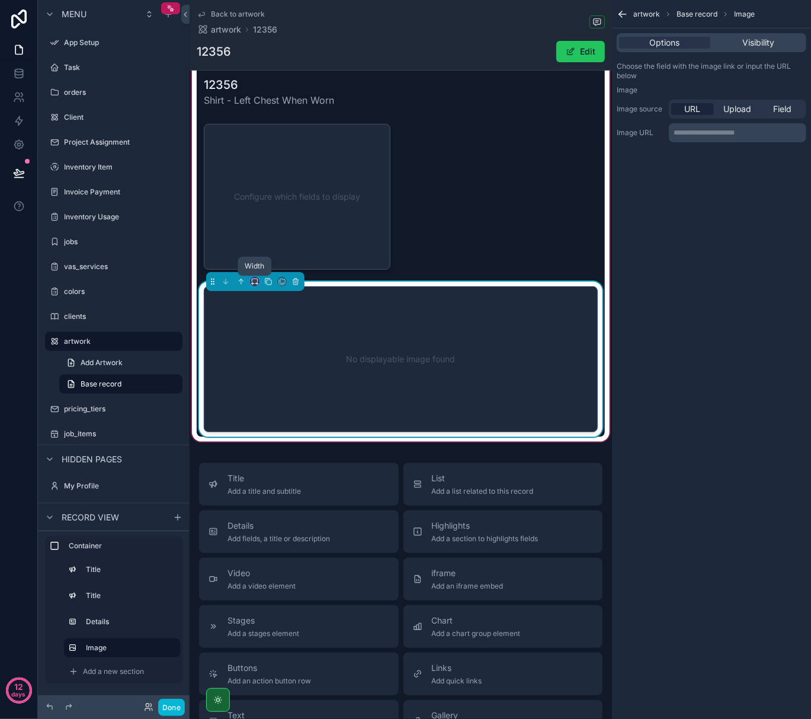
click at [254, 280] on icon "scrollable content" at bounding box center [255, 281] width 8 height 8
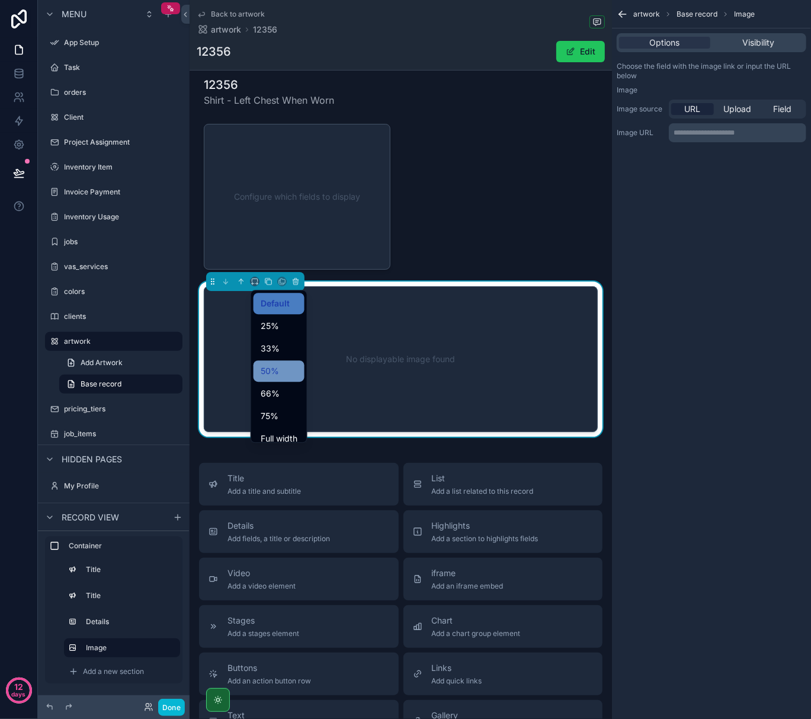
click at [273, 371] on span "50%" at bounding box center [270, 371] width 18 height 14
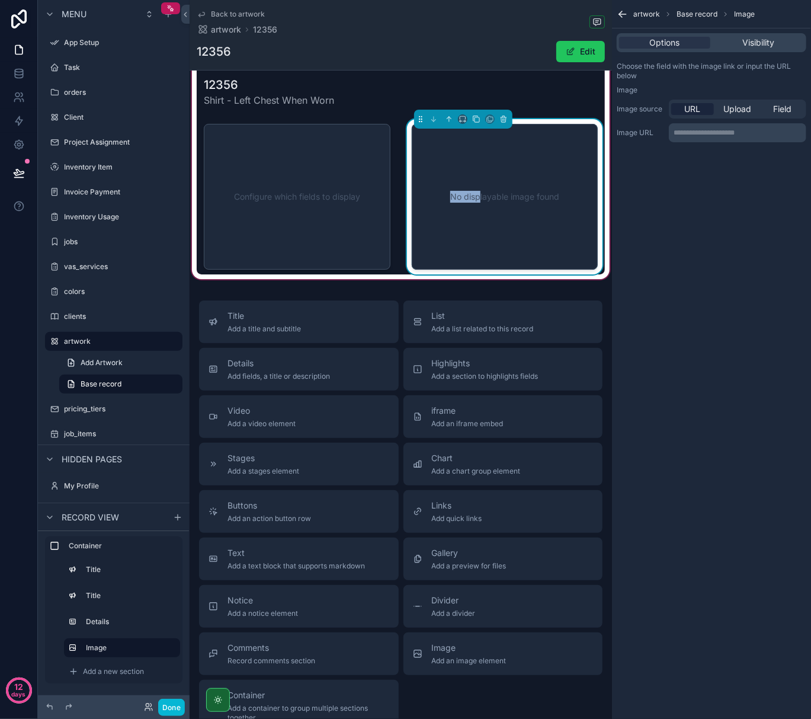
drag, startPoint x: 267, startPoint y: 218, endPoint x: 473, endPoint y: 198, distance: 207.2
click at [473, 198] on div "Wax Family Printing 12356 Shirt - Left Chest When Worn Configure which fields t…" at bounding box center [401, 157] width 408 height 236
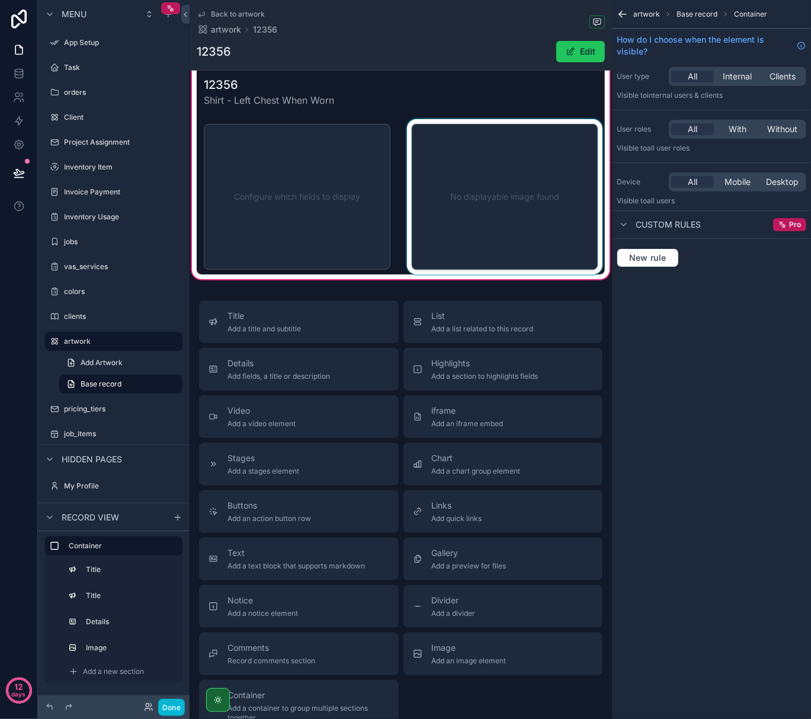
click at [420, 122] on div "scrollable content" at bounding box center [505, 196] width 201 height 155
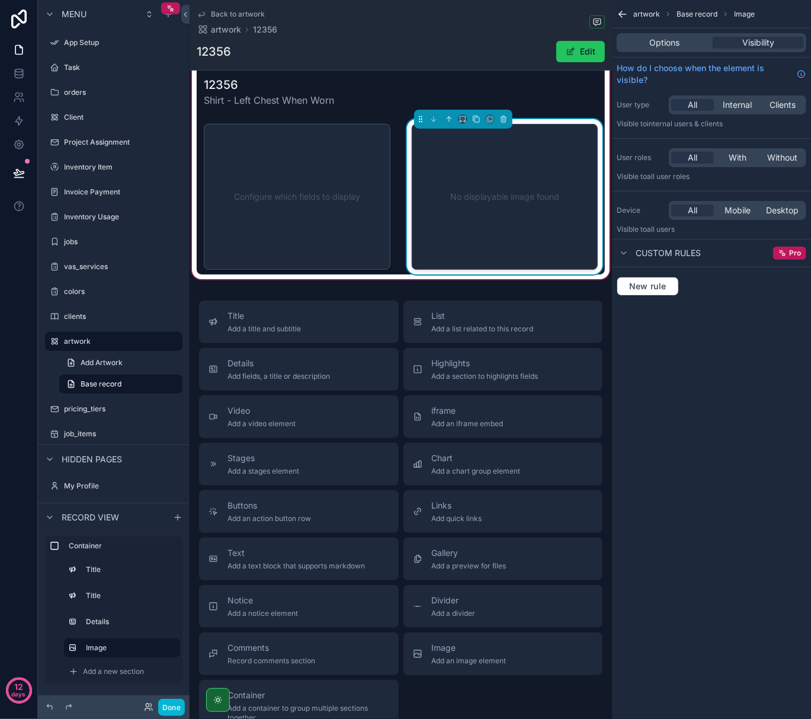
drag, startPoint x: 415, startPoint y: 120, endPoint x: 228, endPoint y: 115, distance: 187.3
click at [228, 115] on div "Wax Family Printing 12356 Shirt - Left Chest When Worn Configure which fields t…" at bounding box center [401, 157] width 408 height 236
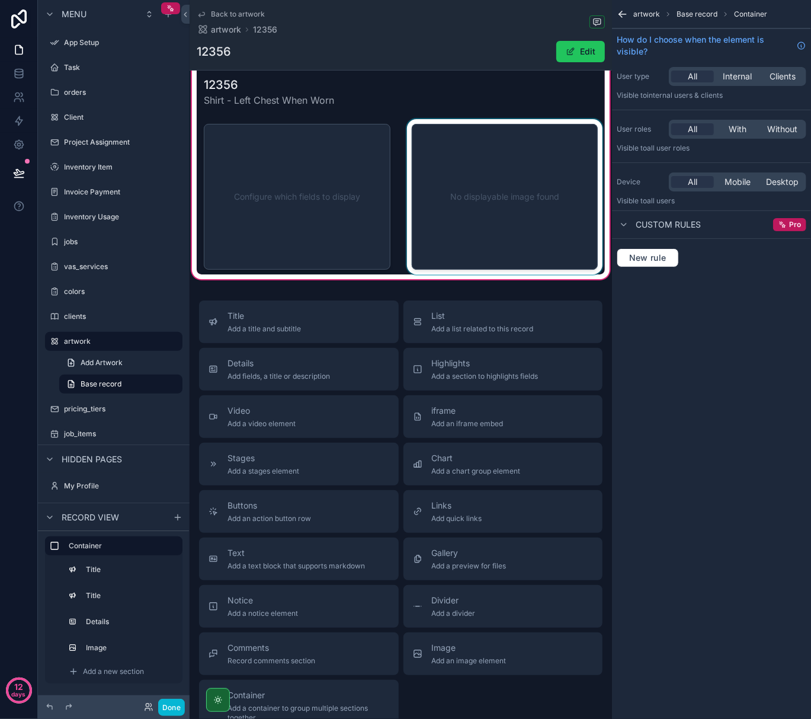
click at [415, 119] on div "scrollable content" at bounding box center [505, 196] width 201 height 155
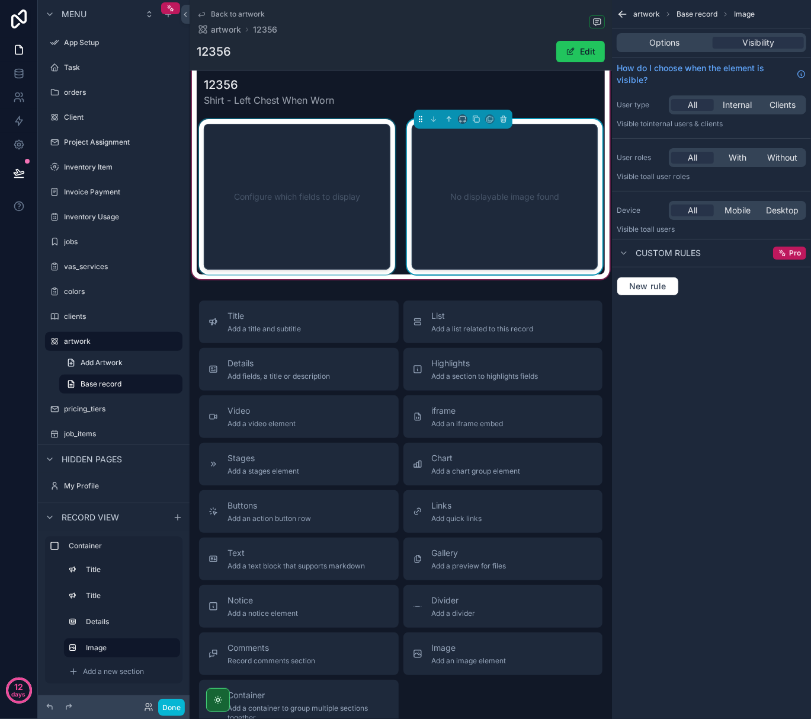
drag, startPoint x: 418, startPoint y: 119, endPoint x: 351, endPoint y: 121, distance: 67.0
click at [351, 121] on div "Wax Family Printing 12356 Shirt - Left Chest When Worn Configure which fields t…" at bounding box center [401, 157] width 408 height 236
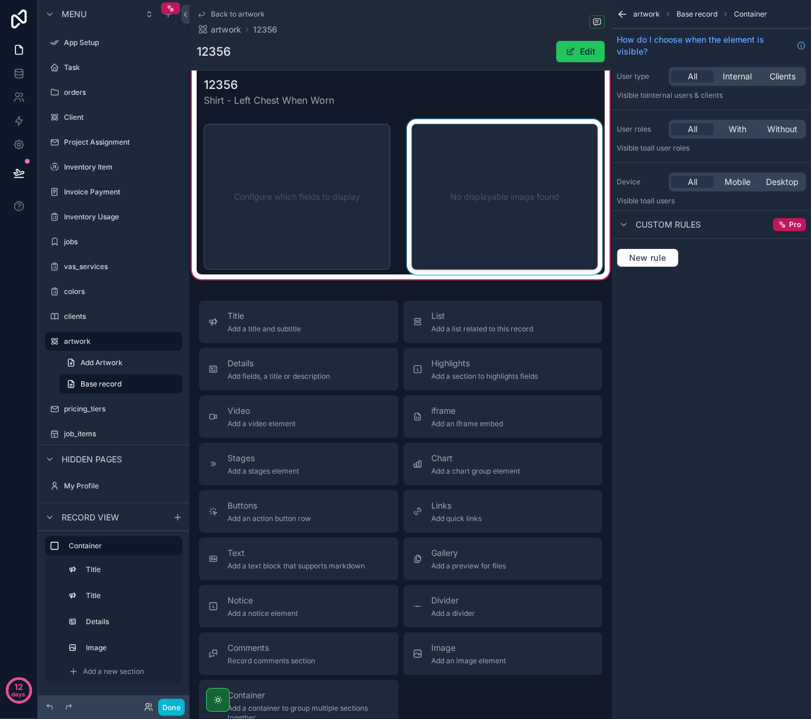
click at [418, 122] on div "scrollable content" at bounding box center [505, 196] width 201 height 155
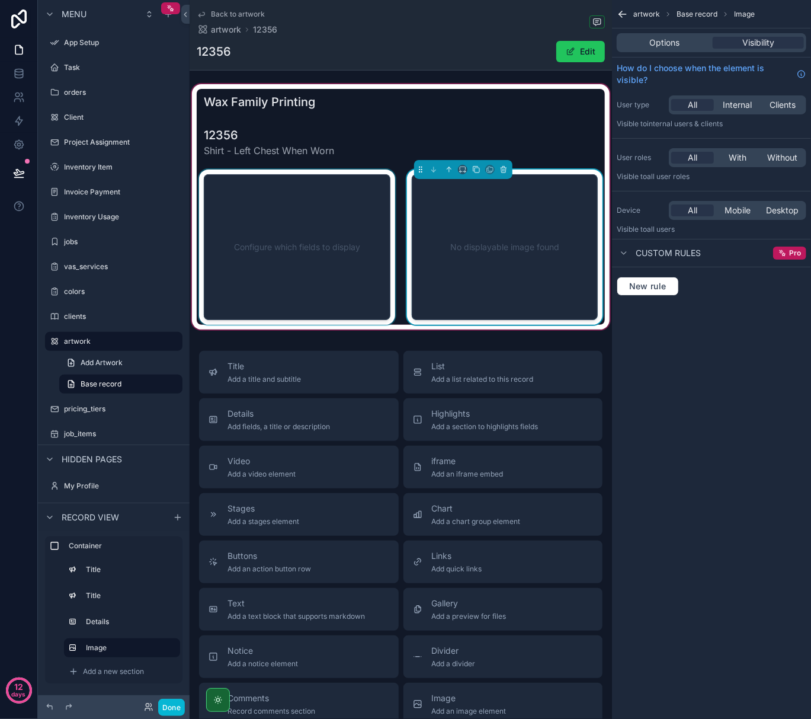
scroll to position [0, 0]
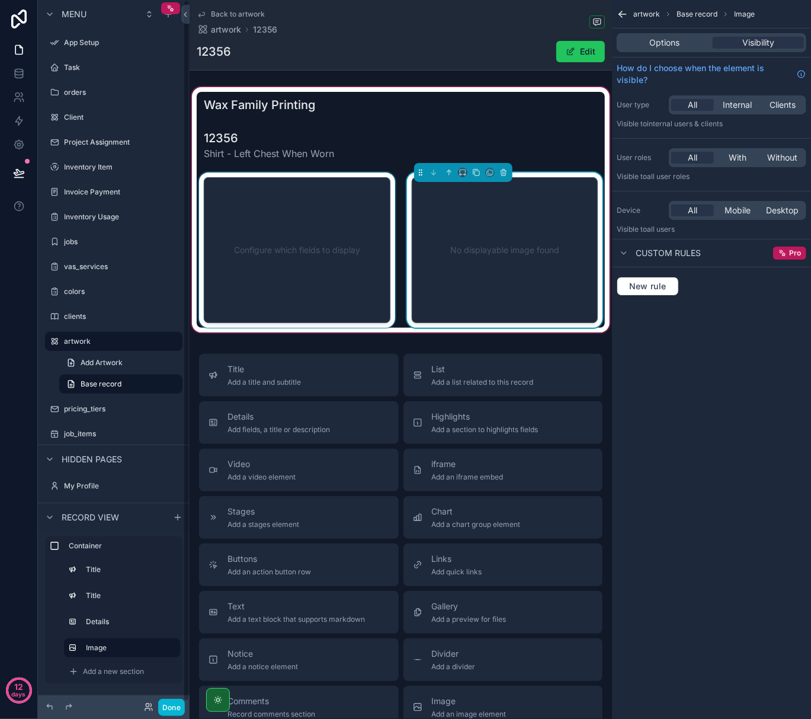
click at [343, 268] on div "scrollable content" at bounding box center [297, 249] width 201 height 155
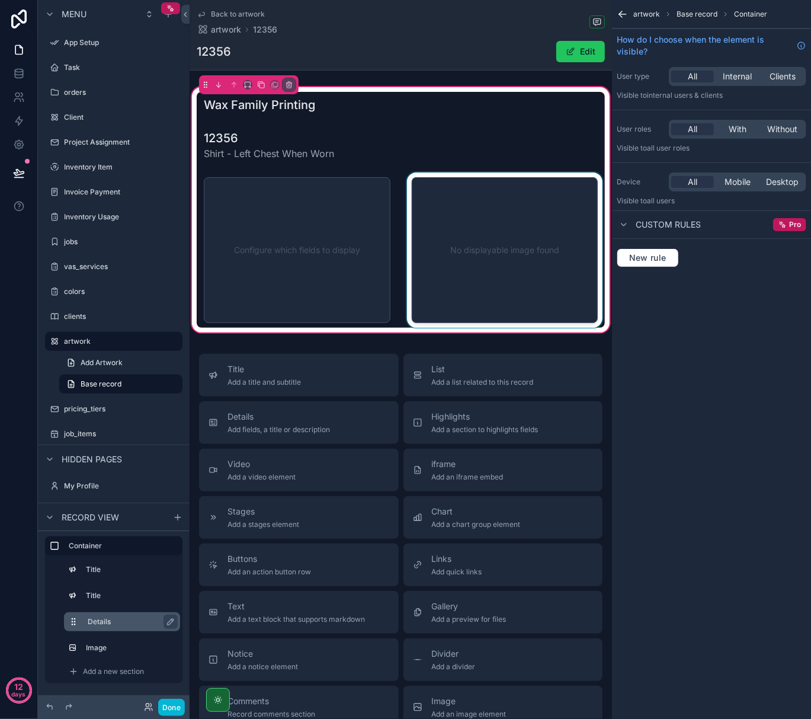
click at [124, 613] on div "Details" at bounding box center [122, 621] width 116 height 19
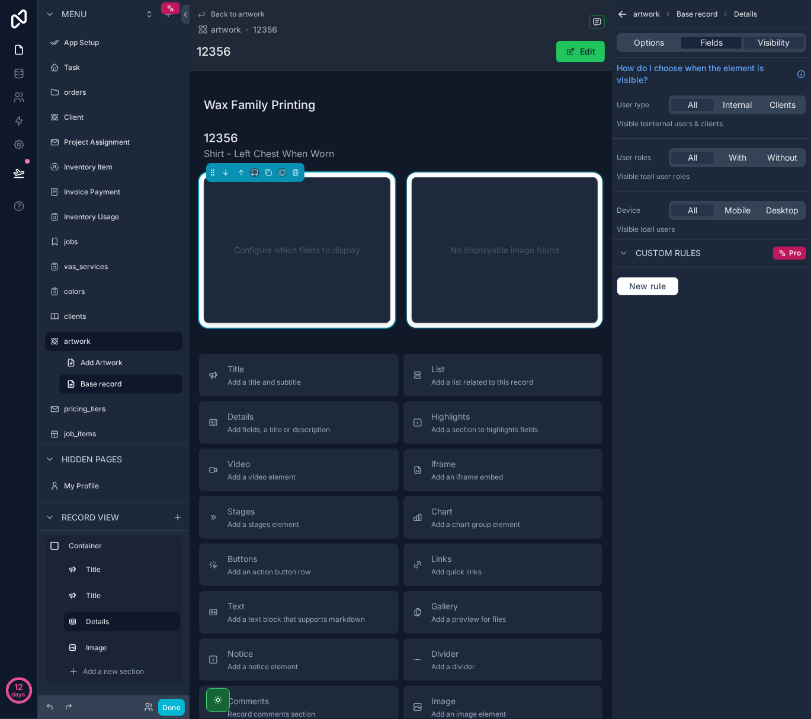
click at [713, 41] on span "Fields" at bounding box center [711, 43] width 23 height 12
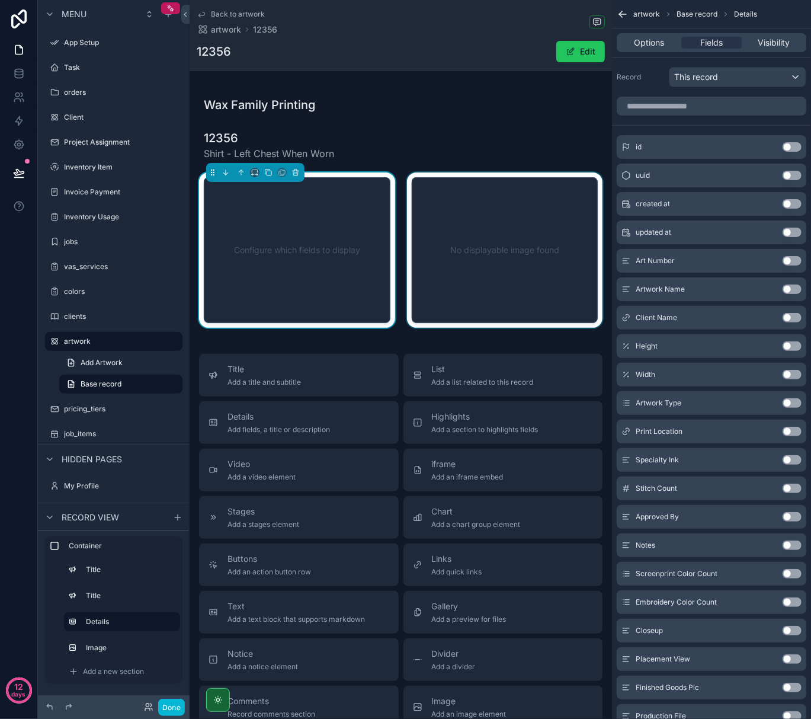
click at [789, 344] on button "Use setting" at bounding box center [792, 345] width 19 height 9
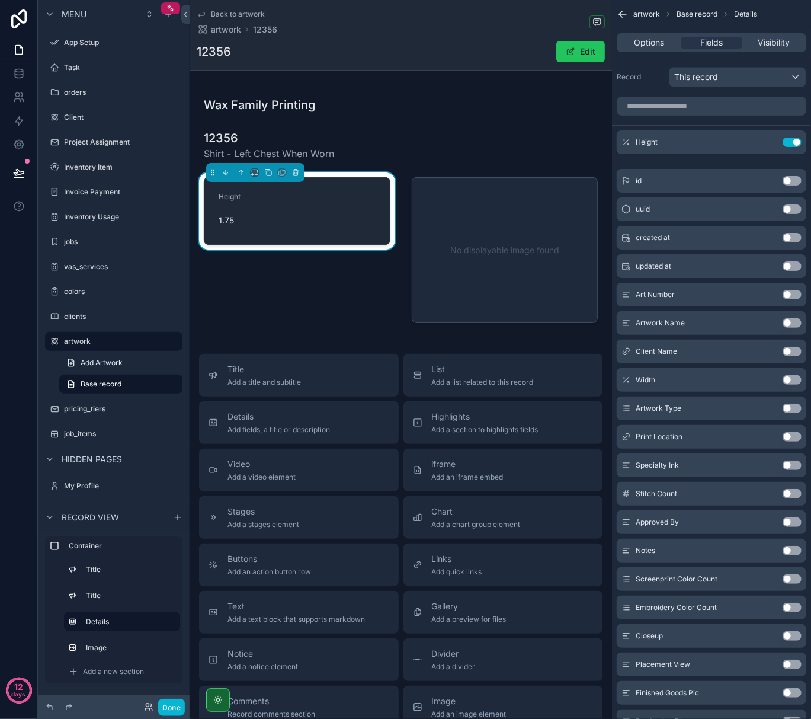
click at [790, 380] on button "Use setting" at bounding box center [792, 379] width 19 height 9
click at [799, 579] on button "Use setting" at bounding box center [792, 578] width 19 height 9
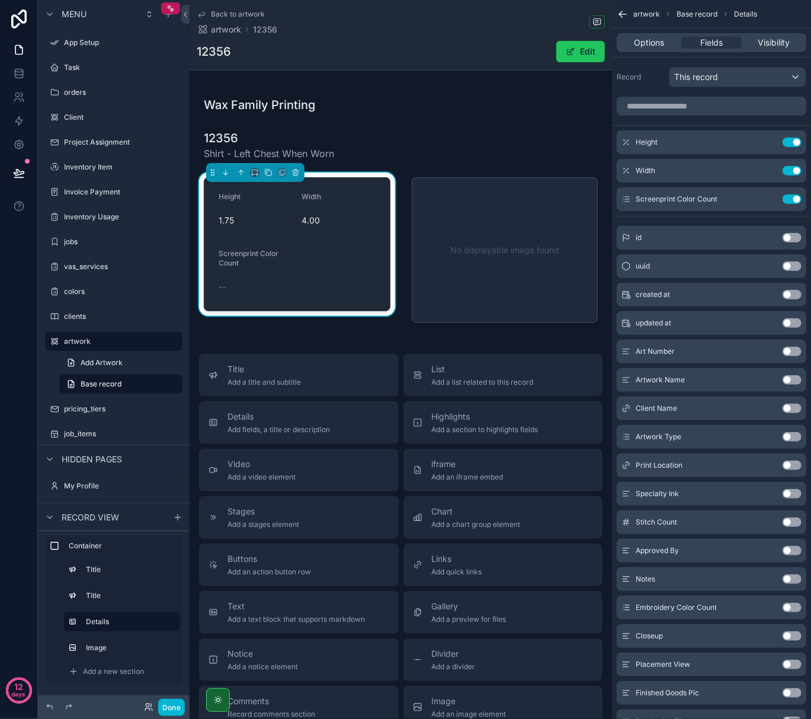
click at [791, 494] on button "Use setting" at bounding box center [792, 493] width 19 height 9
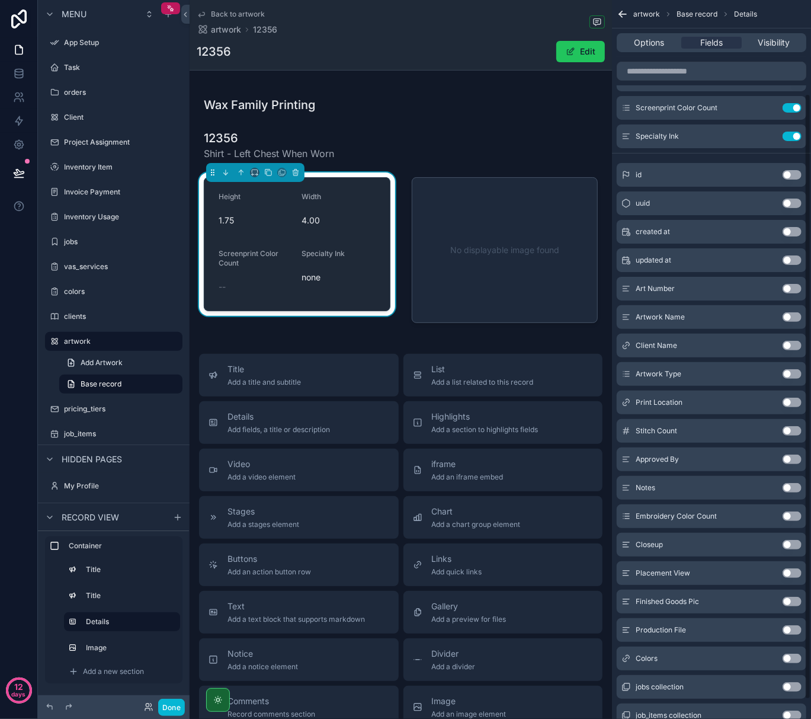
scroll to position [133, 0]
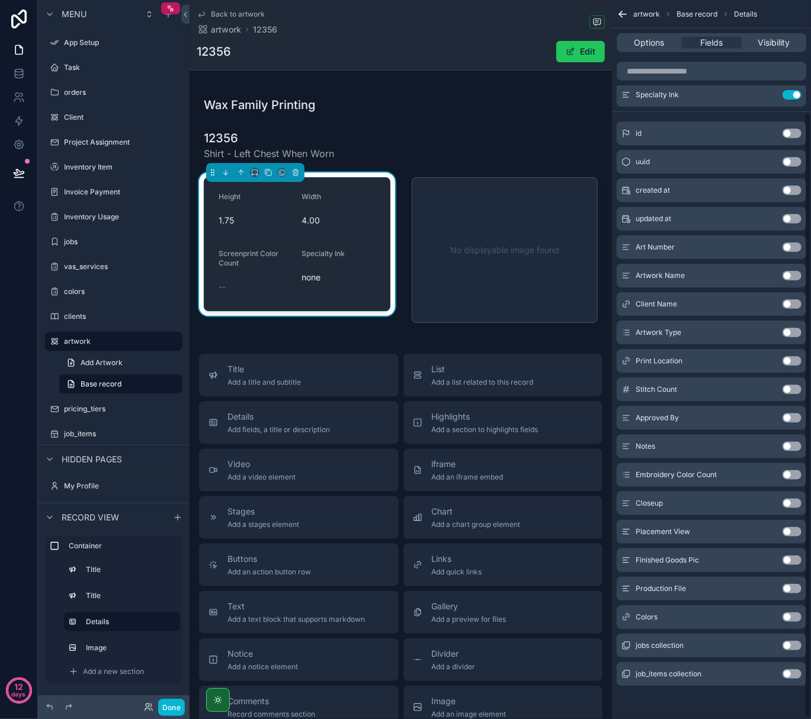
click at [791, 616] on button "Use setting" at bounding box center [792, 616] width 19 height 9
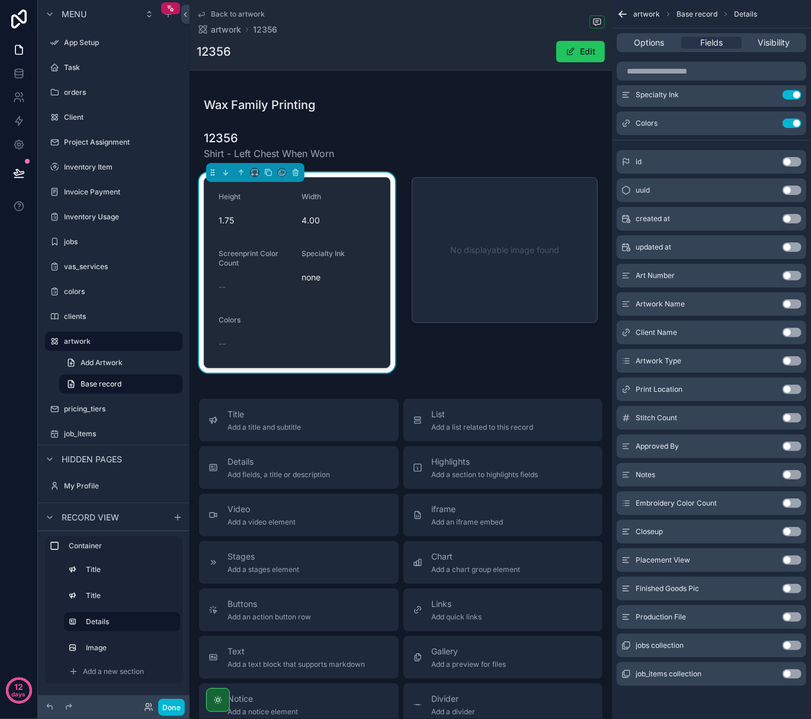
click at [792, 503] on button "Use setting" at bounding box center [792, 502] width 19 height 9
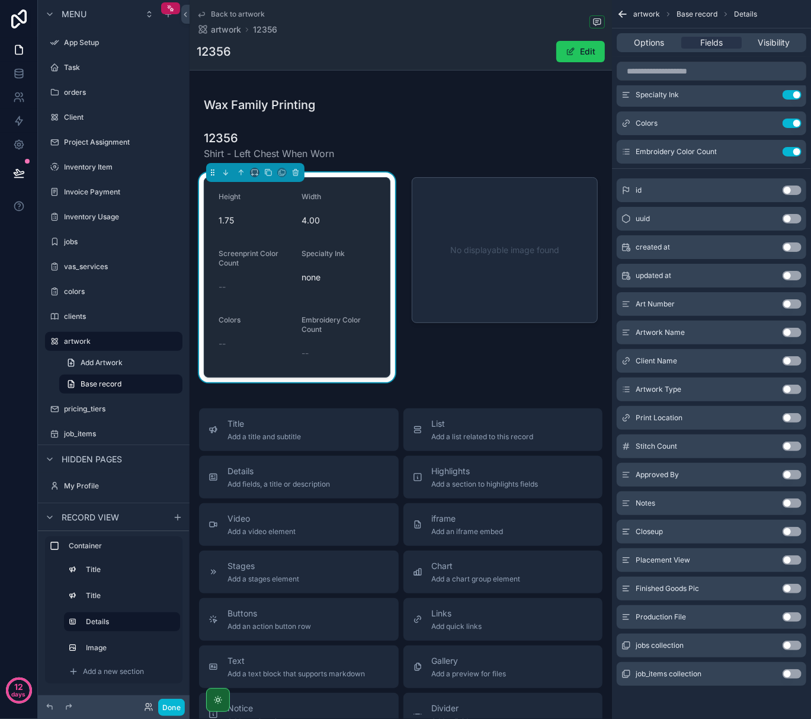
click at [788, 446] on button "Use setting" at bounding box center [792, 445] width 19 height 9
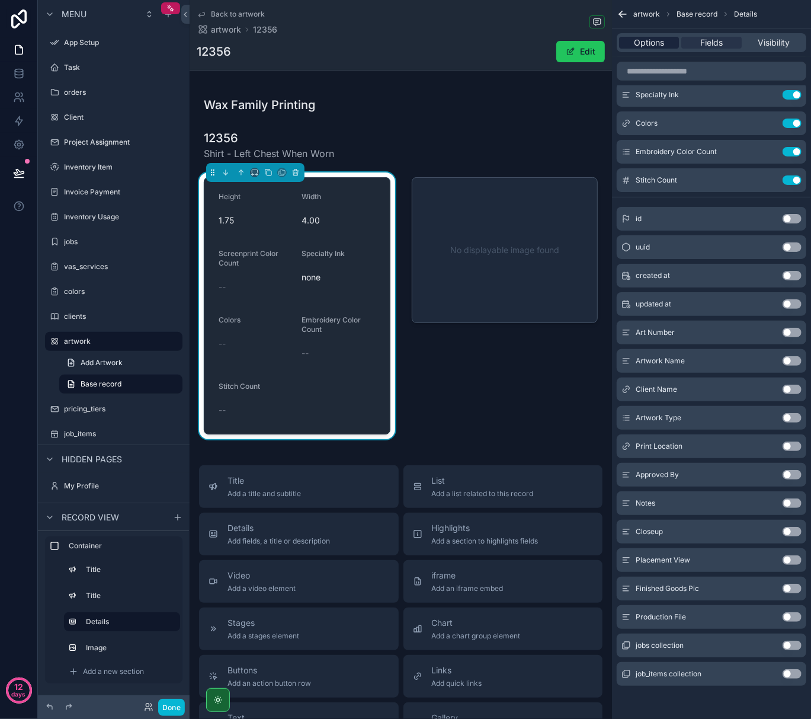
click at [633, 39] on div "Options" at bounding box center [649, 43] width 60 height 12
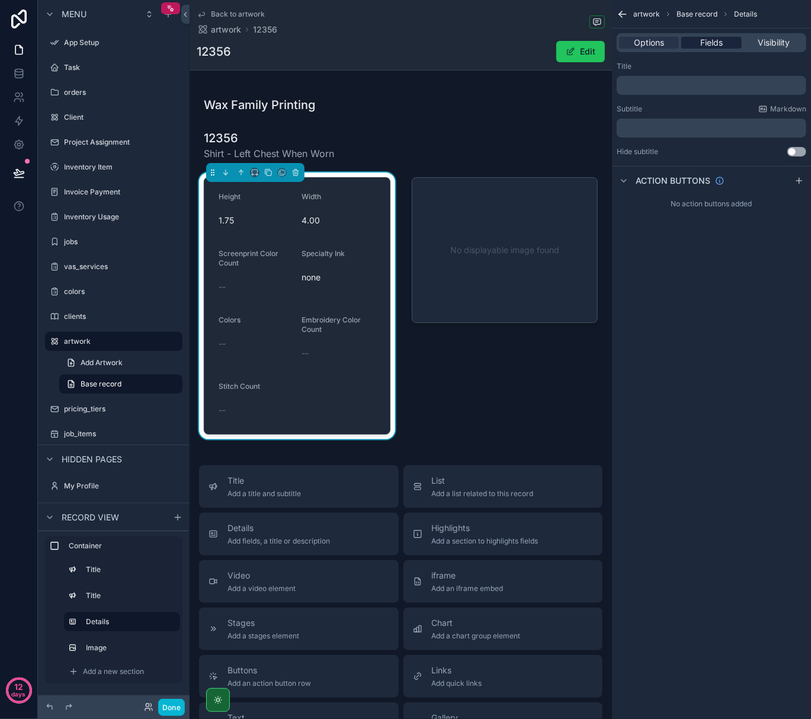
click at [710, 41] on span "Fields" at bounding box center [711, 43] width 23 height 12
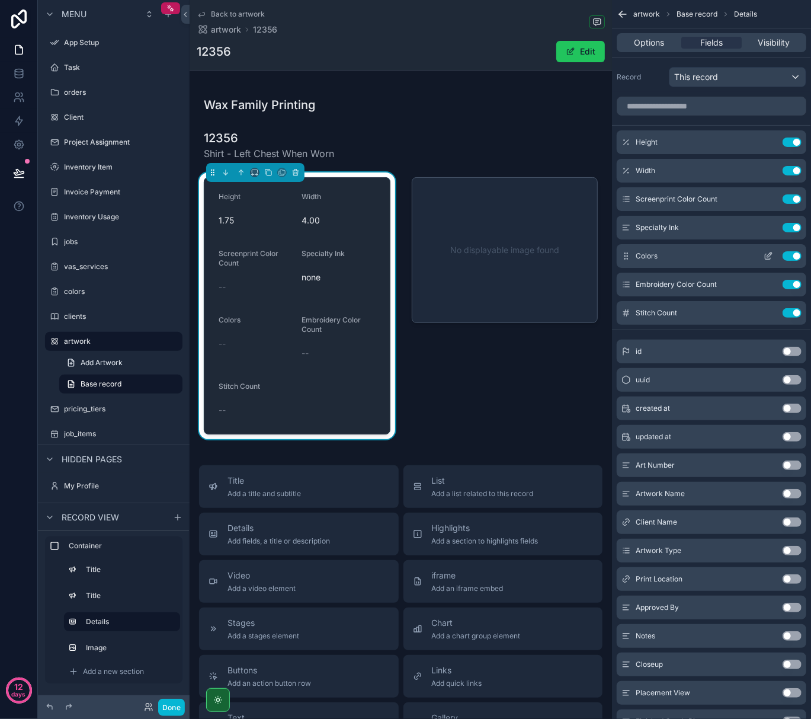
click at [772, 257] on icon "scrollable content" at bounding box center [768, 255] width 9 height 9
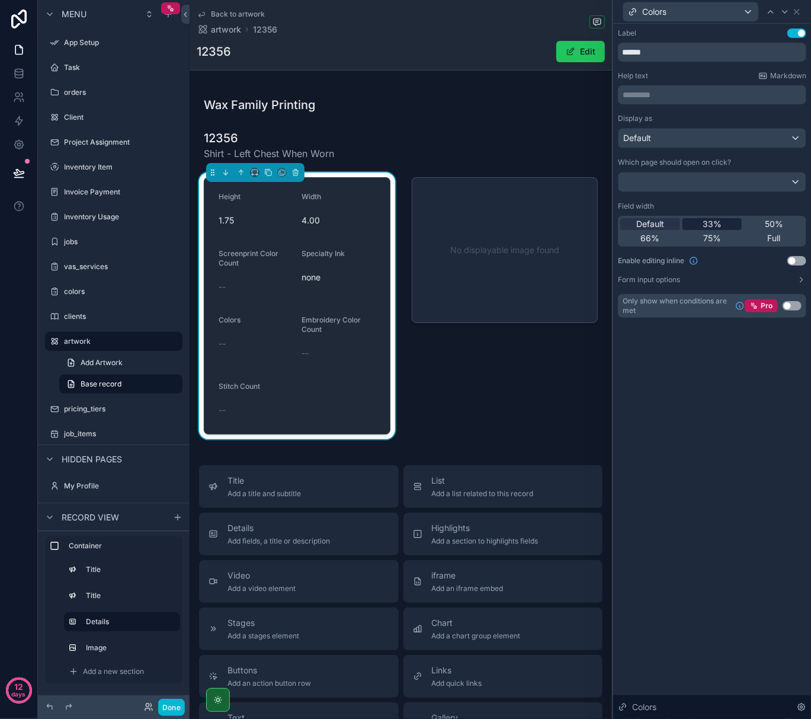
click at [714, 224] on span "33%" at bounding box center [712, 224] width 19 height 12
click at [798, 15] on icon at bounding box center [796, 11] width 9 height 9
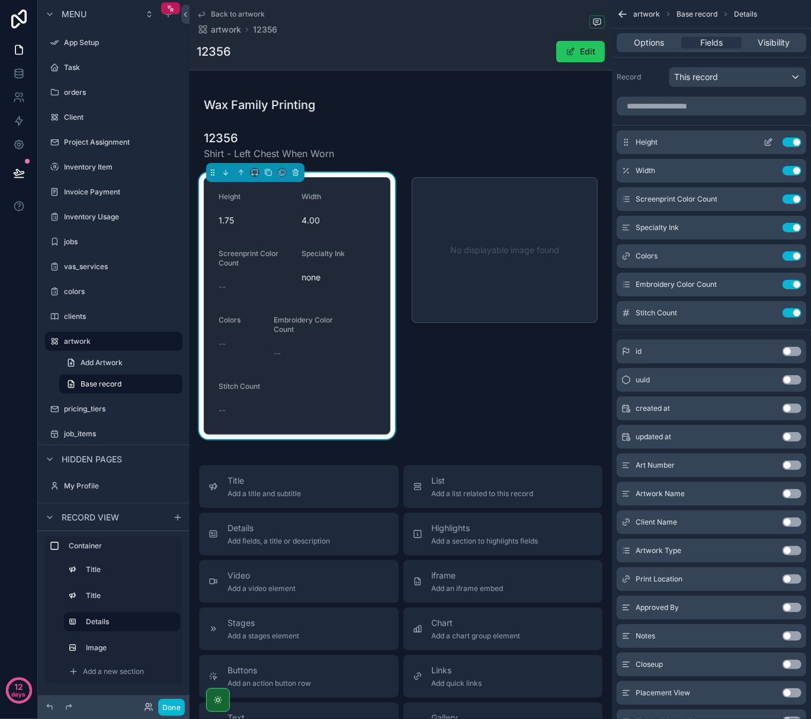
click at [769, 141] on icon "scrollable content" at bounding box center [769, 141] width 5 height 5
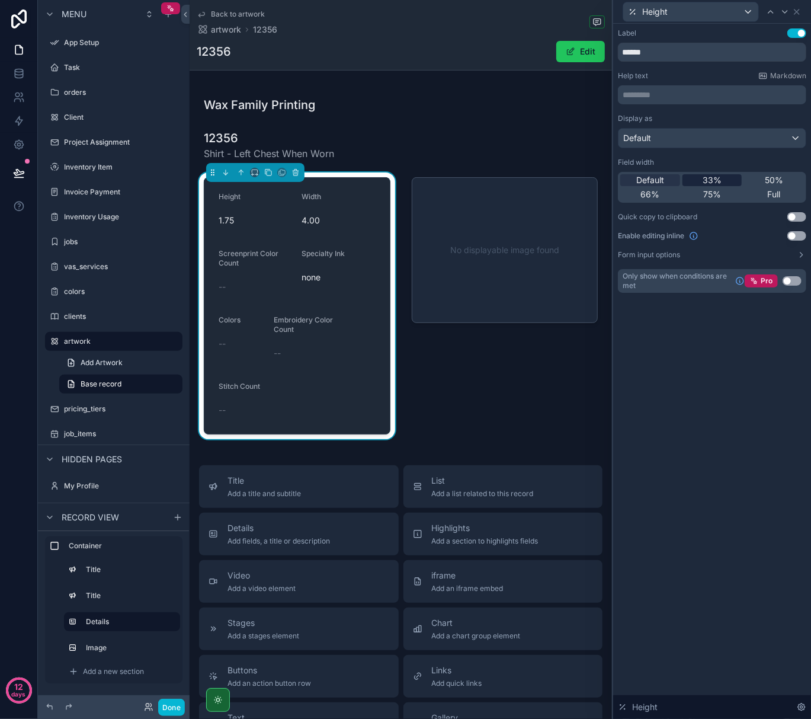
click at [716, 183] on span "33%" at bounding box center [712, 180] width 19 height 12
click at [801, 10] on icon at bounding box center [796, 11] width 9 height 9
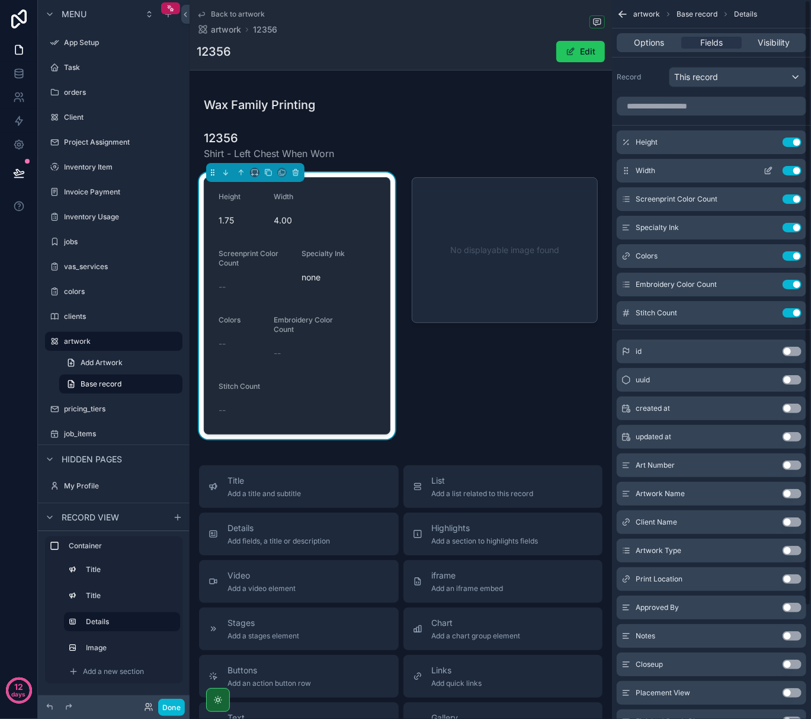
click at [744, 169] on div "Width Use setting" at bounding box center [712, 171] width 190 height 24
click at [767, 171] on icon "scrollable content" at bounding box center [768, 170] width 9 height 9
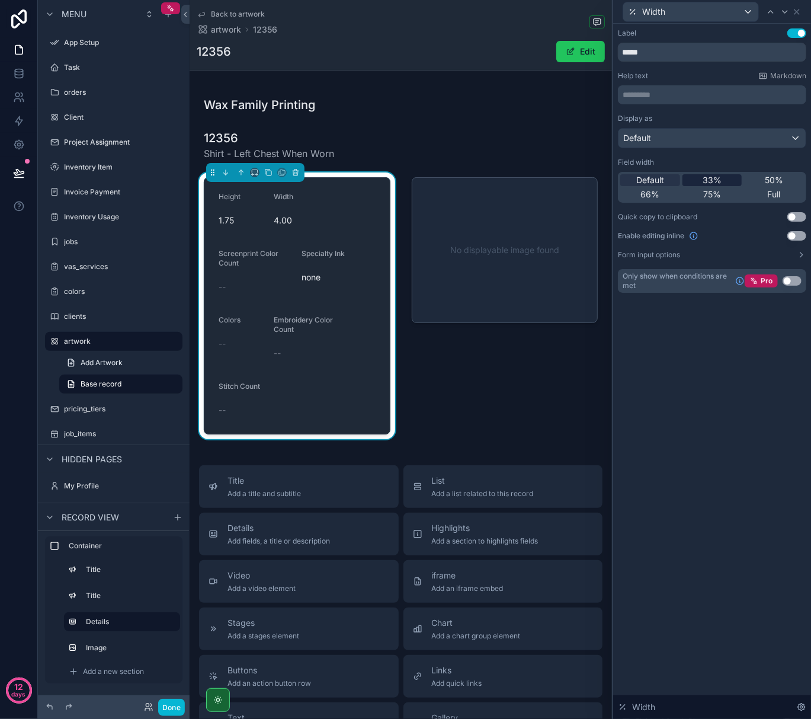
click at [719, 176] on span "33%" at bounding box center [712, 180] width 19 height 12
click at [794, 12] on icon at bounding box center [796, 11] width 9 height 9
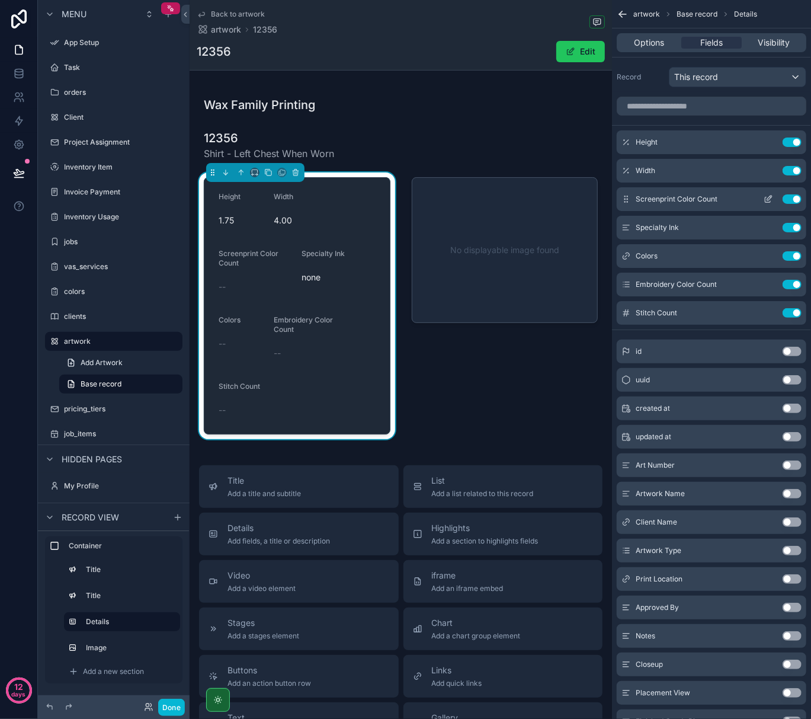
click at [763, 197] on button "scrollable content" at bounding box center [768, 198] width 19 height 9
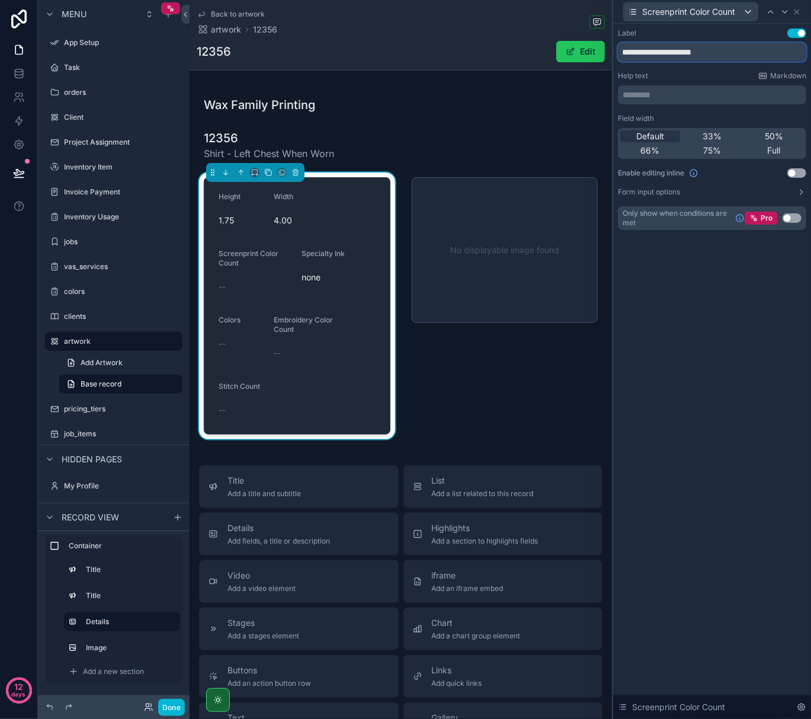
drag, startPoint x: 742, startPoint y: 56, endPoint x: 603, endPoint y: 62, distance: 139.4
click at [603, 62] on div "**********" at bounding box center [405, 359] width 811 height 719
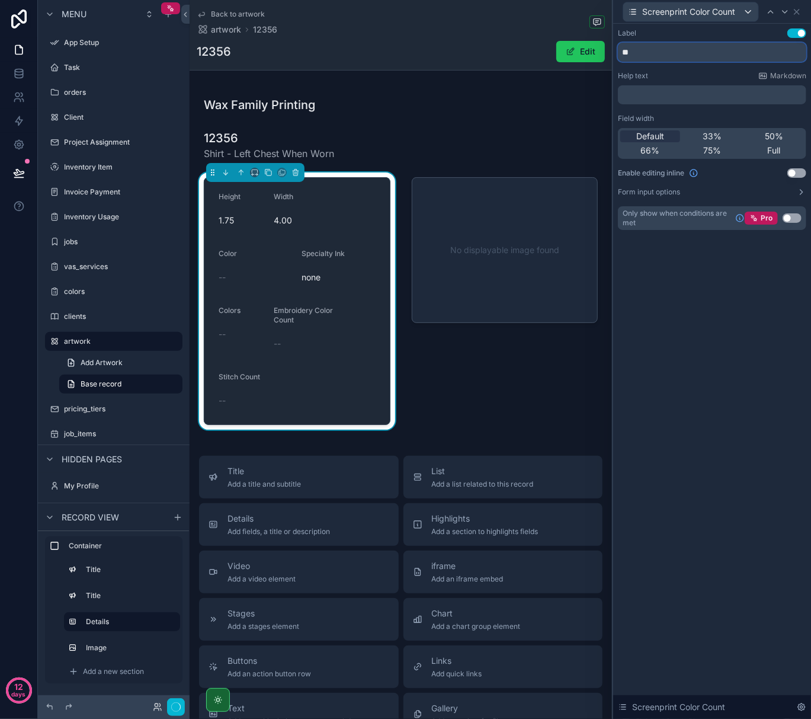
type input "*"
type input "**"
type input "**********"
click at [704, 133] on span "33%" at bounding box center [712, 136] width 19 height 12
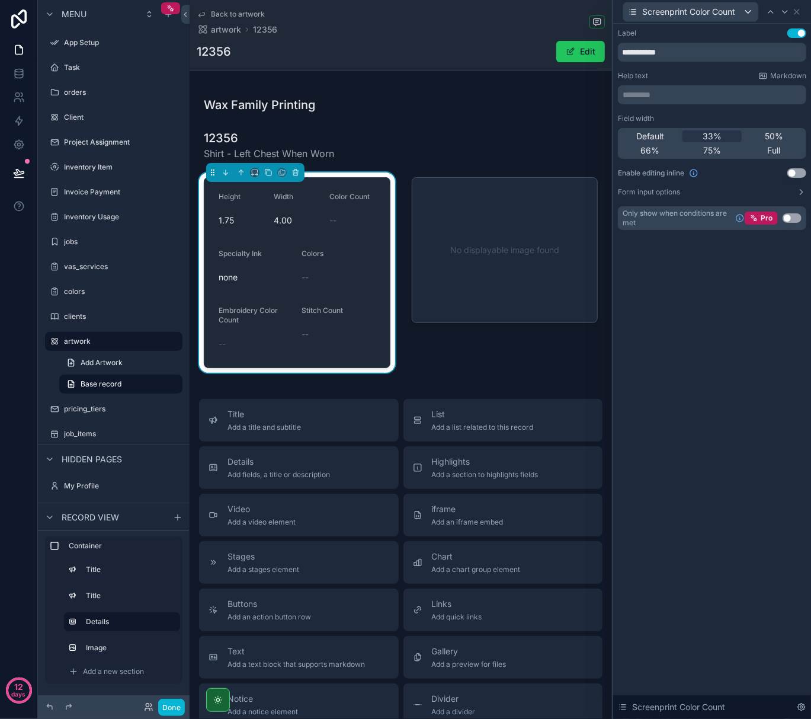
click at [728, 314] on div "**********" at bounding box center [712, 371] width 198 height 695
click at [799, 8] on icon at bounding box center [796, 11] width 9 height 9
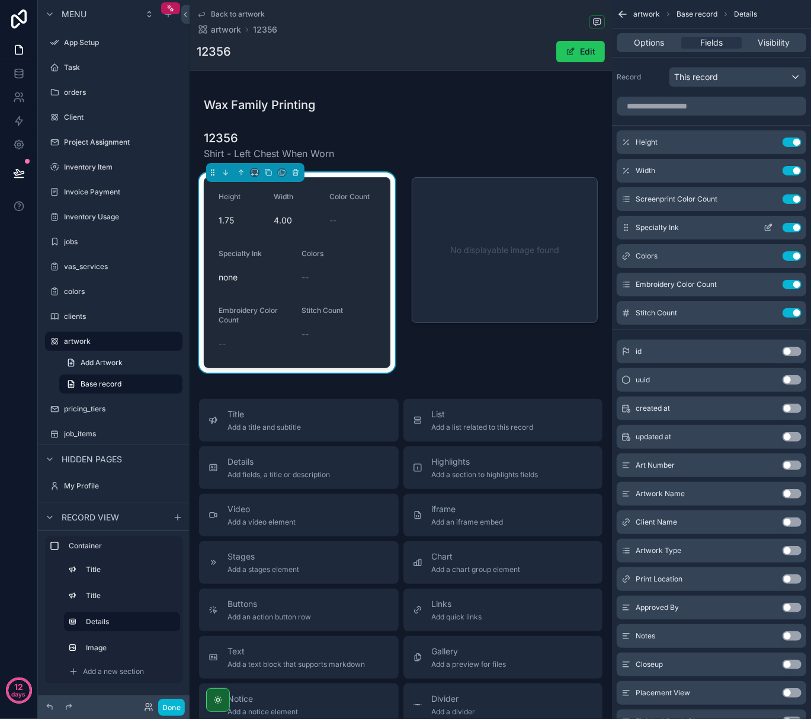
click at [770, 228] on icon "scrollable content" at bounding box center [769, 226] width 5 height 5
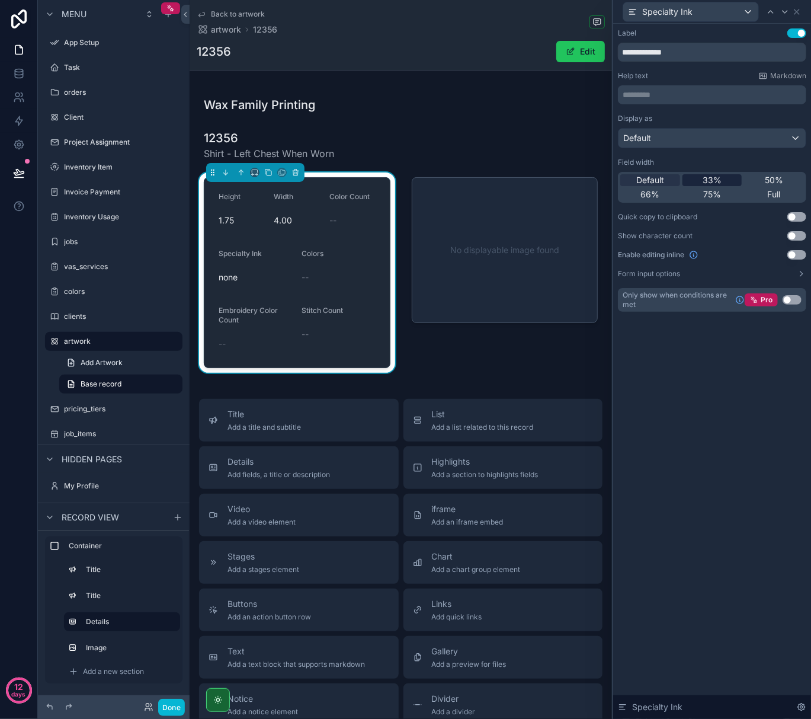
click at [719, 183] on span "33%" at bounding box center [712, 180] width 19 height 12
click at [712, 414] on div "**********" at bounding box center [712, 371] width 198 height 695
click at [799, 8] on icon at bounding box center [796, 11] width 9 height 9
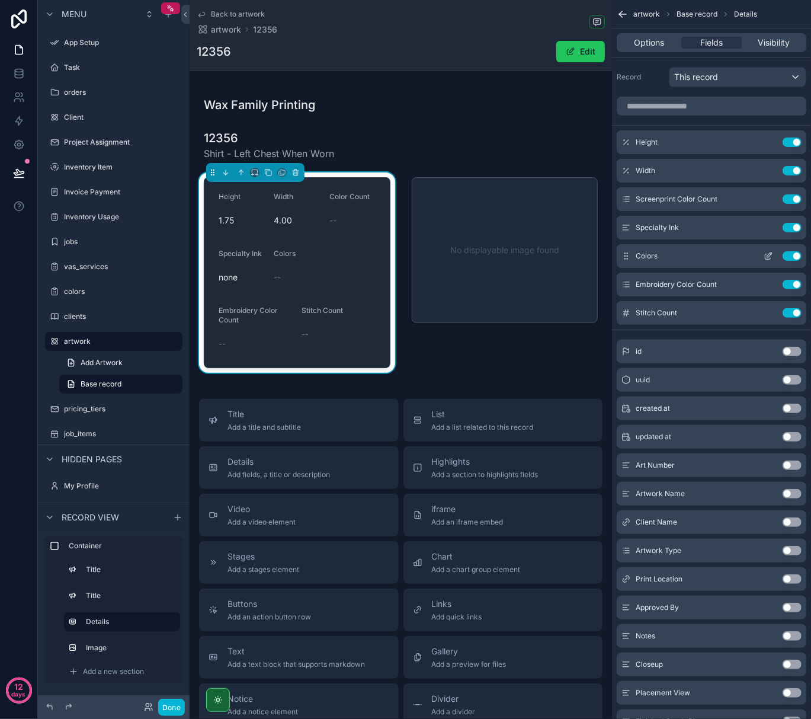
click at [767, 254] on icon "scrollable content" at bounding box center [768, 255] width 9 height 9
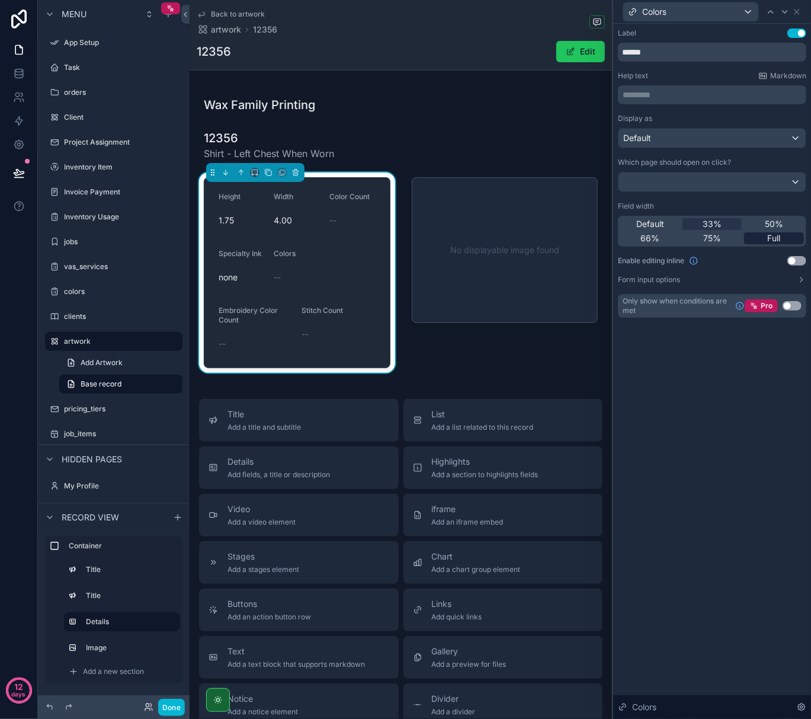
click at [768, 239] on span "Full" at bounding box center [774, 238] width 13 height 12
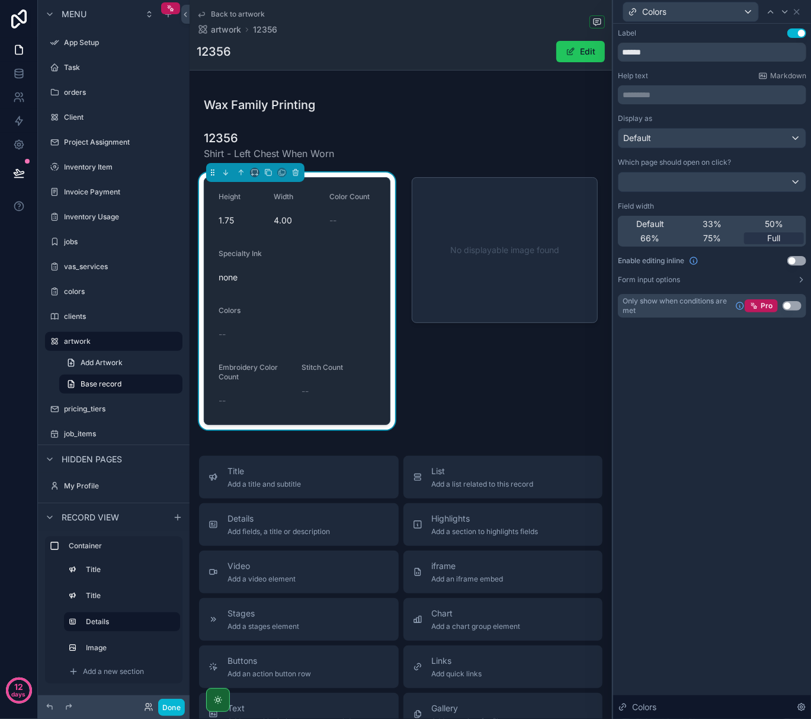
click at [719, 411] on div "Label Use setting ****** Help text Markdown ********* ﻿ Display as Default Whic…" at bounding box center [712, 371] width 198 height 695
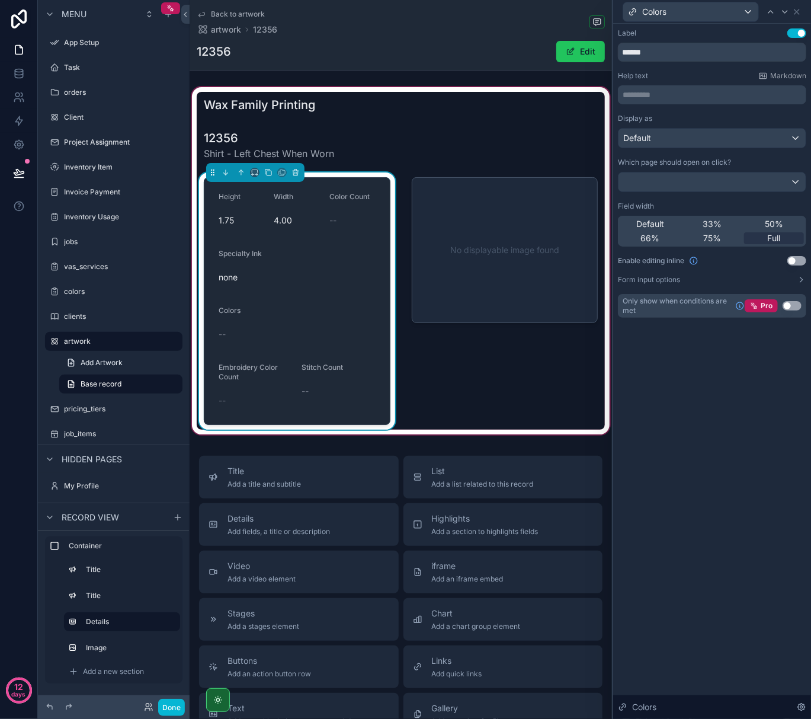
click at [231, 332] on div "--" at bounding box center [297, 334] width 157 height 12
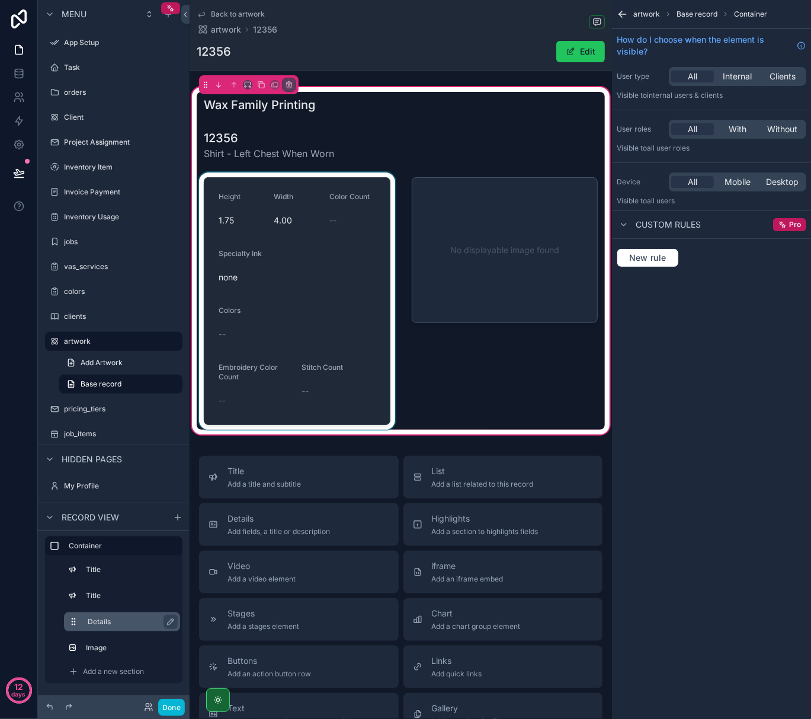
click at [107, 628] on div "Details" at bounding box center [132, 622] width 88 height 14
